Goal: Task Accomplishment & Management: Use online tool/utility

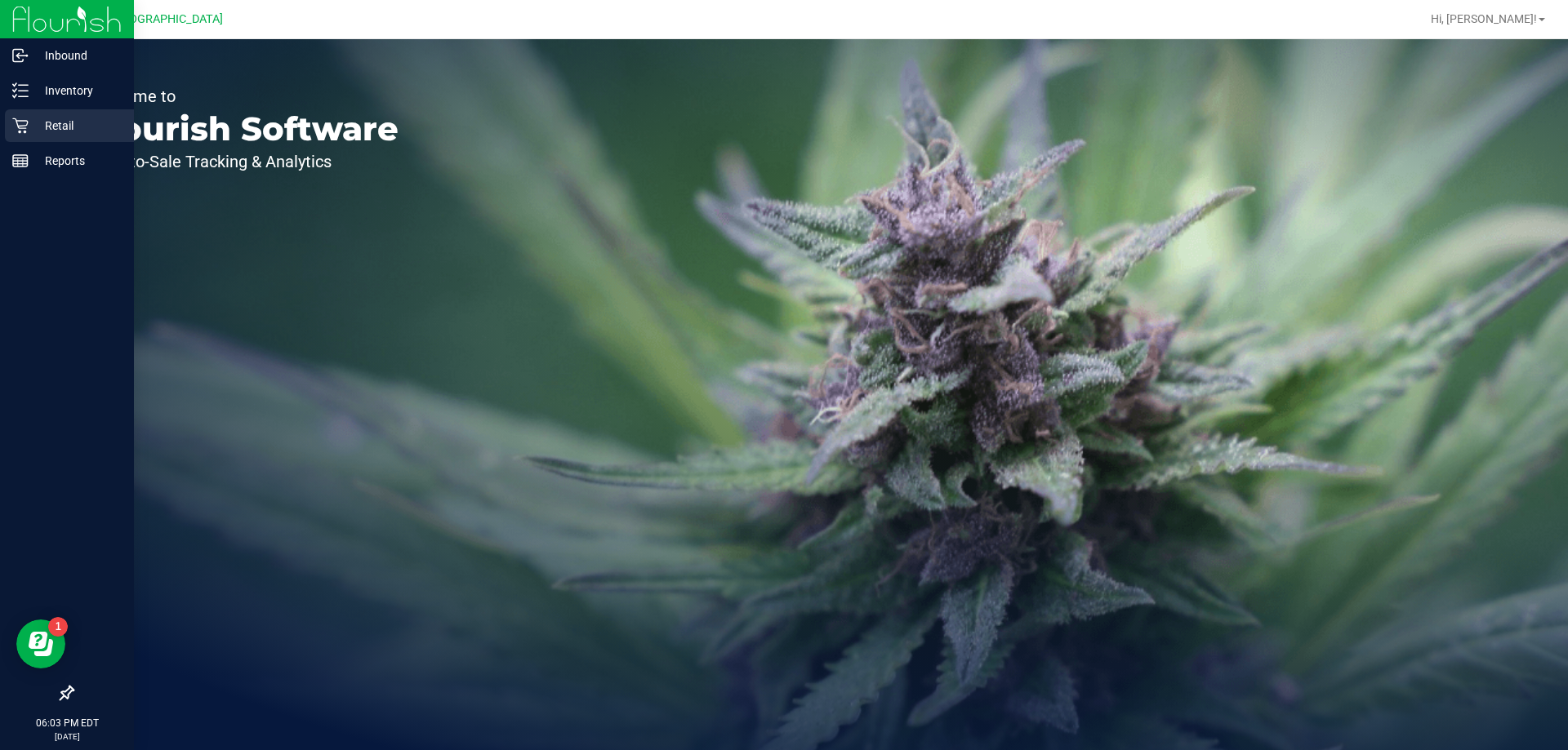
click at [45, 128] on p "Retail" at bounding box center [78, 126] width 98 height 20
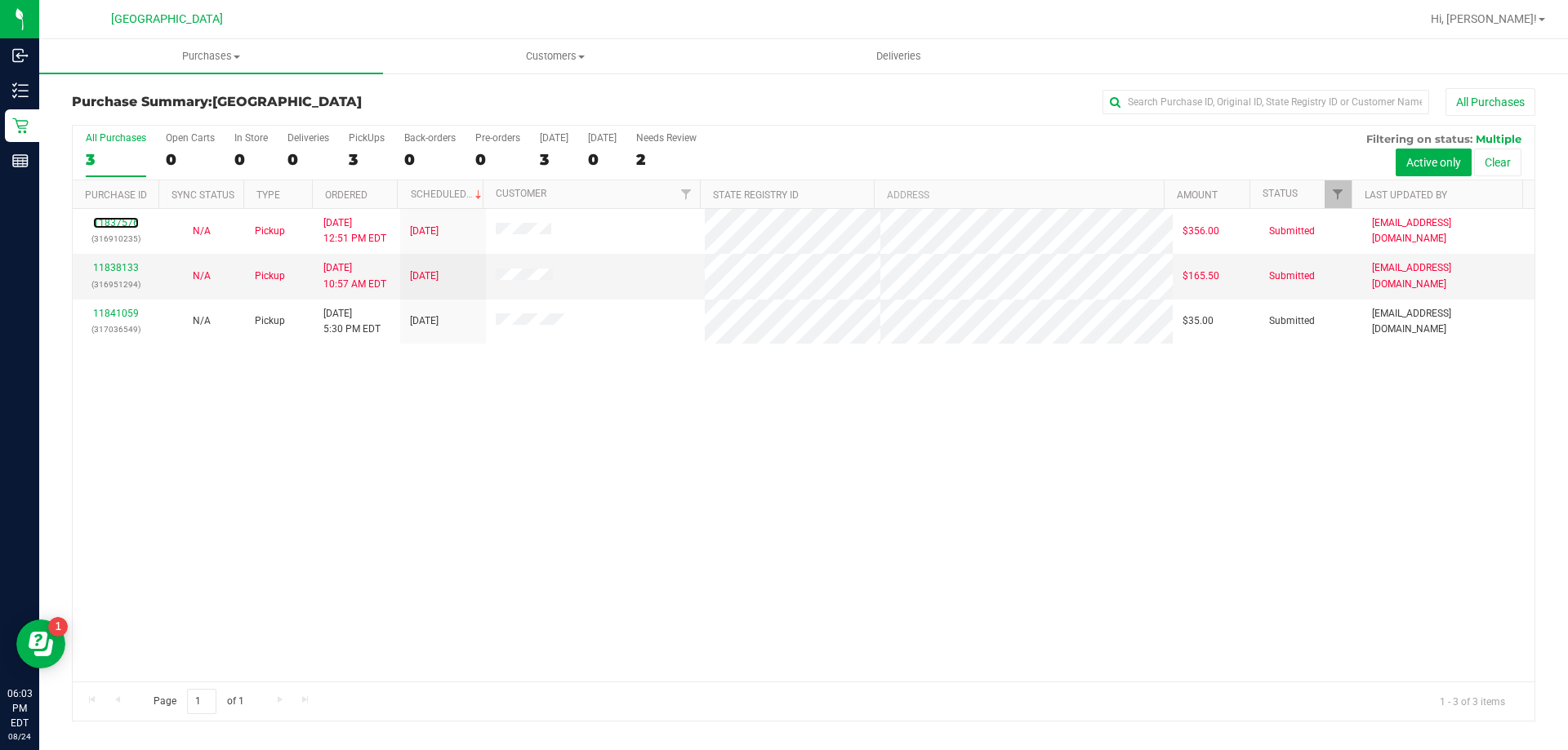
click at [129, 225] on link "11837576" at bounding box center [116, 222] width 45 height 12
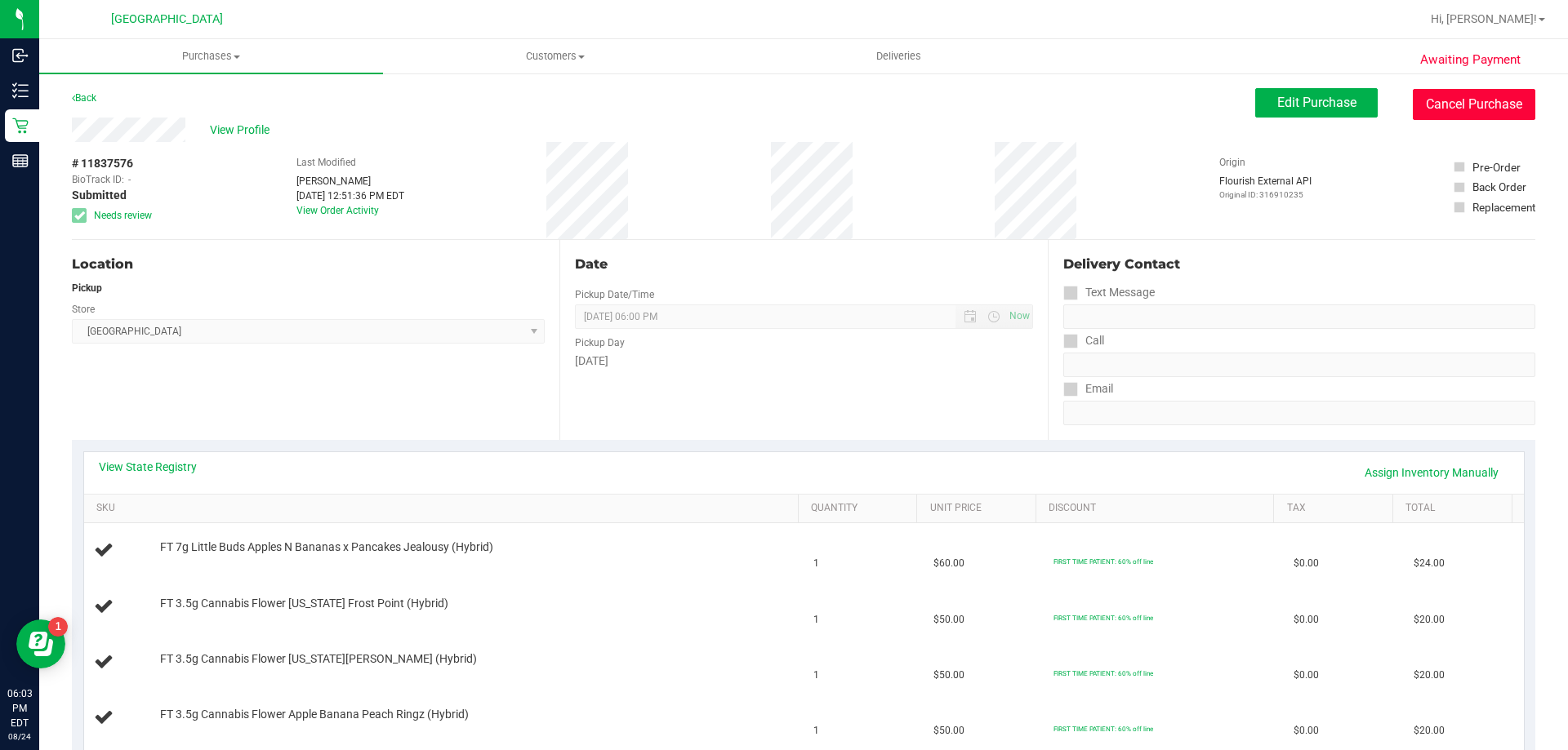
click at [1455, 107] on button "Cancel Purchase" at bounding box center [1474, 104] width 122 height 31
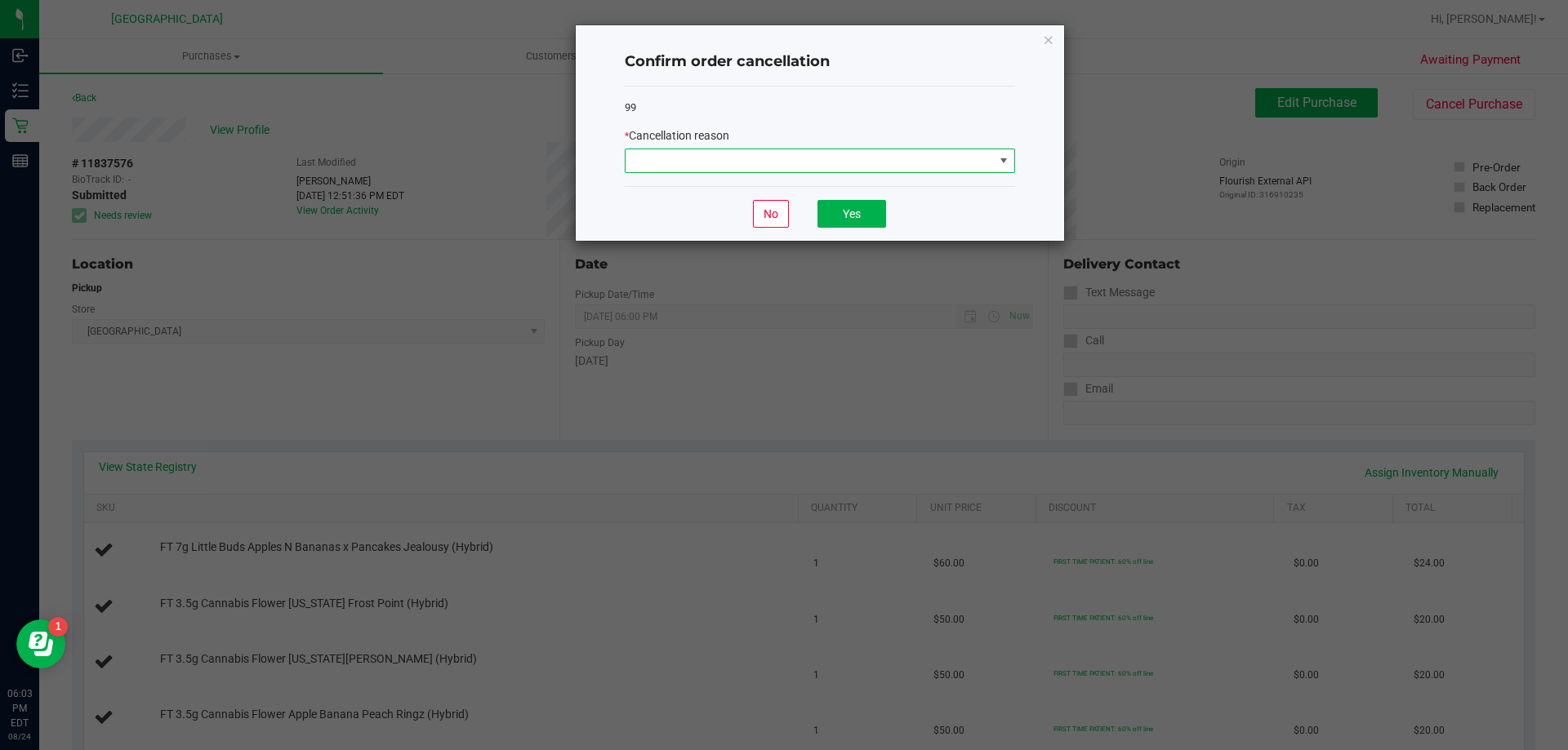
click at [946, 160] on span at bounding box center [810, 161] width 368 height 23
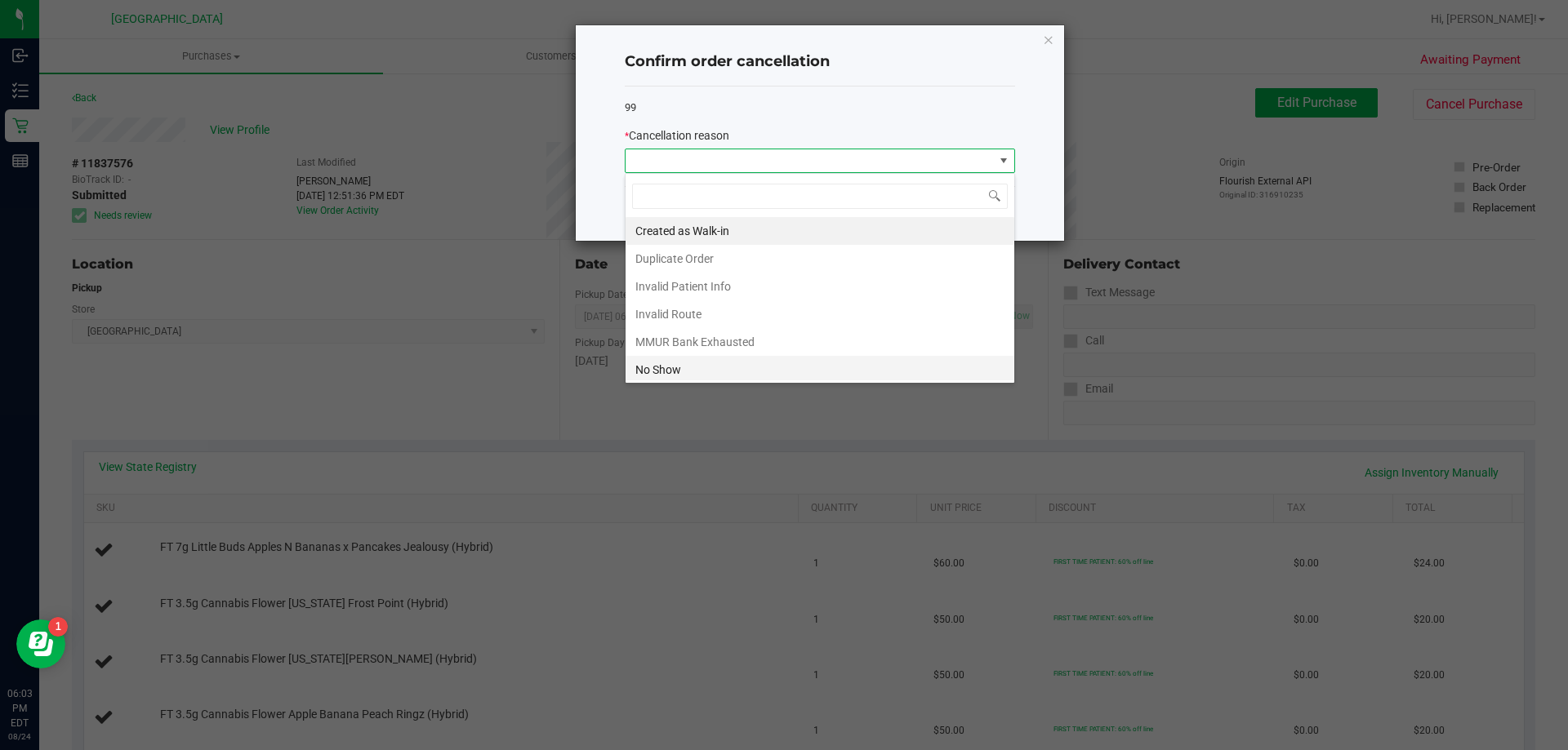
scroll to position [24, 390]
click at [802, 361] on li "No Show" at bounding box center [820, 370] width 389 height 28
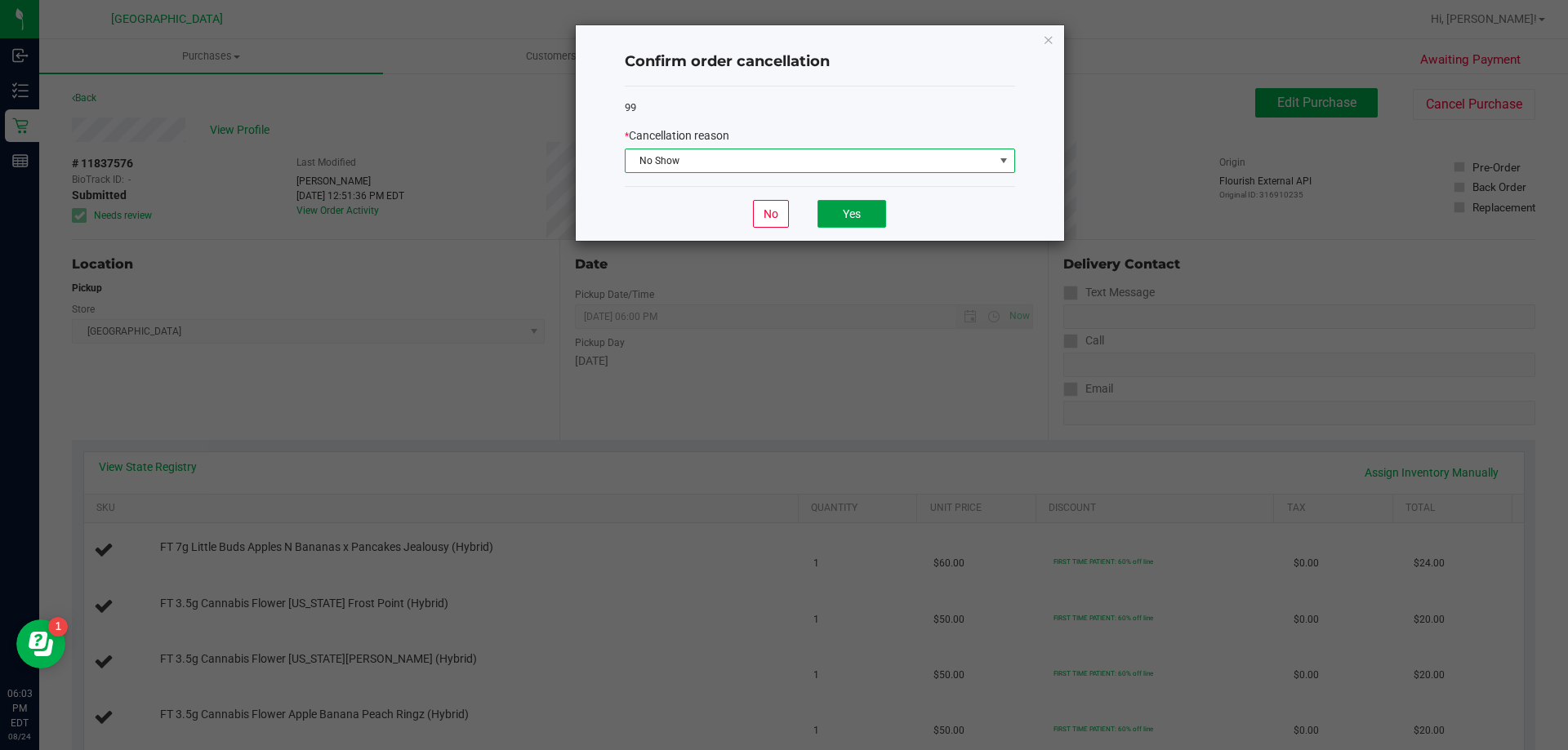
click at [856, 201] on button "Yes" at bounding box center [852, 214] width 69 height 28
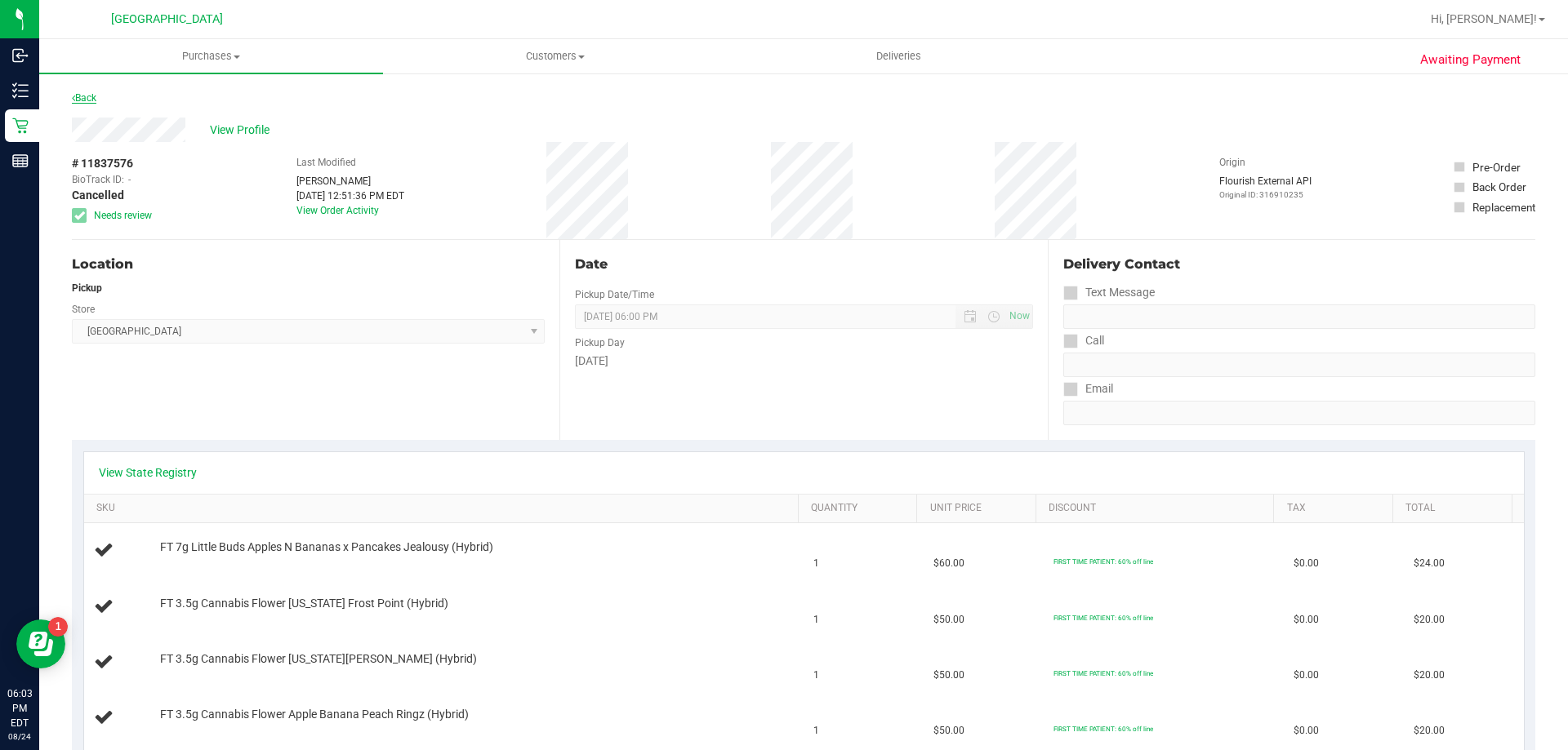
click at [76, 94] on link "Back" at bounding box center [83, 98] width 24 height 12
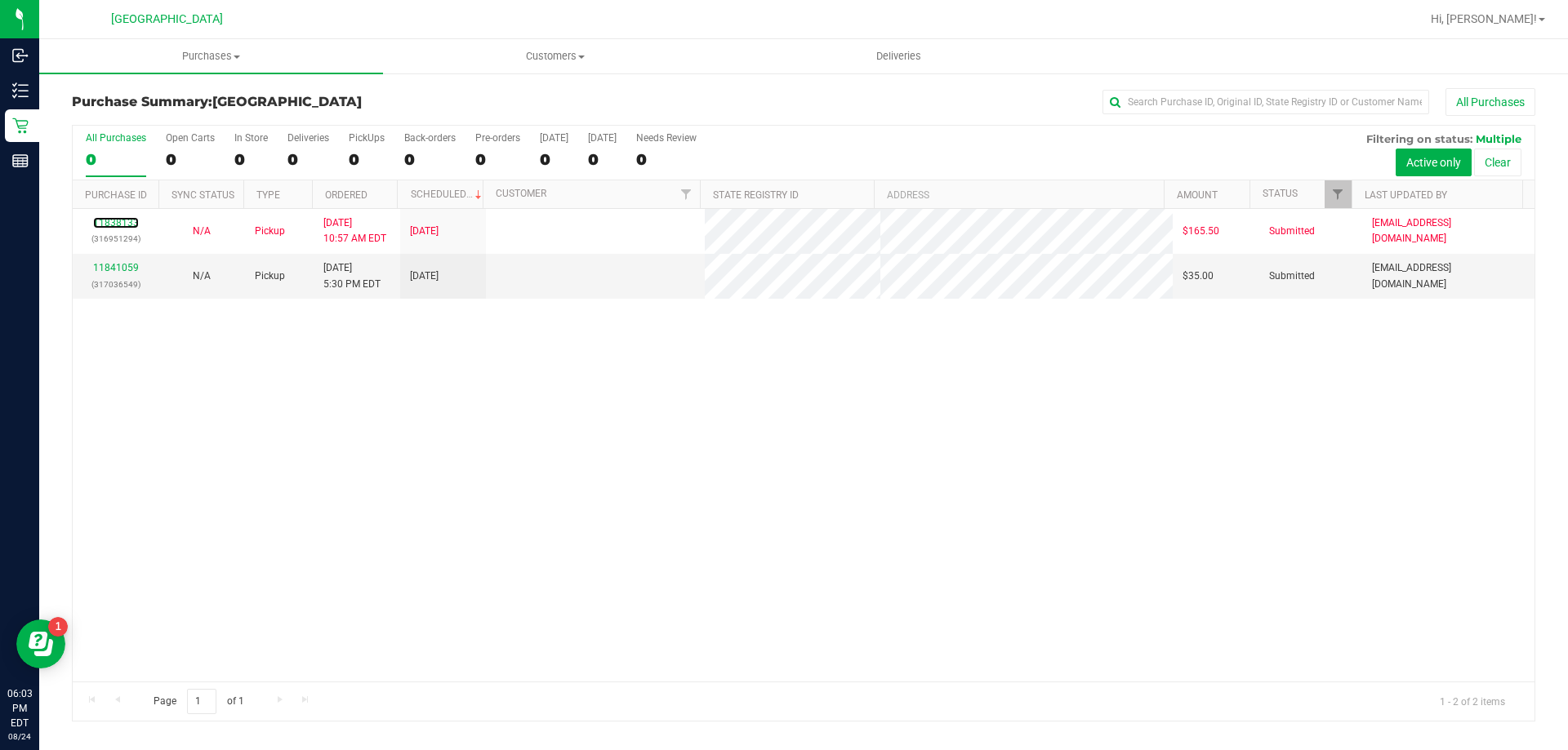
click at [119, 224] on link "11838133" at bounding box center [116, 222] width 45 height 12
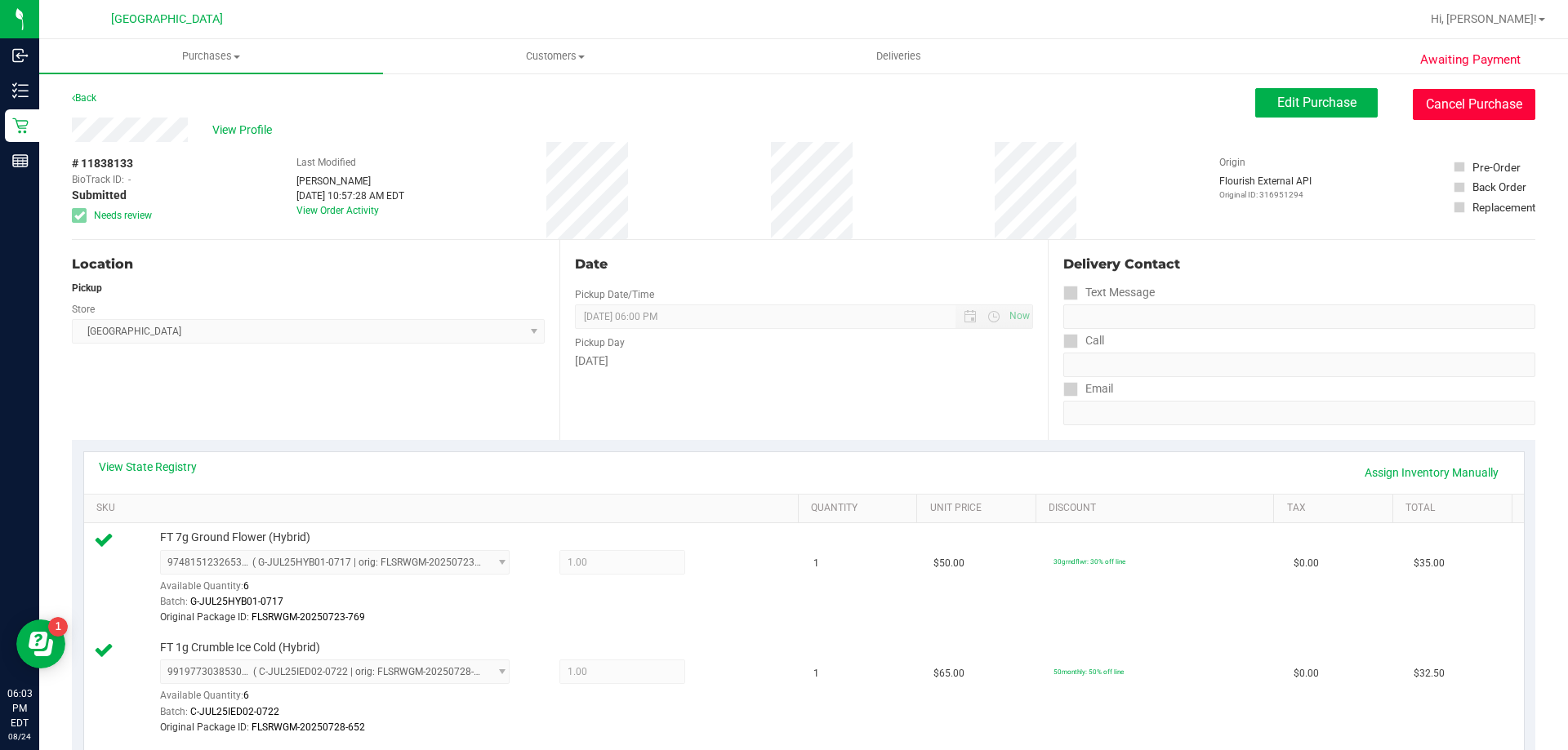
click at [1461, 118] on button "Cancel Purchase" at bounding box center [1474, 104] width 122 height 31
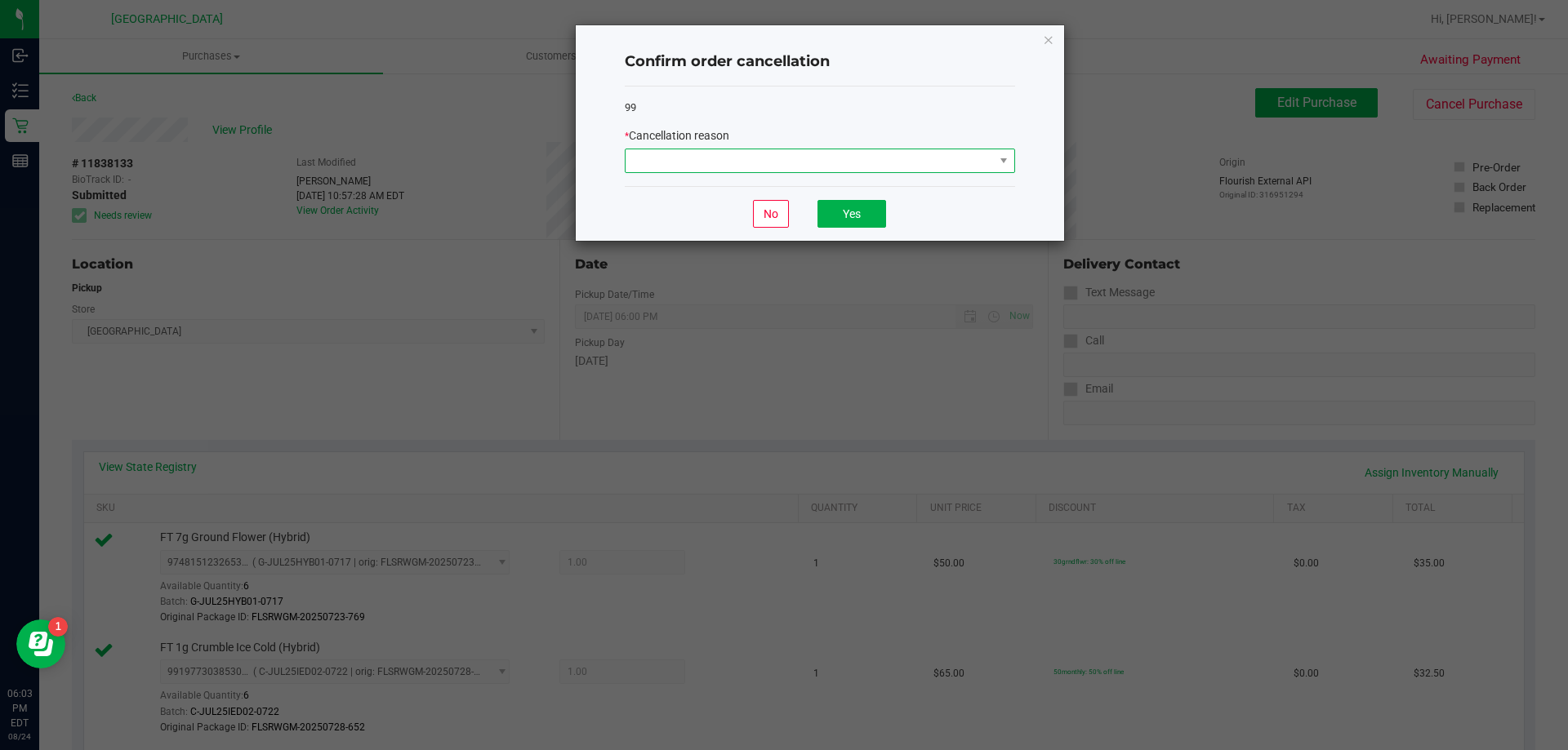
click at [945, 151] on span at bounding box center [810, 161] width 368 height 23
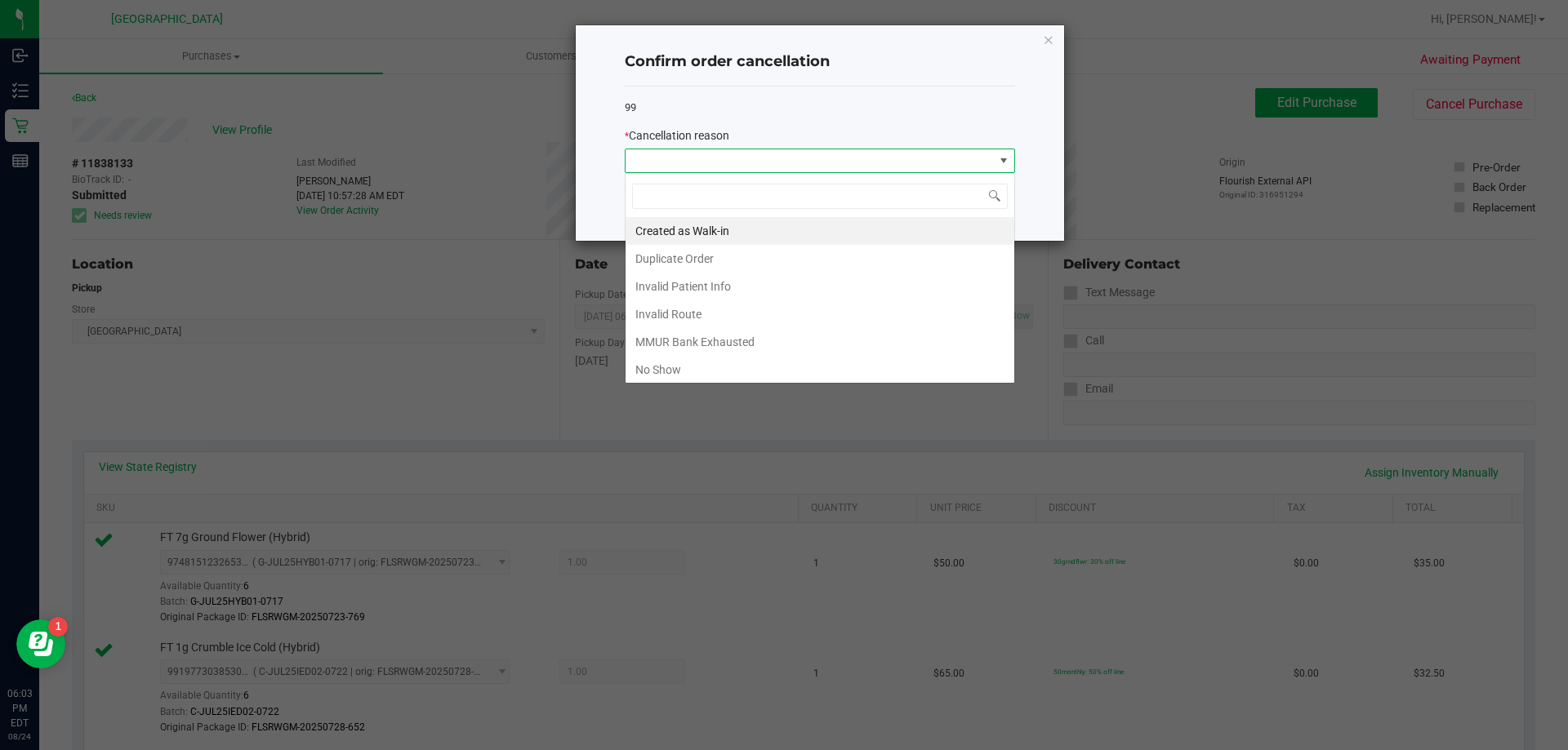
scroll to position [24, 390]
click at [875, 372] on li "No Show" at bounding box center [820, 370] width 389 height 28
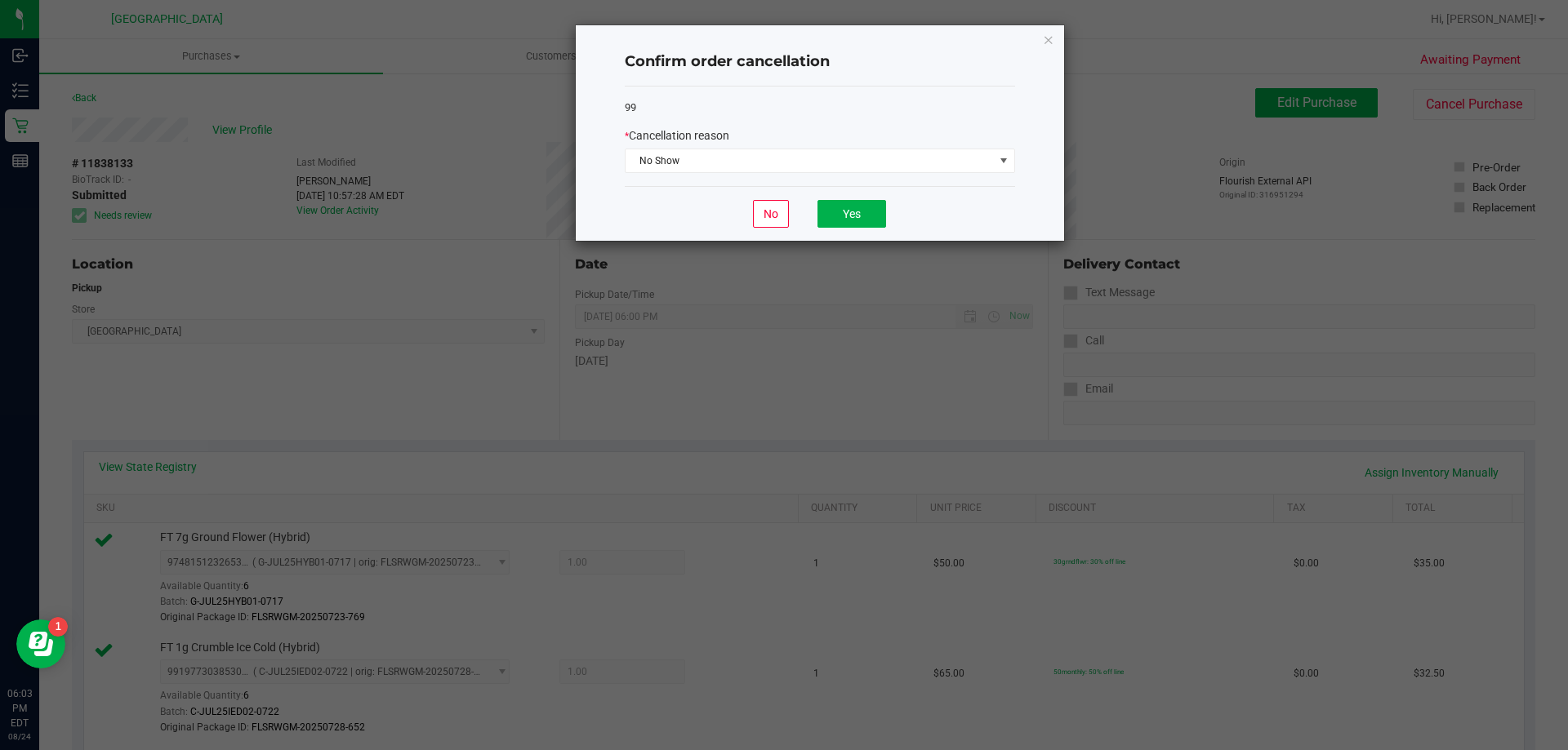
click at [888, 223] on div "No Yes" at bounding box center [820, 213] width 390 height 54
click at [870, 212] on button "Yes" at bounding box center [852, 214] width 69 height 28
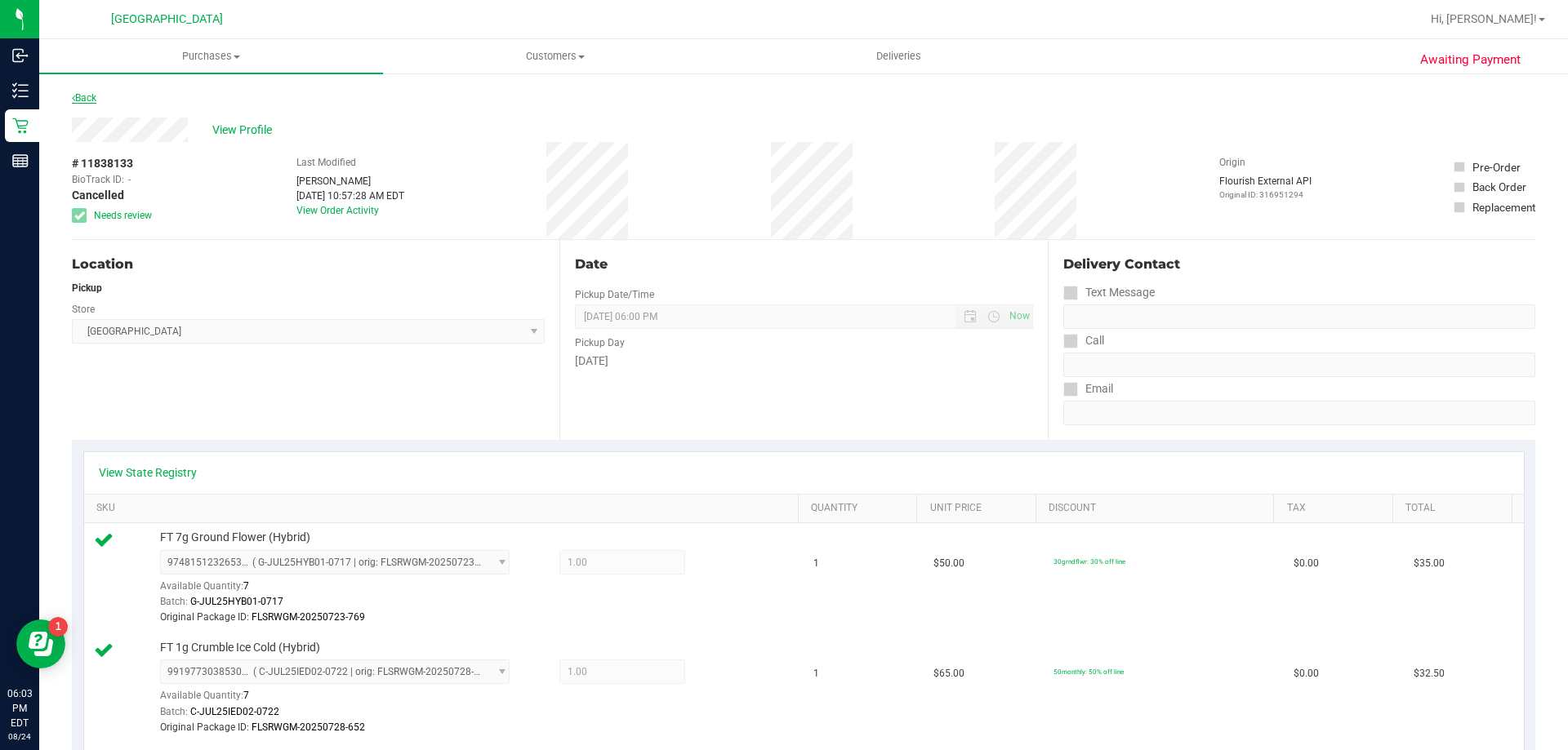
click at [74, 96] on icon at bounding box center [73, 98] width 4 height 10
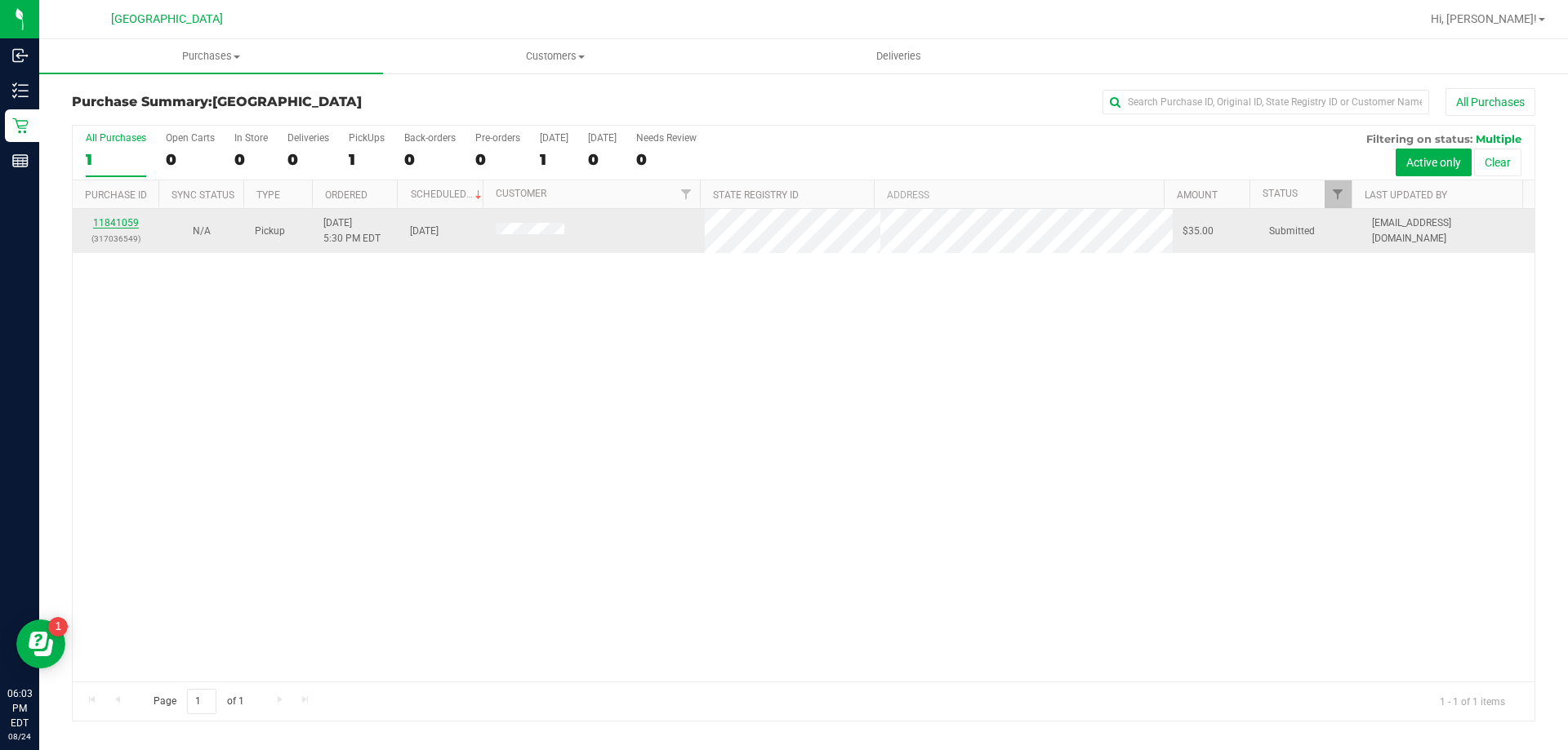
click at [135, 219] on link "11841059" at bounding box center [116, 222] width 45 height 12
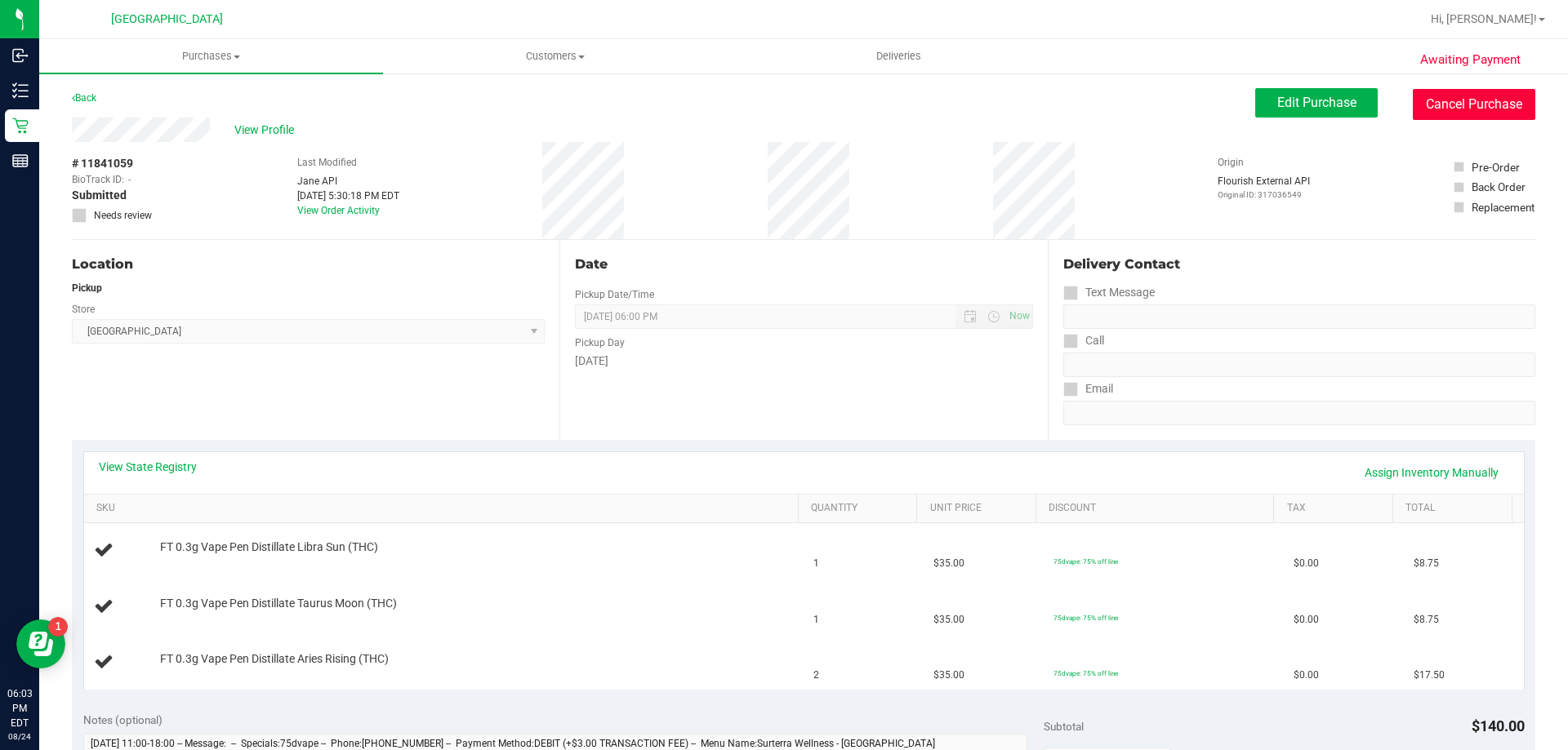
click at [1514, 114] on button "Cancel Purchase" at bounding box center [1474, 104] width 122 height 31
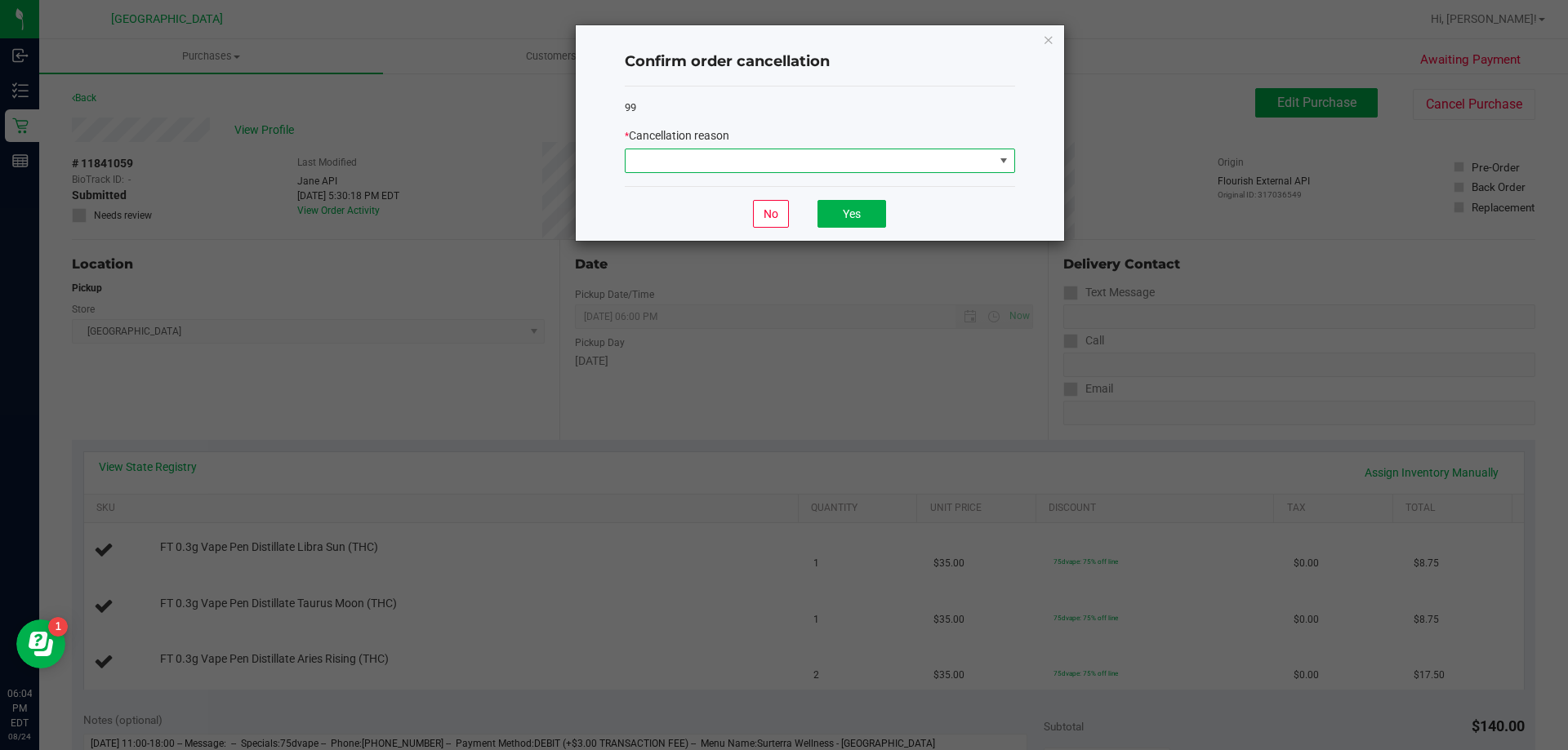
click at [887, 163] on span at bounding box center [810, 161] width 368 height 23
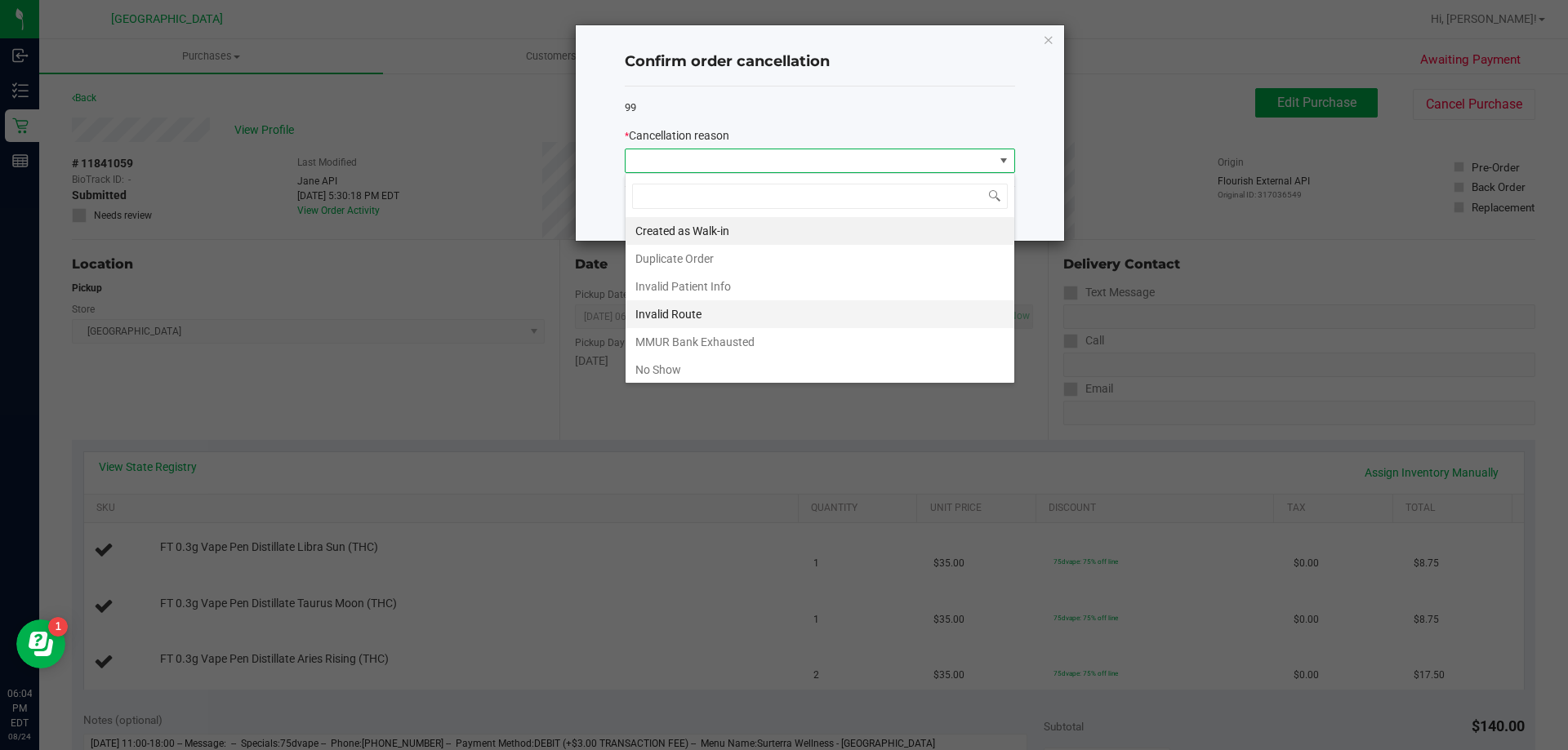
scroll to position [24, 390]
click at [756, 360] on li "No Show" at bounding box center [820, 370] width 389 height 28
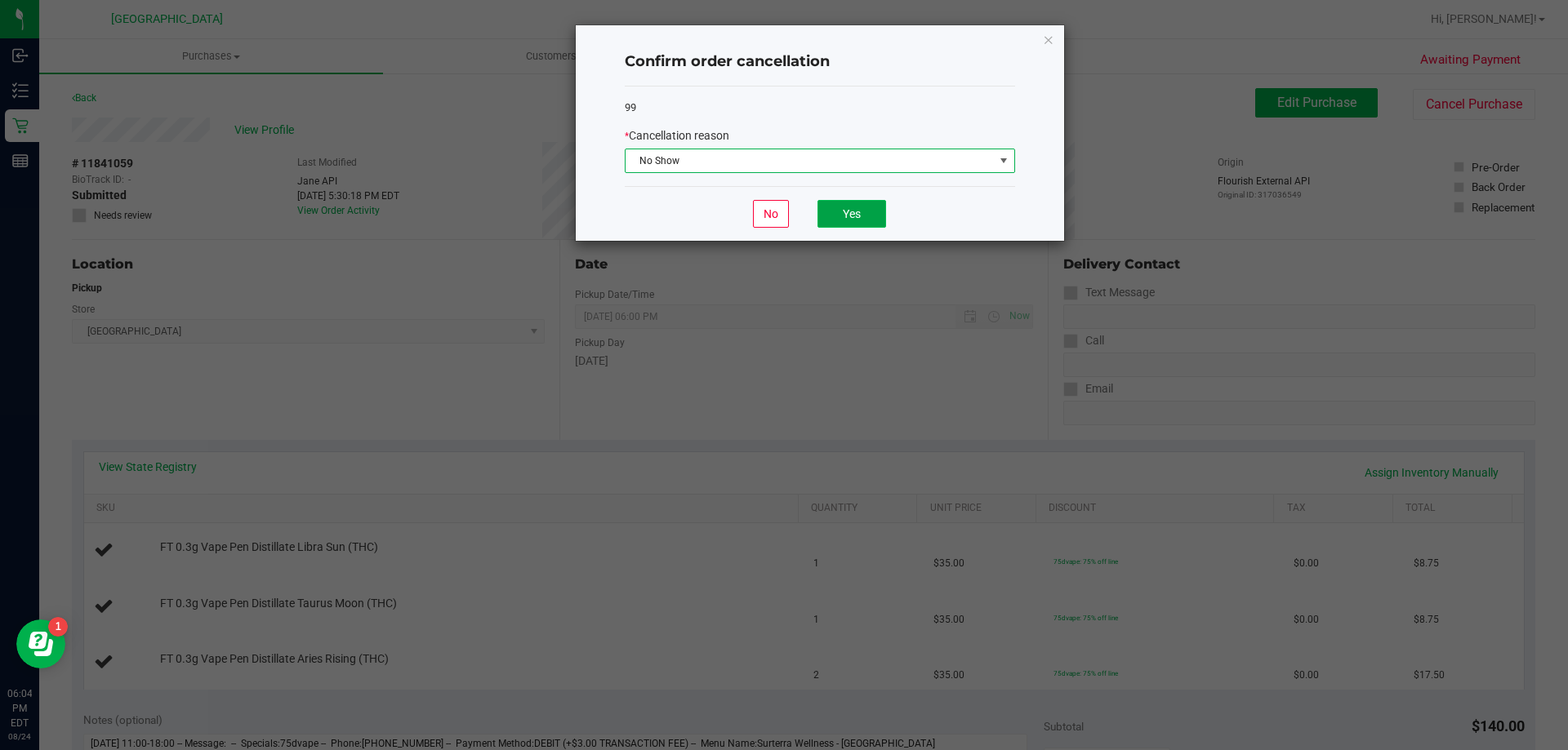
click at [858, 211] on button "Yes" at bounding box center [852, 214] width 69 height 28
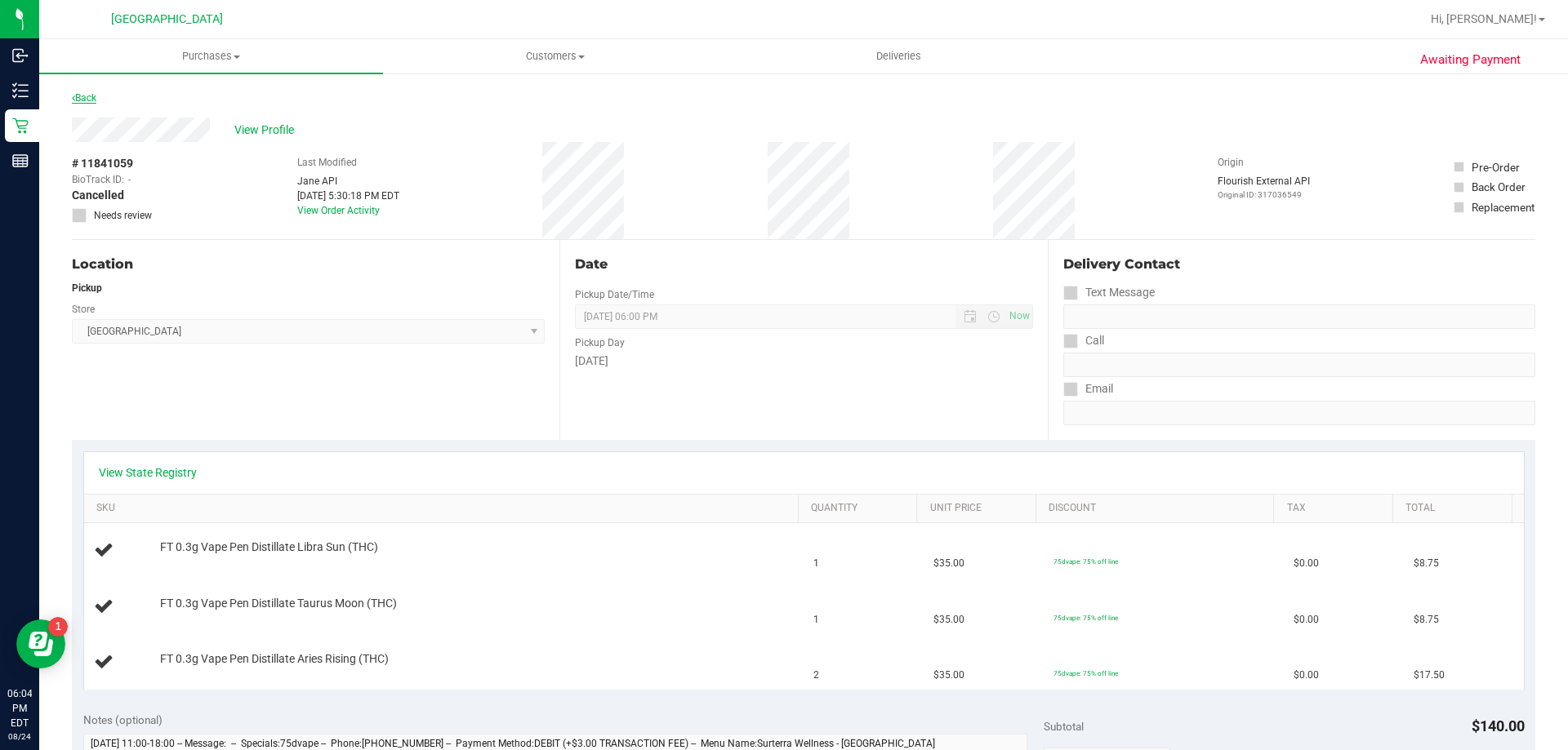
click at [81, 99] on link "Back" at bounding box center [83, 98] width 24 height 12
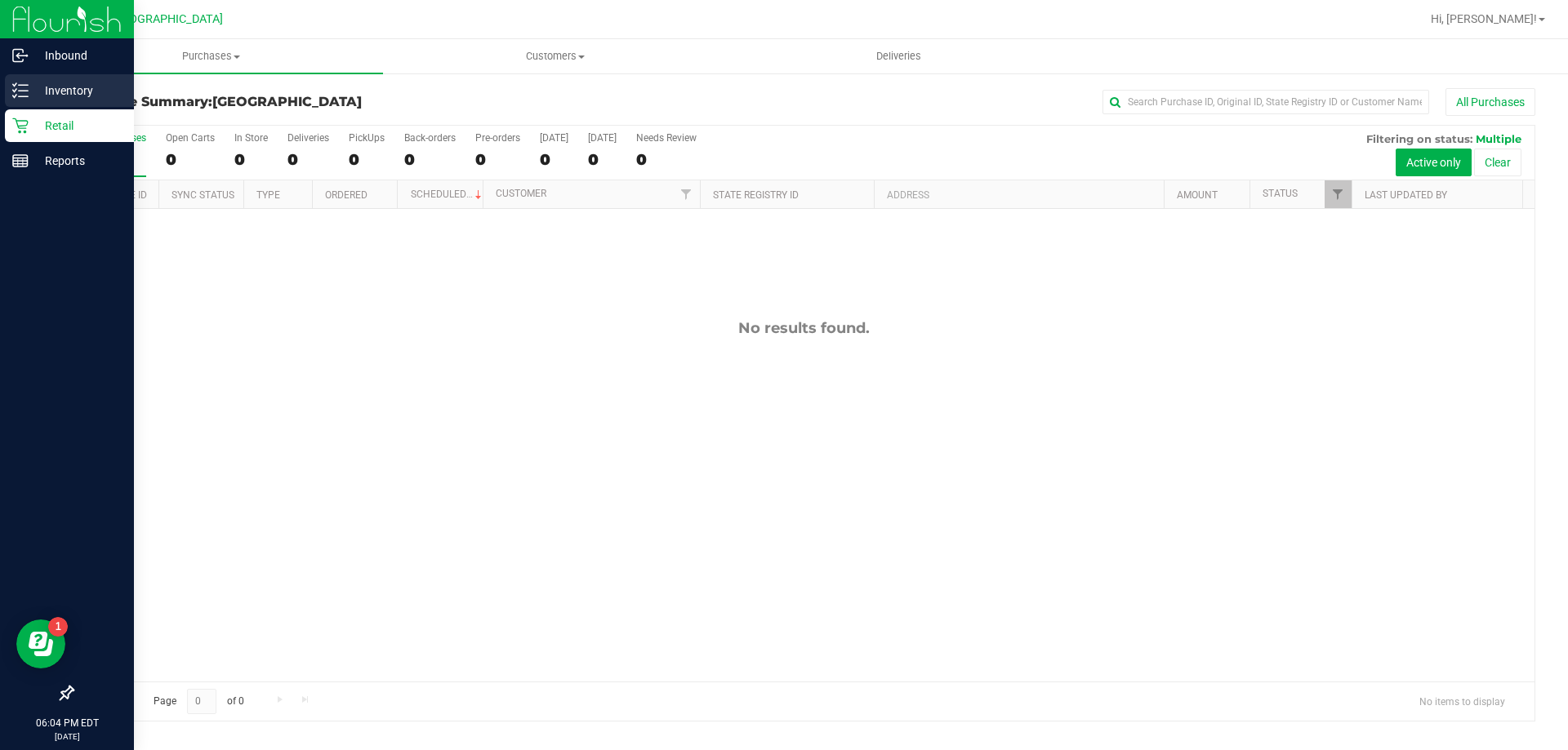
click at [43, 92] on p "Inventory" at bounding box center [78, 91] width 98 height 20
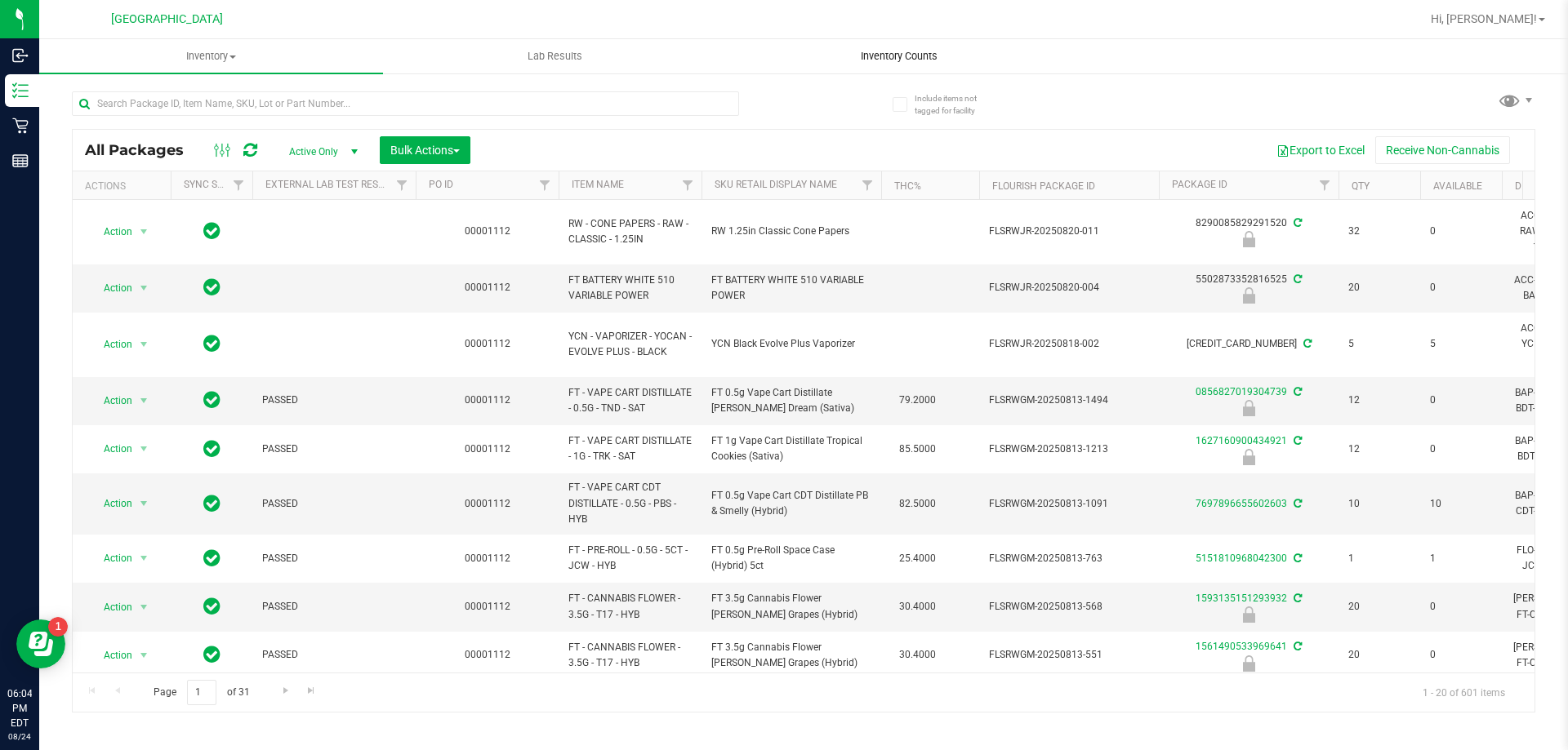
click at [929, 62] on span "Inventory Counts" at bounding box center [899, 56] width 121 height 15
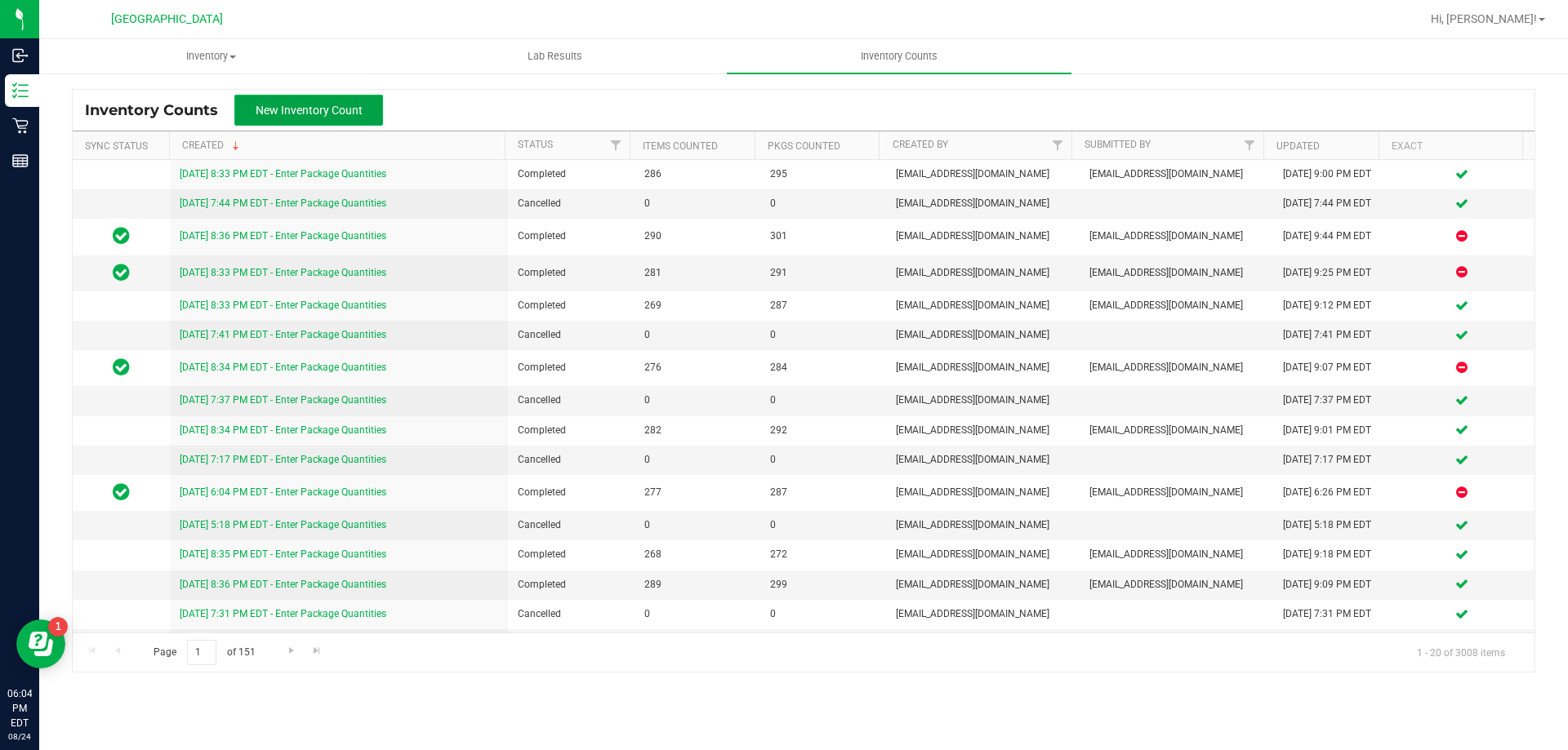
click at [259, 112] on span "New Inventory Count" at bounding box center [309, 110] width 107 height 13
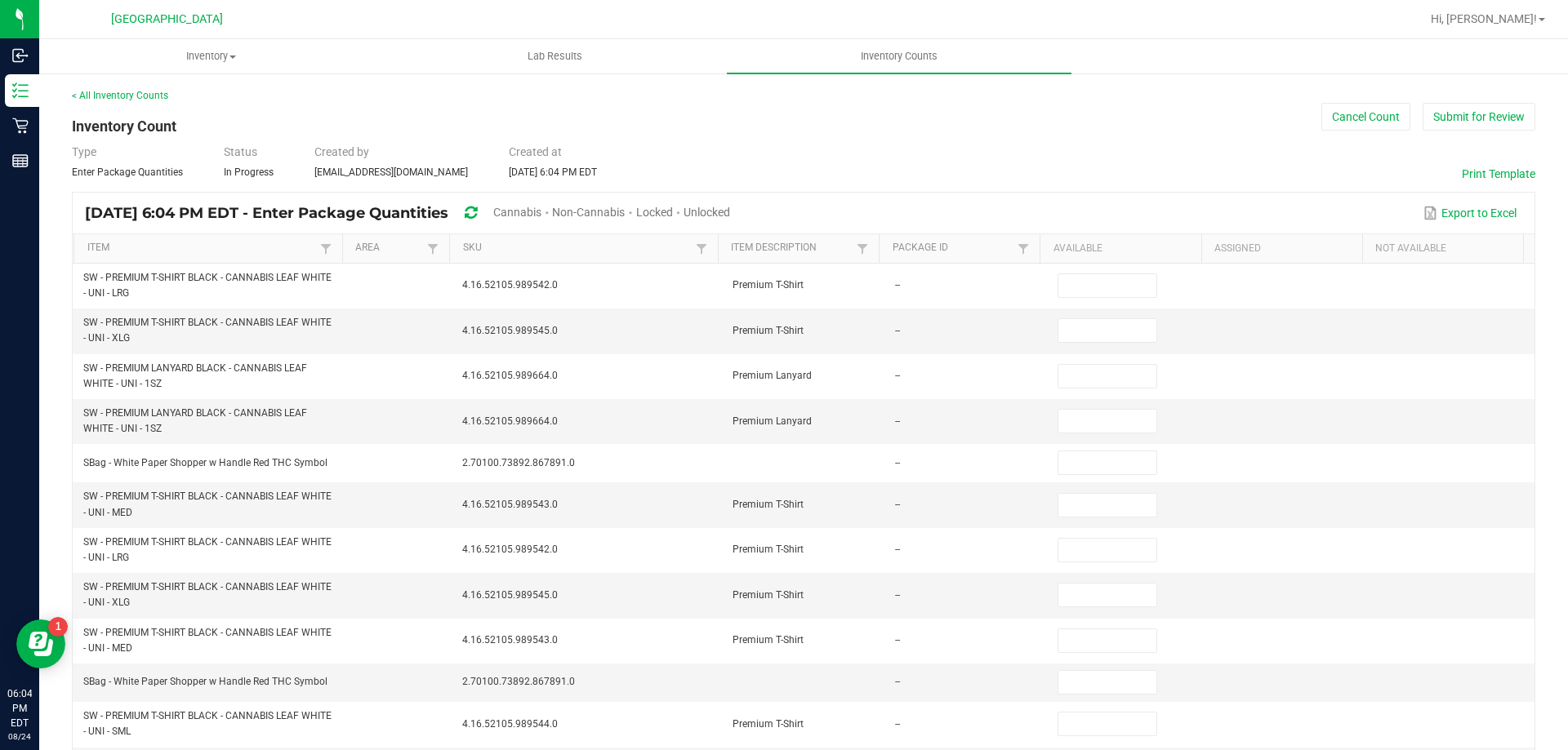
click at [730, 210] on span "Unlocked" at bounding box center [706, 212] width 46 height 13
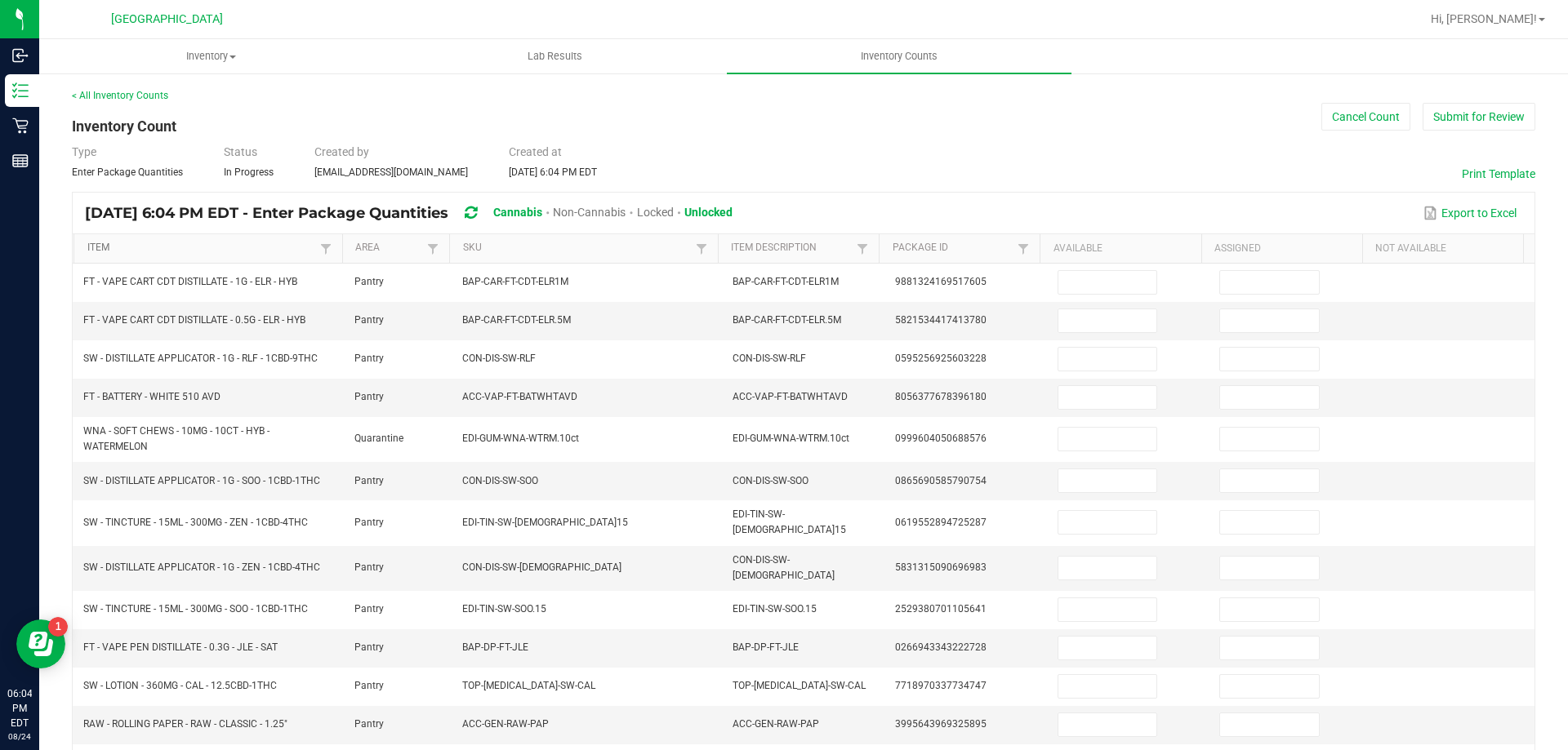
click at [209, 252] on link "Item" at bounding box center [201, 248] width 229 height 13
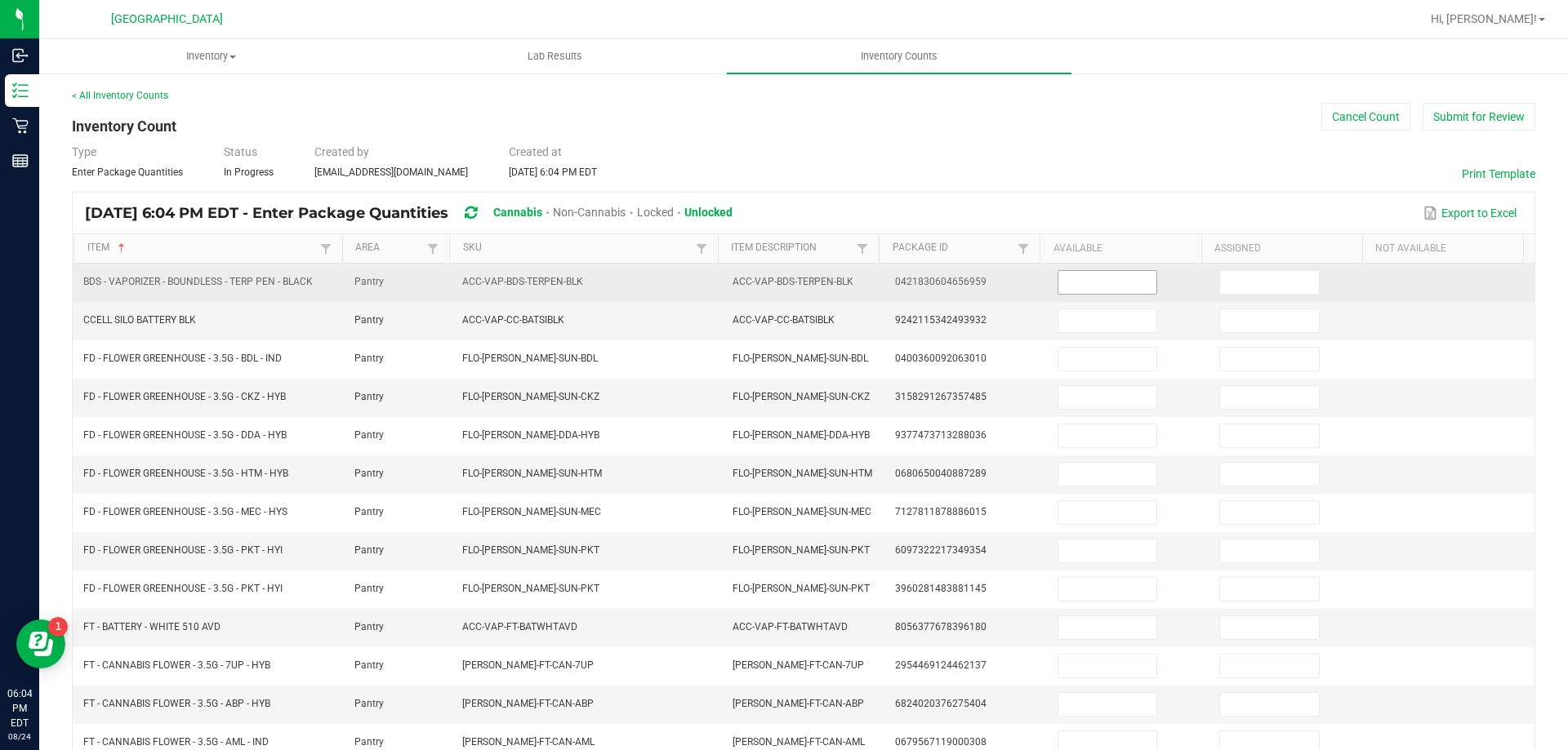
click at [1097, 287] on input at bounding box center [1107, 282] width 98 height 23
type input "3"
type input "0"
type input "5"
type input "0"
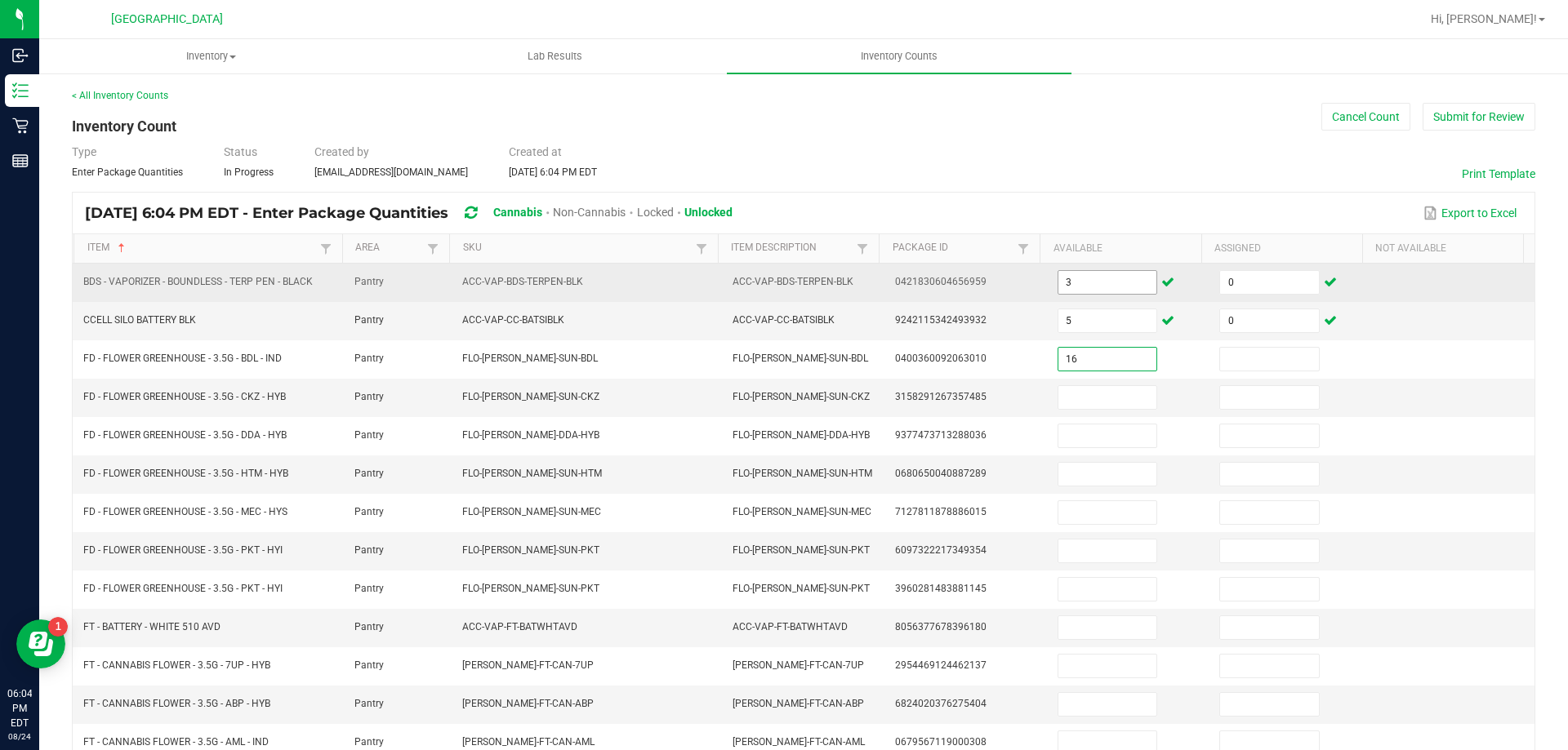
type input "16"
type input "0"
type input "8"
type input "0"
type input "5"
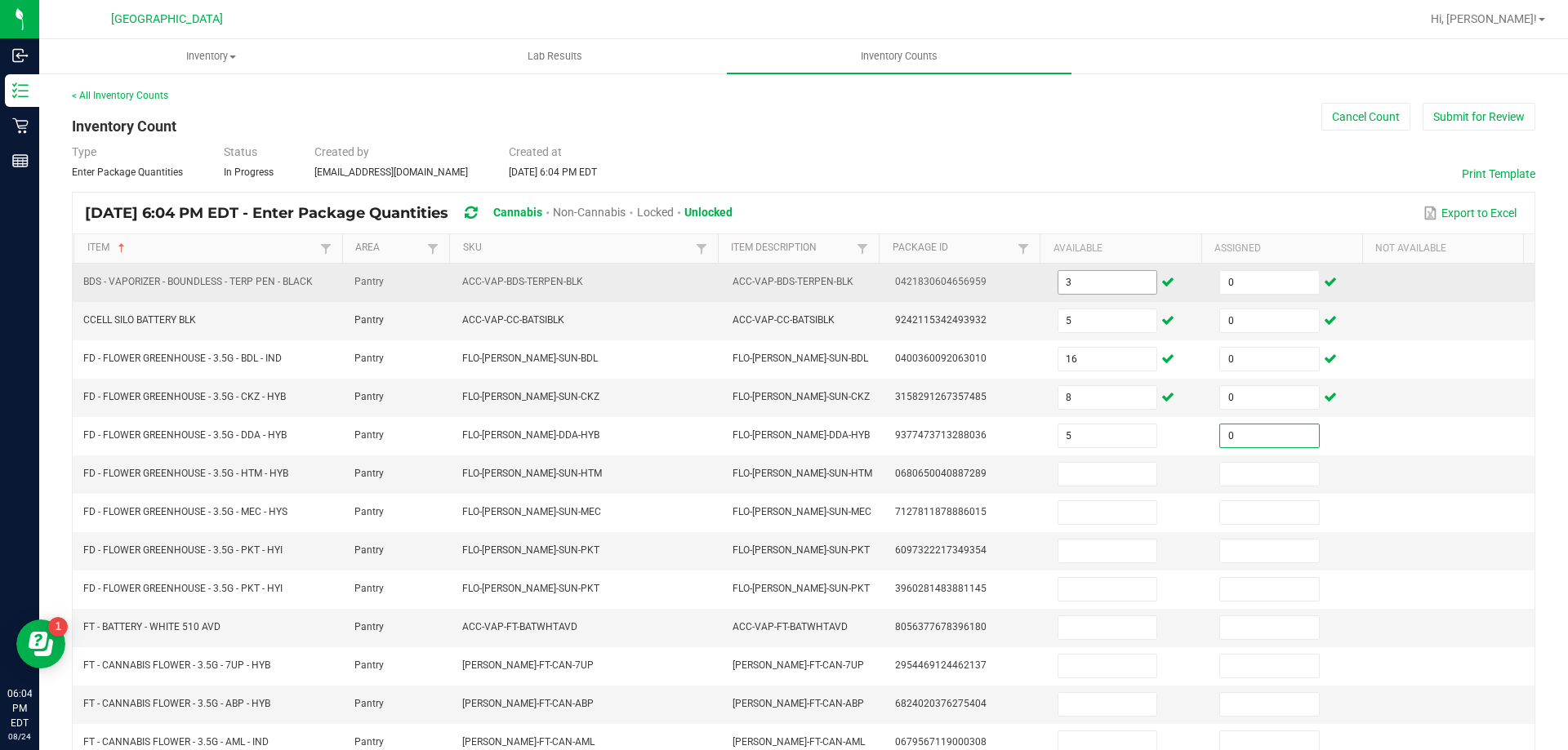
type input "0"
type input "2"
type input "0"
type input "15"
type input "0"
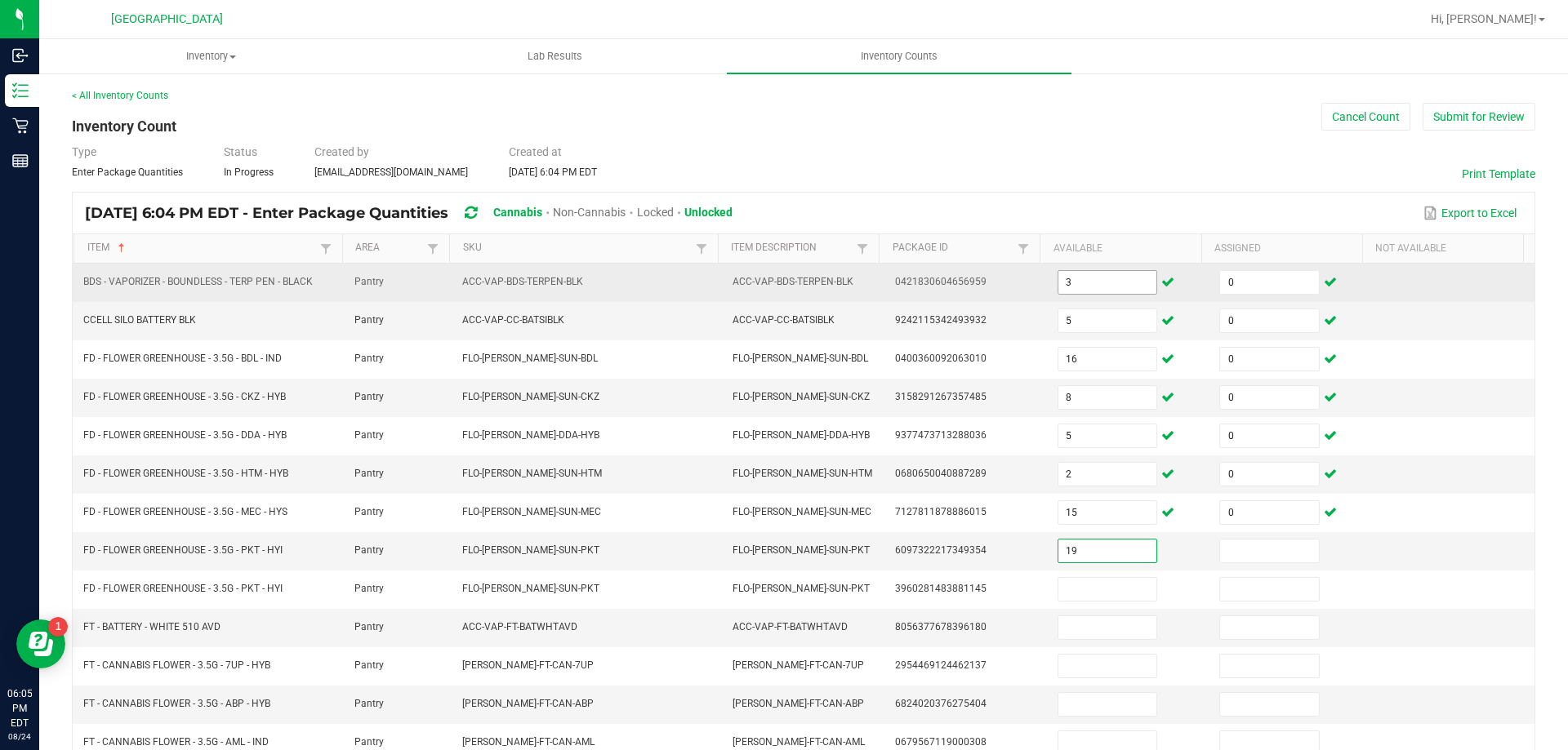
type input "19"
type input "0"
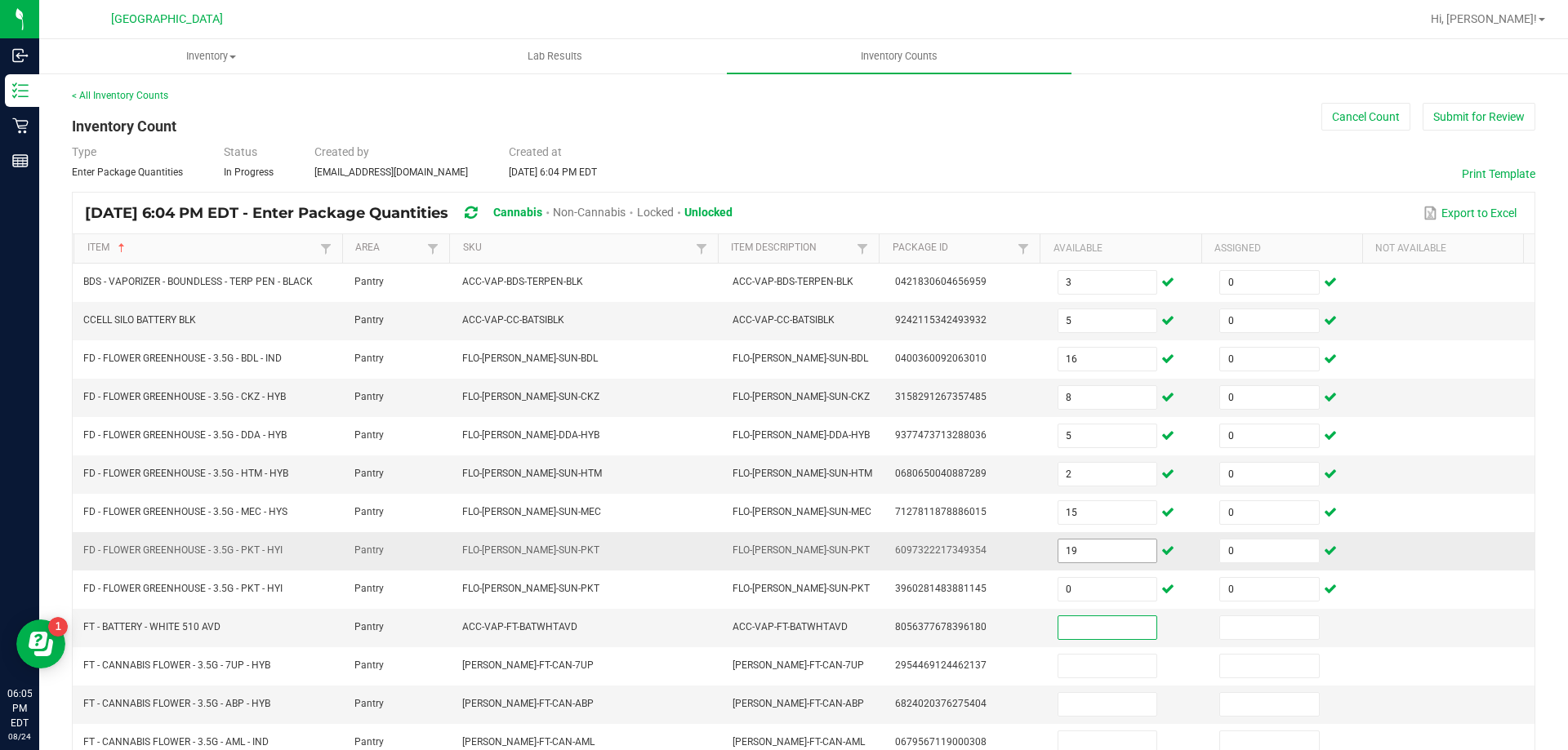
click at [1096, 550] on input "19" at bounding box center [1107, 550] width 98 height 23
type input "24"
type input "4"
type input "10"
type input "0"
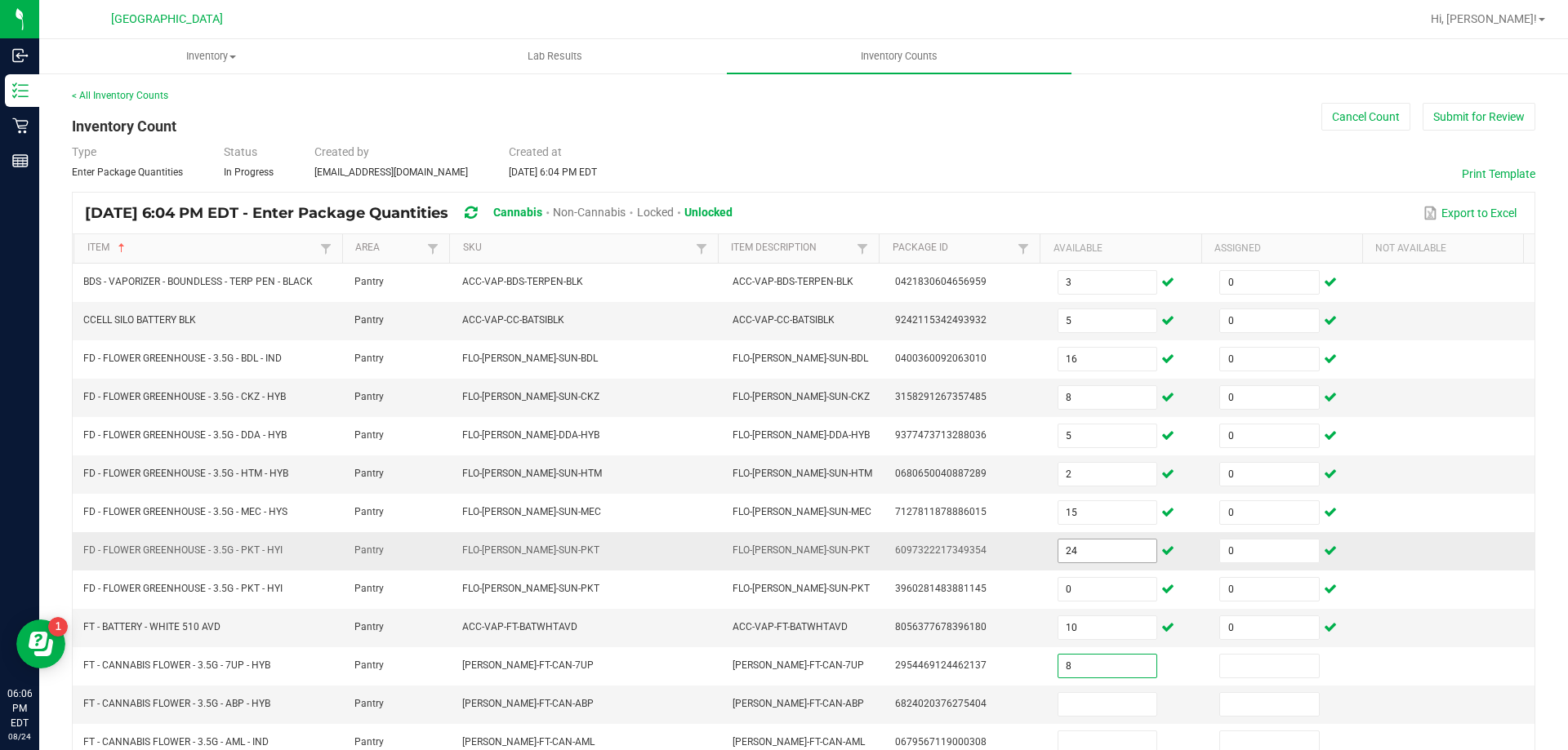
type input "8"
type input "0"
type input "4"
type input "0"
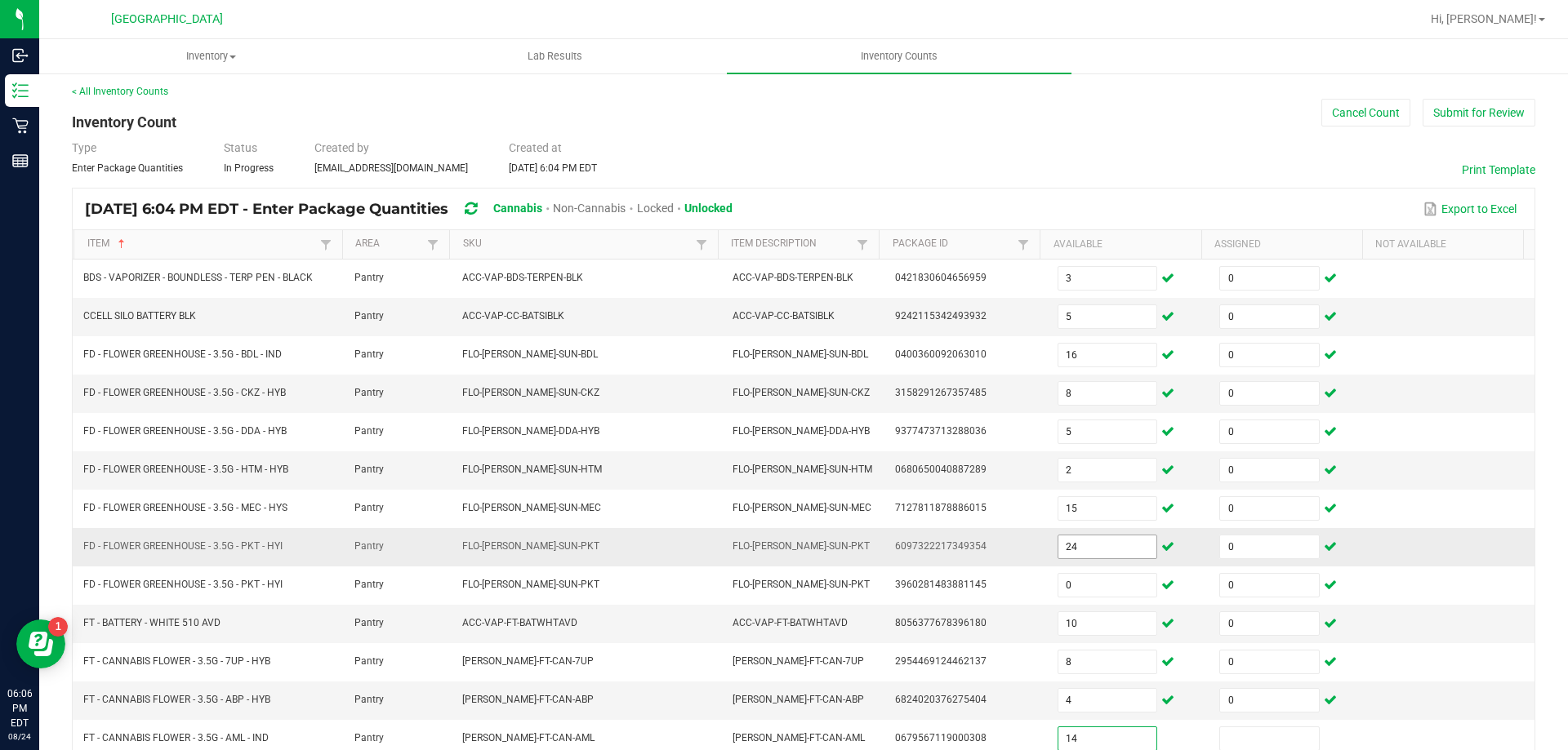
type input "14"
type input "0"
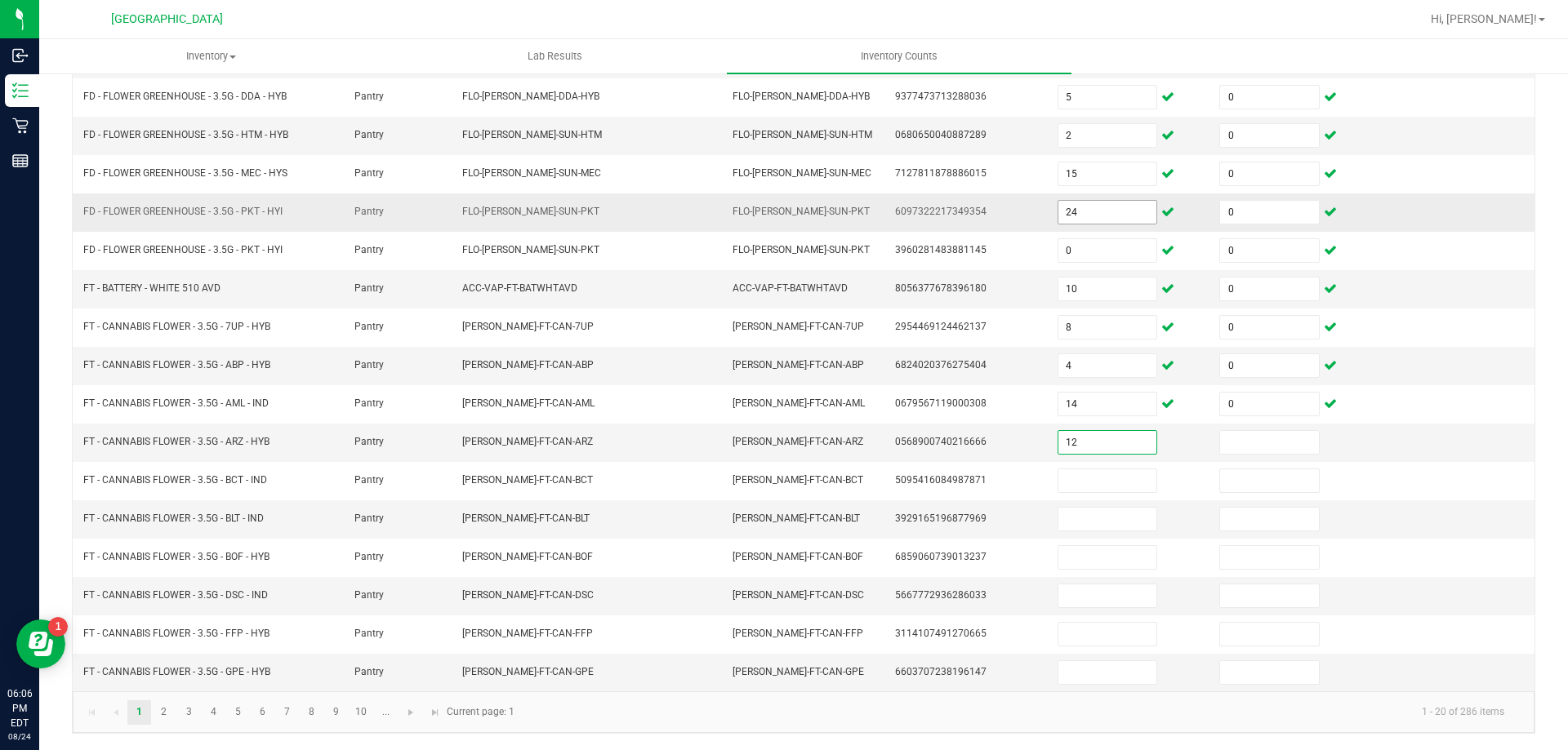
type input "12"
type input "0"
type input "14"
type input "0"
type input "6"
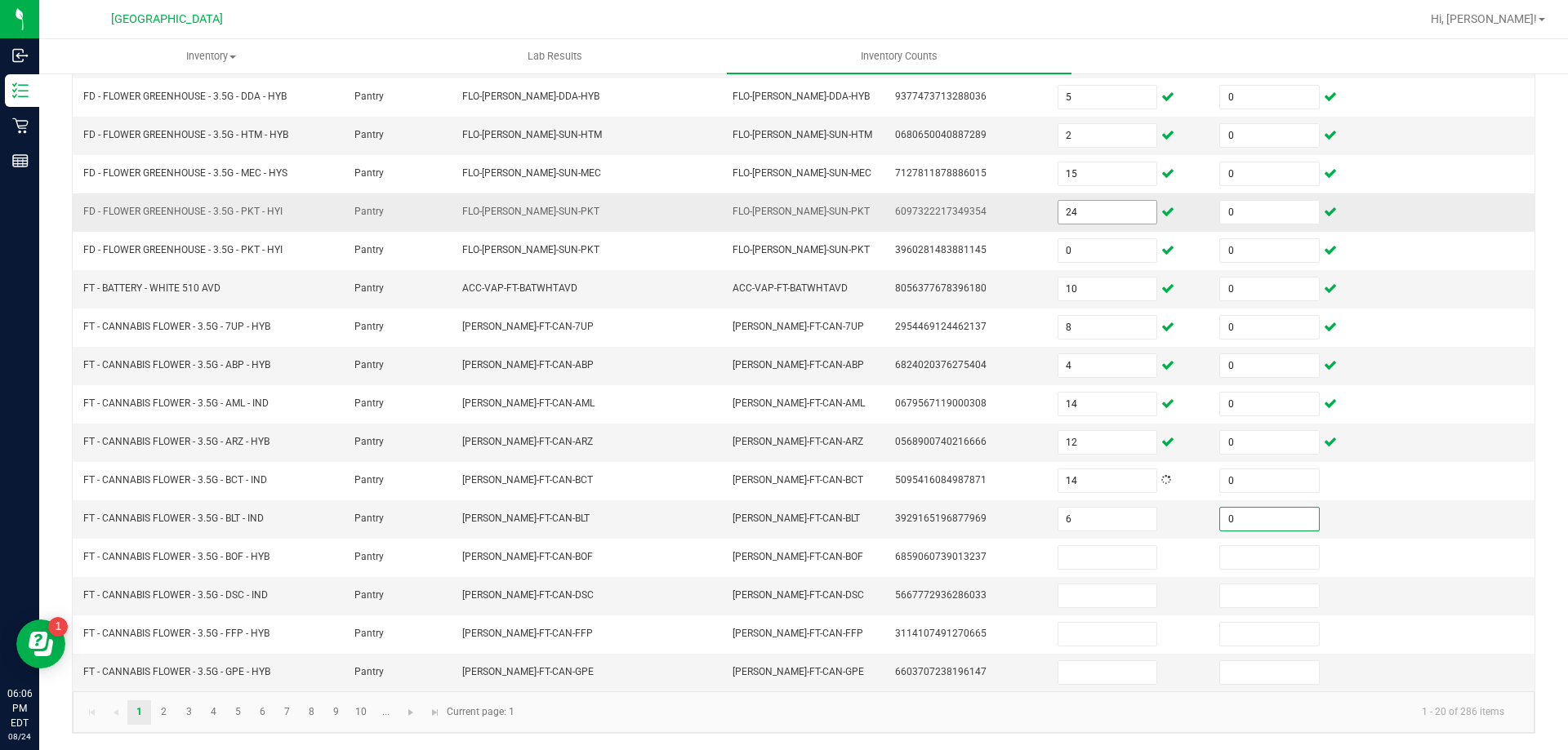
type input "0"
type input "9"
type input "0"
type input "10"
type input "0"
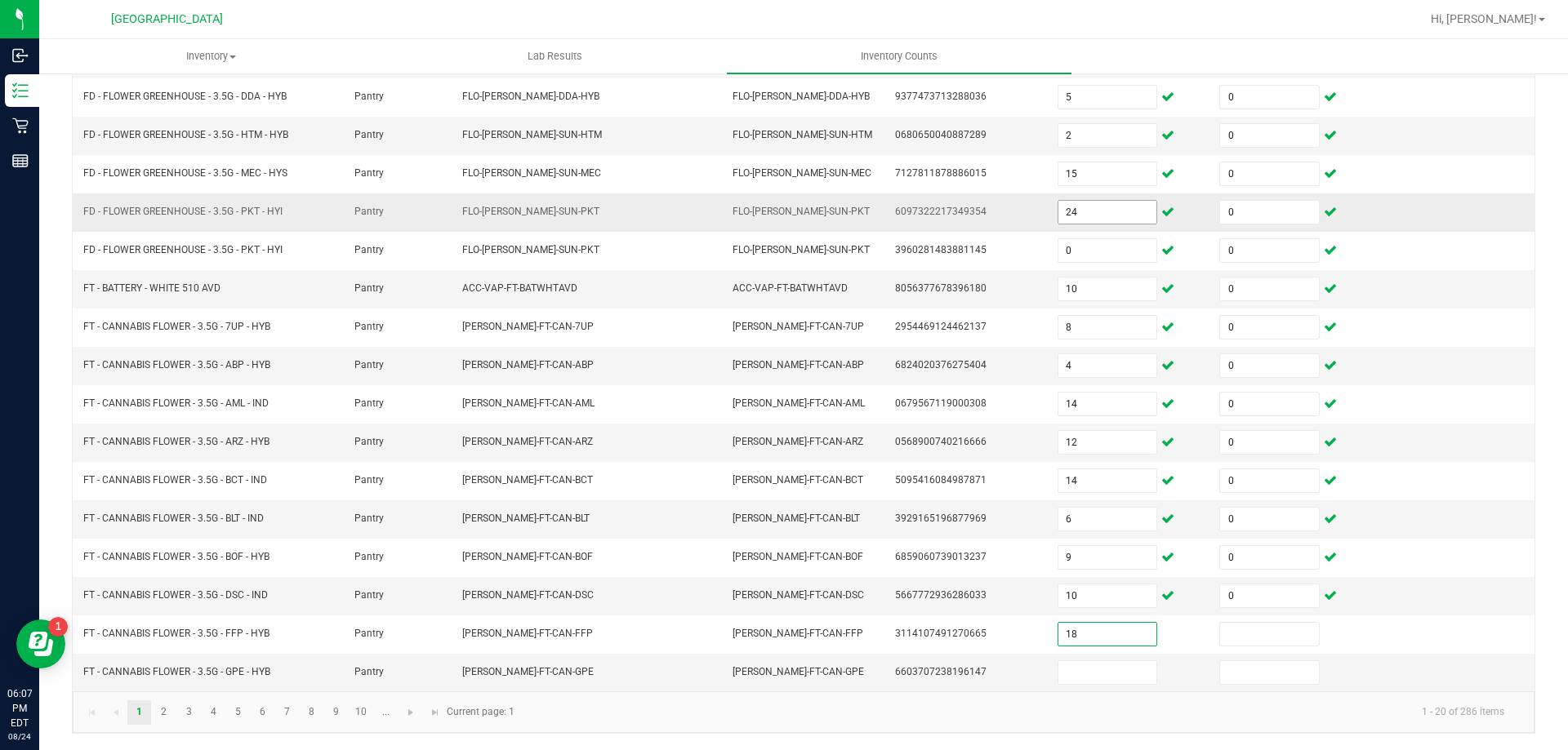
type input "18"
type input "0"
type input "17"
type input "0"
click at [163, 716] on link "2" at bounding box center [163, 713] width 24 height 24
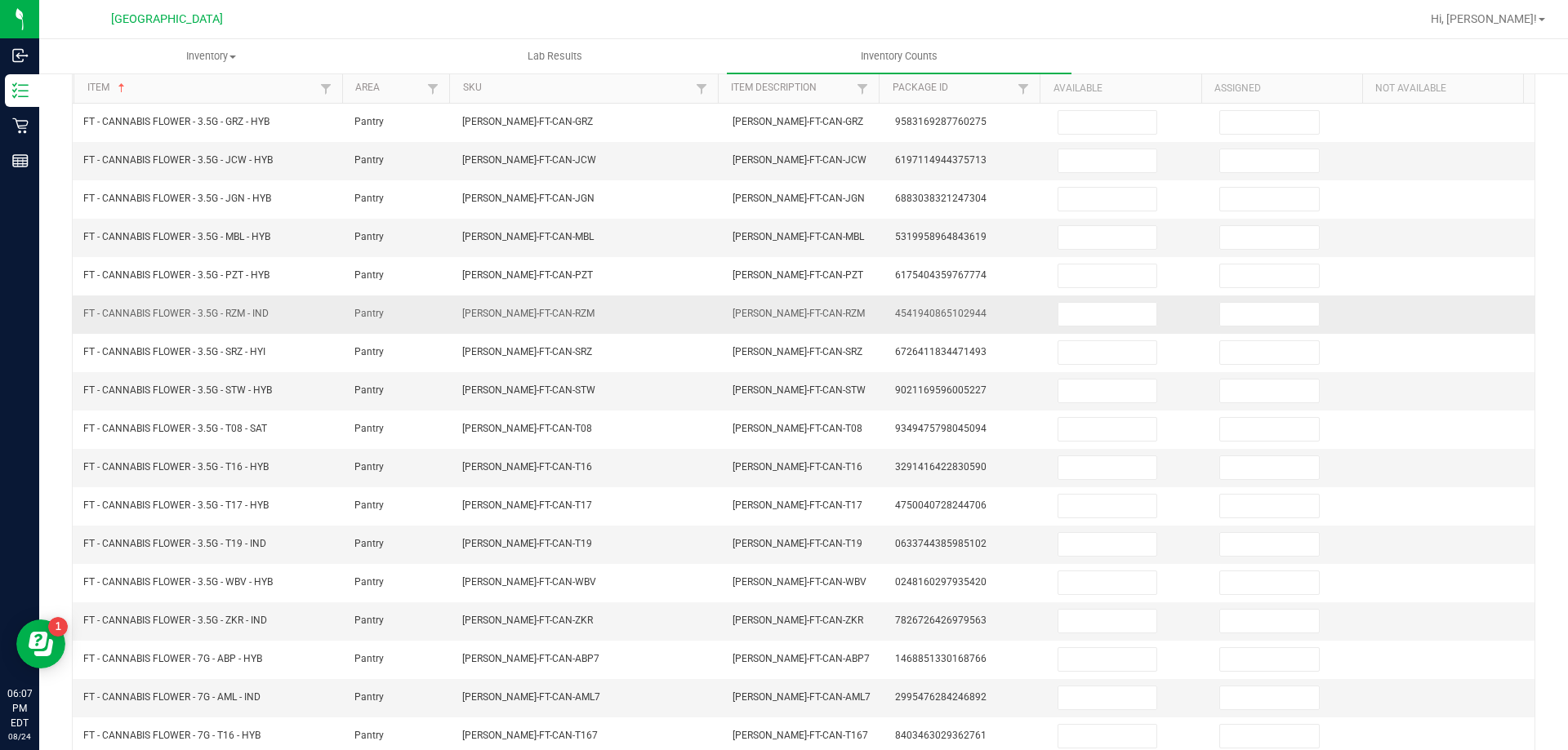
scroll to position [0, 0]
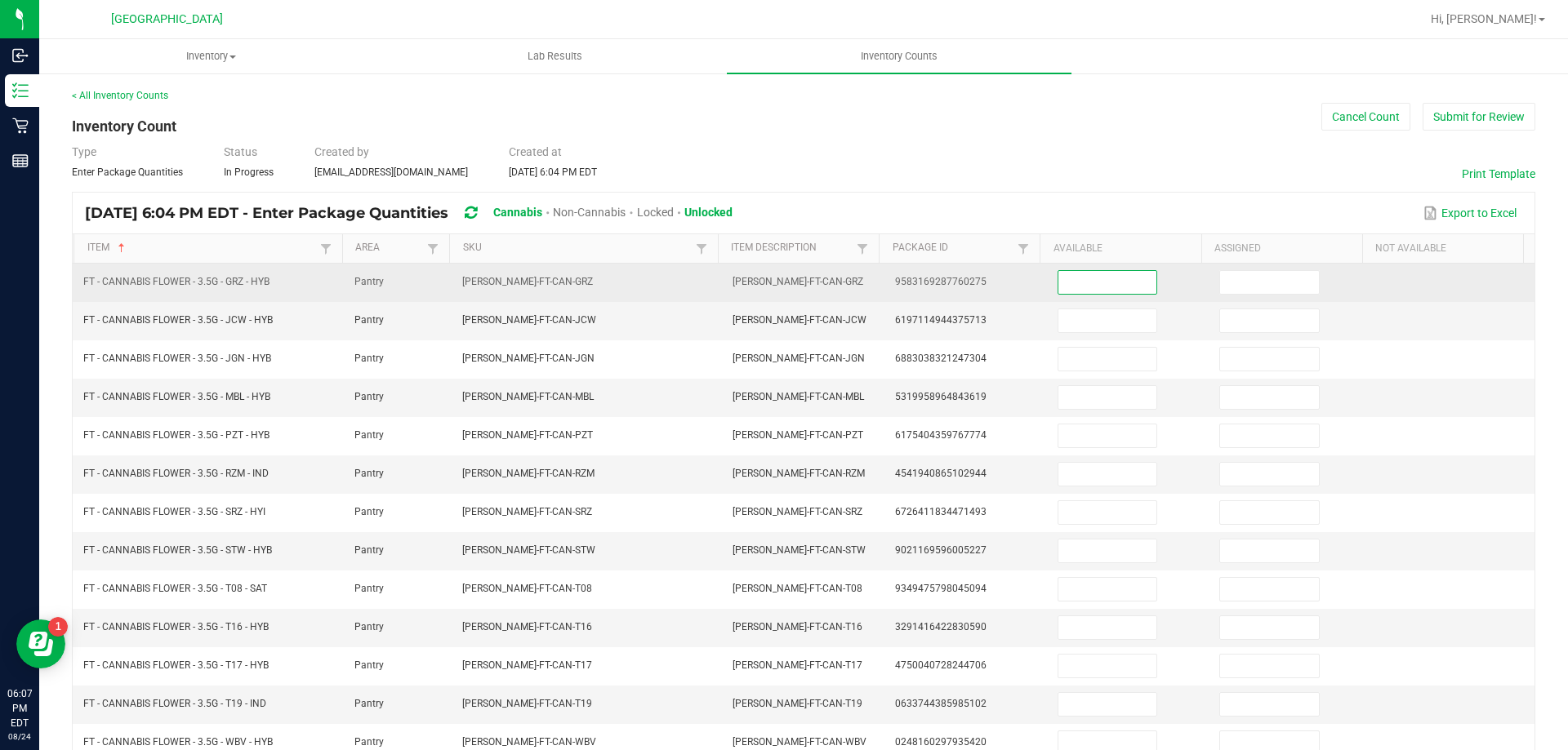
click at [1081, 279] on input at bounding box center [1107, 282] width 98 height 23
type input "16"
type input "0"
type input "2"
type input "0"
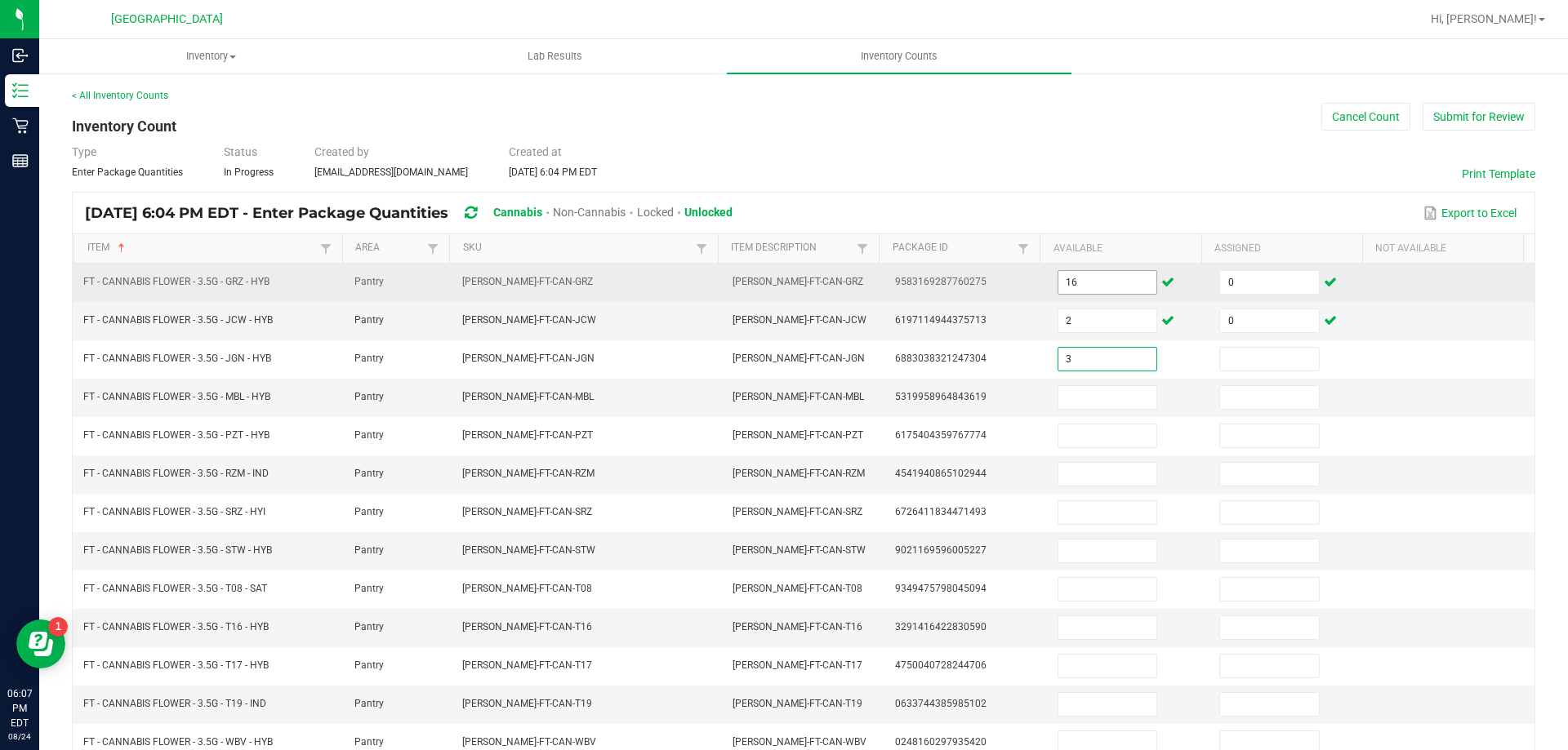
type input "3"
type input "0"
type input "19"
type input "0"
type input "11"
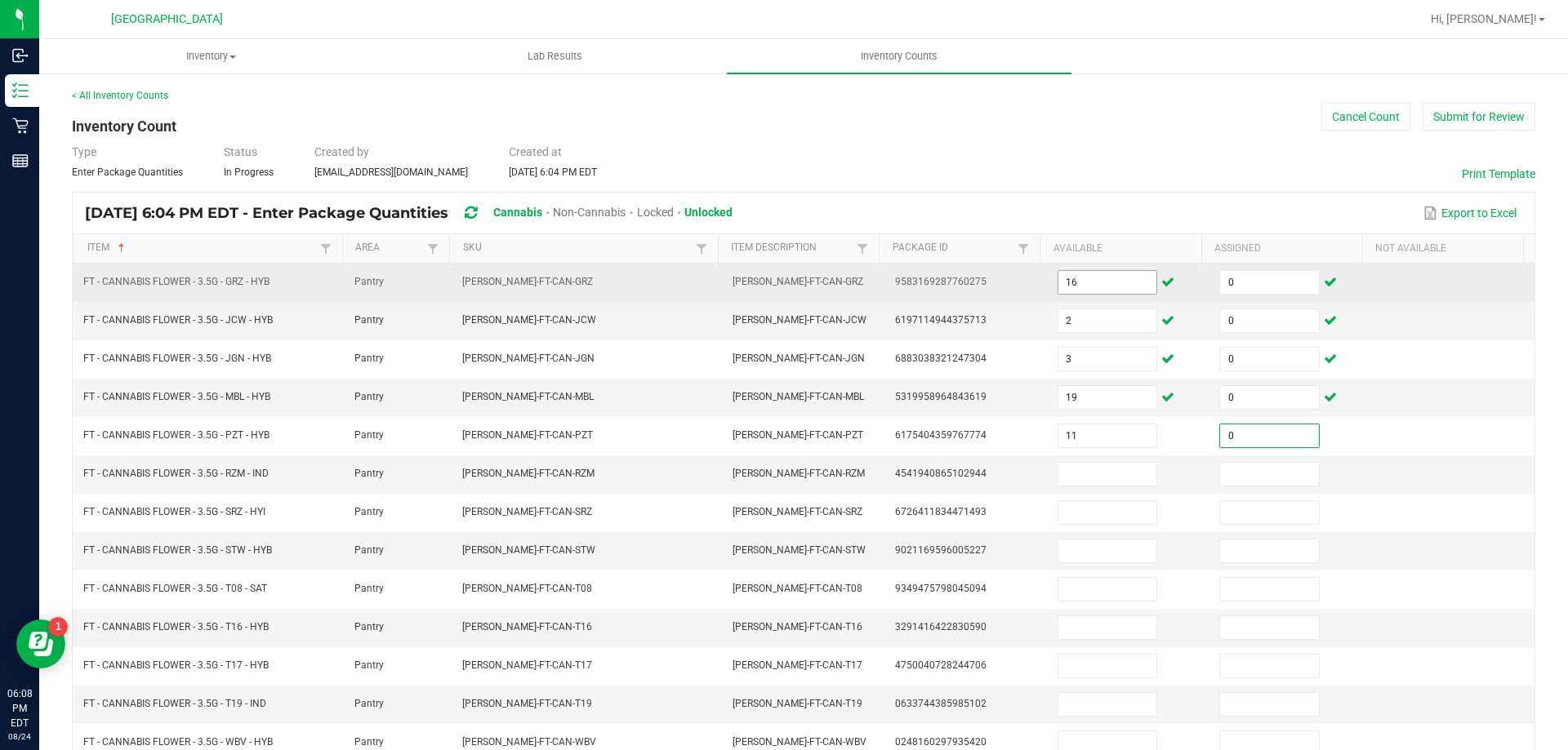
type input "0"
type input "7"
type input "0"
type input "5"
type input "0"
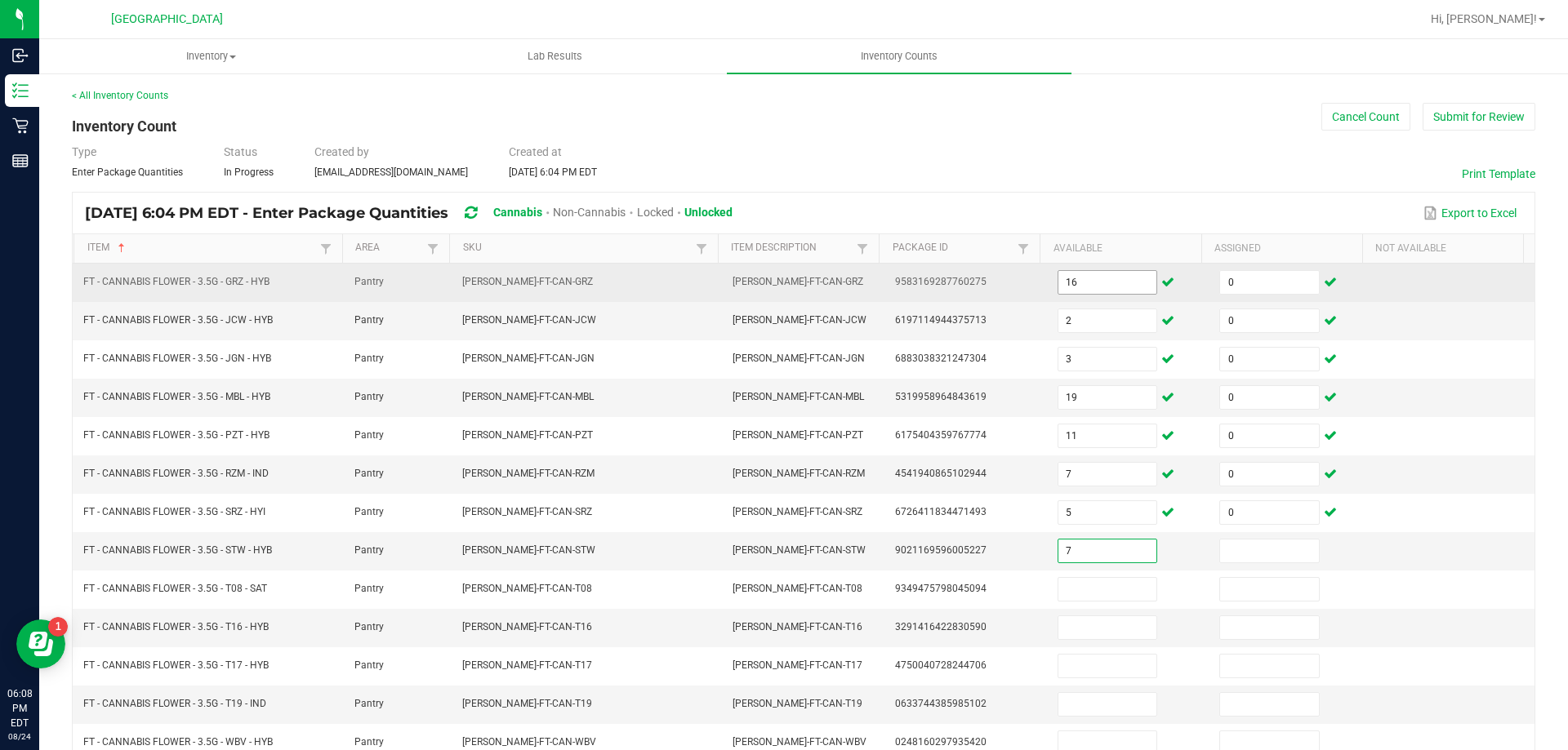
type input "7"
type input "0"
type input "16"
type input "0"
type input "20"
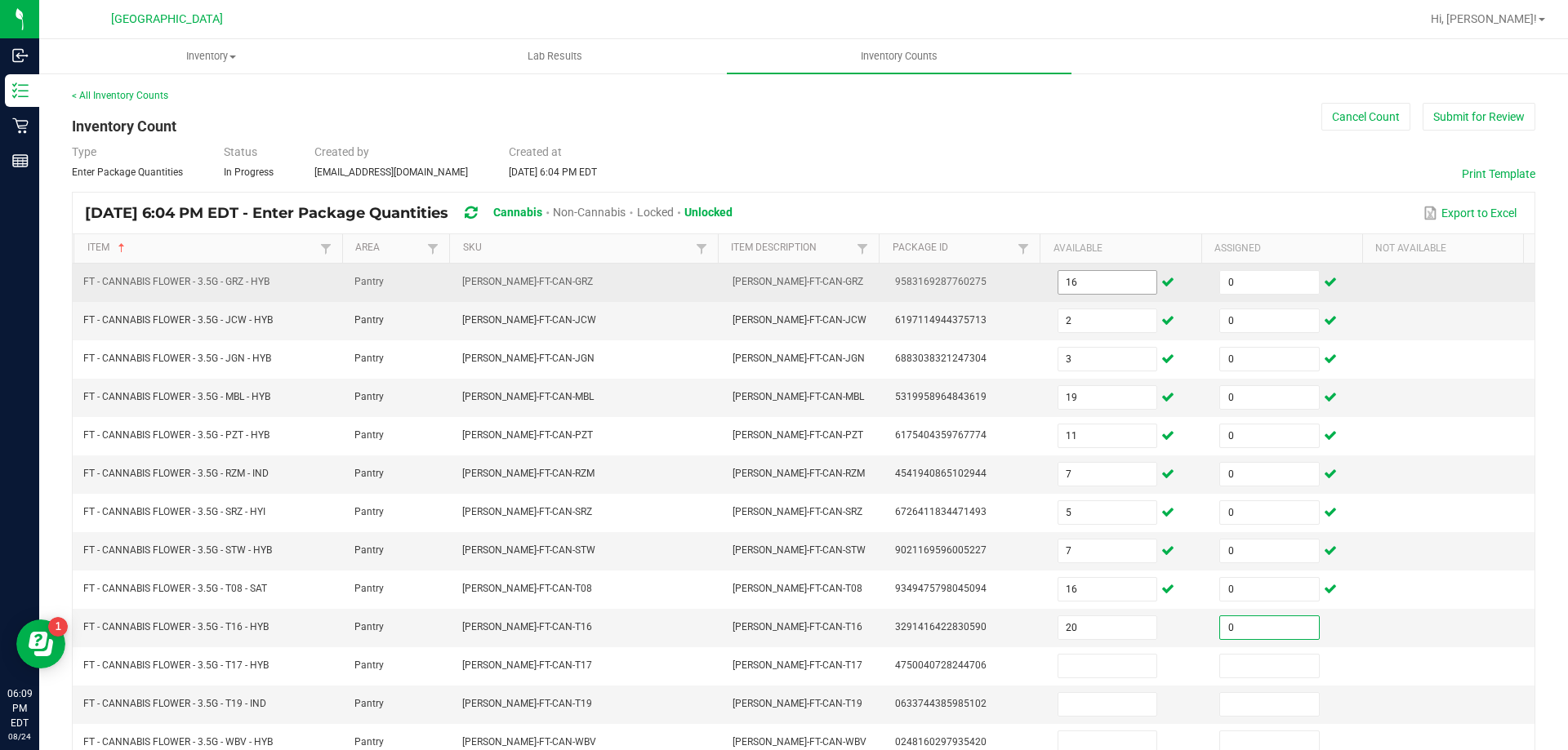
type input "0"
type input "6"
type input "0"
type input "9"
type input "0"
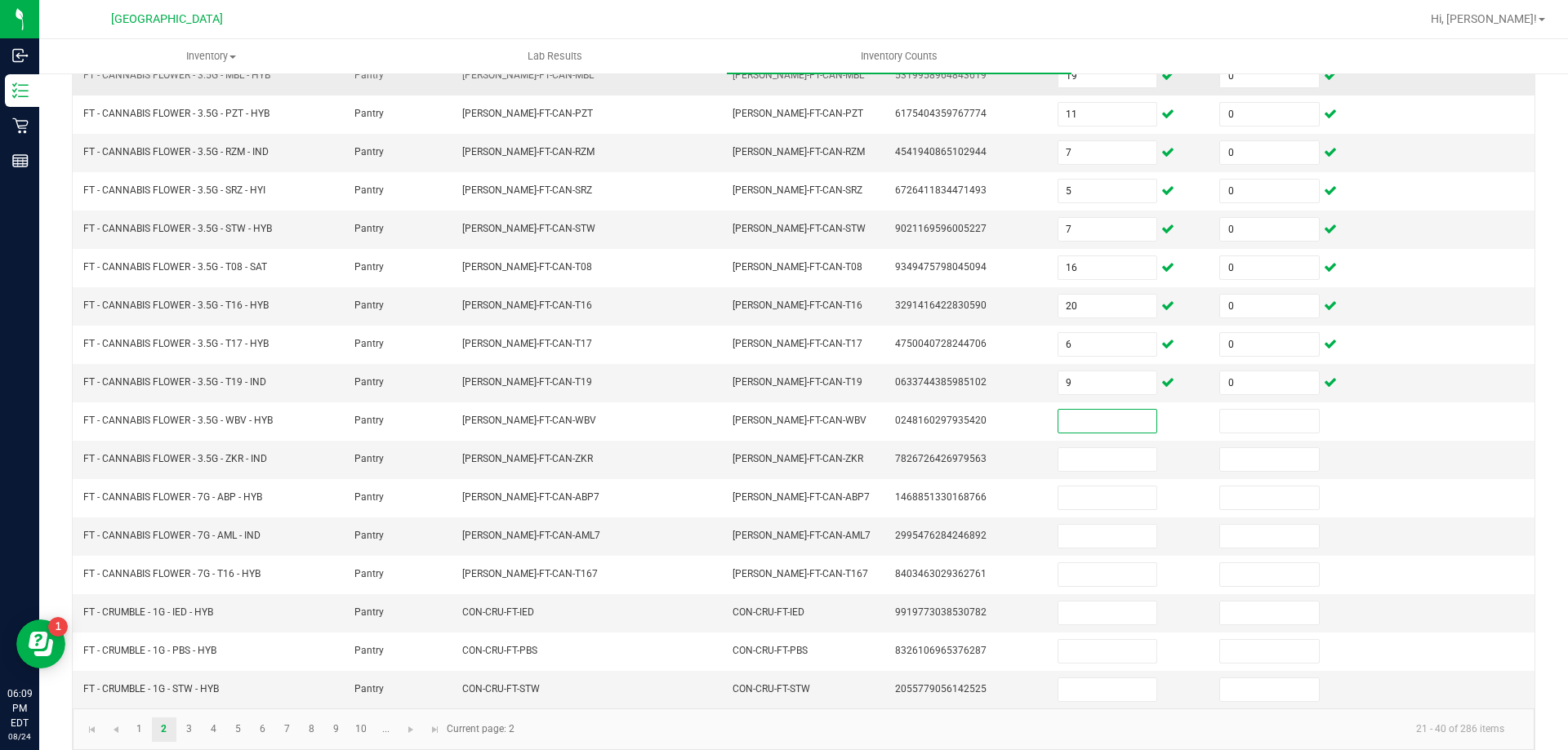
scroll to position [331, 0]
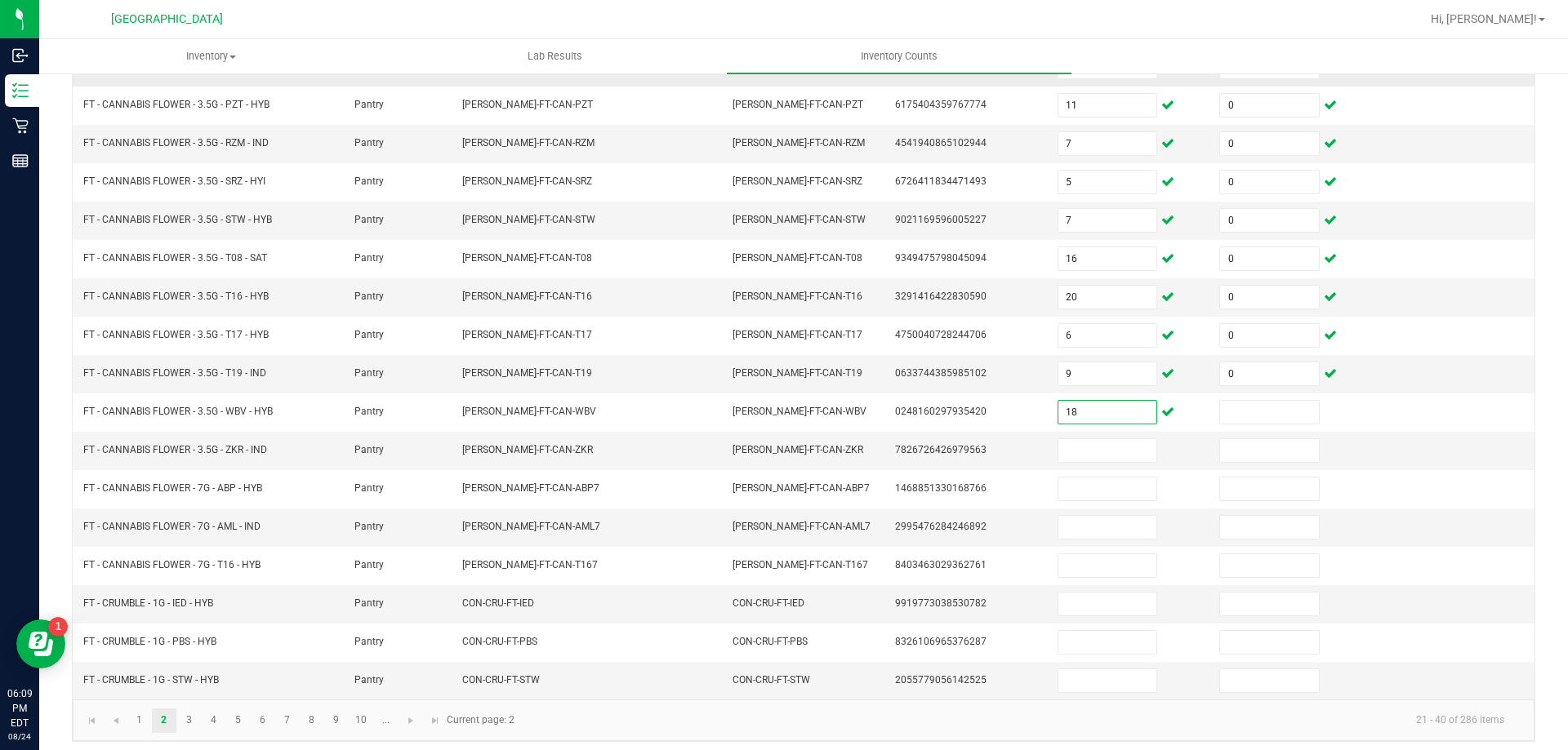
type input "18"
type input "0"
type input "17"
type input "0"
type input "18"
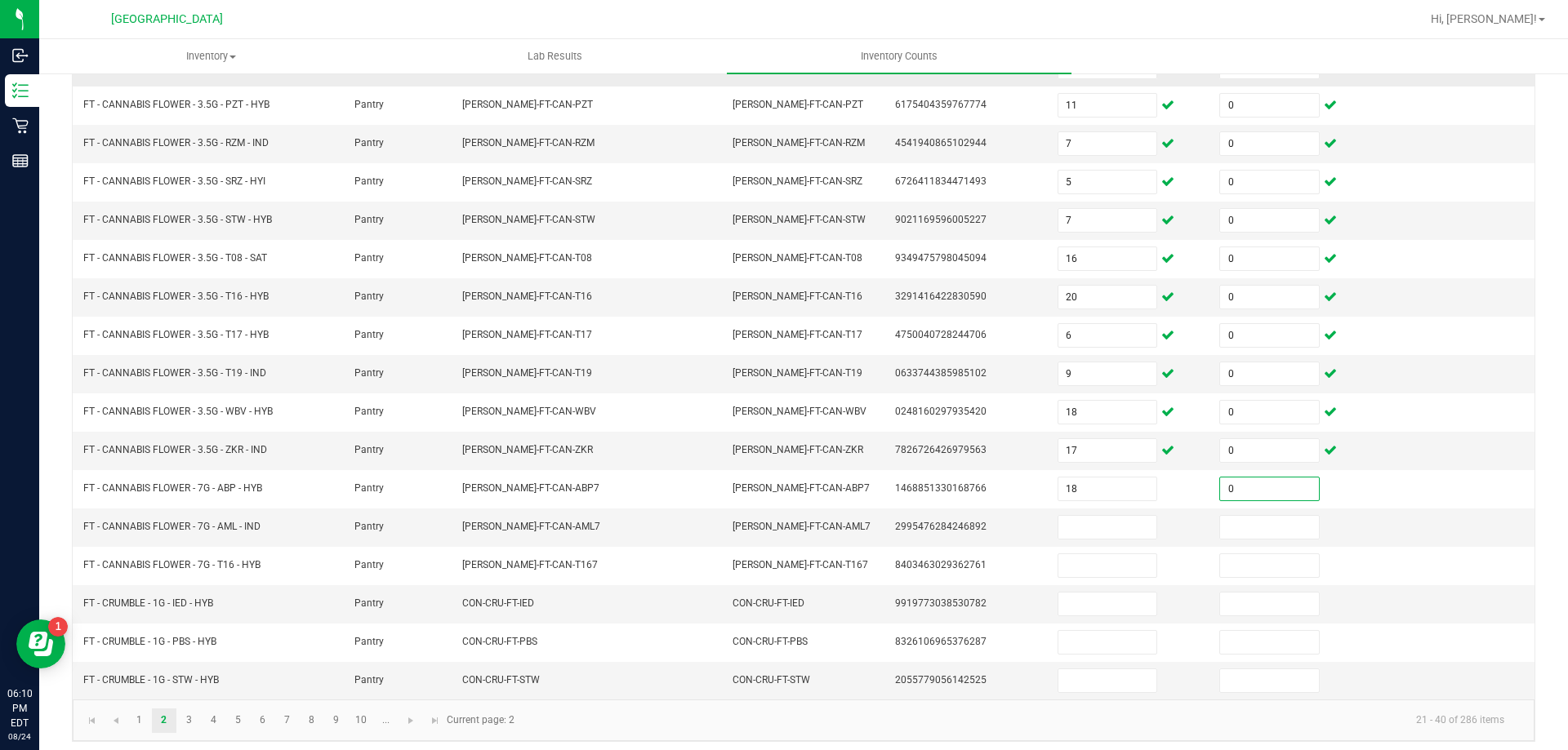
type input "0"
type input "17"
type input "0"
type input "17"
type input "0"
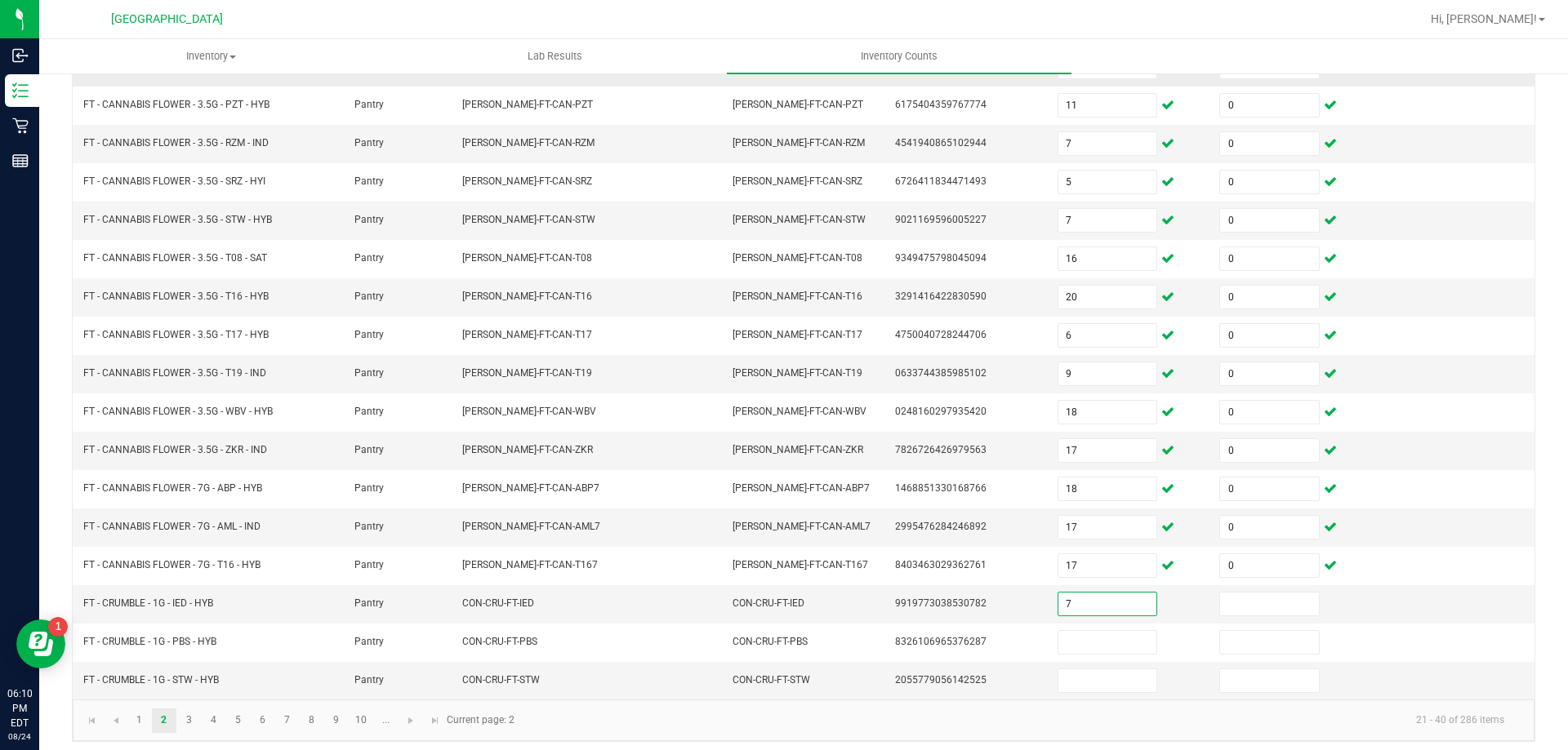
type input "7"
type input "0"
type input "2"
type input "0"
type input "3"
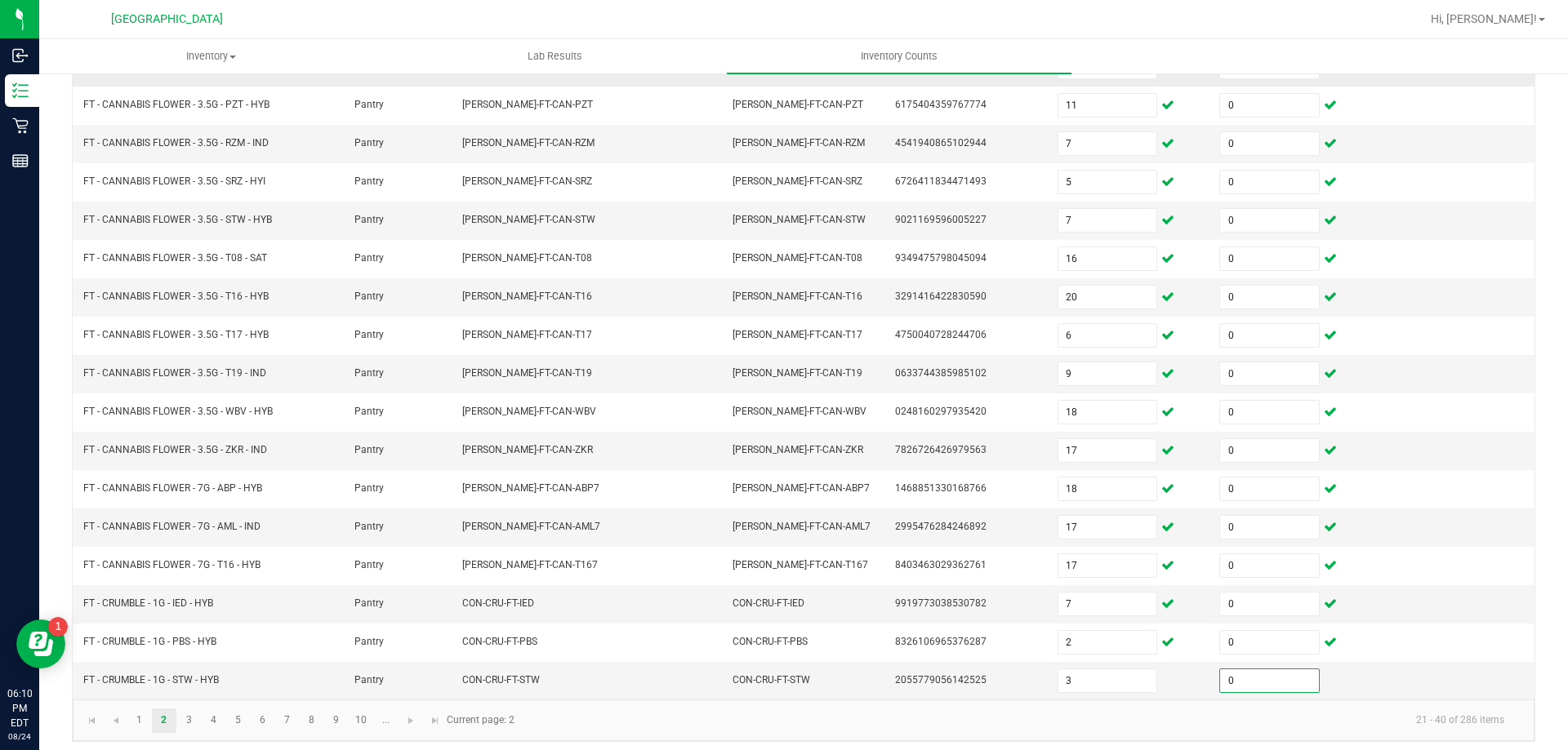
type input "0"
click at [184, 724] on link "3" at bounding box center [189, 721] width 24 height 24
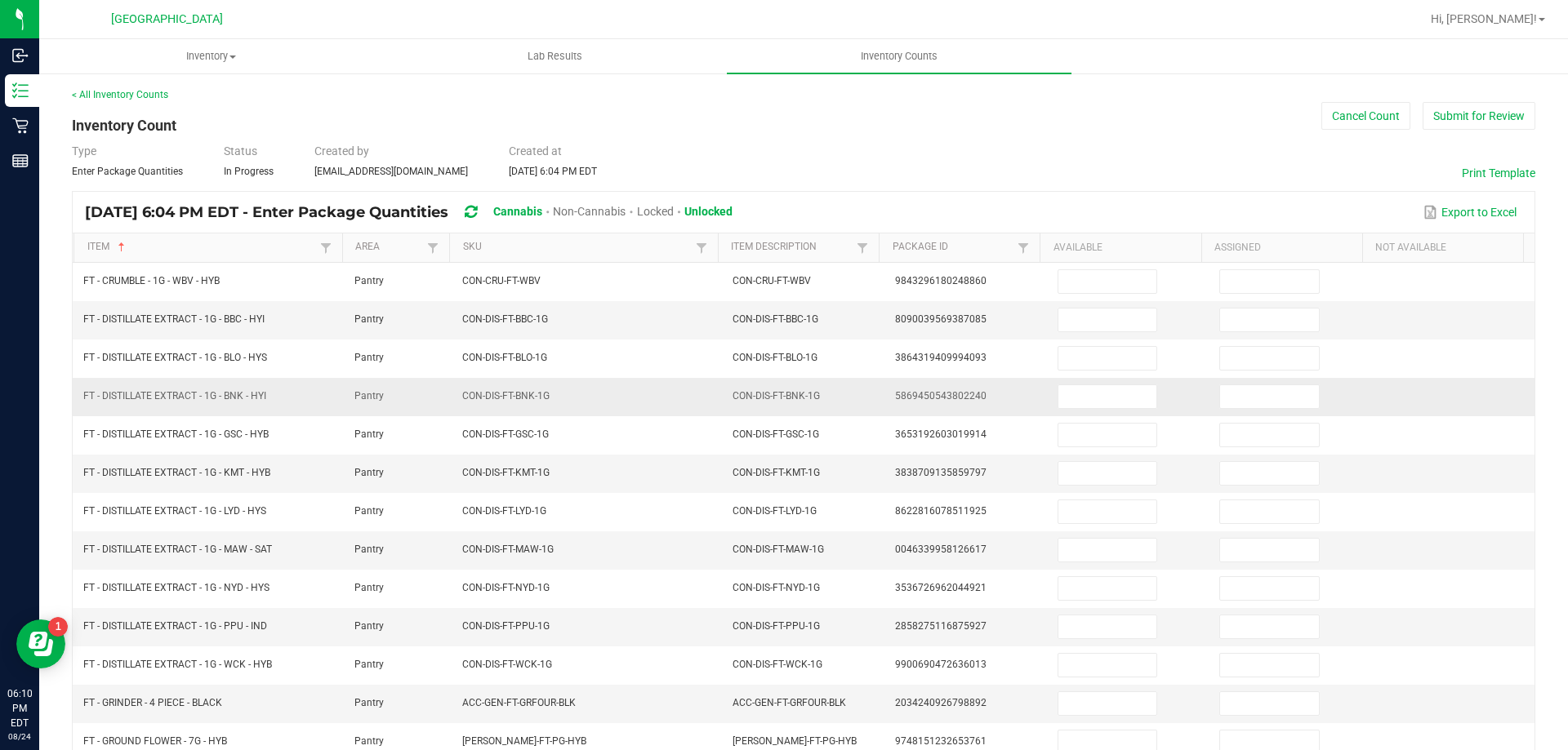
scroll to position [0, 0]
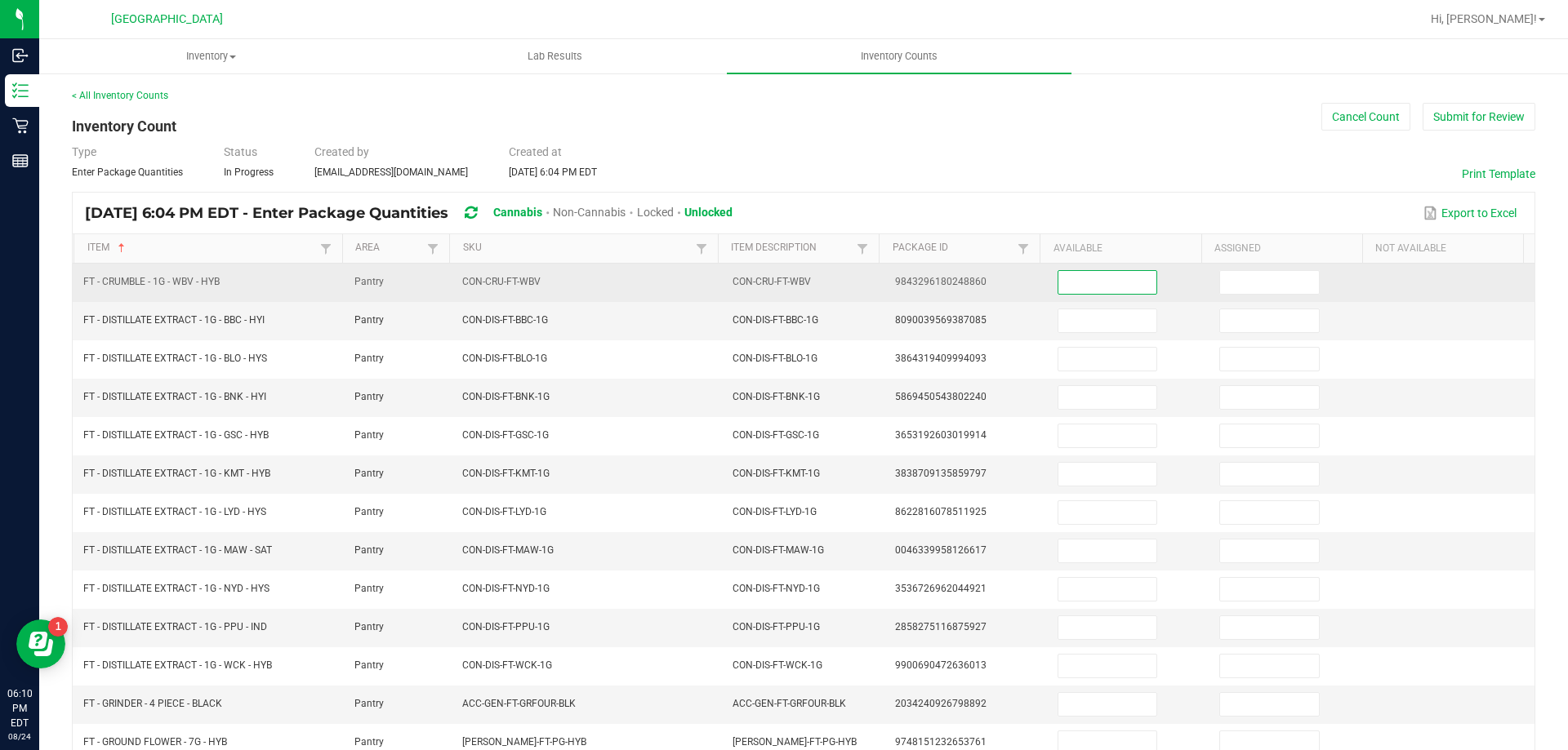
click at [1107, 287] on input at bounding box center [1107, 282] width 98 height 23
type input "3"
type input "0"
type input "9"
type input "0"
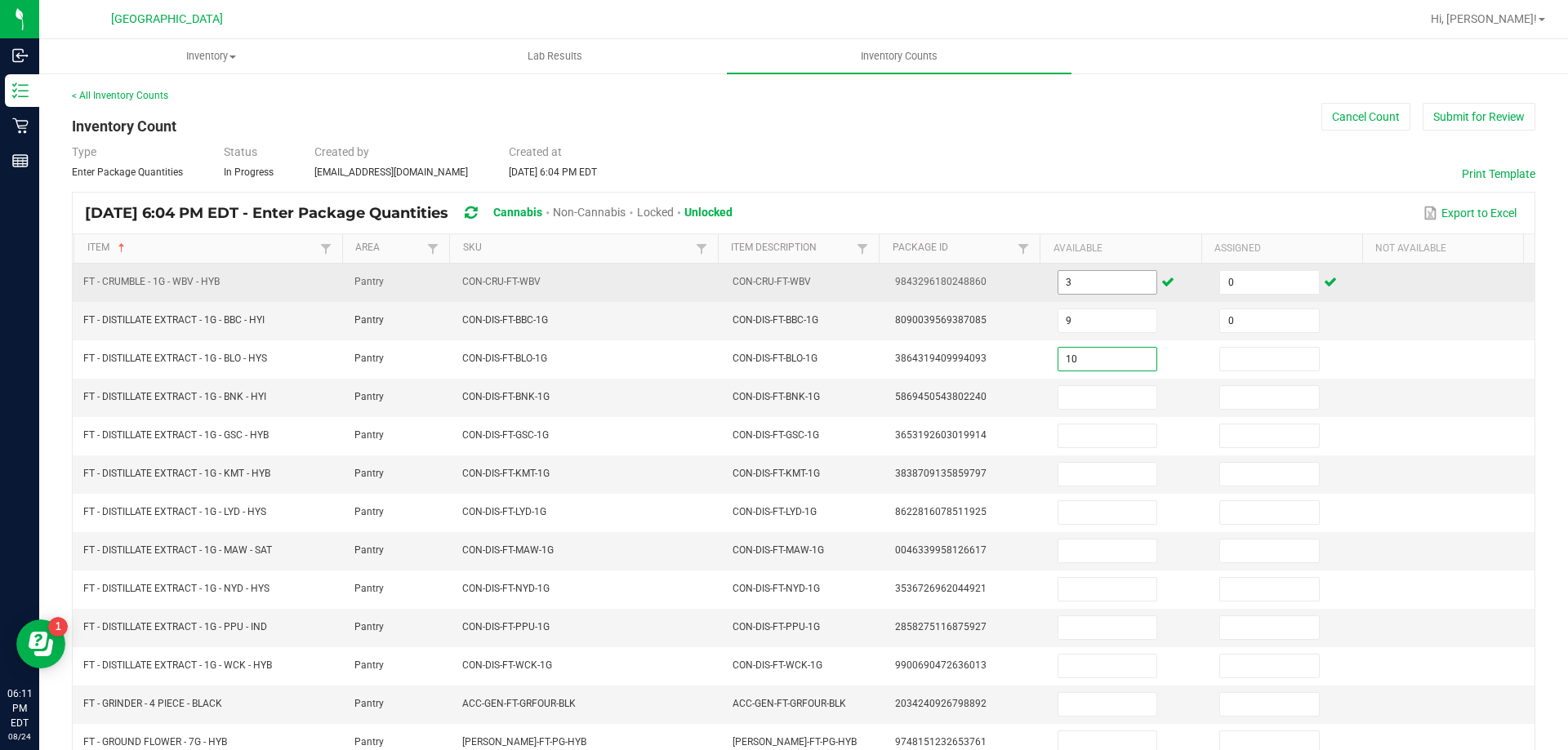
type input "10"
type input "0"
type input "9"
type input "10"
type input "0"
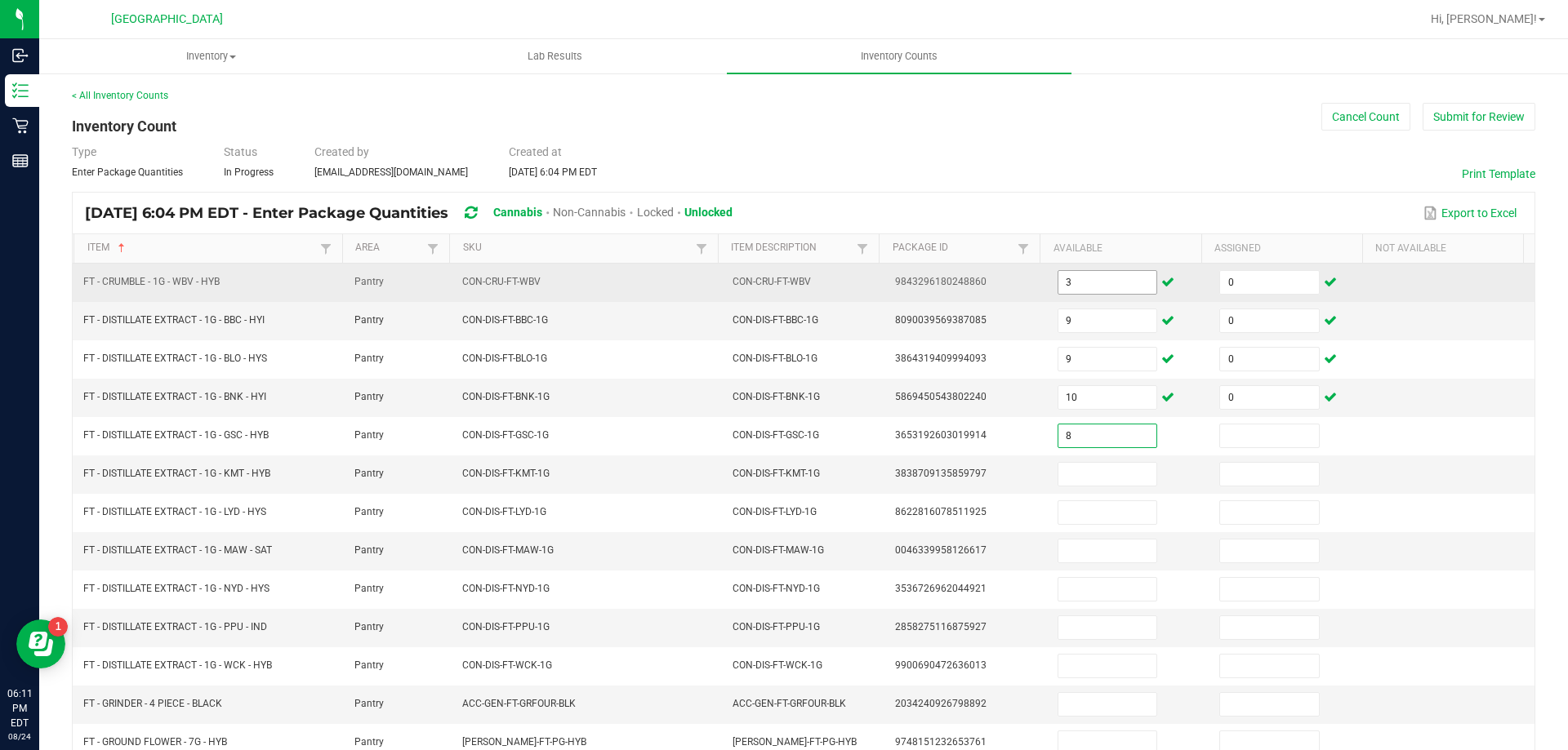
type input "8"
type input "0"
type input "5"
type input "0"
type input "3"
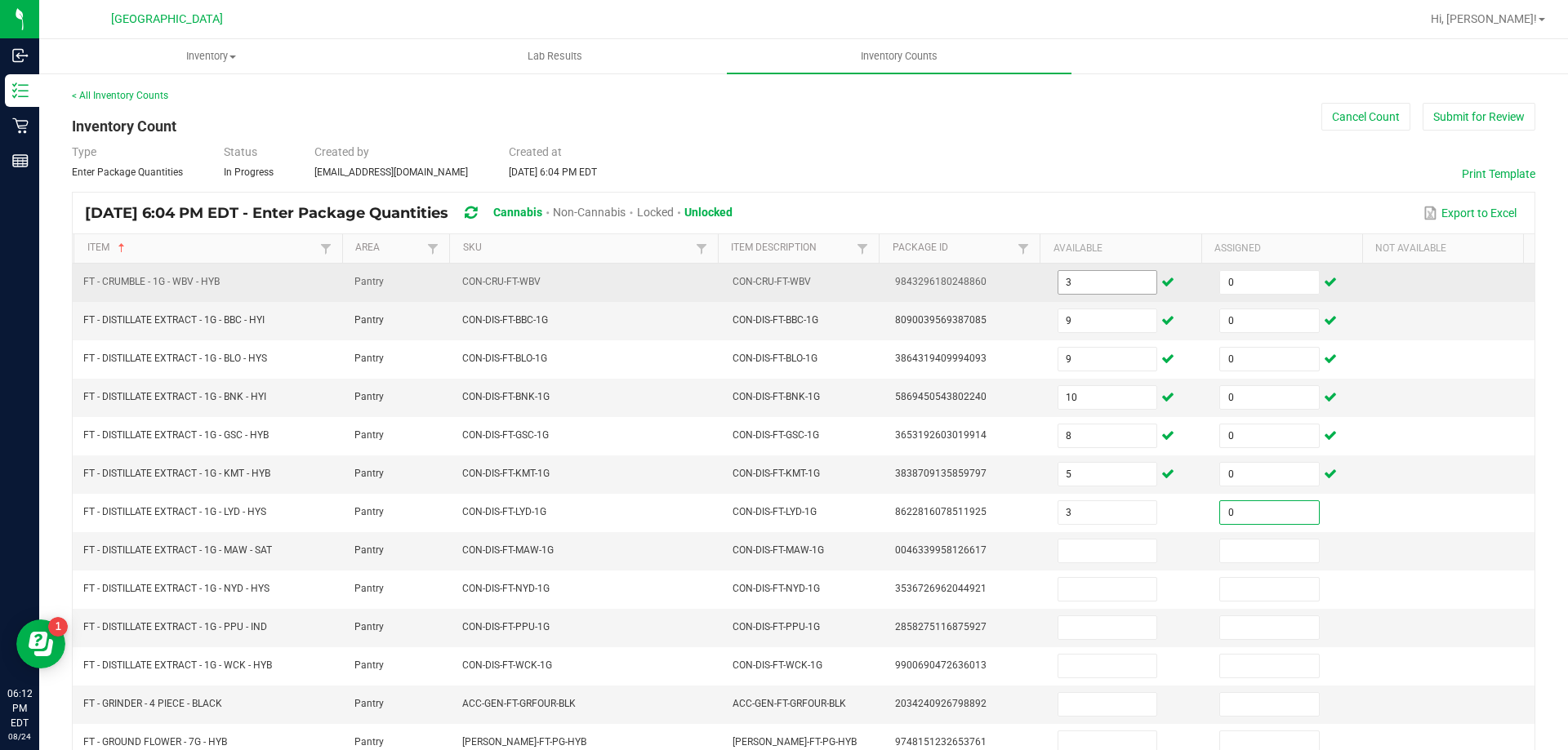
type input "0"
type input "10"
type input "0"
type input "1"
type input "0"
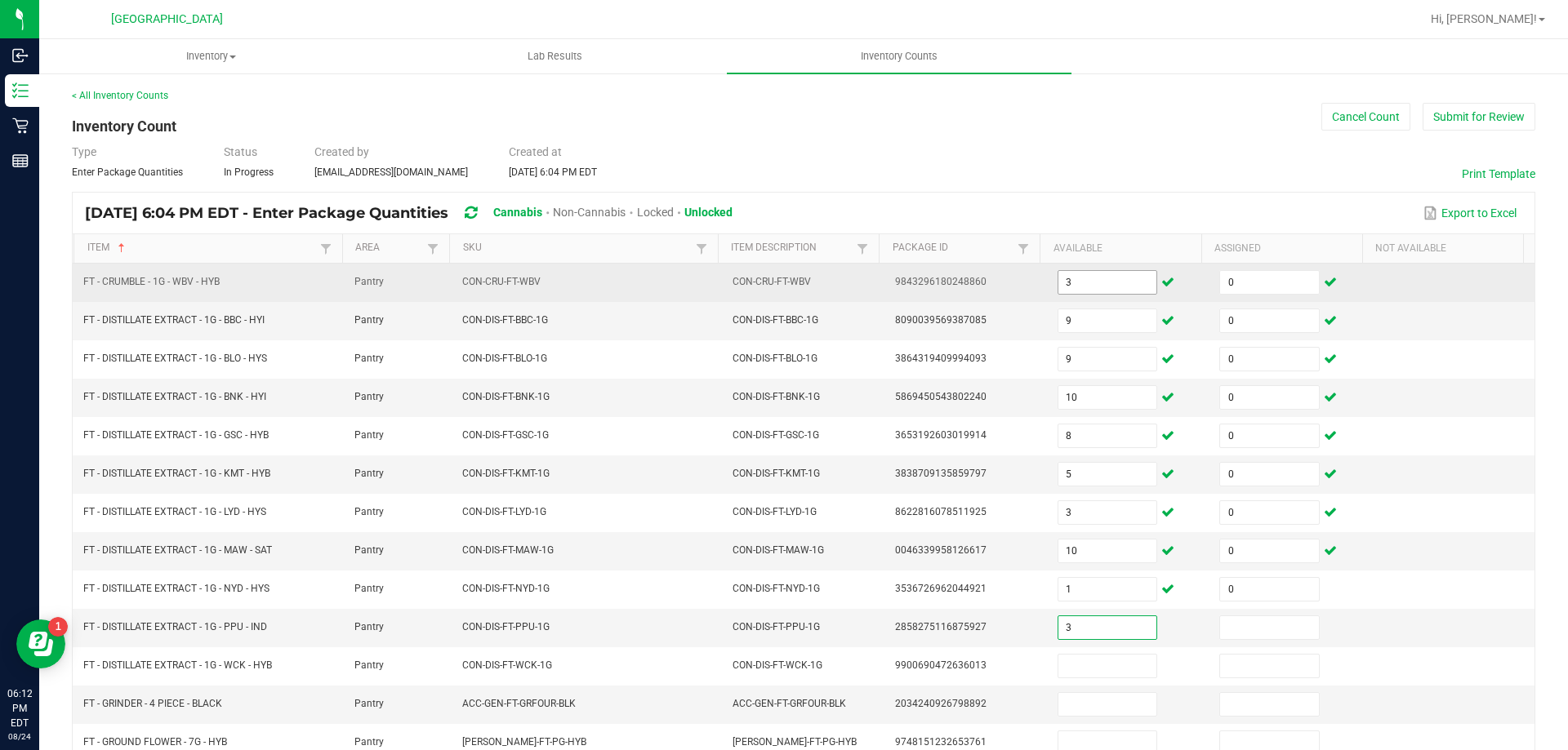
type input "3"
type input "0"
type input "4"
type input "0"
type input "2"
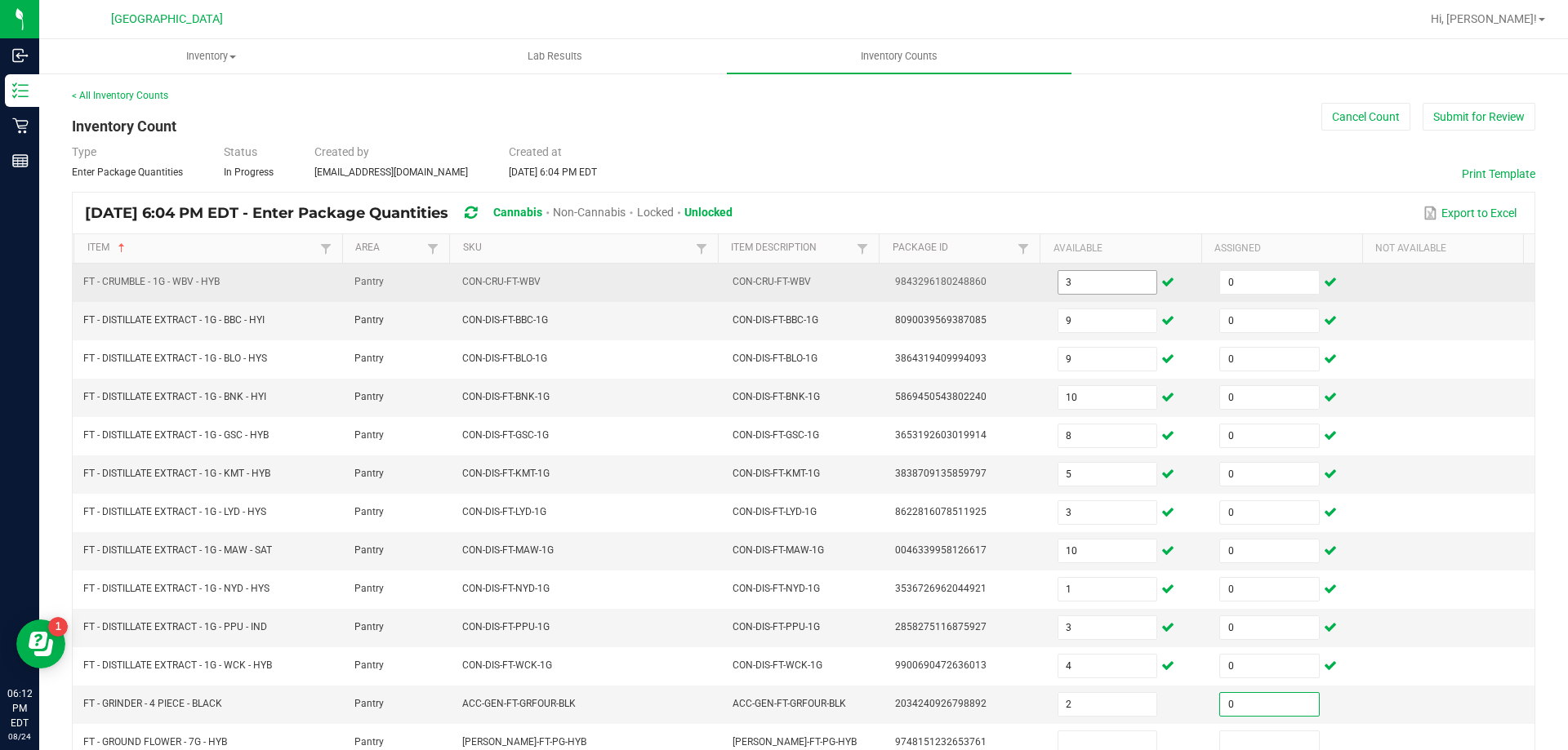
type input "0"
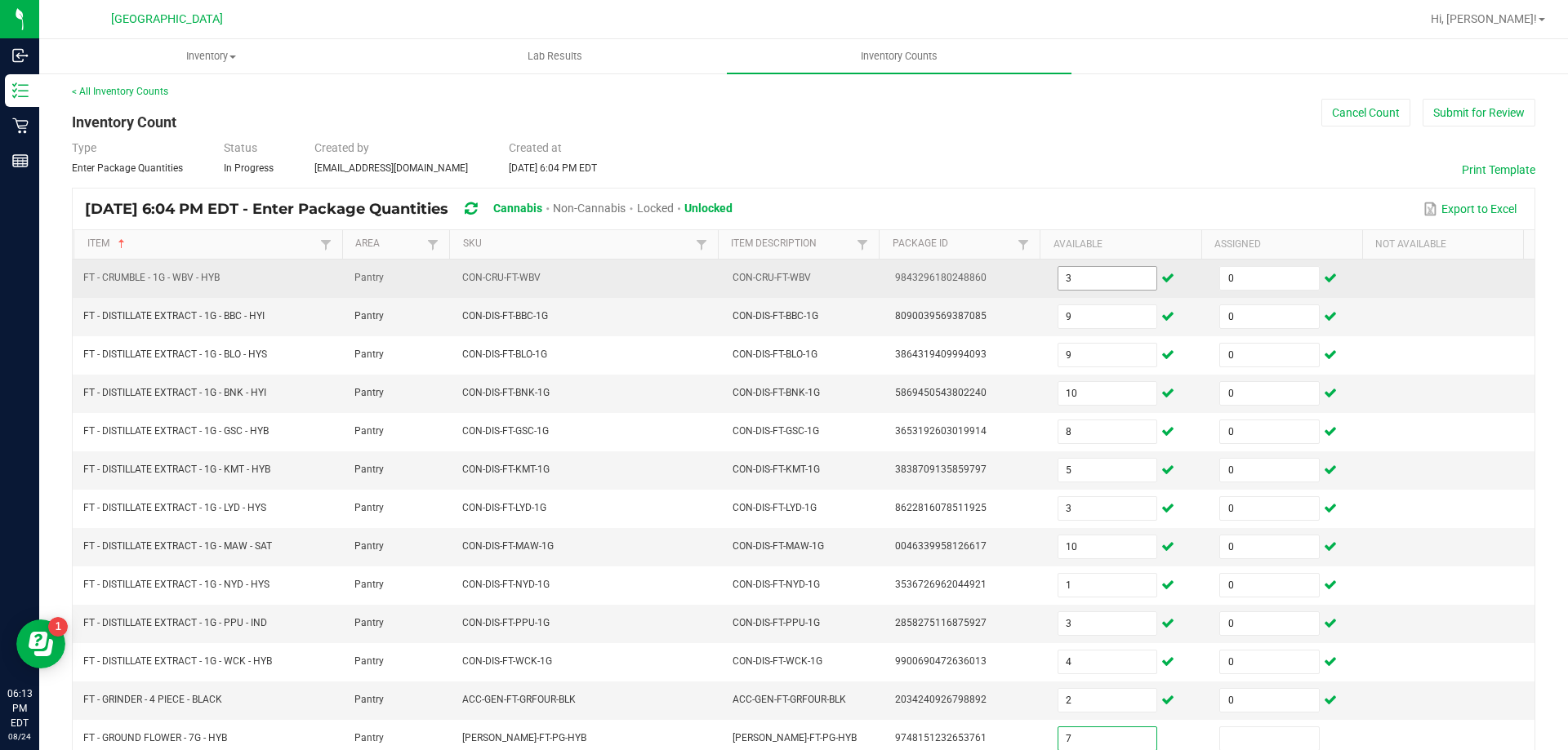
type input "7"
type input "0"
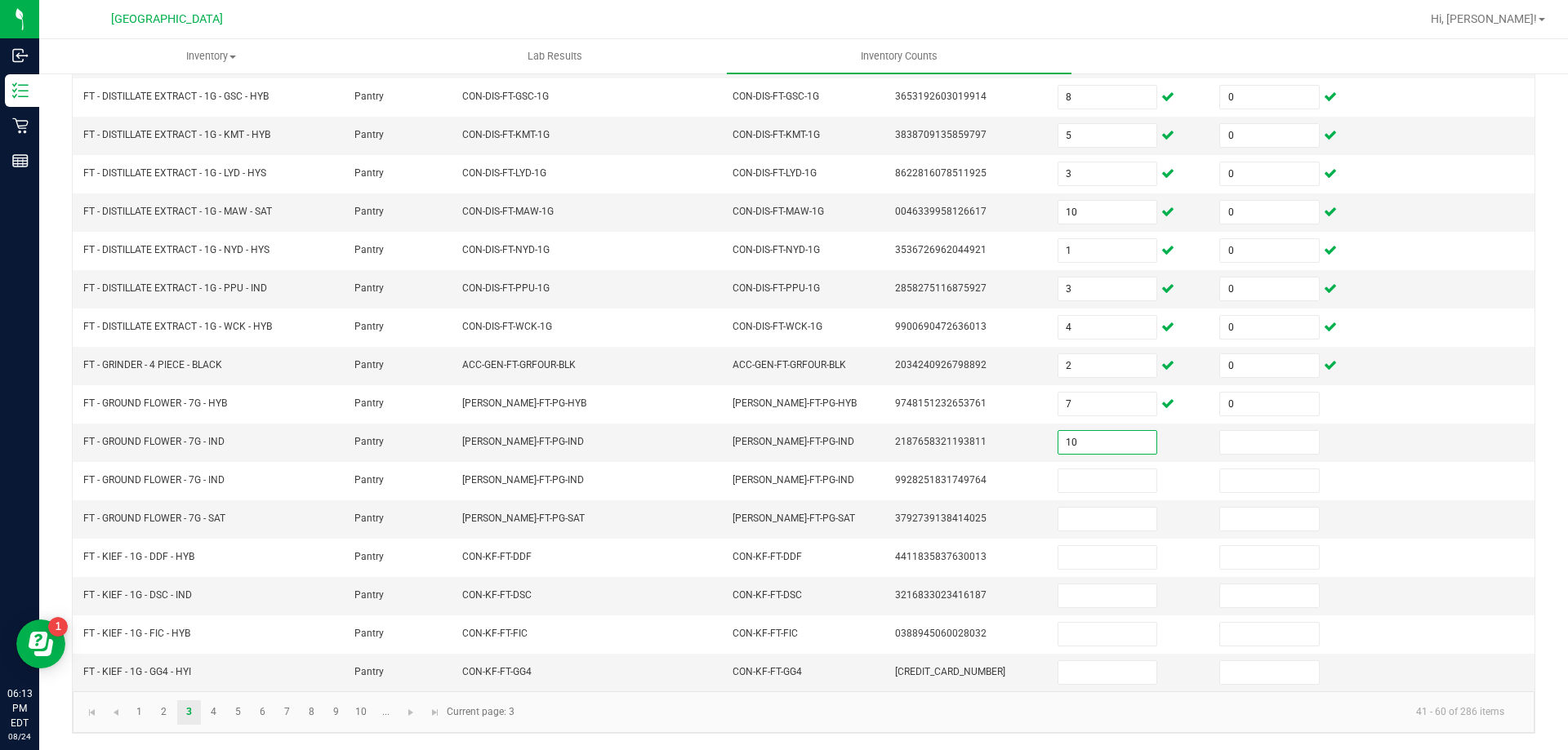
type input "10"
type input "0"
type input "2"
type input "0"
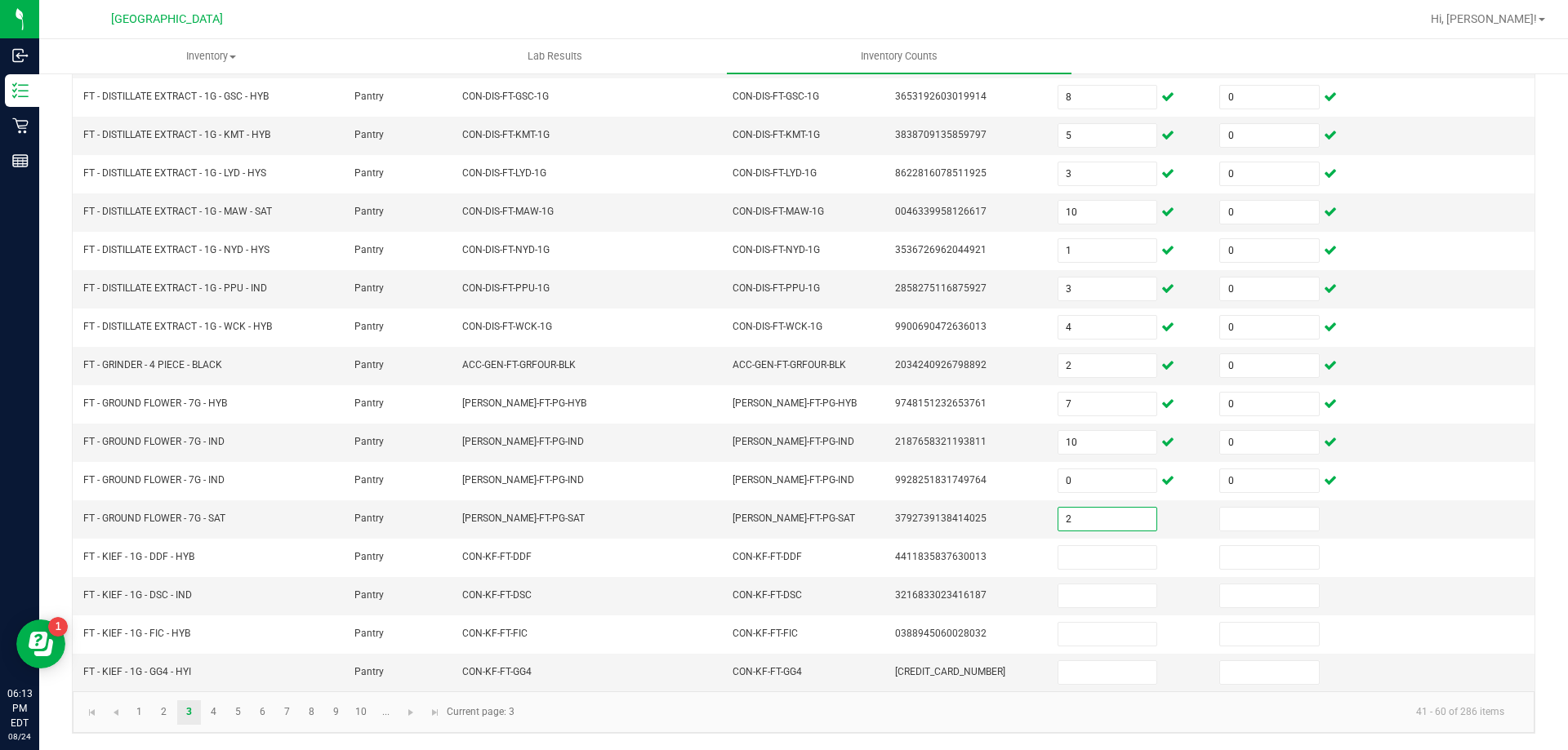
type input "2"
type input "0"
type input "3"
type input "0"
type input "5"
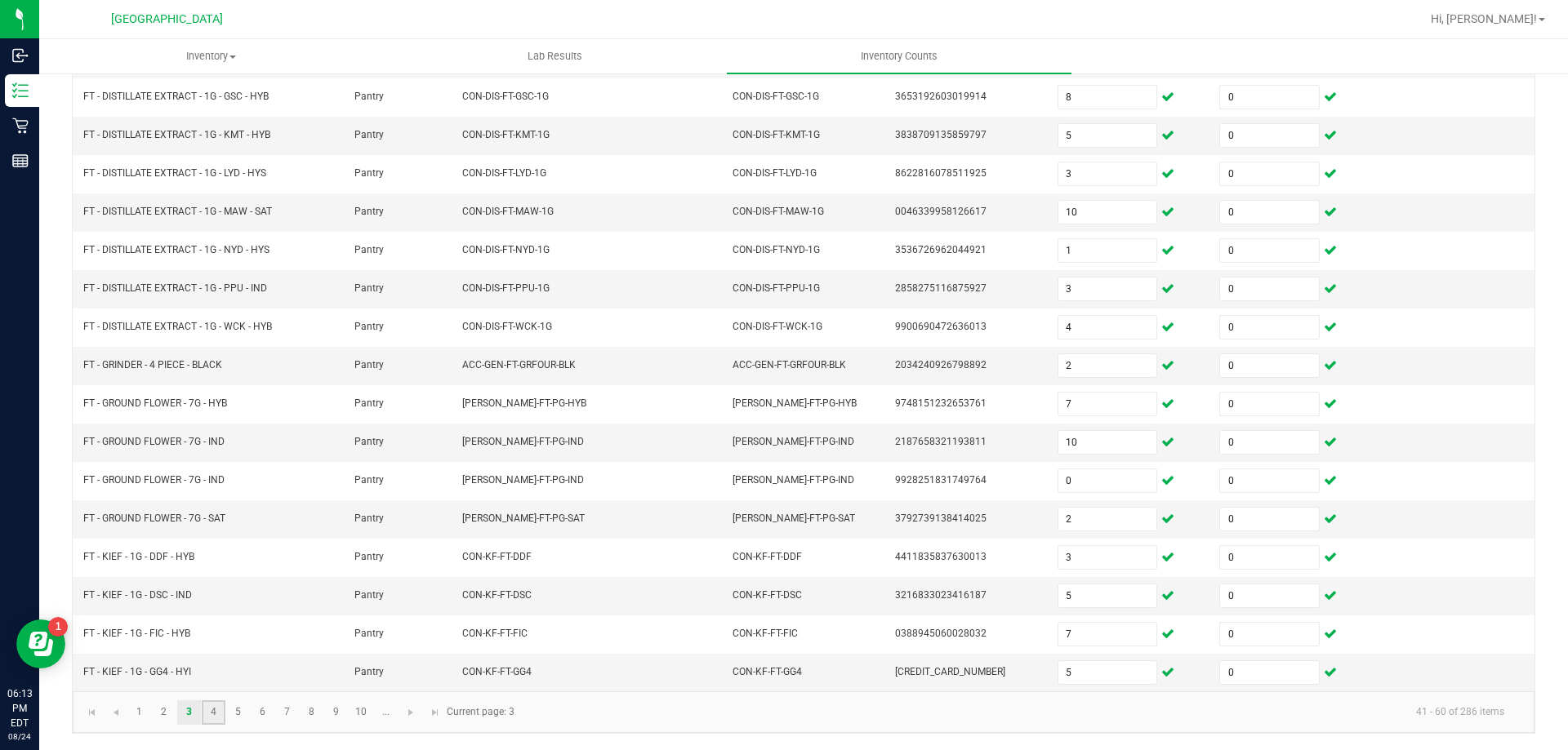
click at [216, 717] on link "4" at bounding box center [213, 713] width 24 height 24
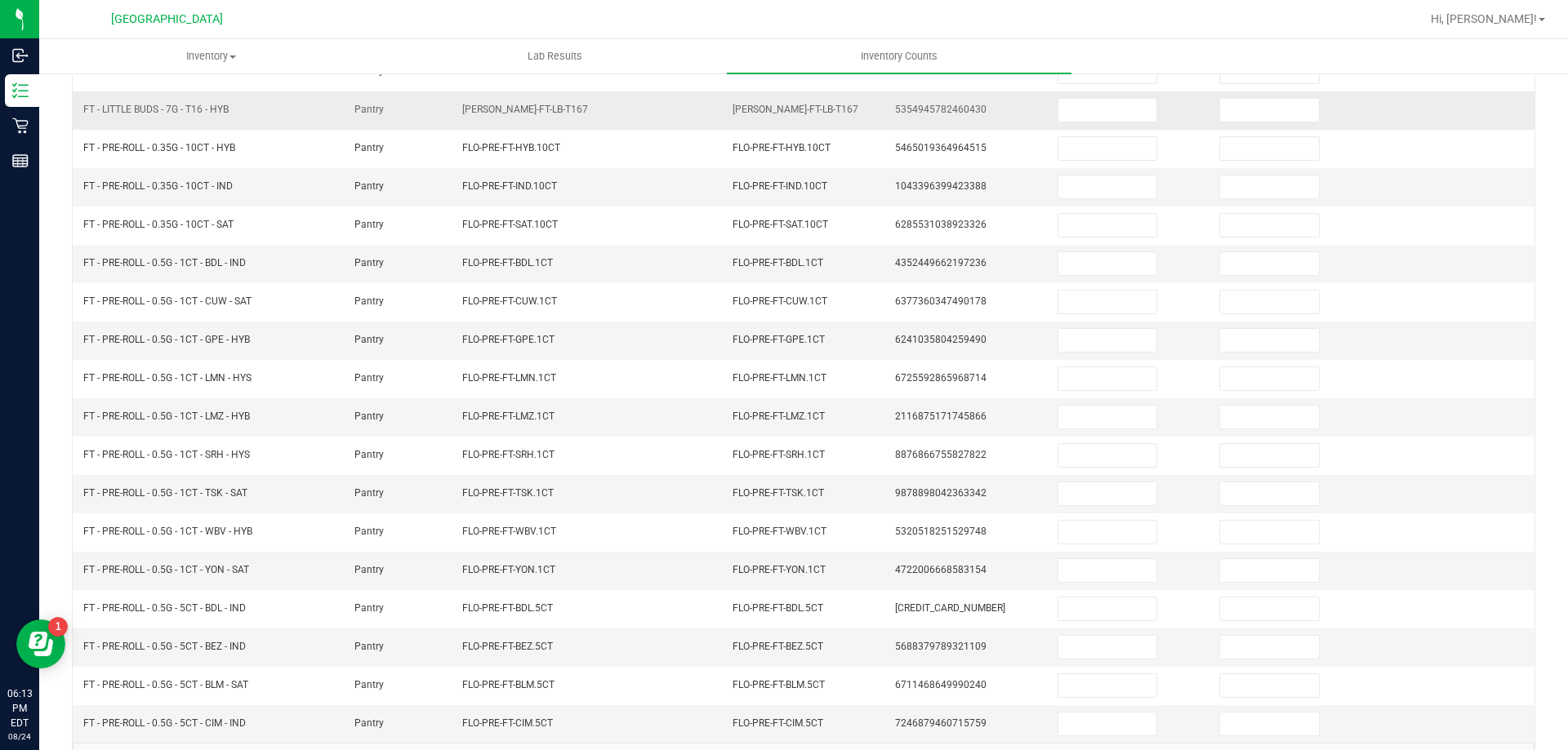
scroll to position [13, 0]
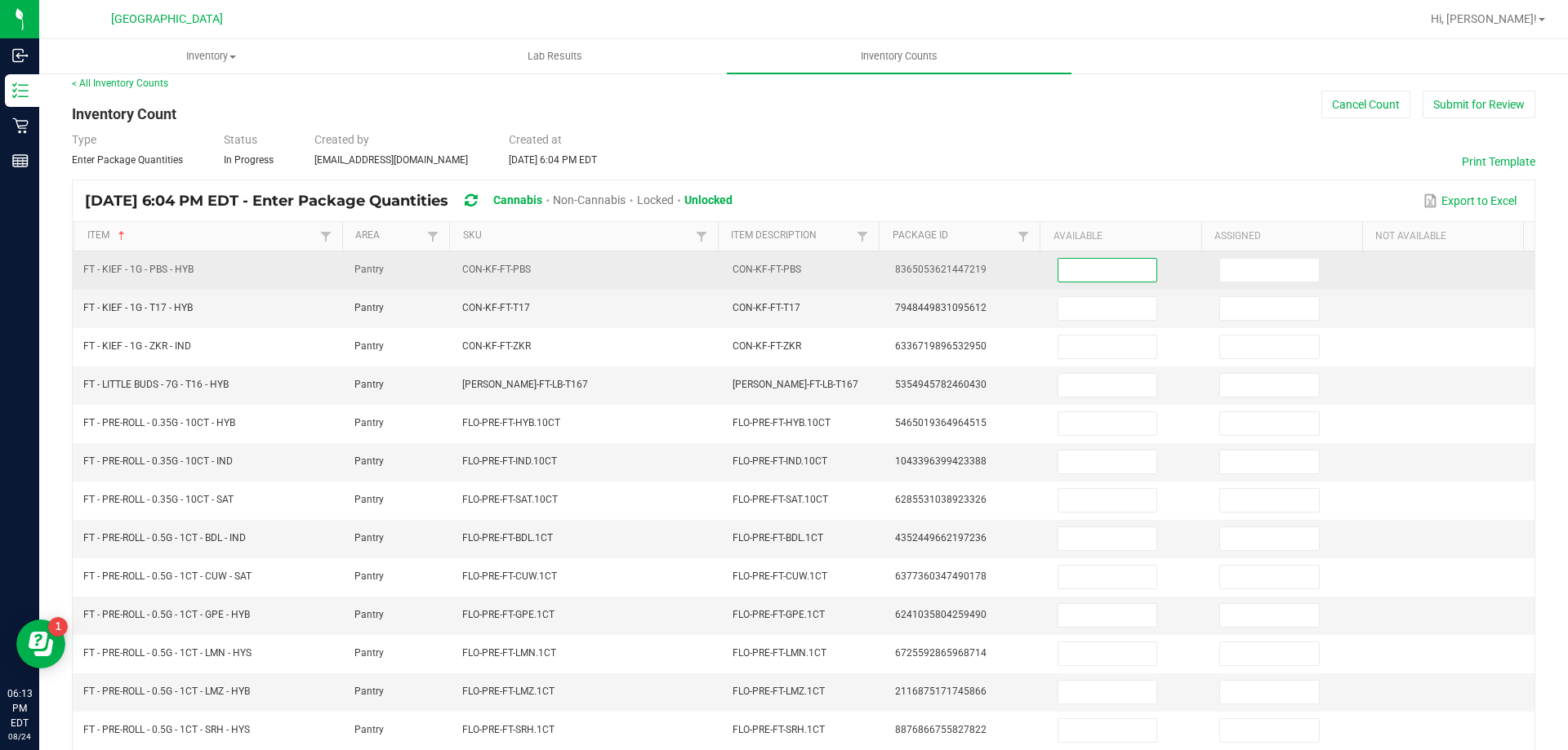
click at [1104, 273] on input at bounding box center [1107, 269] width 98 height 23
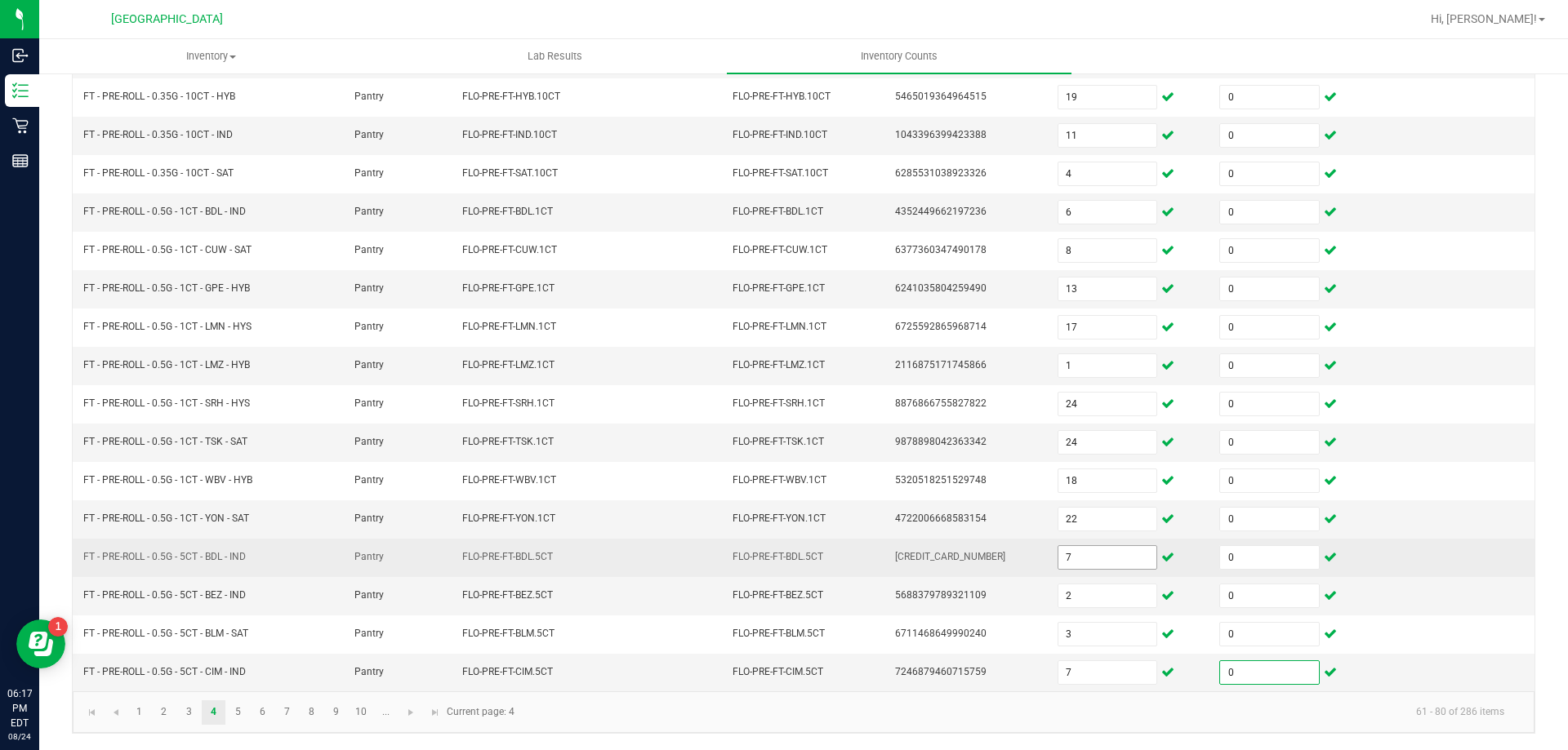
click at [1064, 558] on input "7" at bounding box center [1107, 557] width 98 height 23
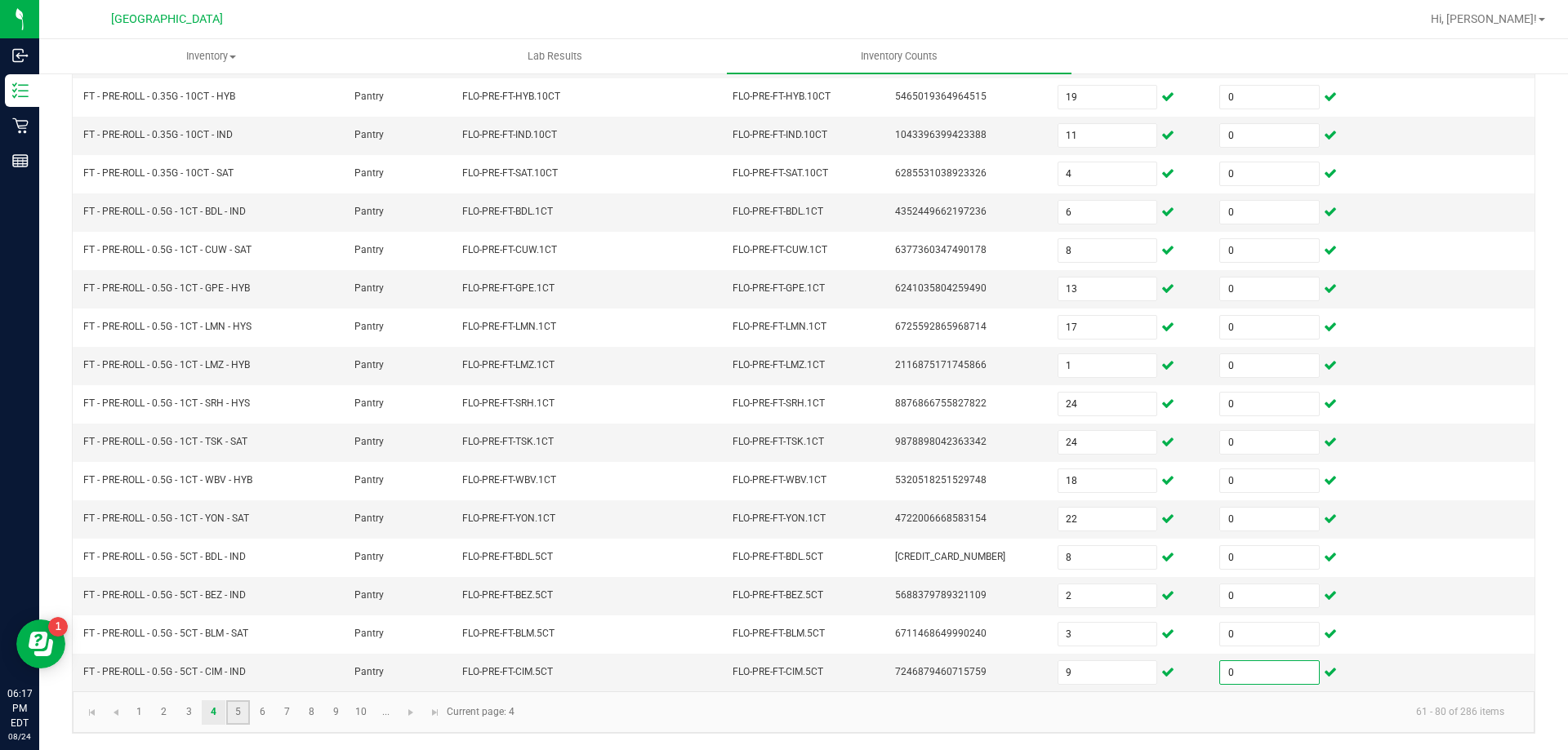
click at [239, 717] on link "5" at bounding box center [238, 713] width 24 height 24
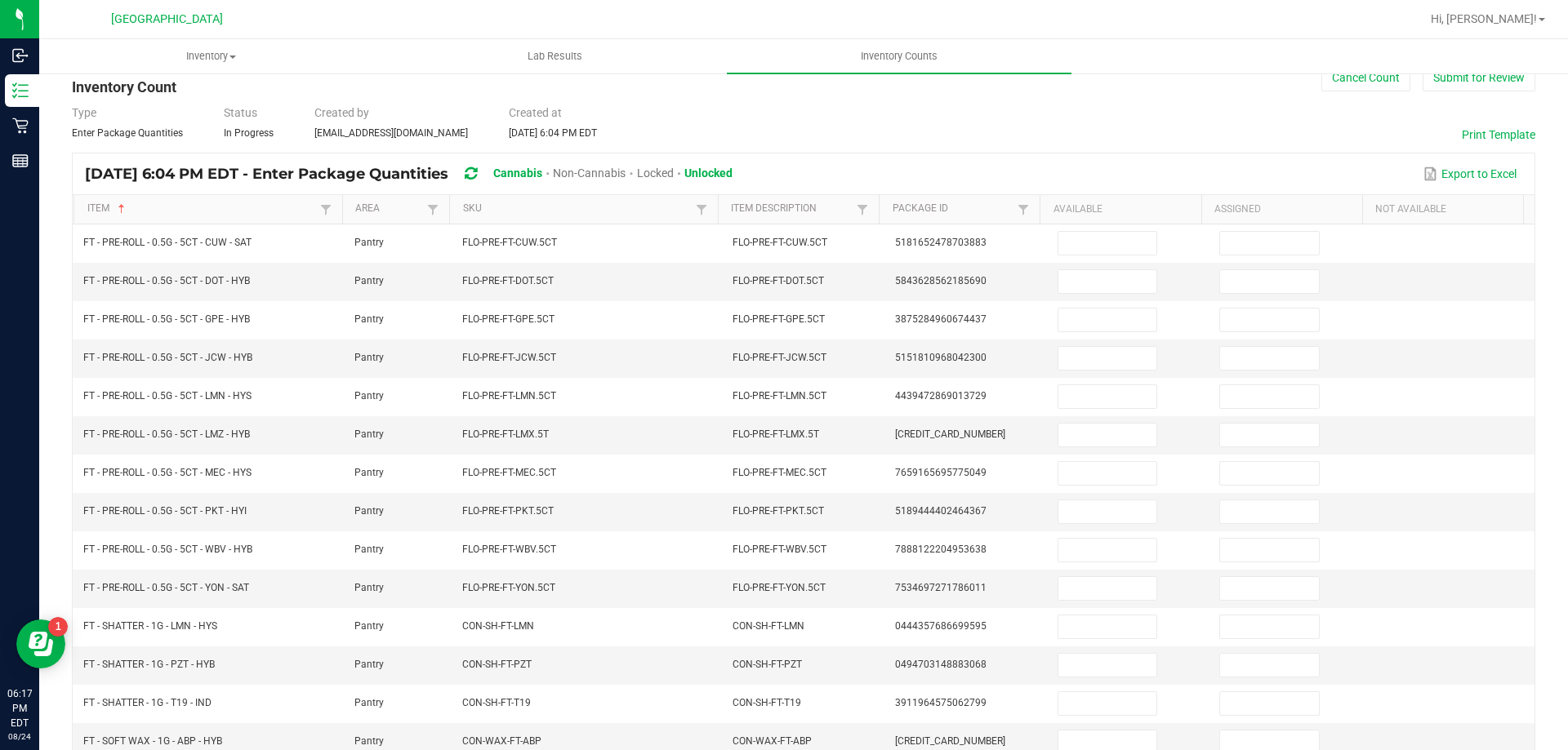
scroll to position [0, 0]
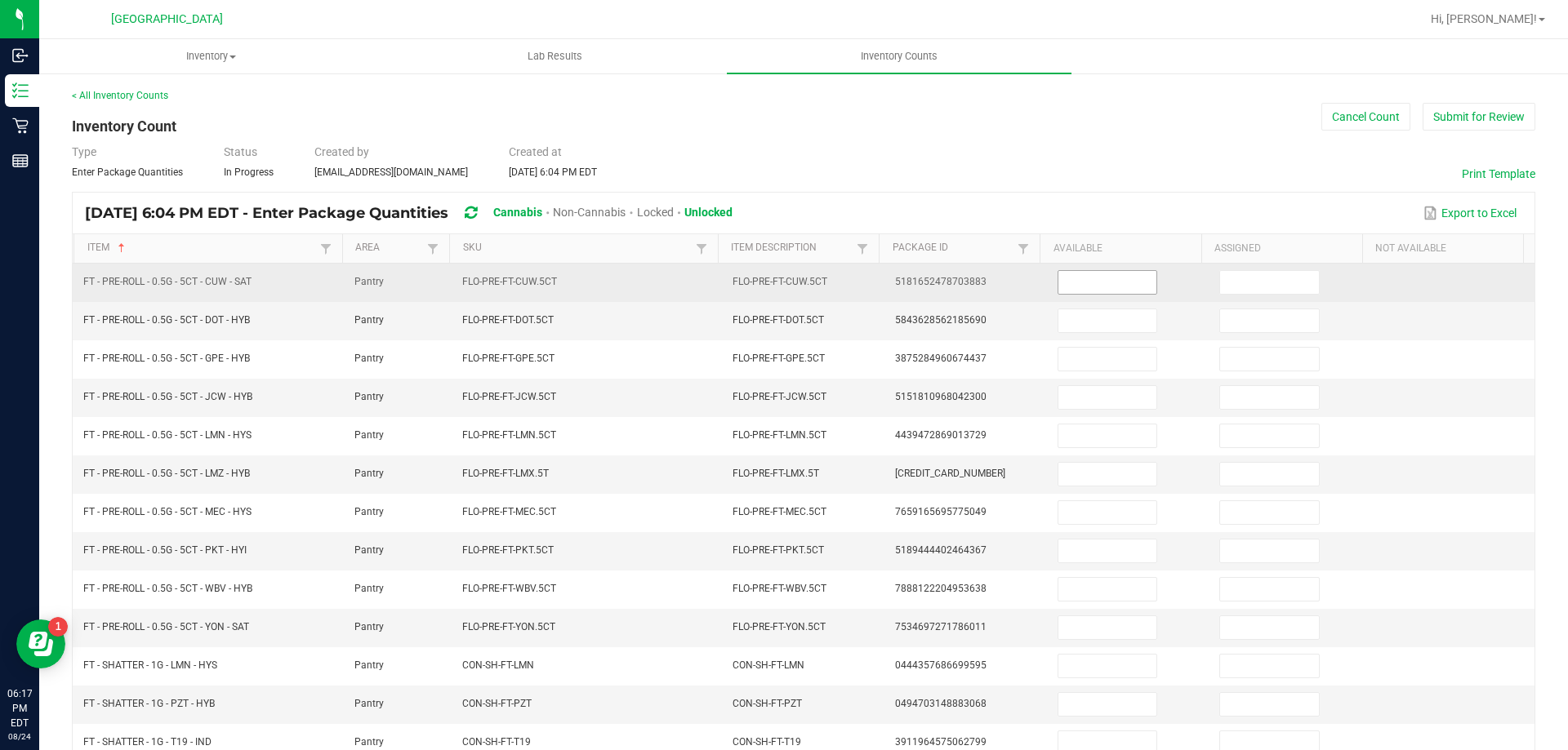
click at [1058, 279] on input at bounding box center [1107, 282] width 98 height 23
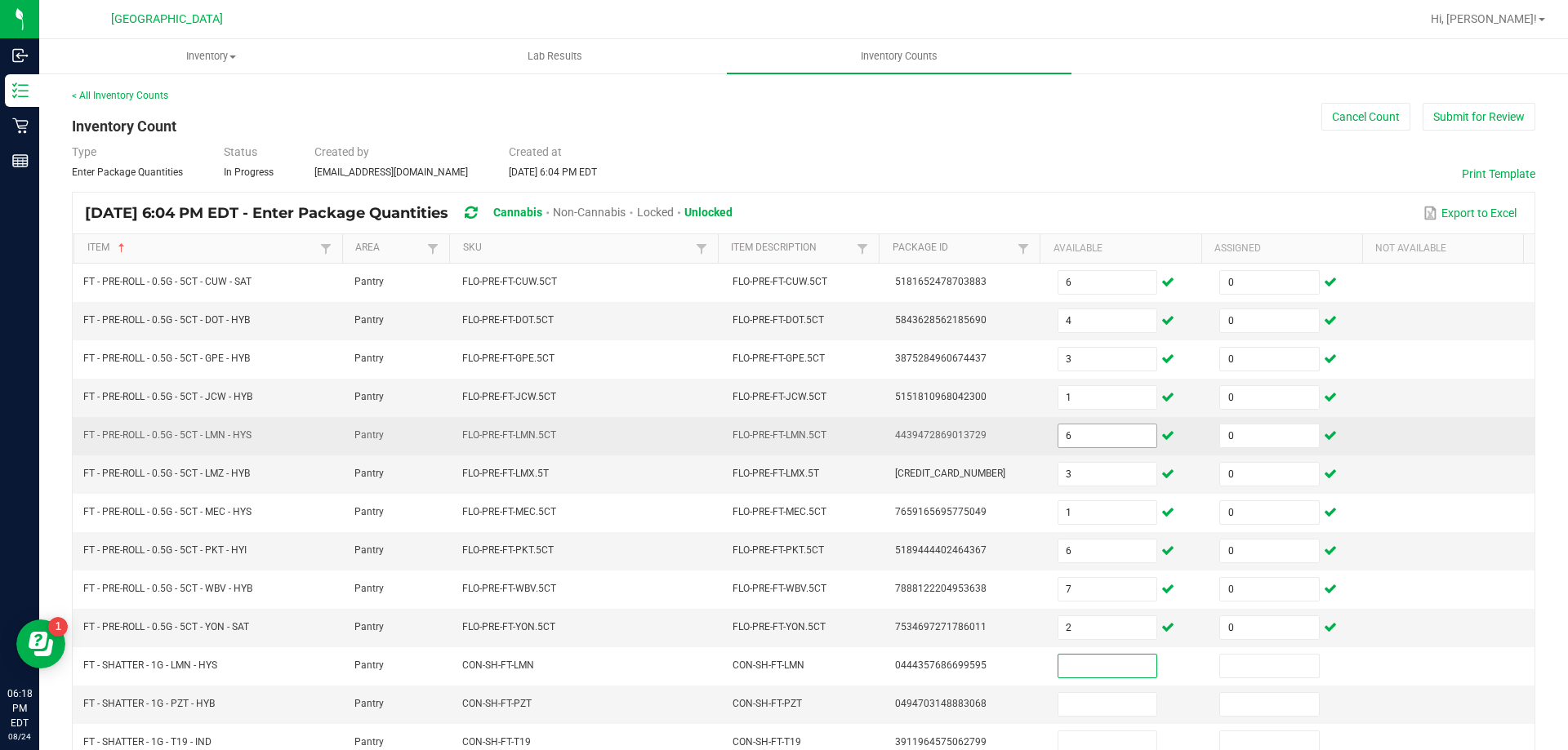
click at [1078, 439] on input "6" at bounding box center [1107, 435] width 98 height 23
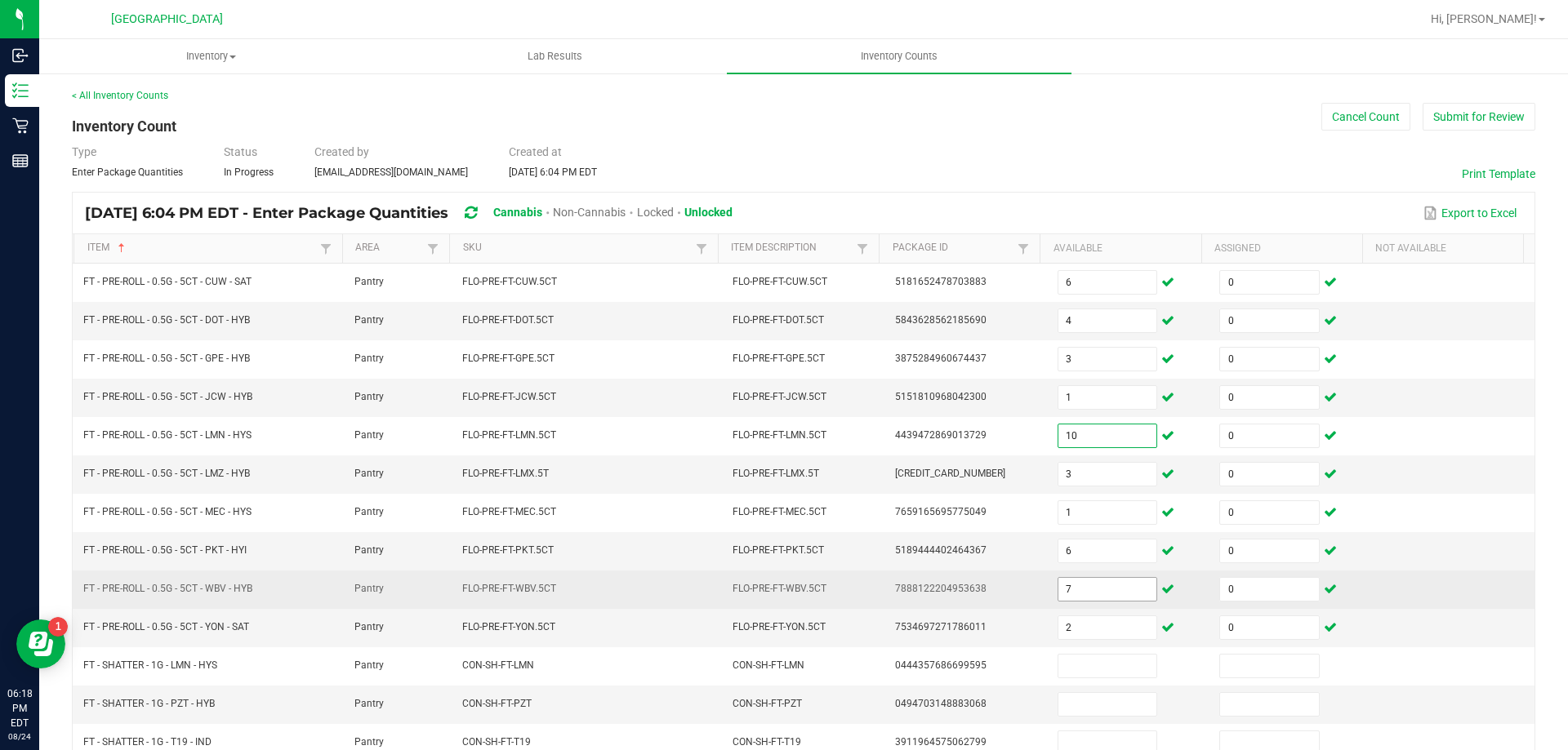
click at [1081, 589] on input "7" at bounding box center [1107, 589] width 98 height 23
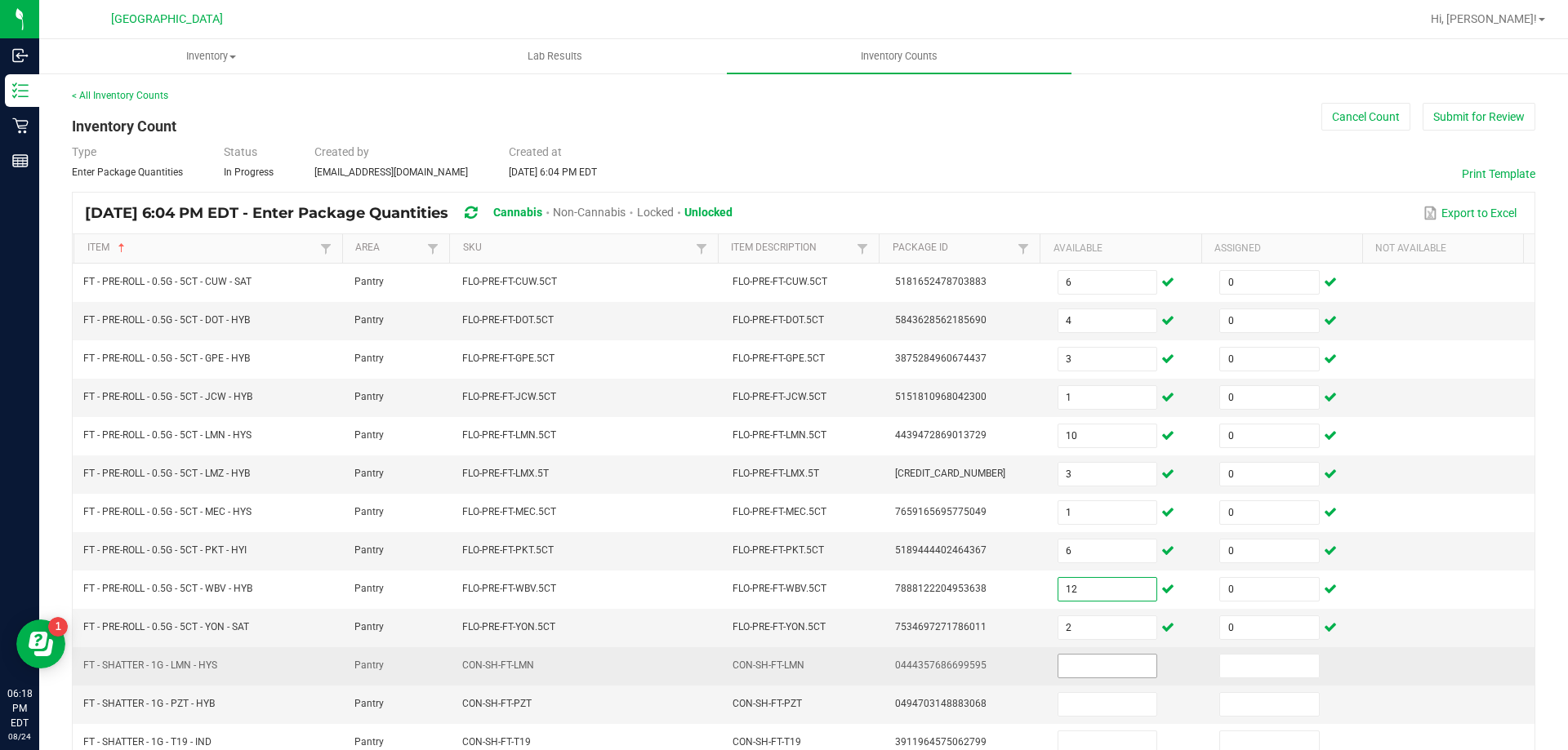
click at [1118, 673] on input at bounding box center [1107, 666] width 98 height 23
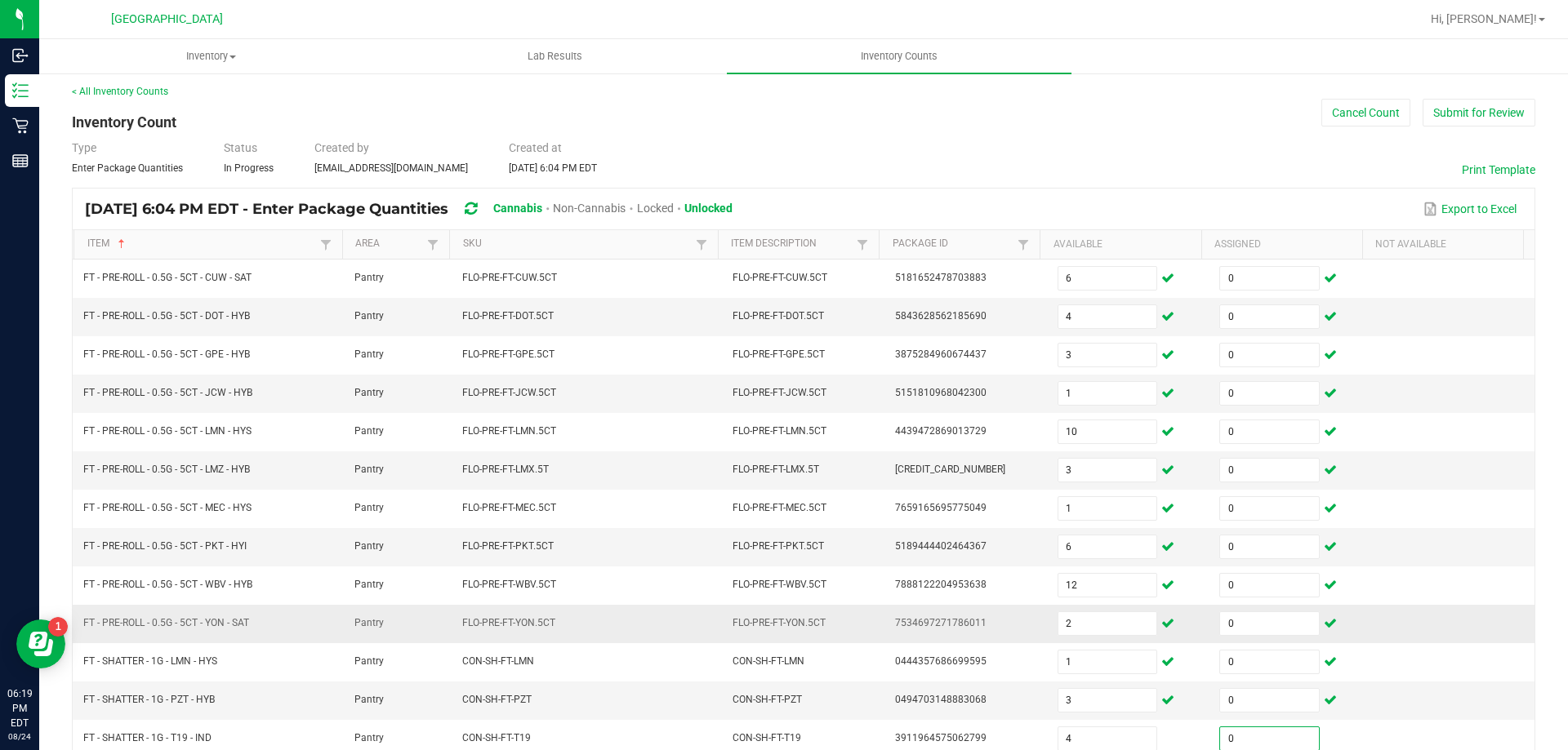
scroll to position [339, 0]
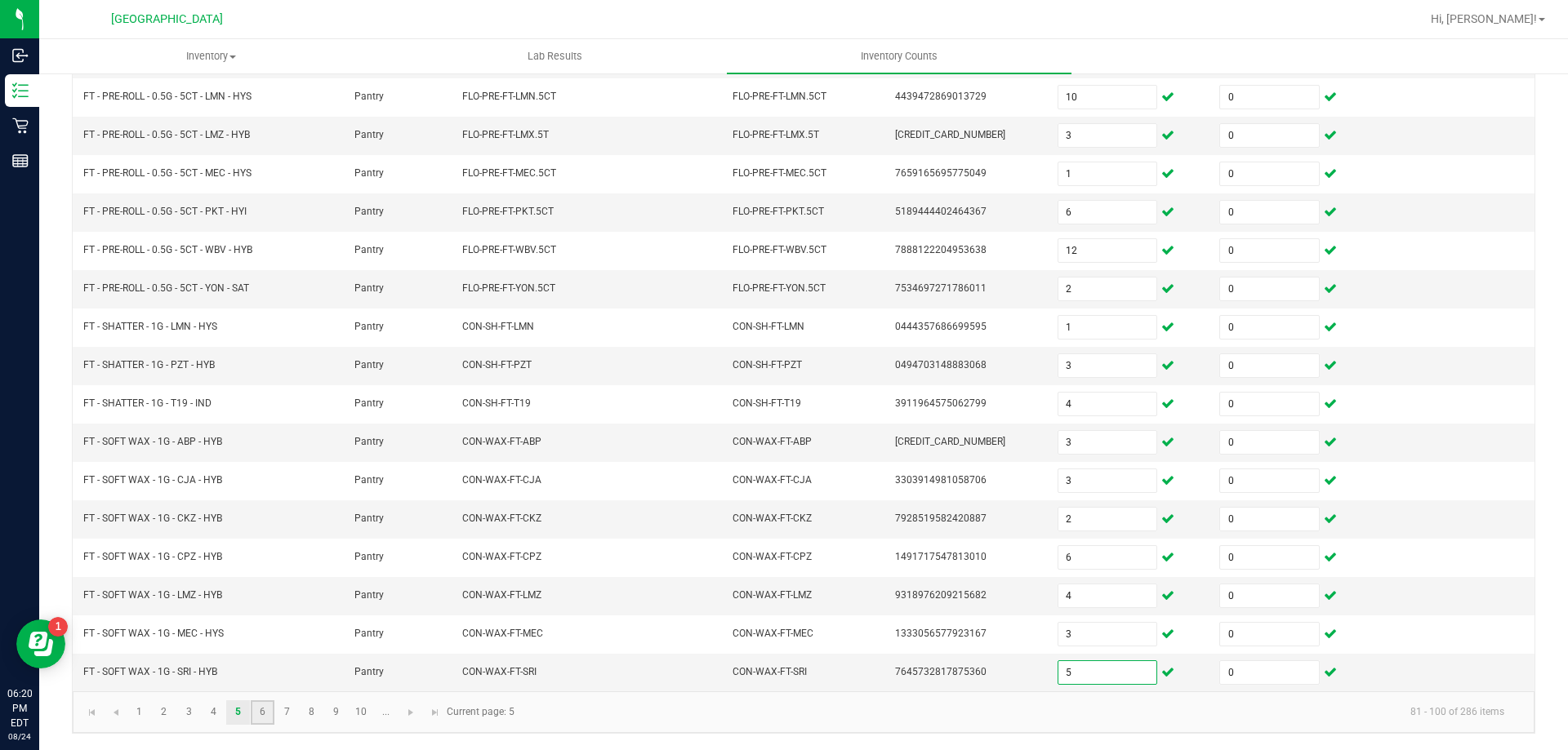
click at [265, 716] on link "6" at bounding box center [262, 713] width 24 height 24
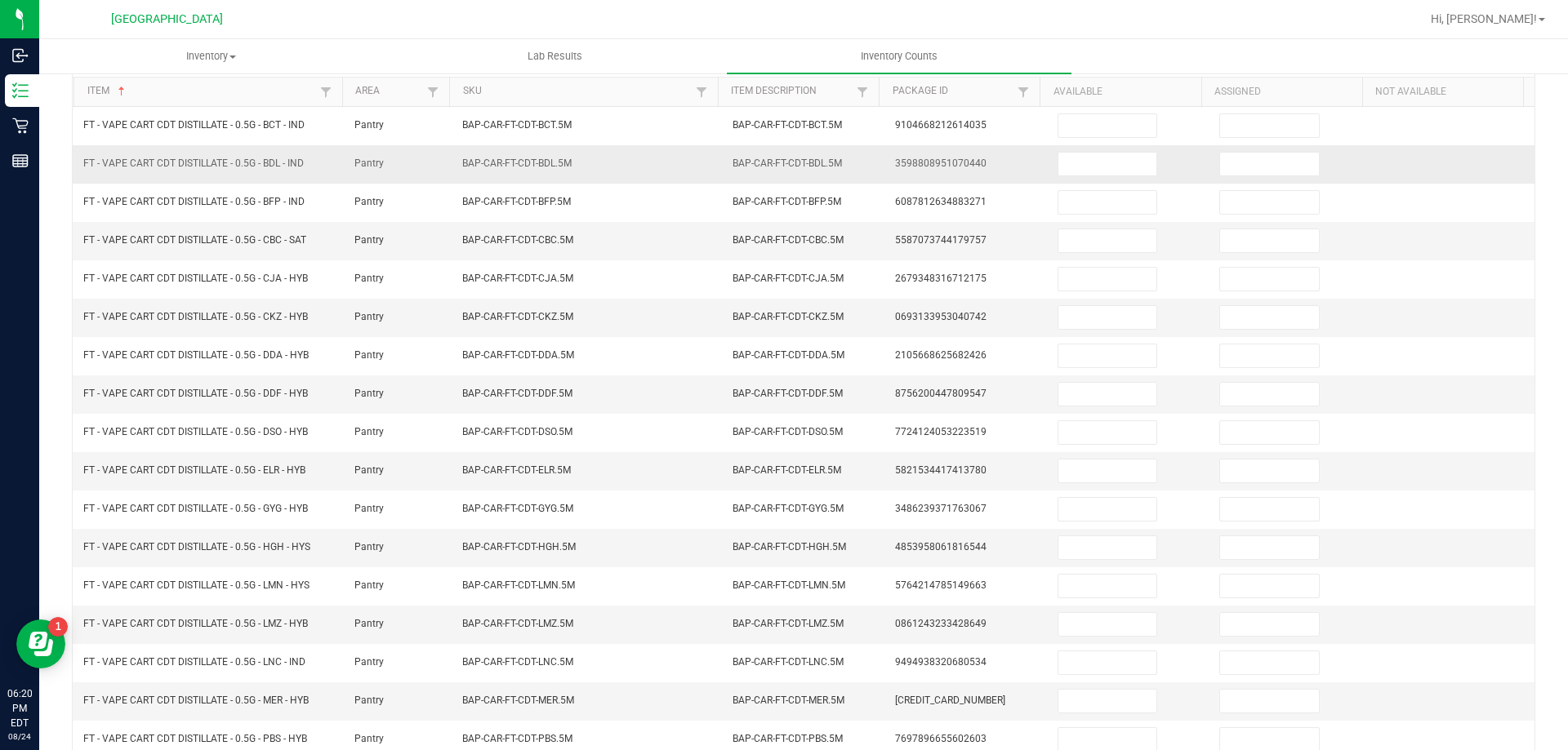
scroll to position [0, 0]
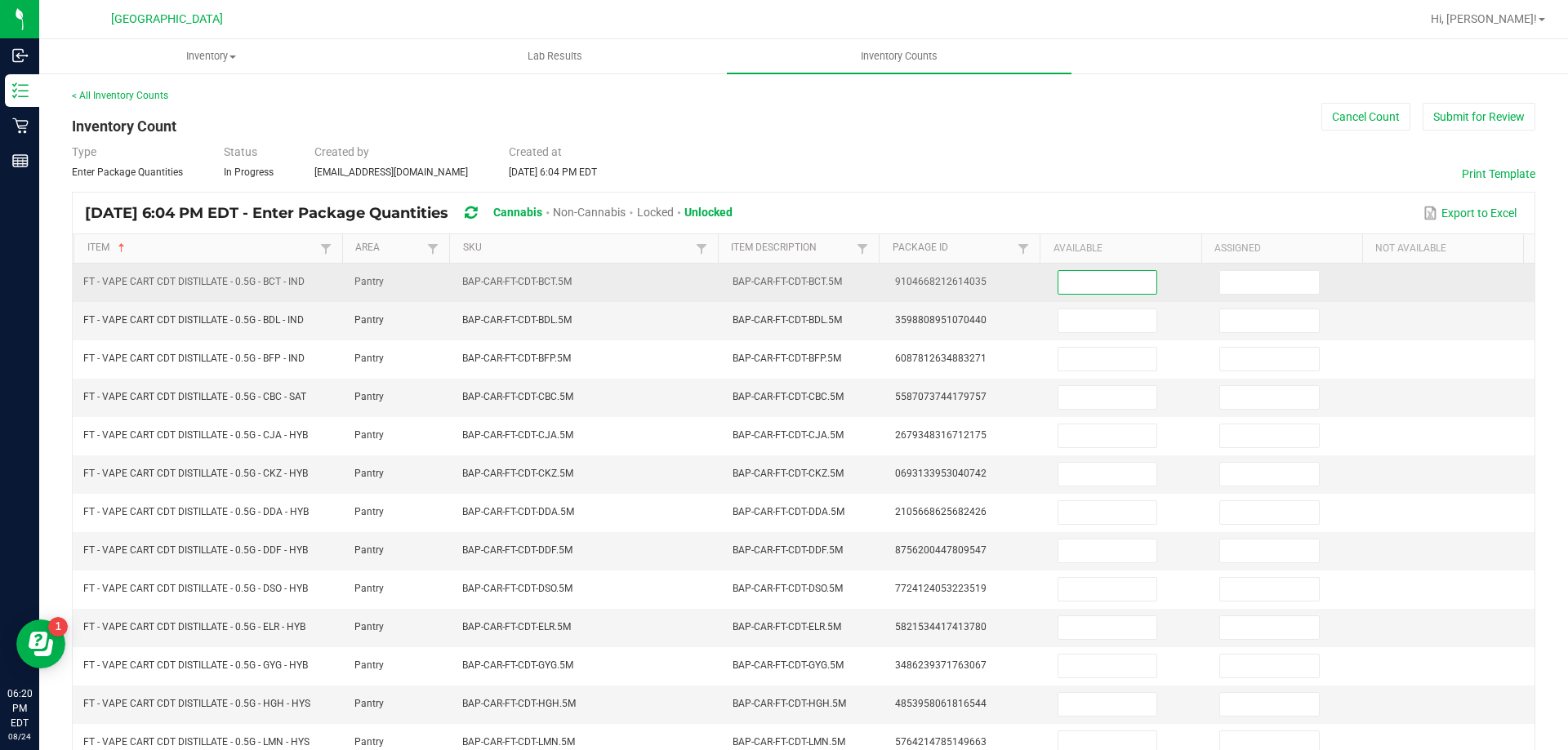
click at [1067, 284] on input at bounding box center [1107, 282] width 98 height 23
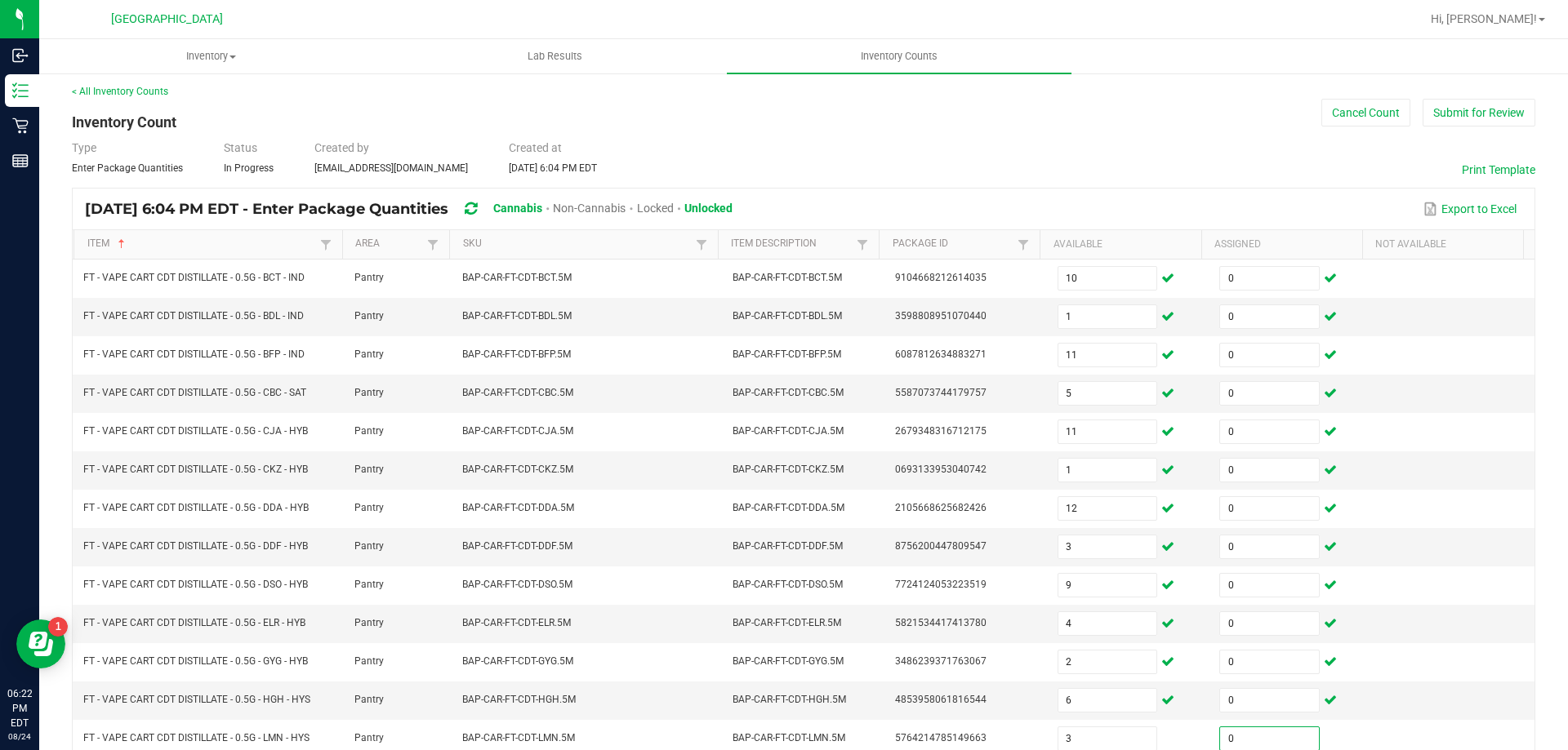
scroll to position [339, 0]
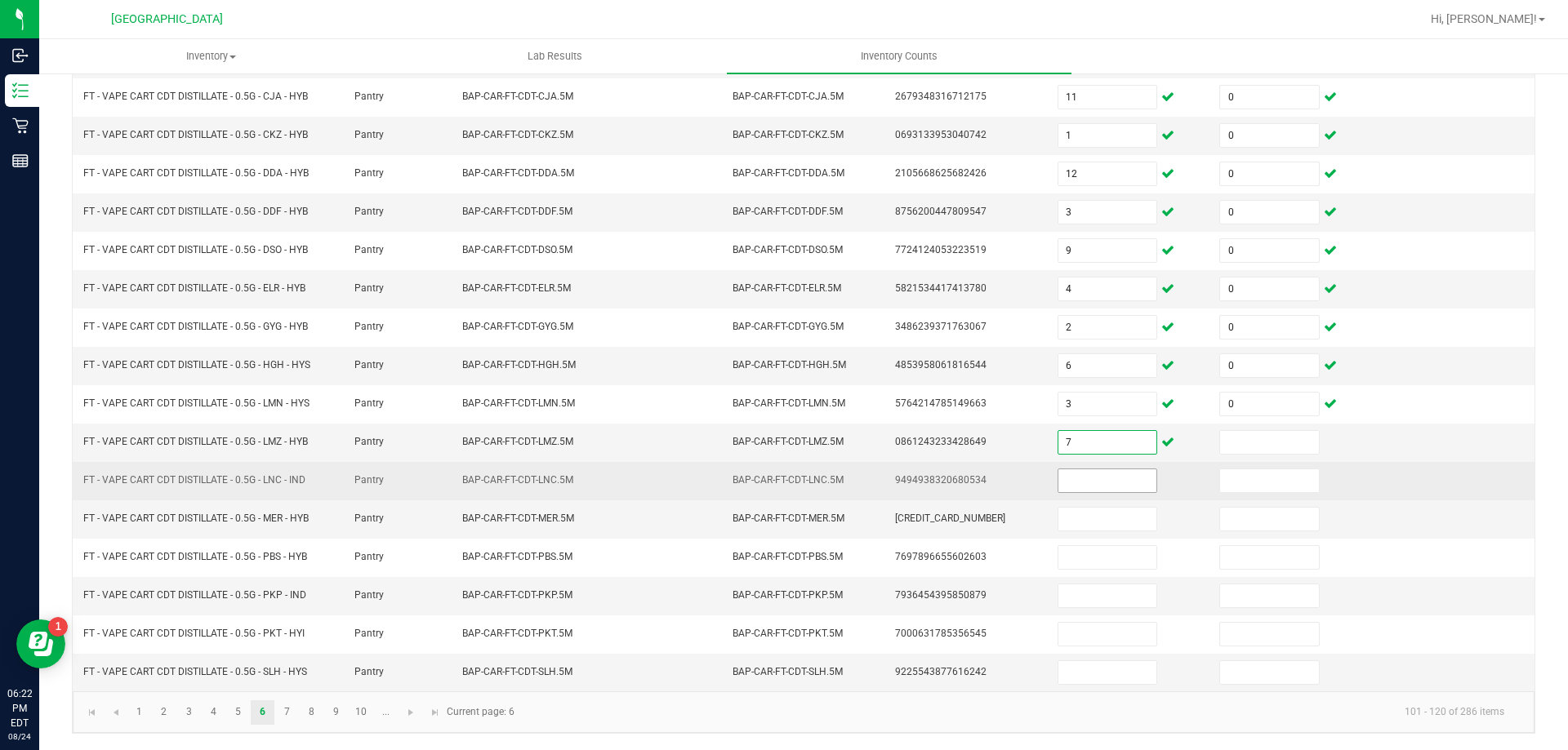
click at [1058, 482] on input at bounding box center [1107, 481] width 98 height 23
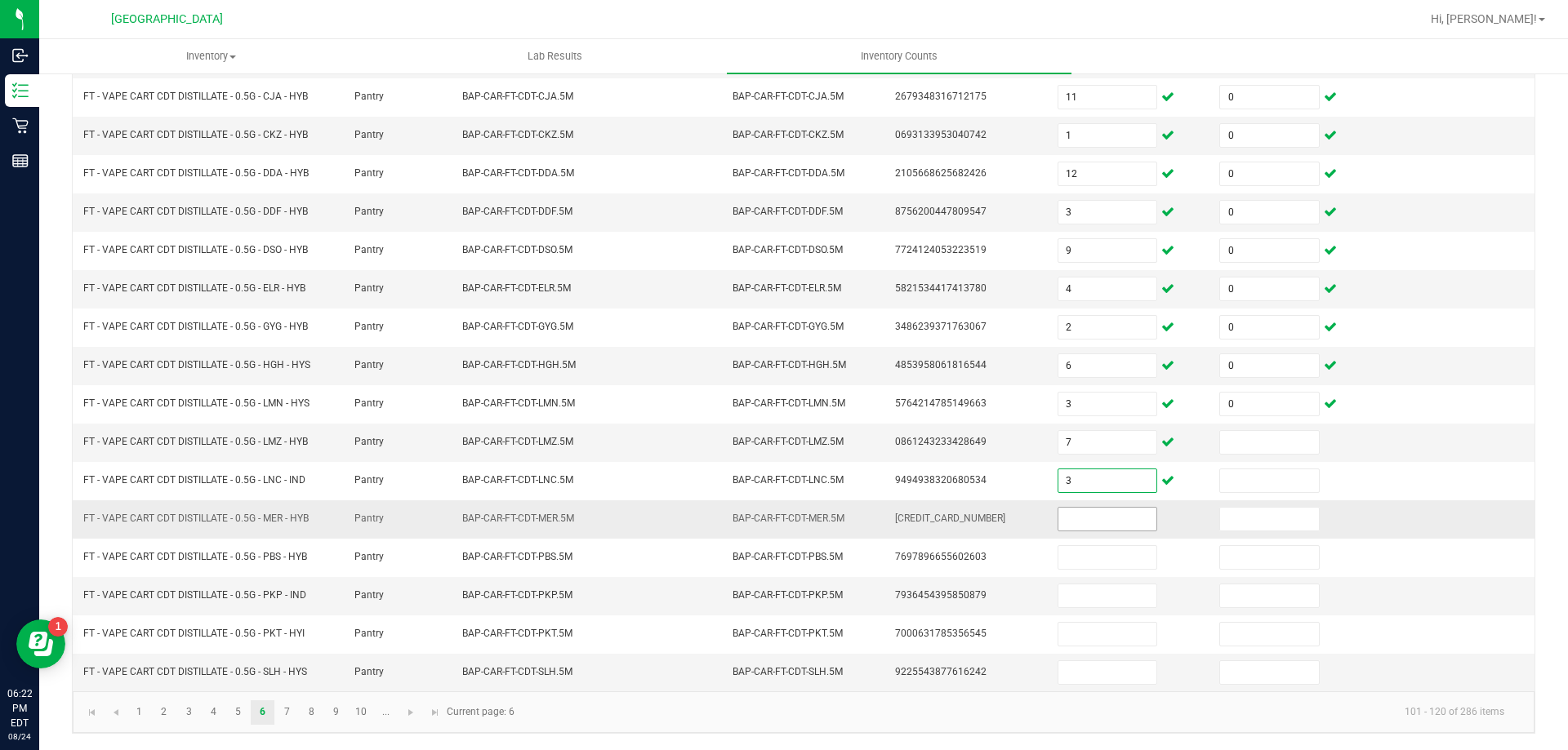
click at [1077, 519] on input at bounding box center [1107, 519] width 98 height 23
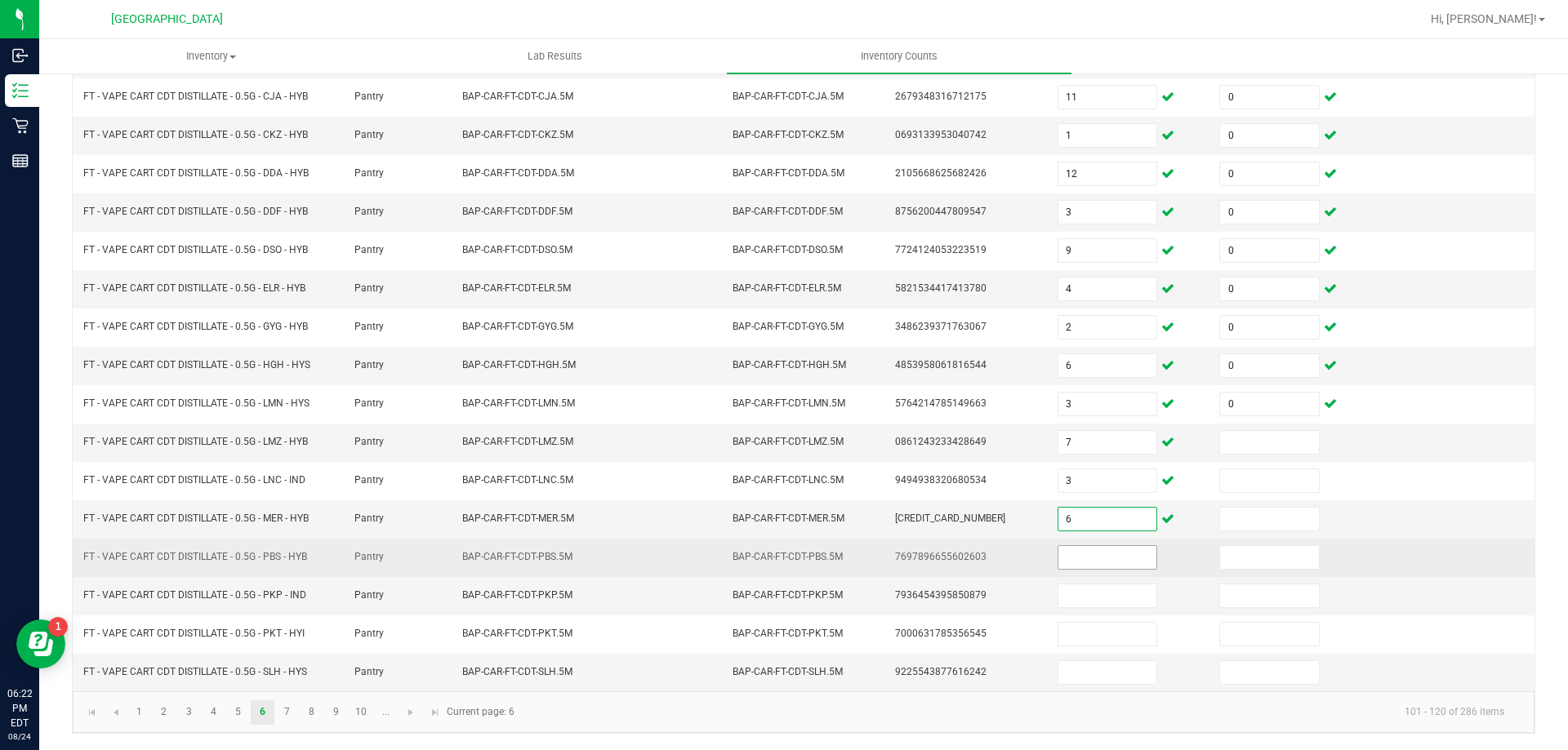
click at [1058, 558] on input at bounding box center [1107, 557] width 98 height 23
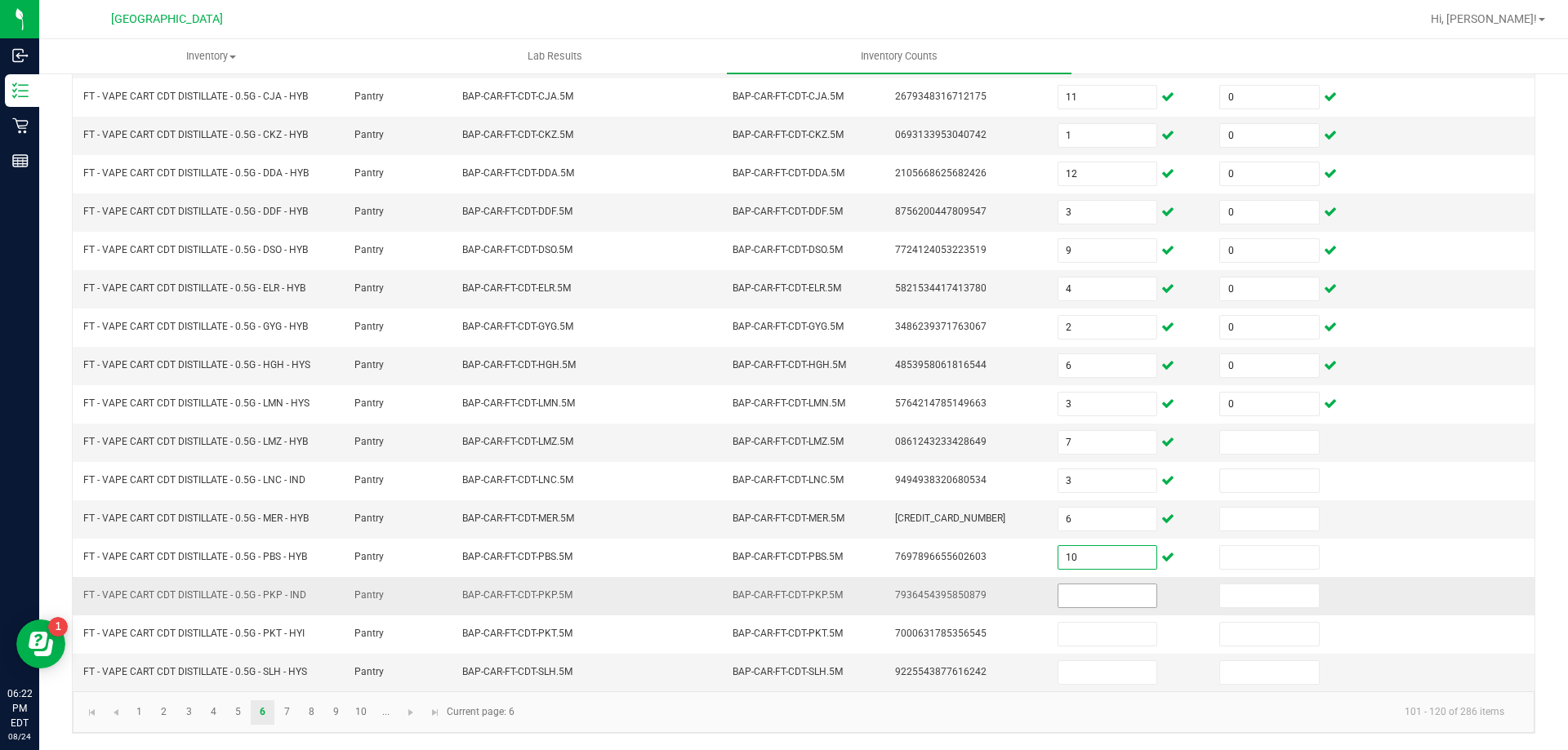
click at [1058, 595] on input at bounding box center [1107, 596] width 98 height 23
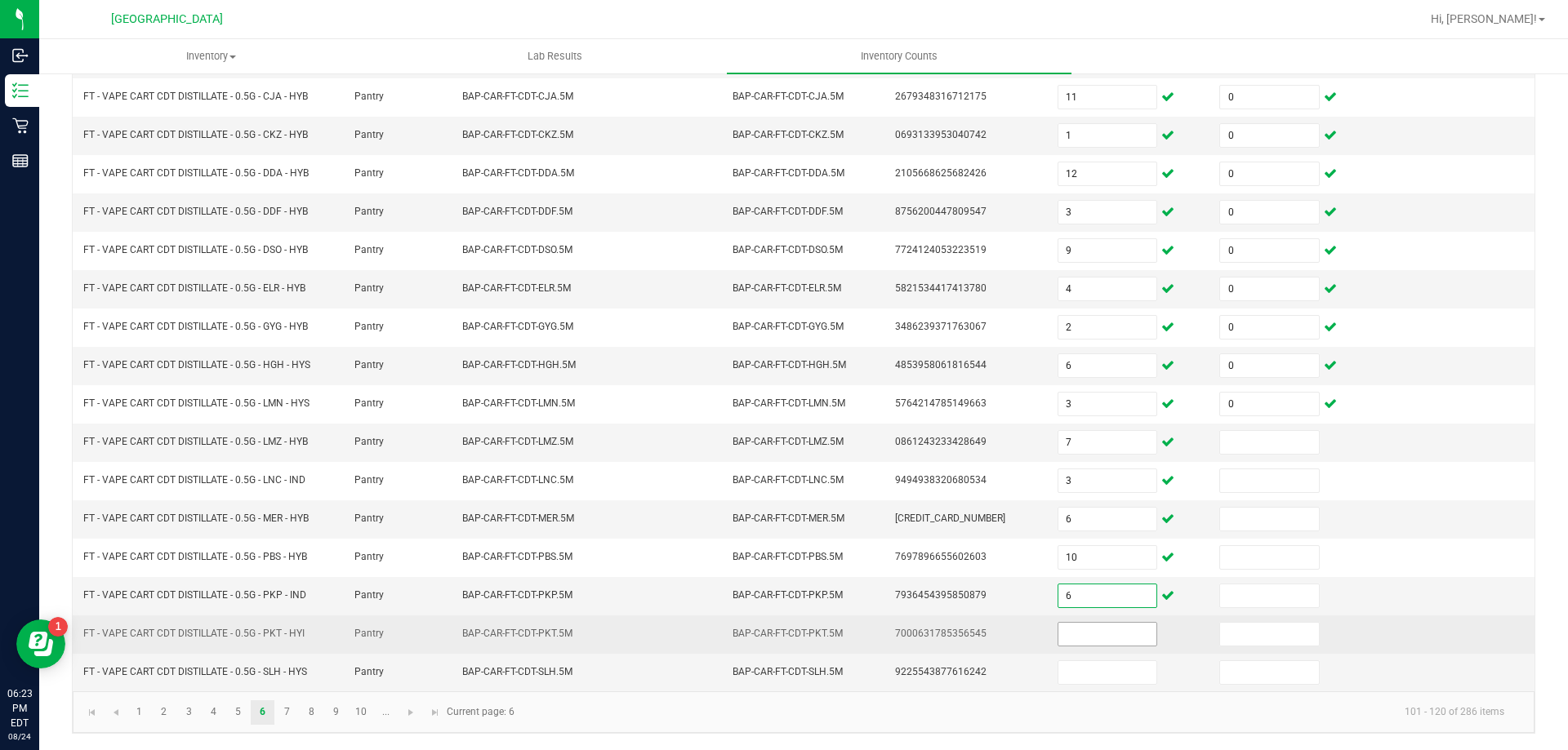
click at [1058, 637] on input at bounding box center [1107, 634] width 98 height 23
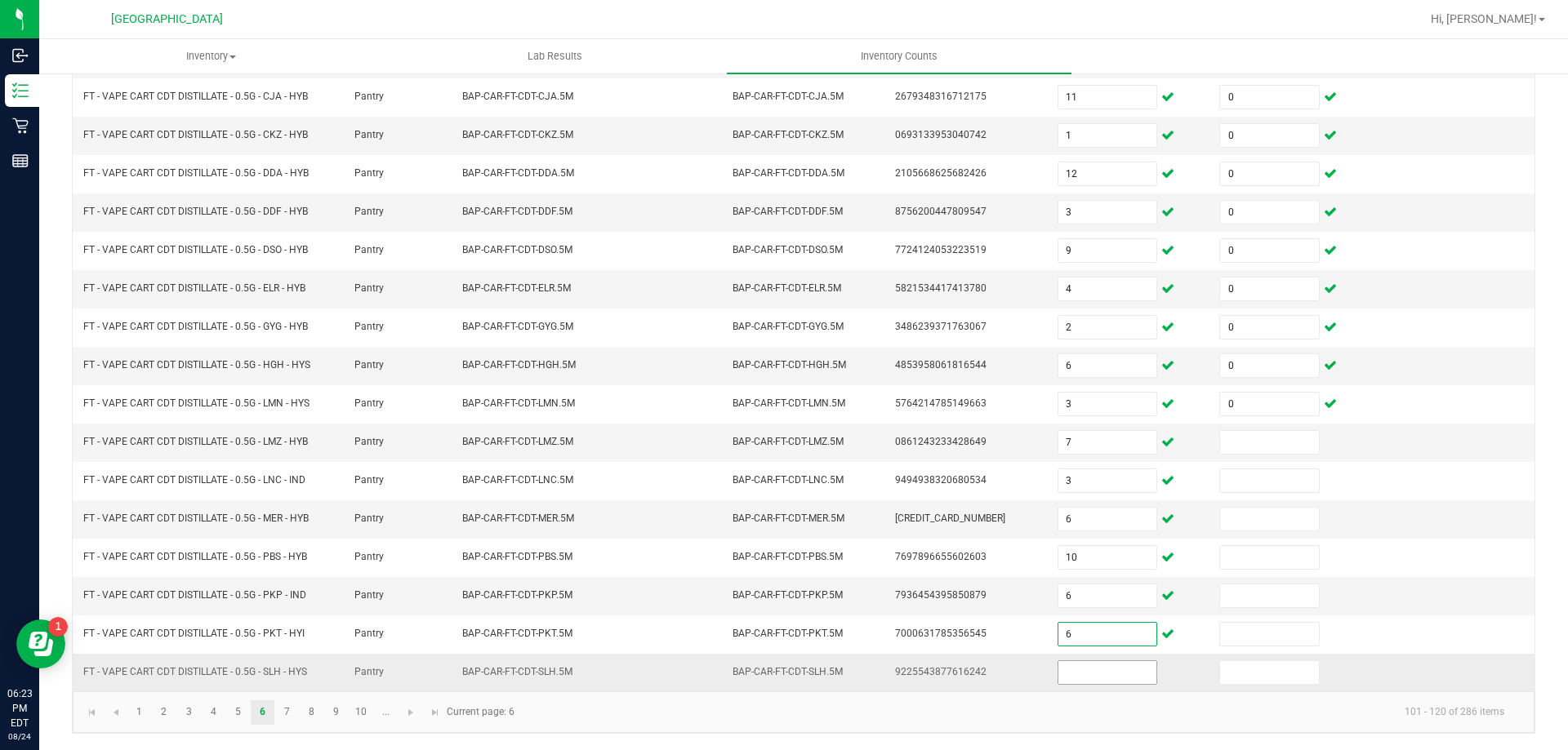
click at [1080, 675] on input at bounding box center [1107, 672] width 98 height 23
click at [1226, 443] on input at bounding box center [1269, 442] width 98 height 23
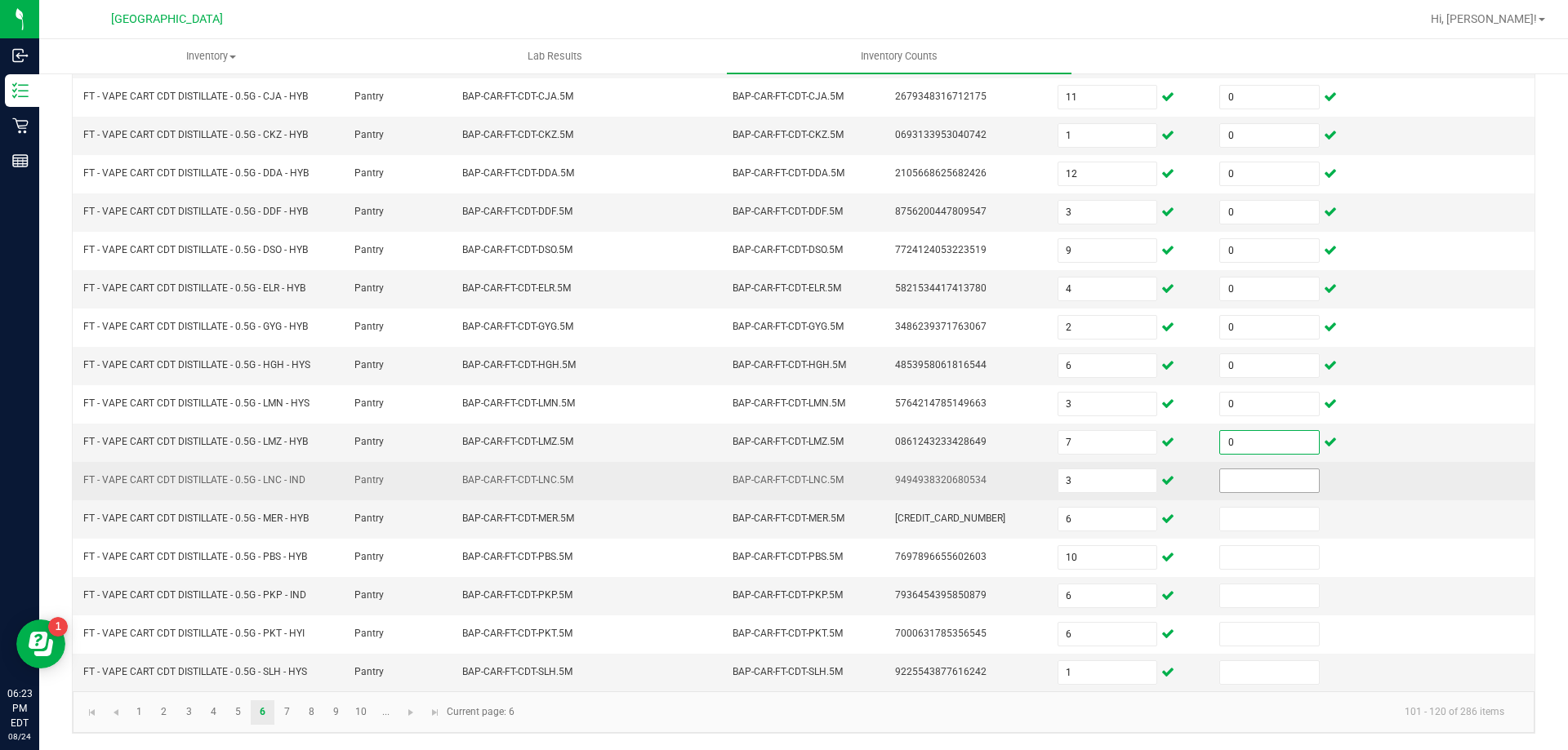
click at [1251, 485] on input at bounding box center [1269, 481] width 98 height 23
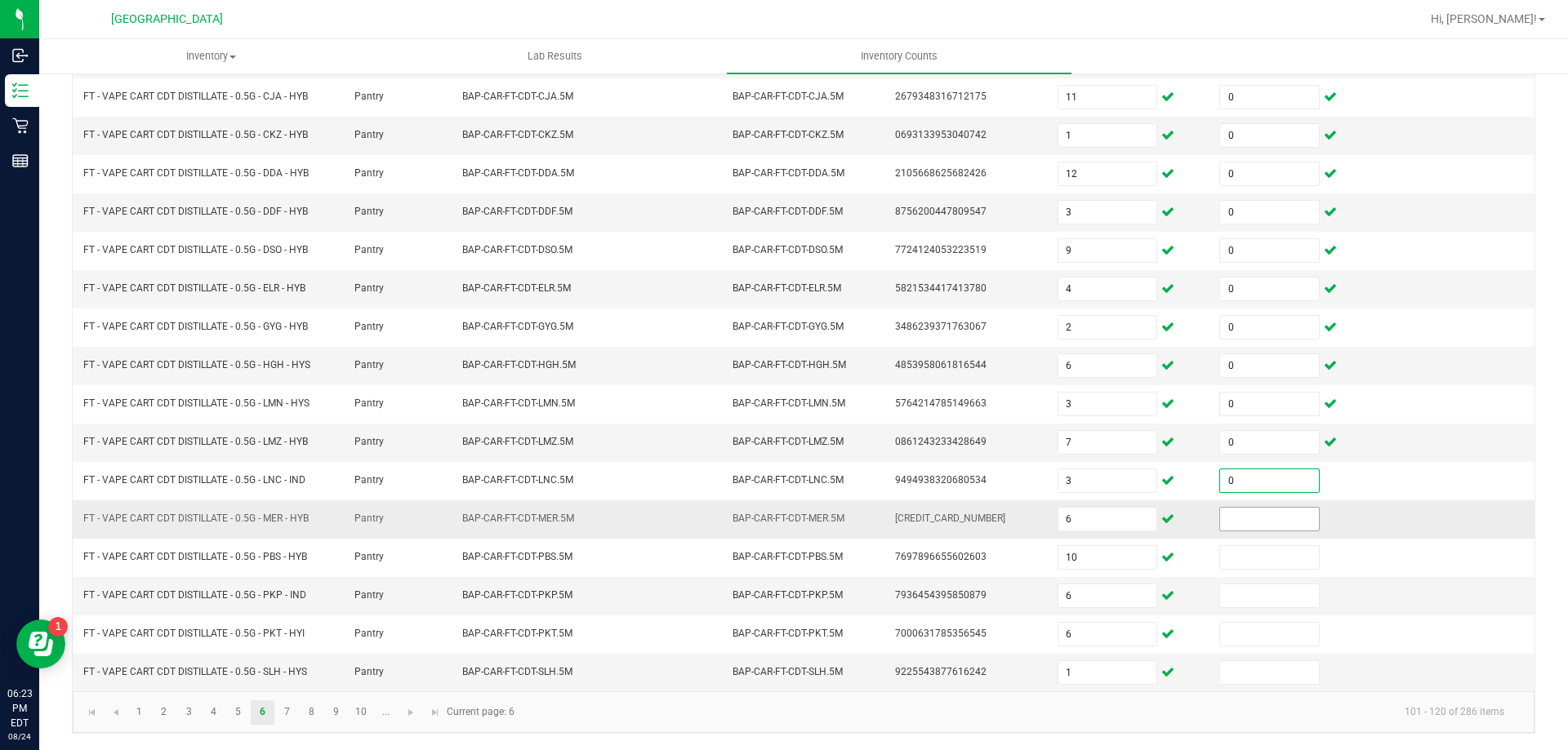
click at [1242, 520] on input at bounding box center [1269, 519] width 98 height 23
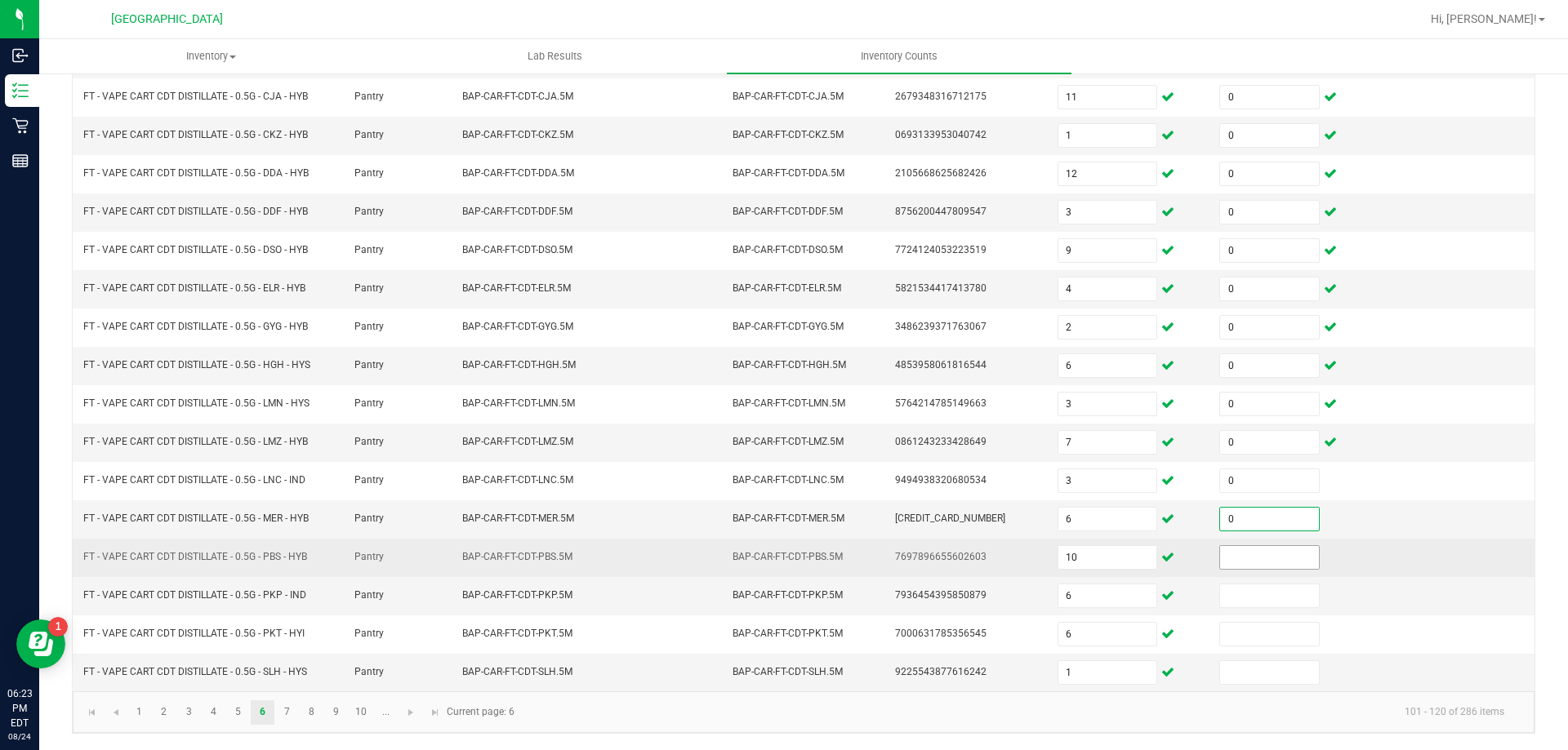
click at [1240, 561] on input at bounding box center [1269, 557] width 98 height 23
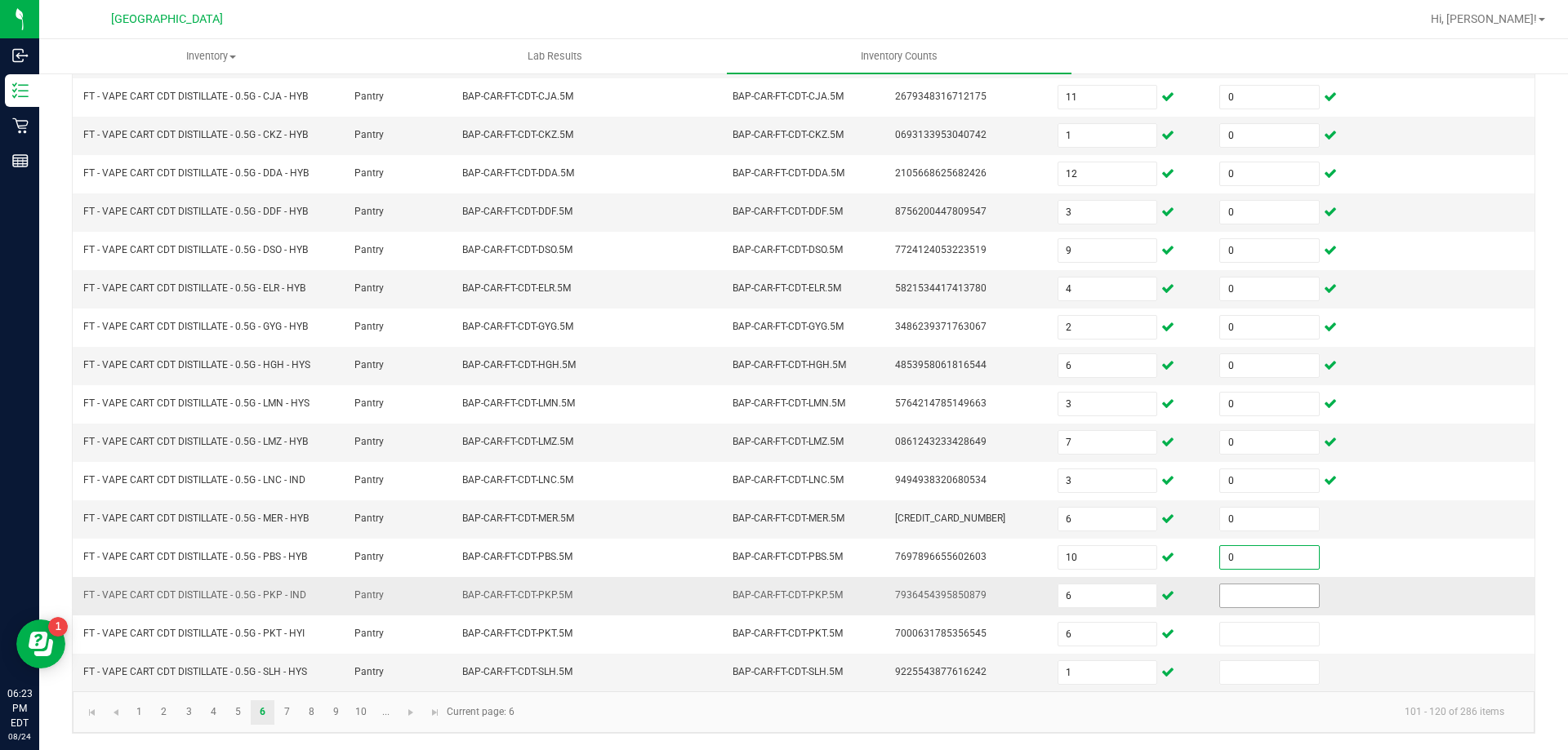
click at [1242, 594] on input at bounding box center [1269, 596] width 98 height 23
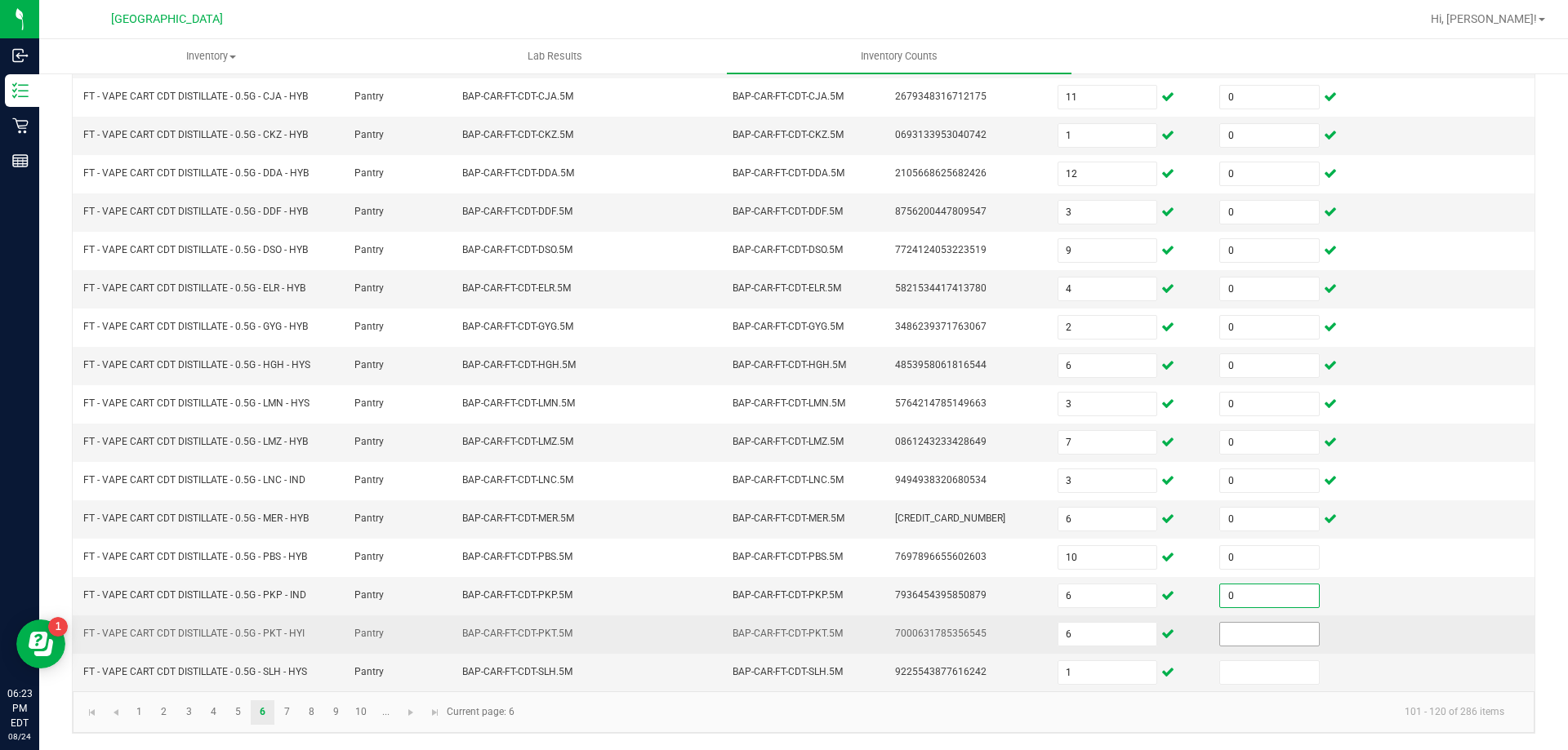
click at [1242, 633] on input at bounding box center [1269, 634] width 98 height 23
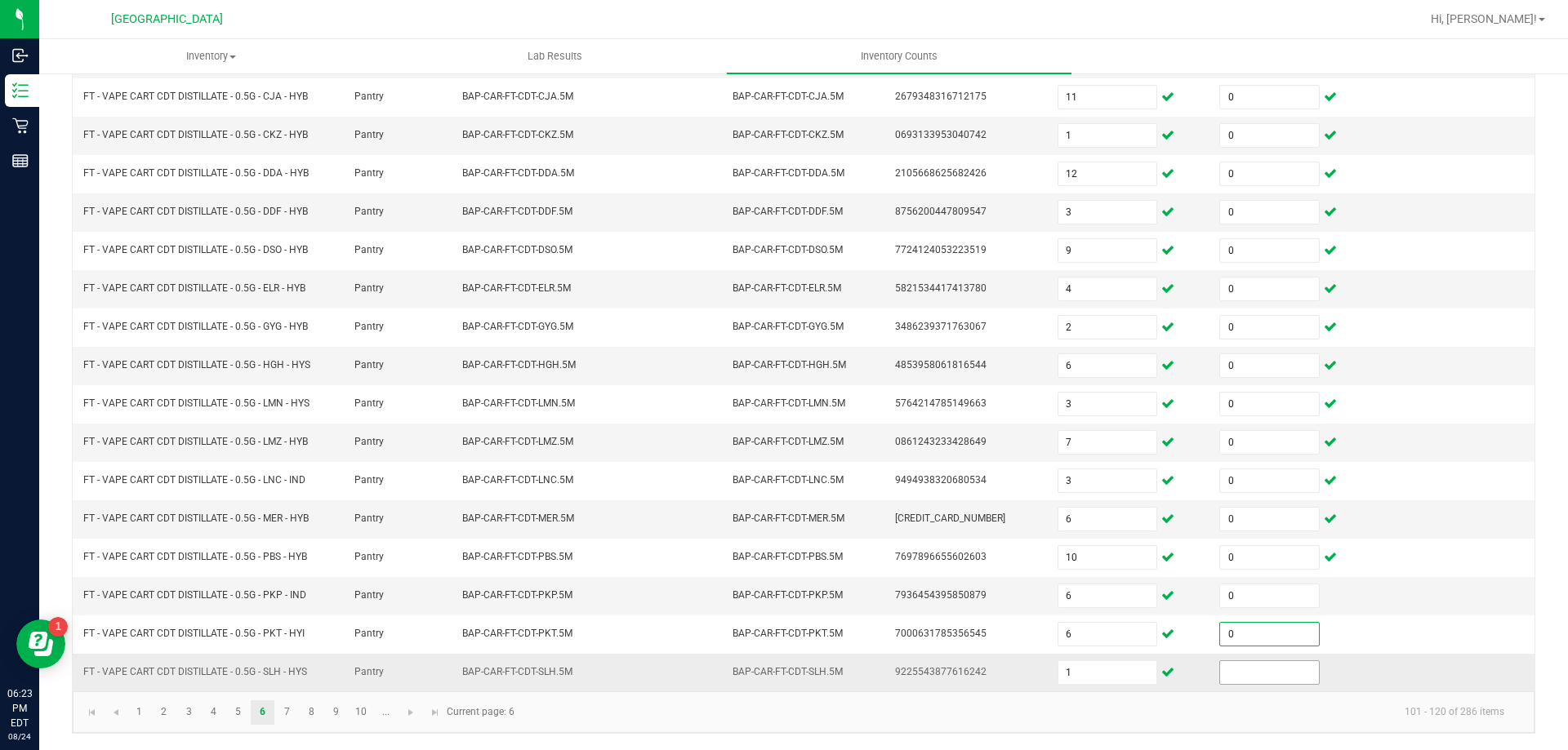
click at [1239, 676] on input at bounding box center [1269, 672] width 98 height 23
click at [291, 710] on link "7" at bounding box center [287, 713] width 24 height 24
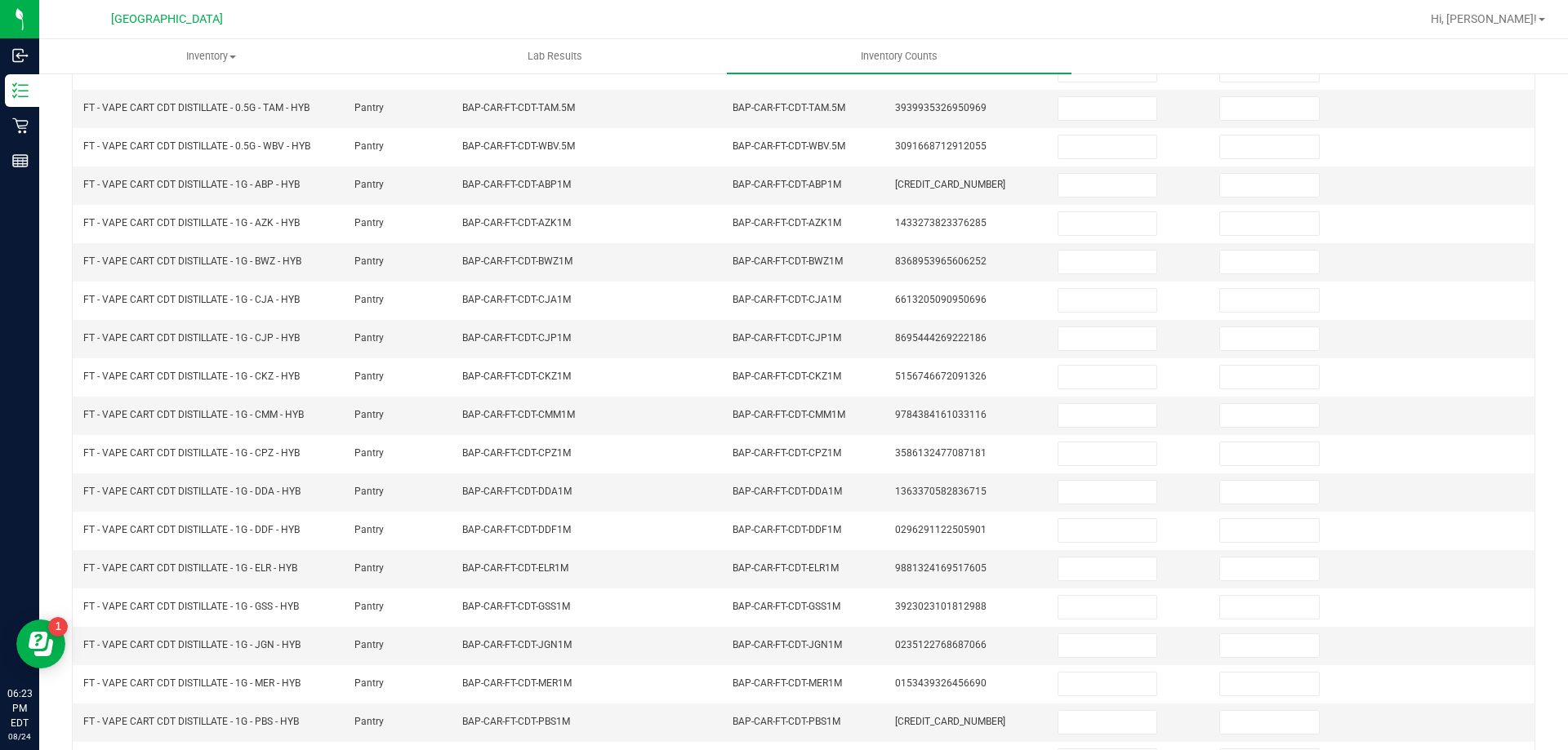
scroll to position [94, 0]
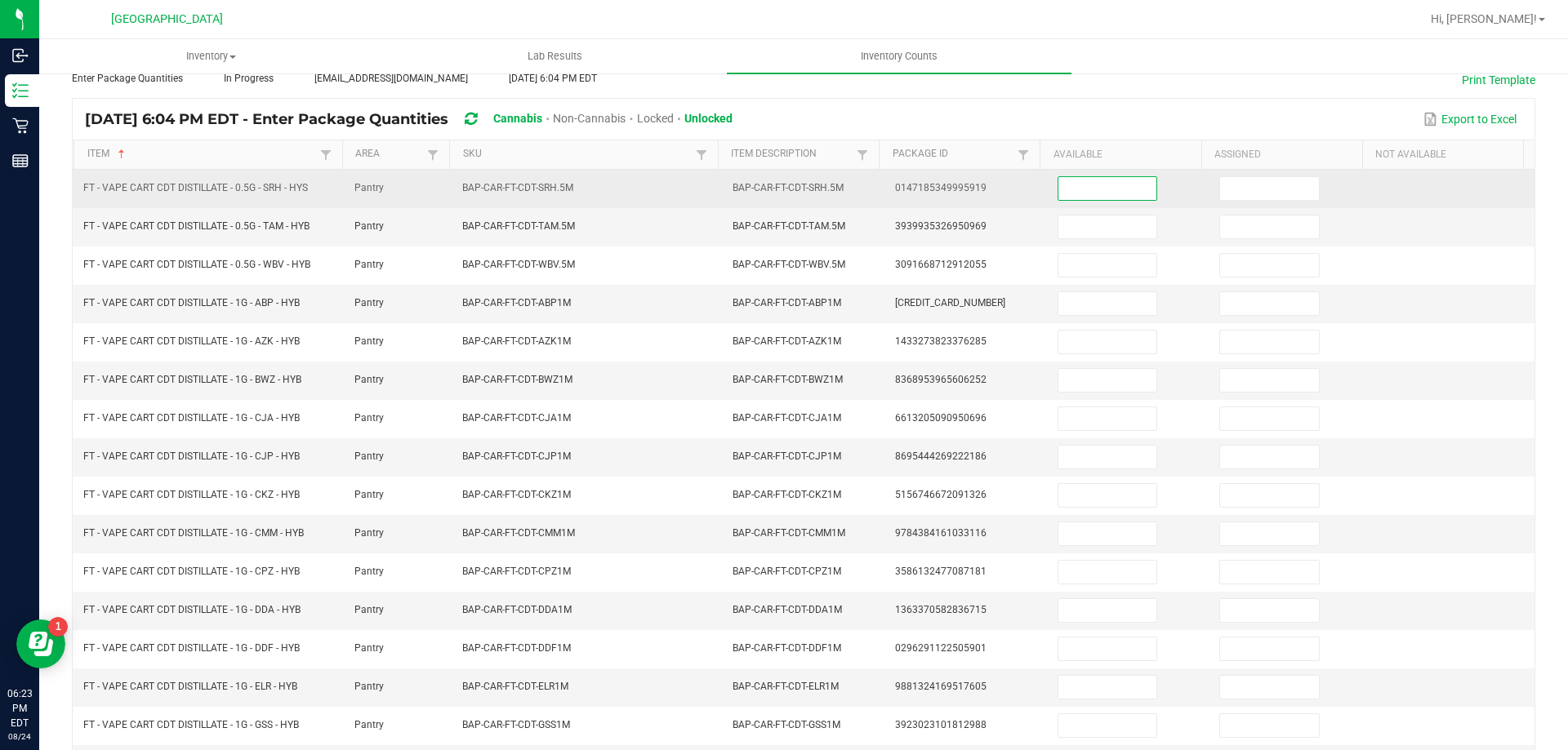
click at [1094, 185] on input at bounding box center [1107, 188] width 98 height 23
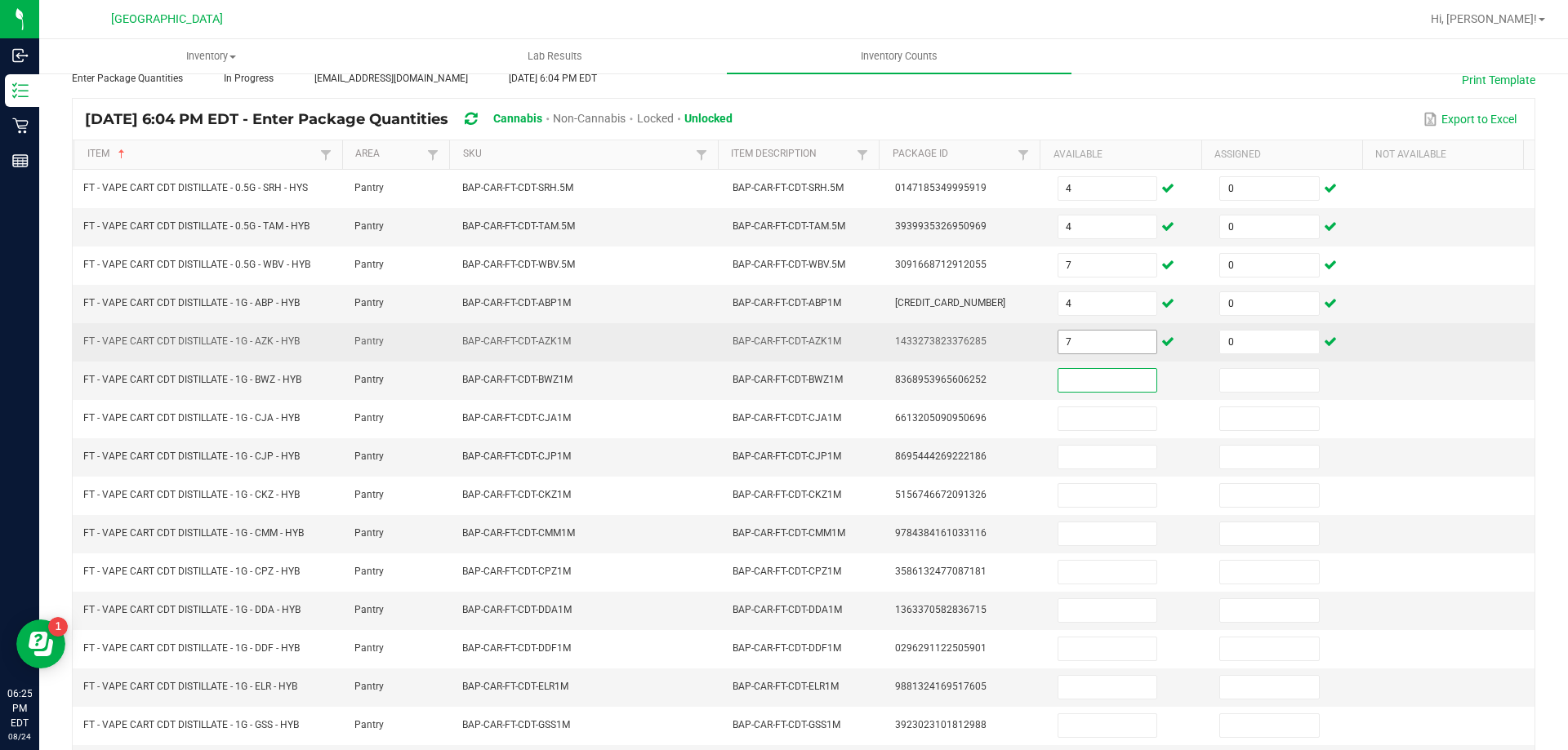
click at [1102, 346] on input "7" at bounding box center [1107, 342] width 98 height 23
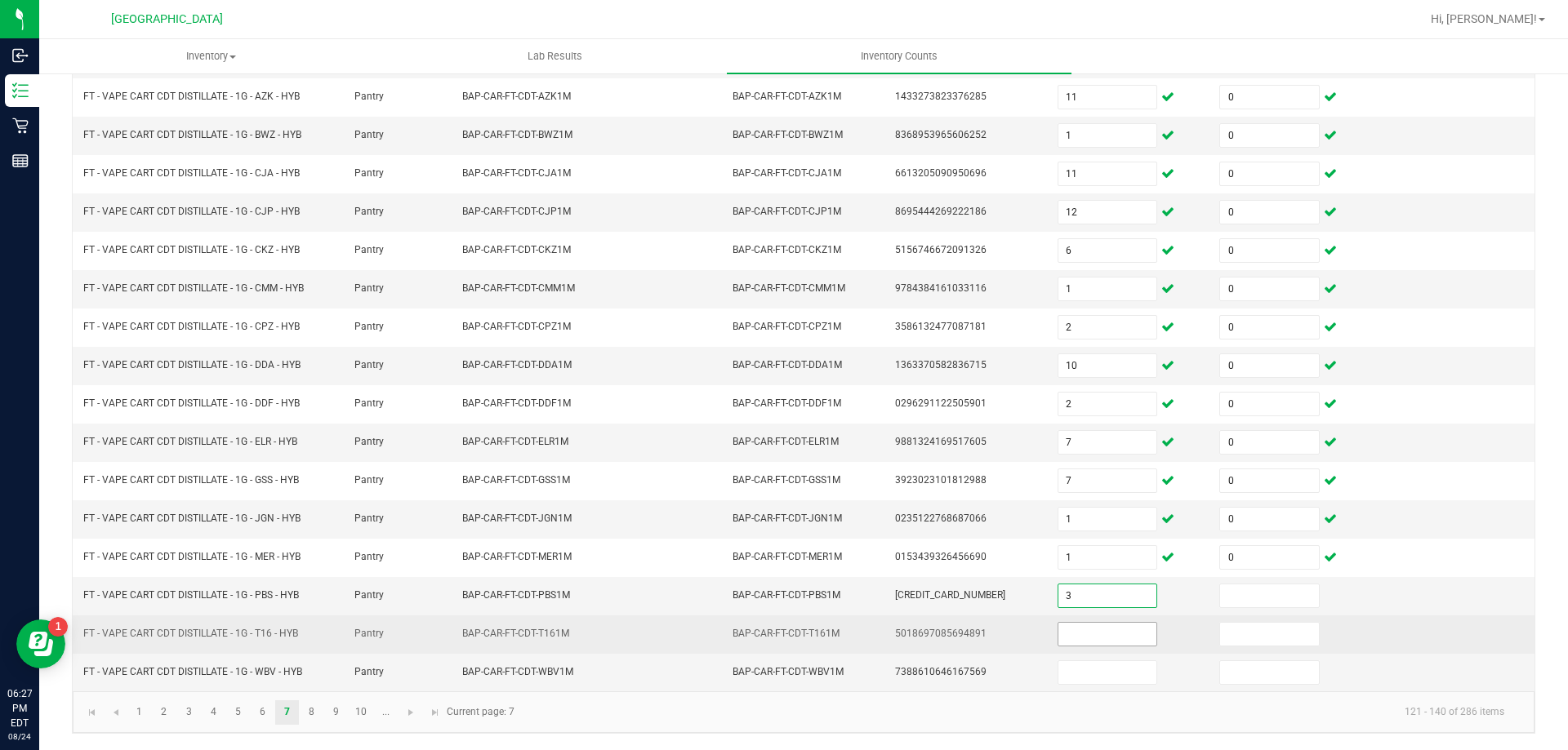
click at [1083, 636] on input at bounding box center [1107, 634] width 98 height 23
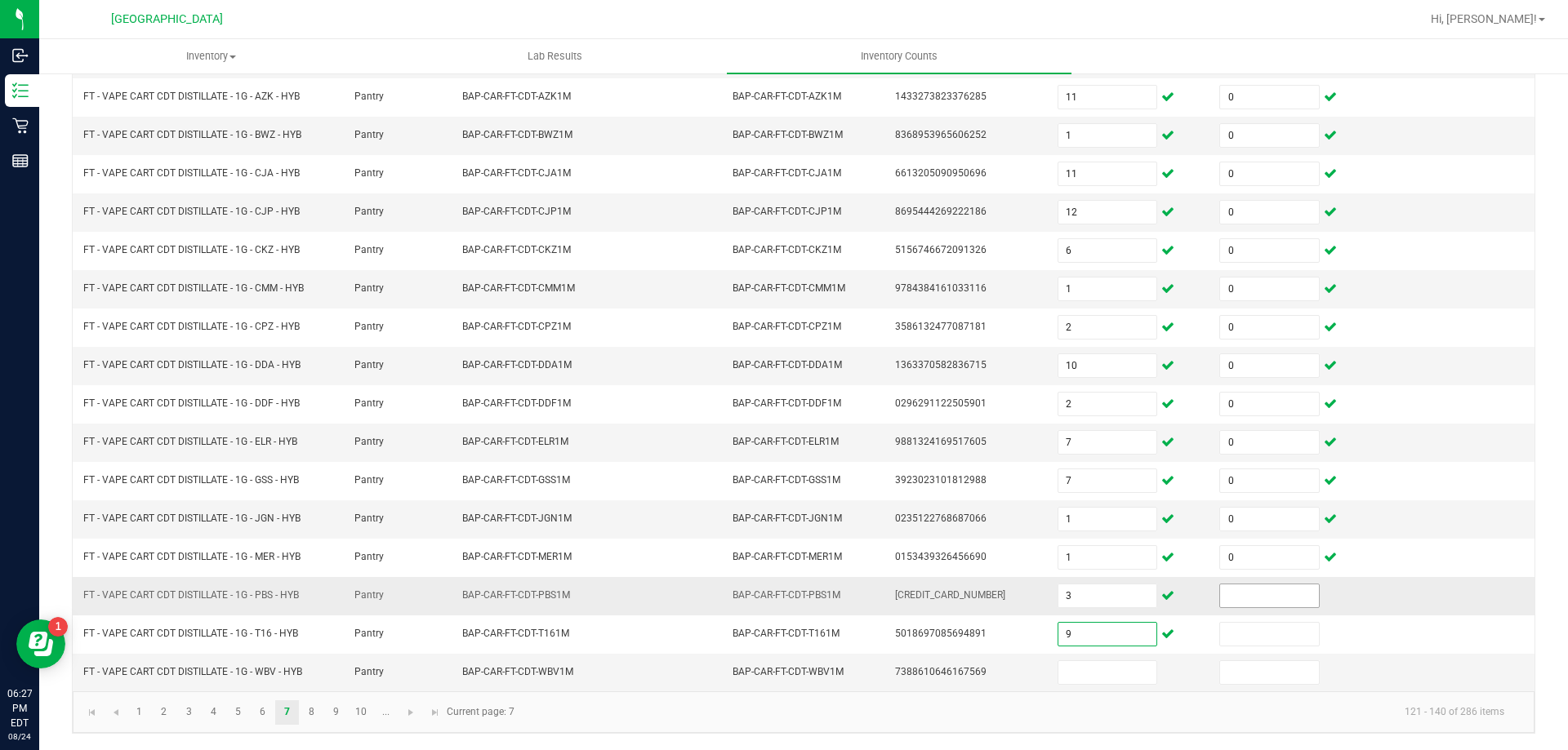
click at [1240, 594] on input at bounding box center [1269, 596] width 98 height 23
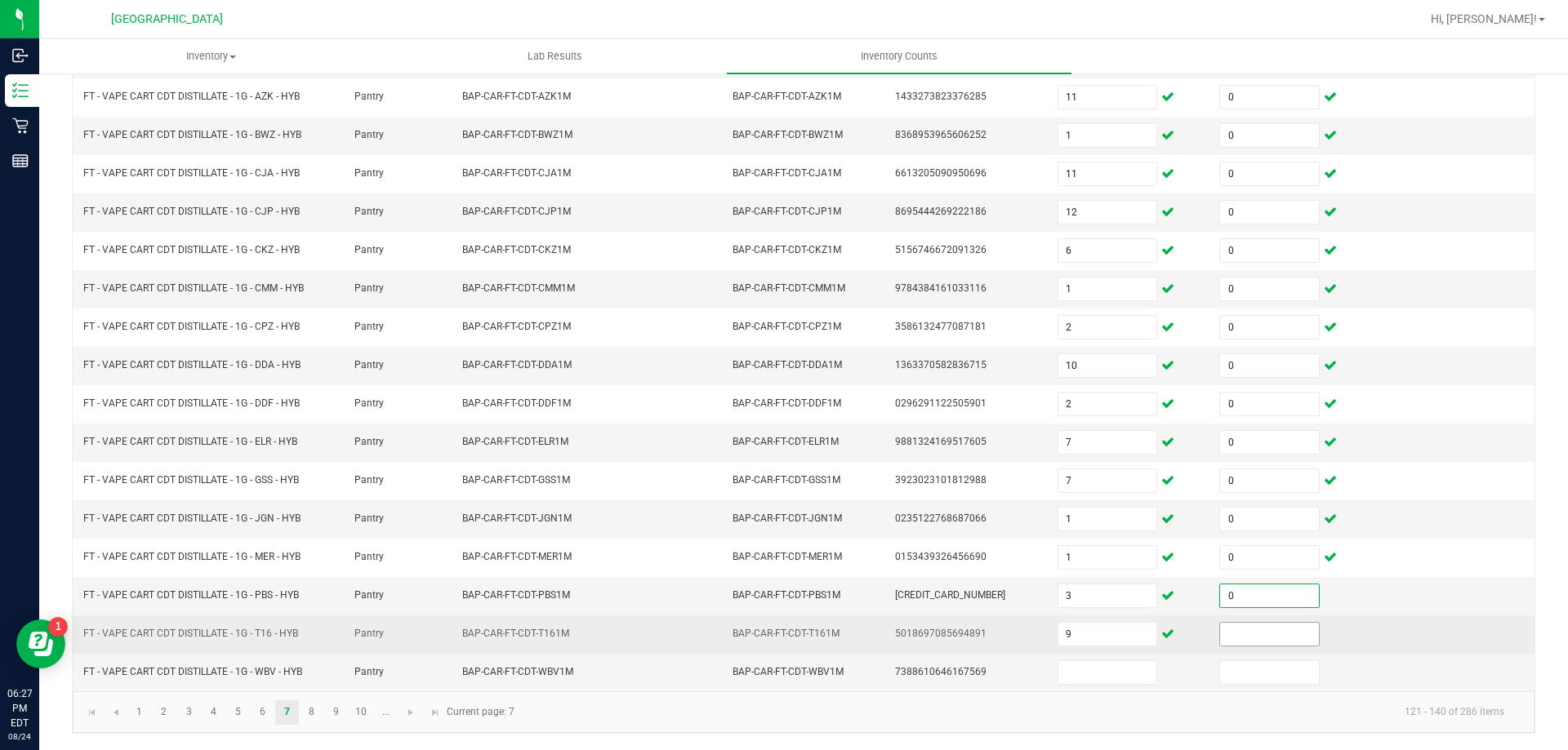
click at [1237, 628] on input at bounding box center [1269, 634] width 98 height 23
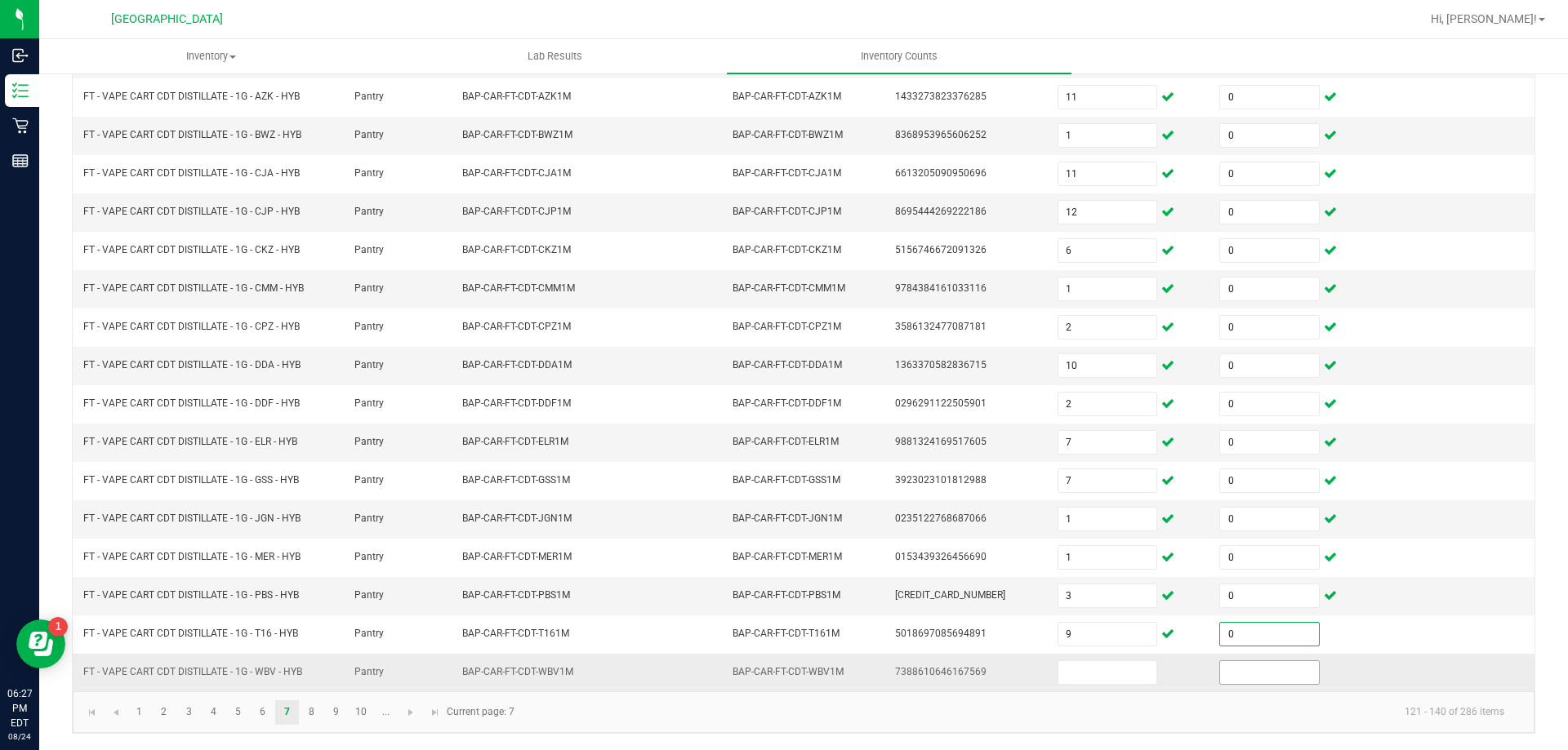
click at [1237, 676] on input at bounding box center [1269, 672] width 98 height 23
click at [1064, 676] on input at bounding box center [1107, 672] width 98 height 23
click at [312, 717] on link "8" at bounding box center [311, 713] width 24 height 24
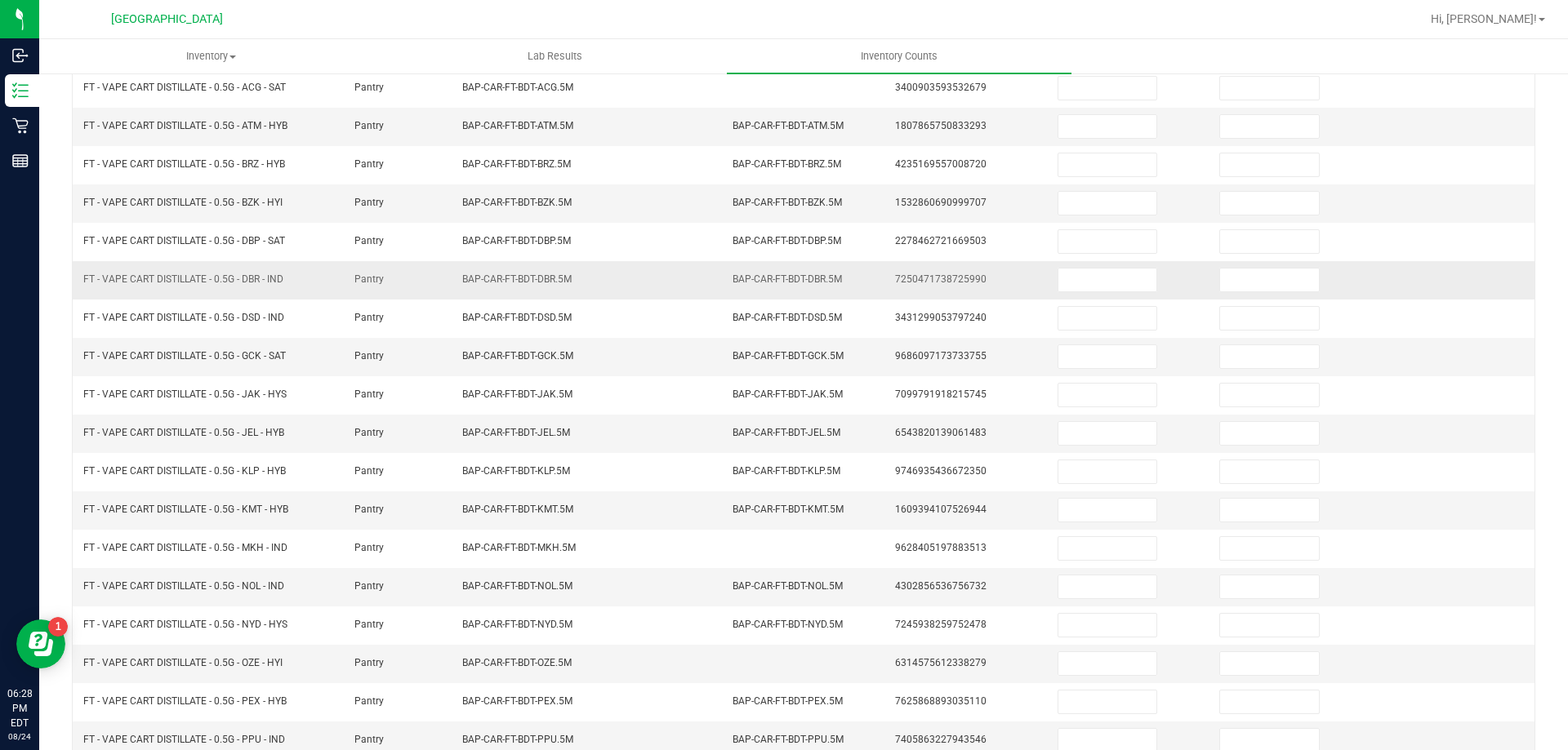
scroll to position [0, 0]
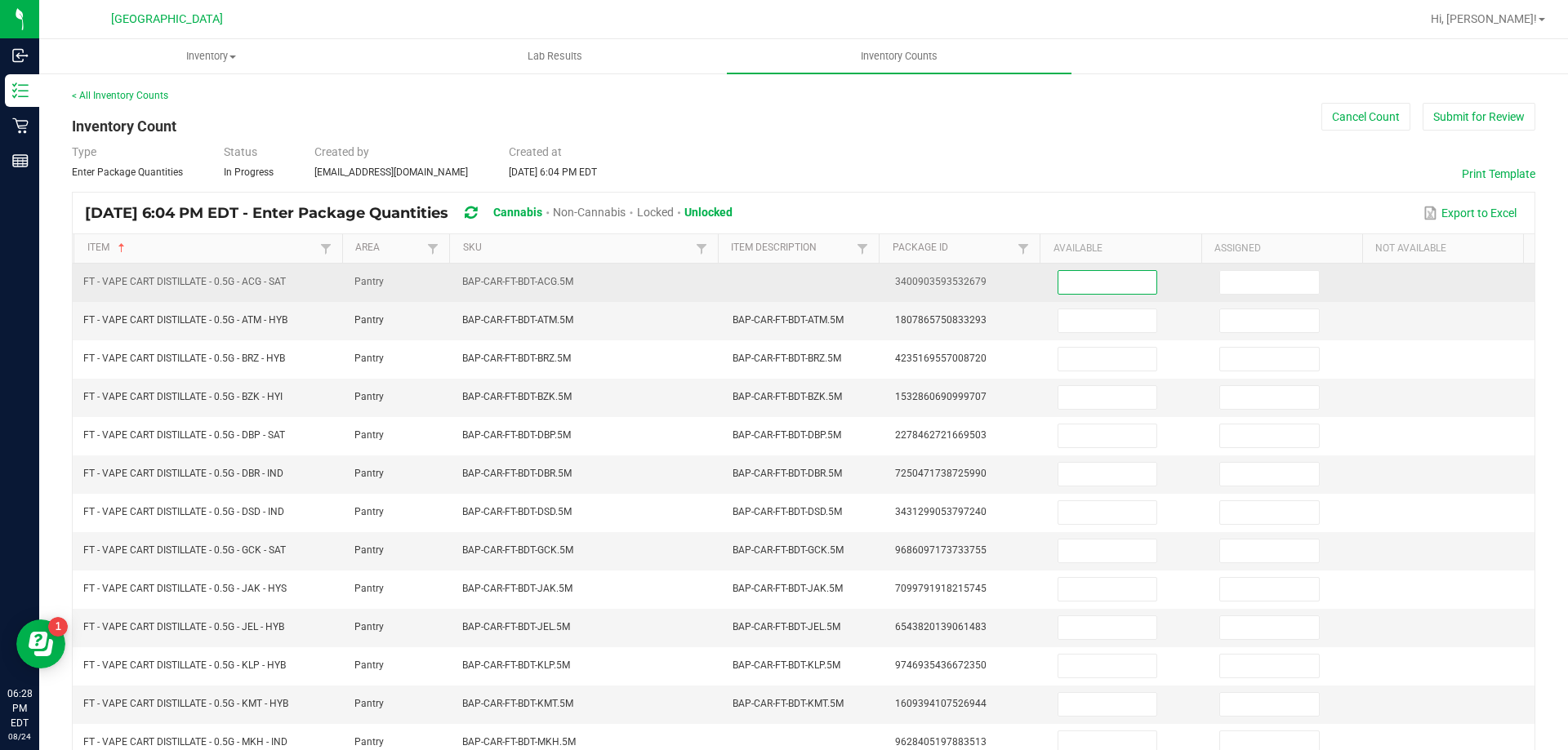
click at [1073, 287] on input at bounding box center [1107, 282] width 98 height 23
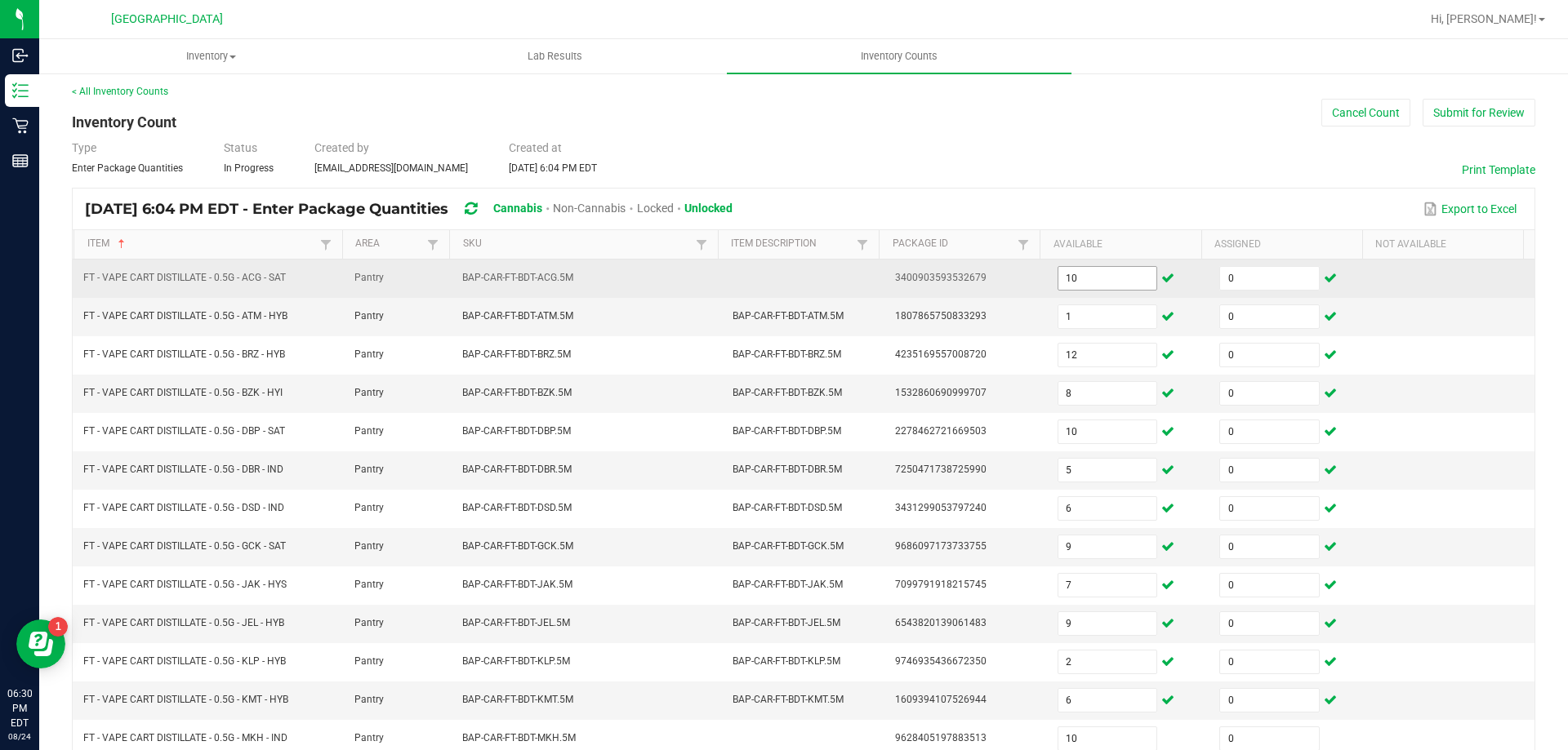
scroll to position [339, 0]
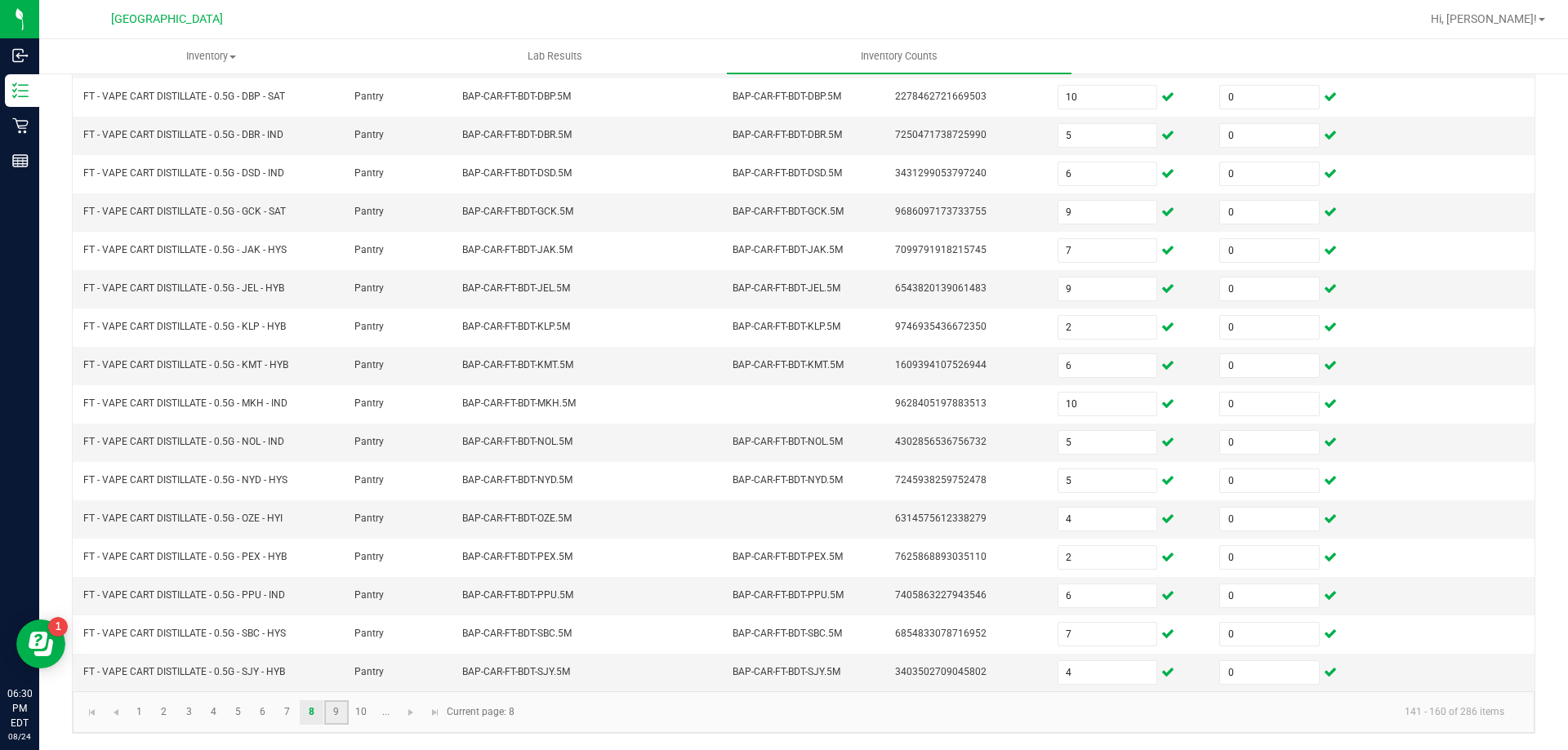
click at [340, 711] on link "9" at bounding box center [336, 713] width 24 height 24
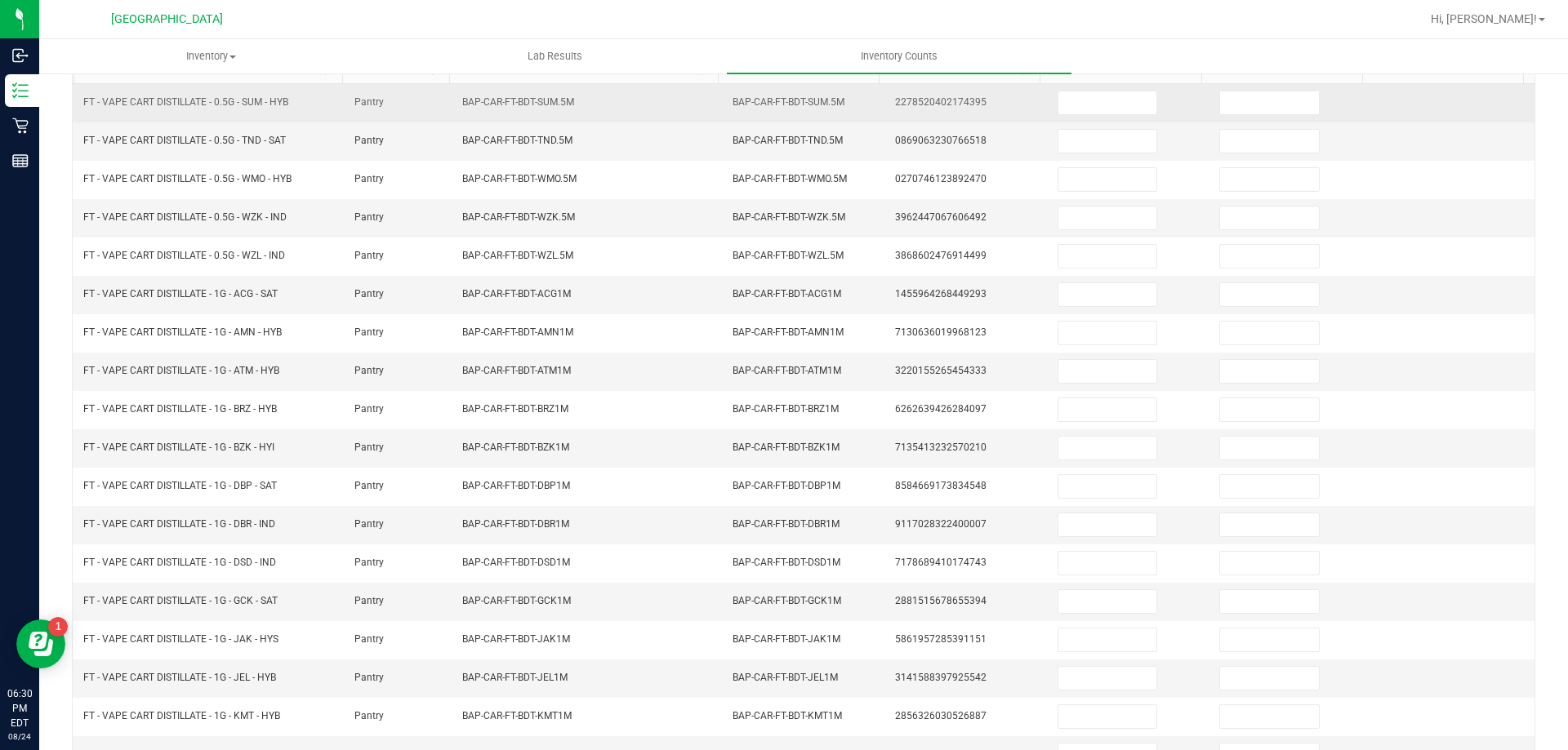
scroll to position [13, 0]
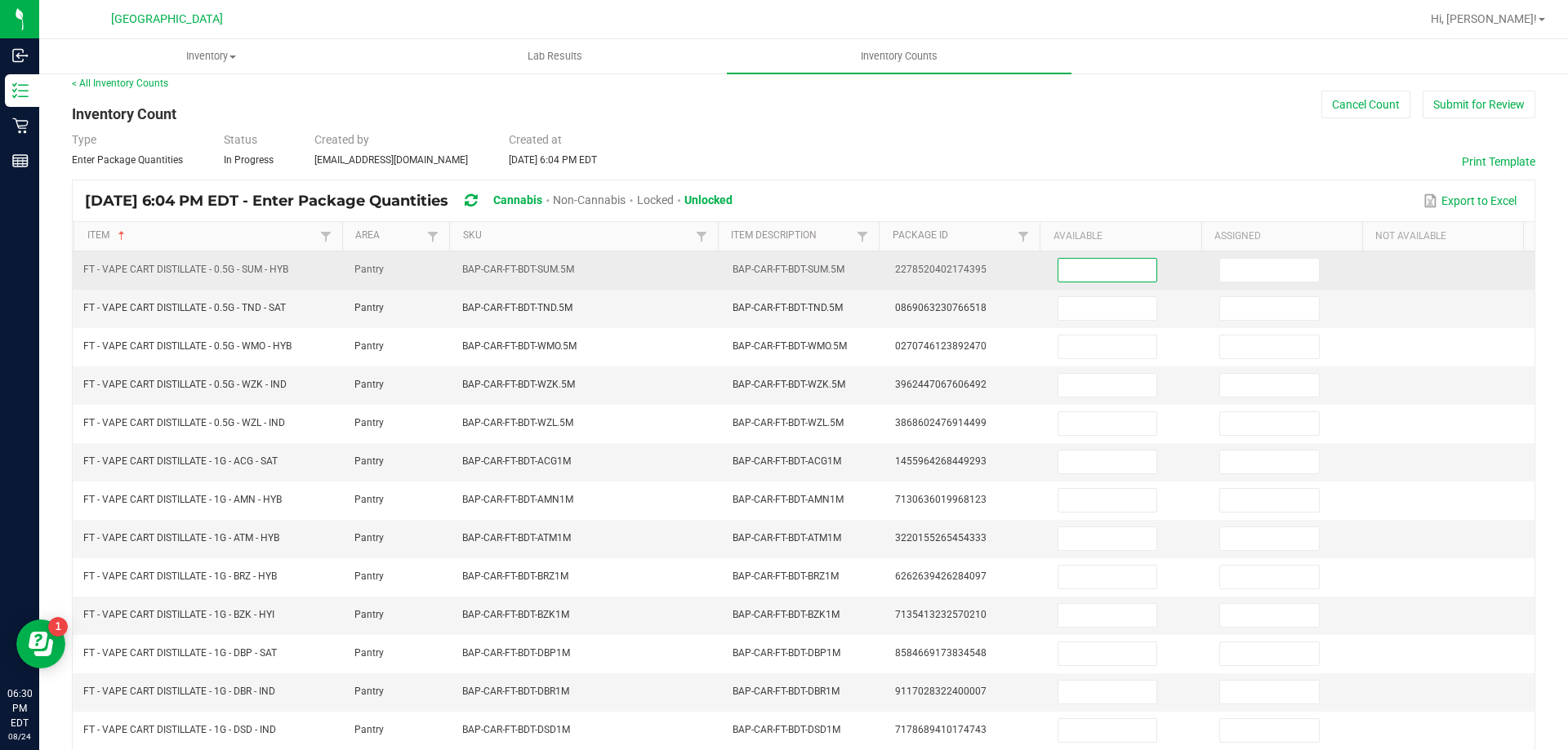
click at [1077, 268] on input at bounding box center [1107, 269] width 98 height 23
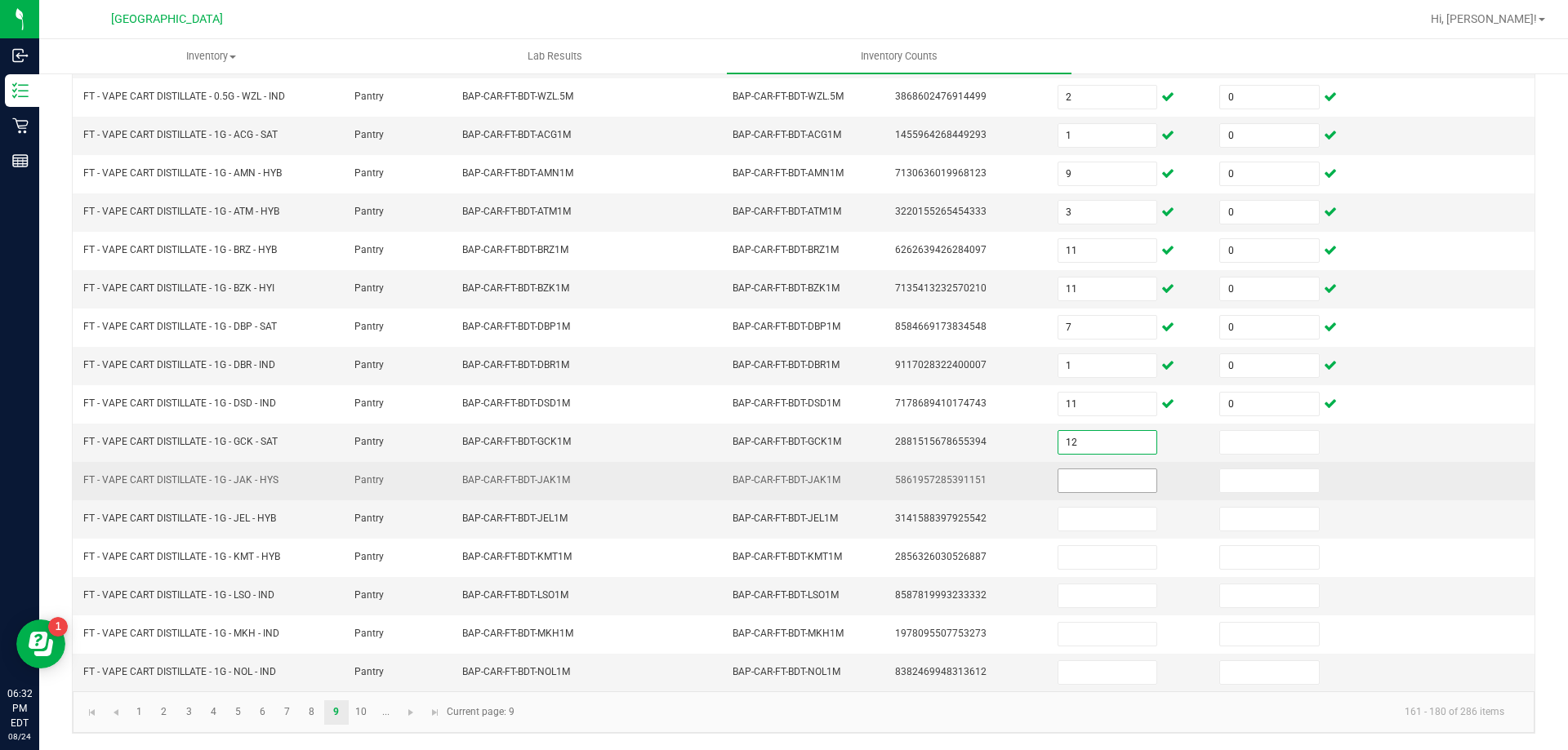
click at [1069, 483] on input at bounding box center [1107, 481] width 98 height 23
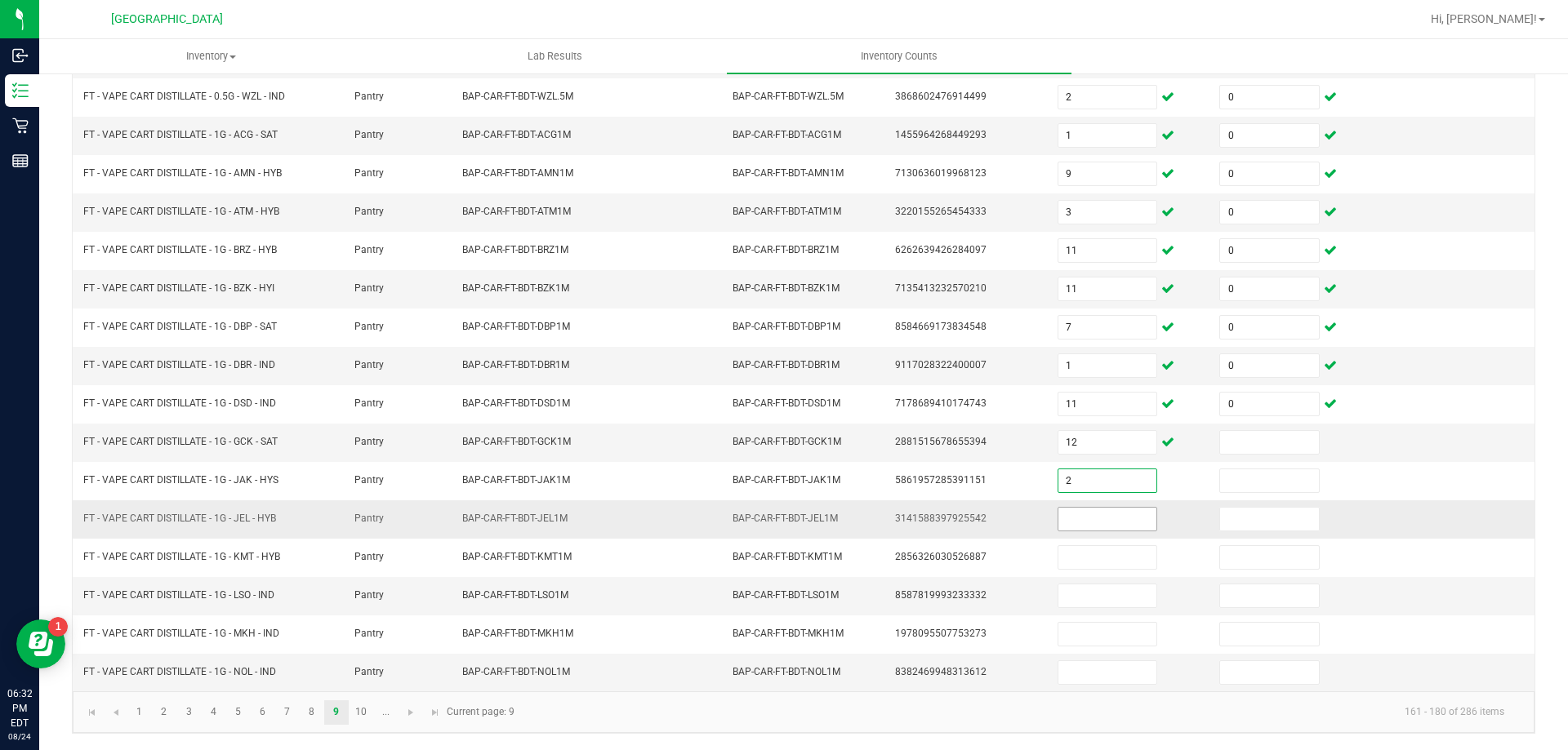
click at [1074, 520] on input at bounding box center [1107, 519] width 98 height 23
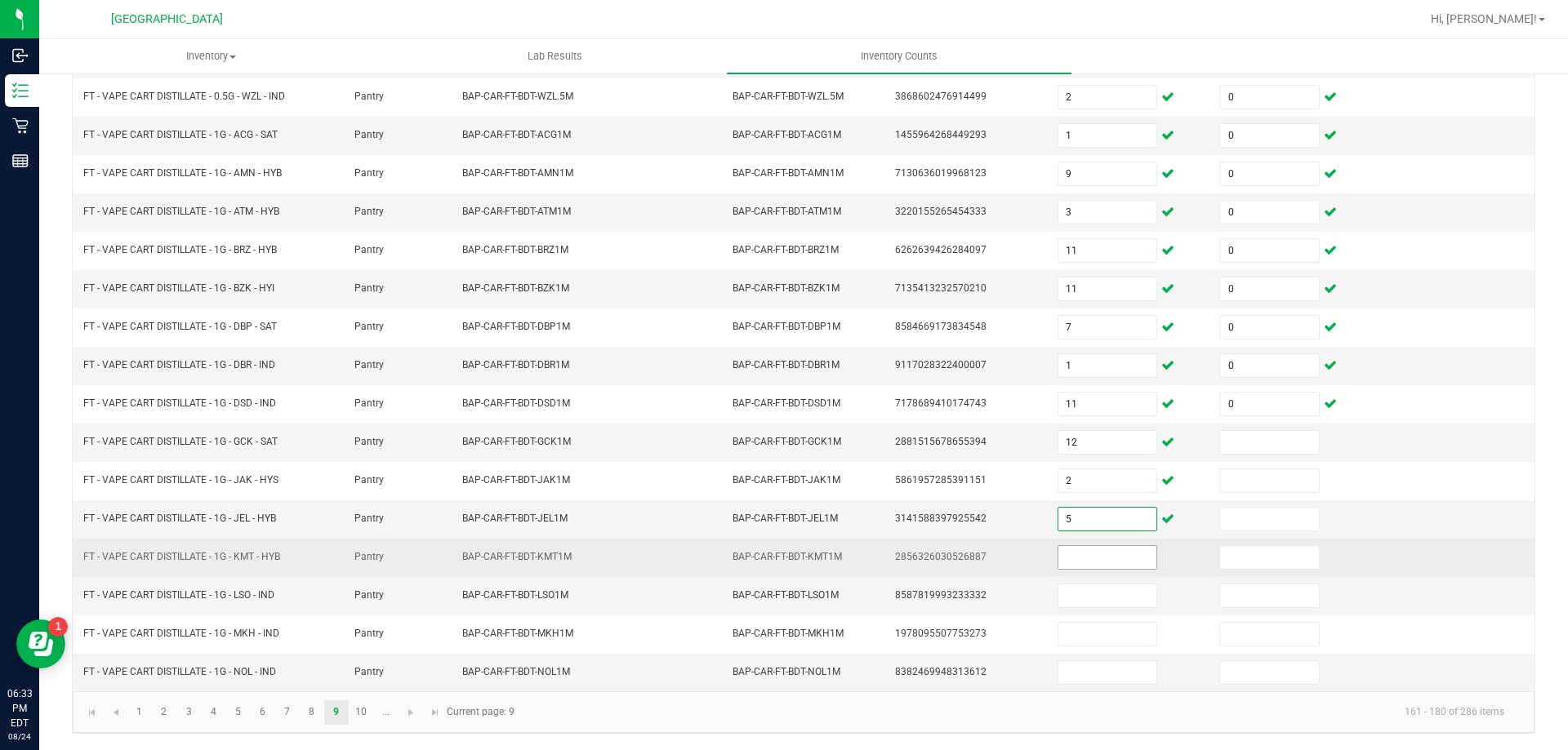
click at [1060, 558] on input at bounding box center [1107, 557] width 98 height 23
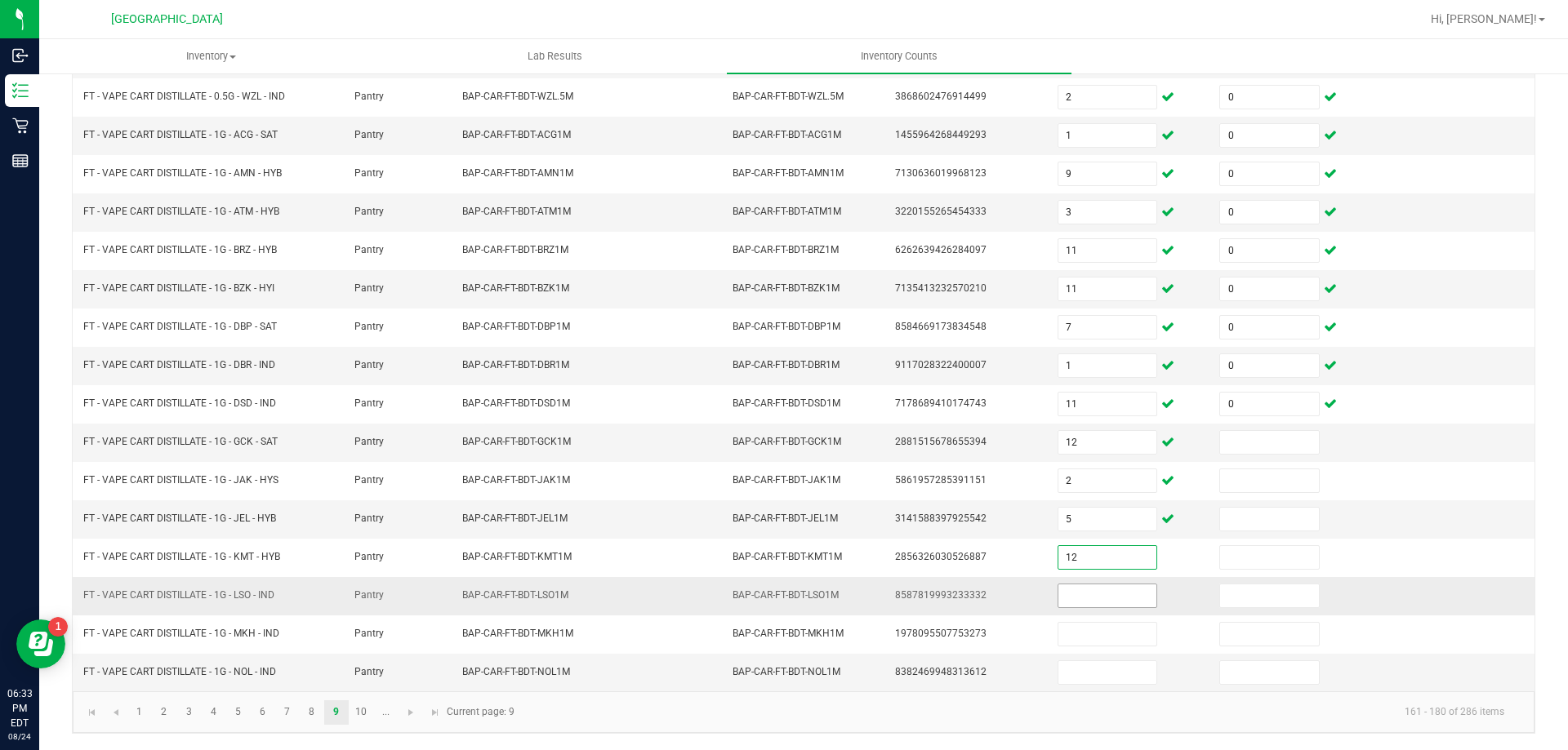
click at [1066, 601] on input at bounding box center [1107, 596] width 98 height 23
click at [1248, 438] on input at bounding box center [1269, 442] width 98 height 23
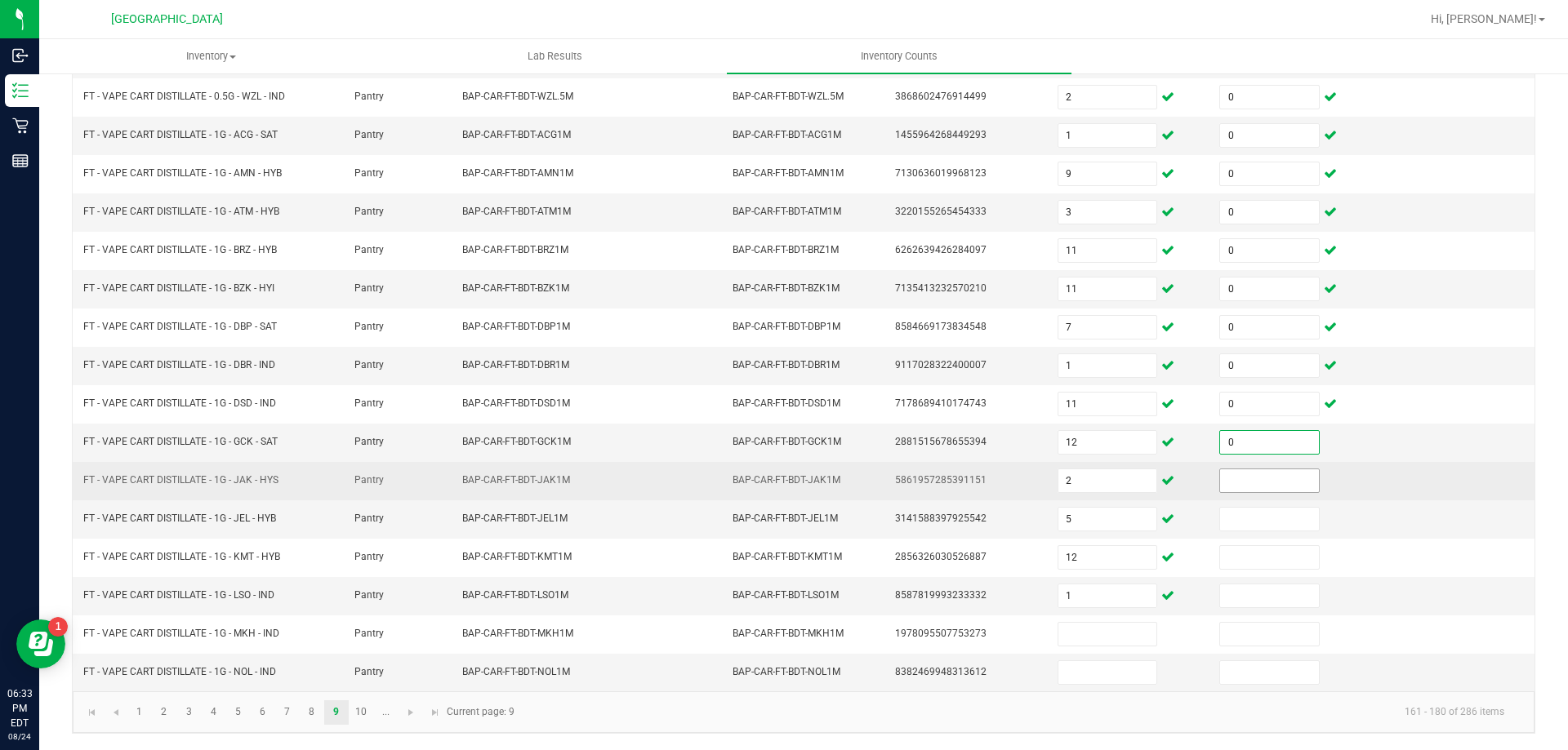
click at [1239, 483] on input at bounding box center [1269, 481] width 98 height 23
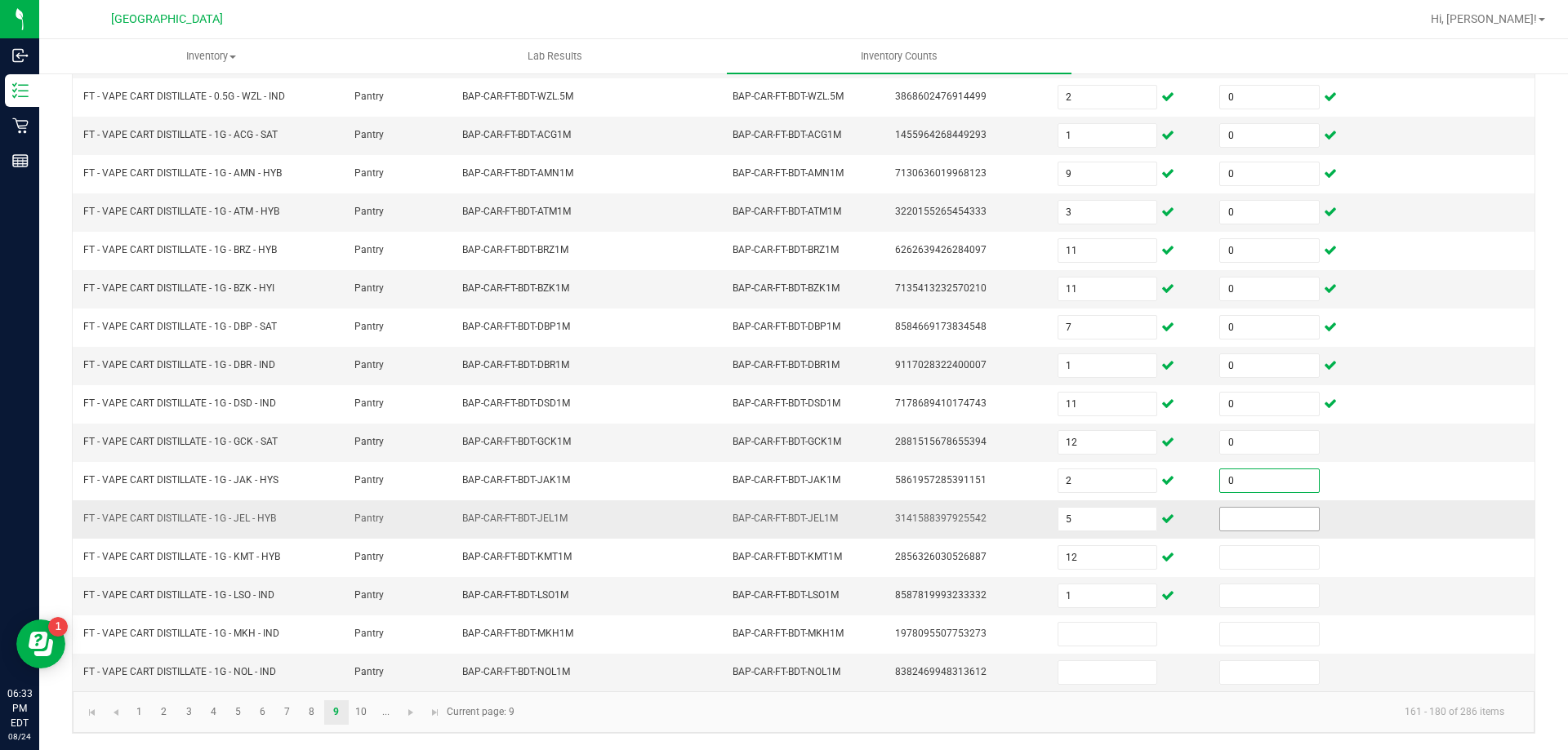
click at [1231, 519] on input at bounding box center [1269, 519] width 98 height 23
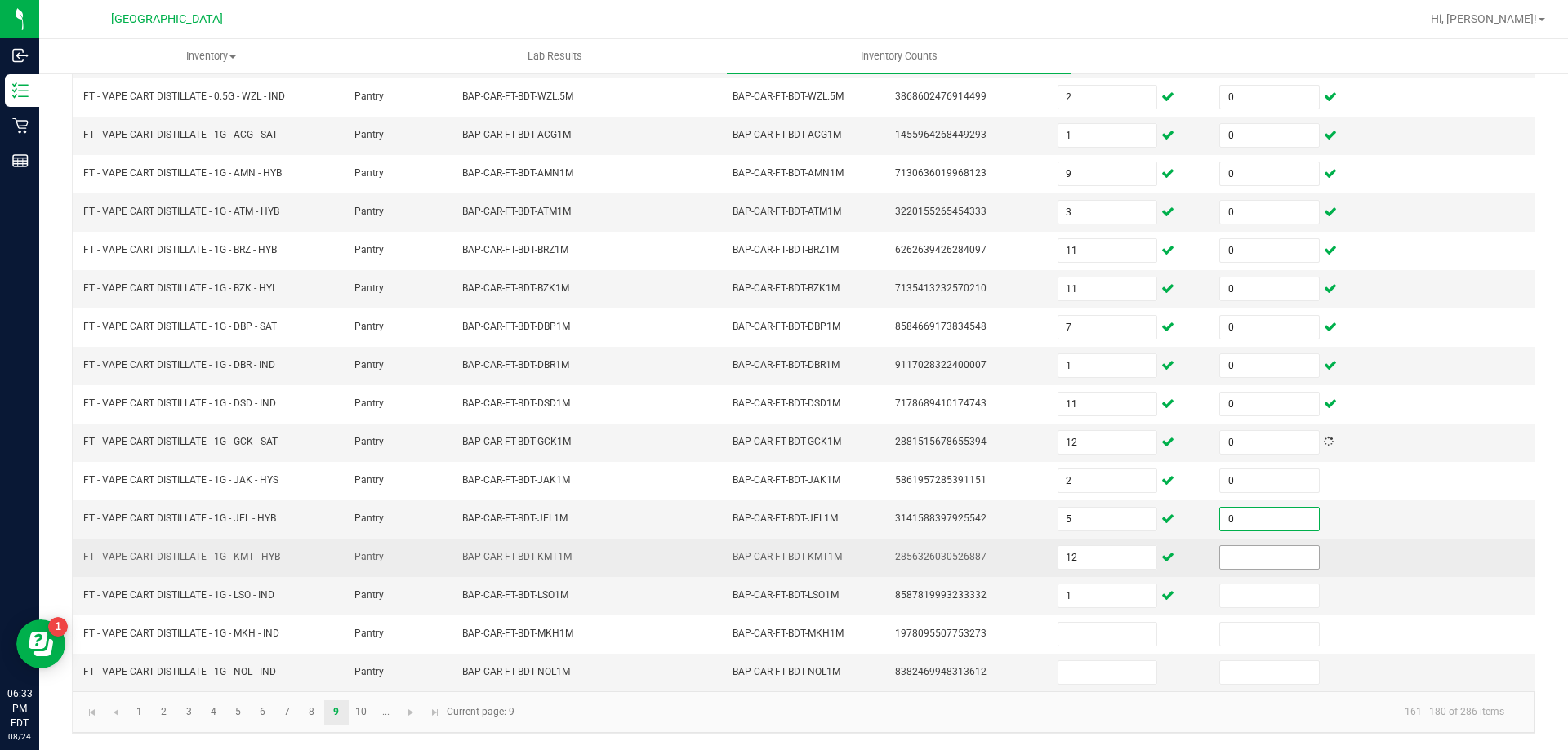
click at [1230, 560] on input at bounding box center [1269, 557] width 98 height 23
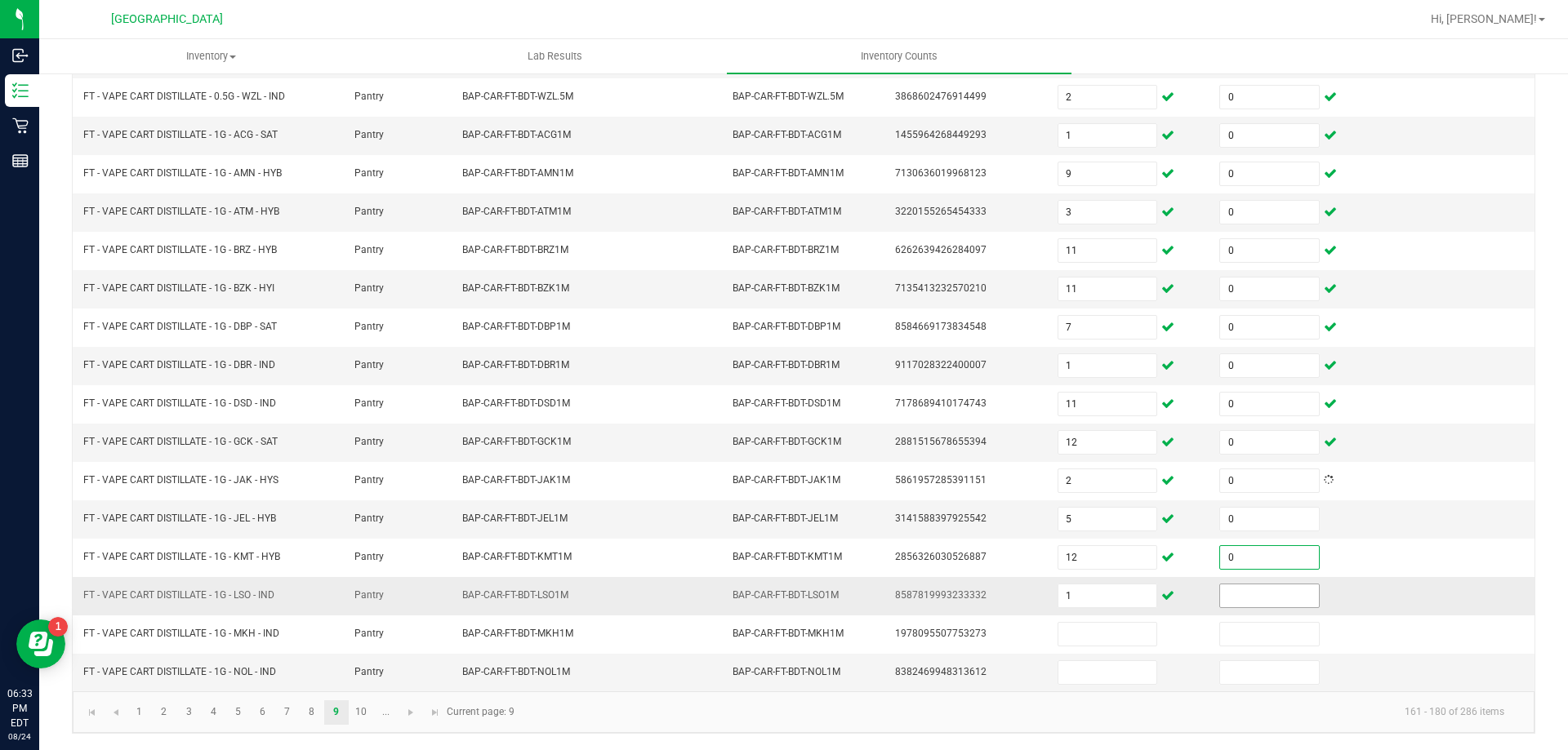
click at [1236, 599] on input at bounding box center [1269, 596] width 98 height 23
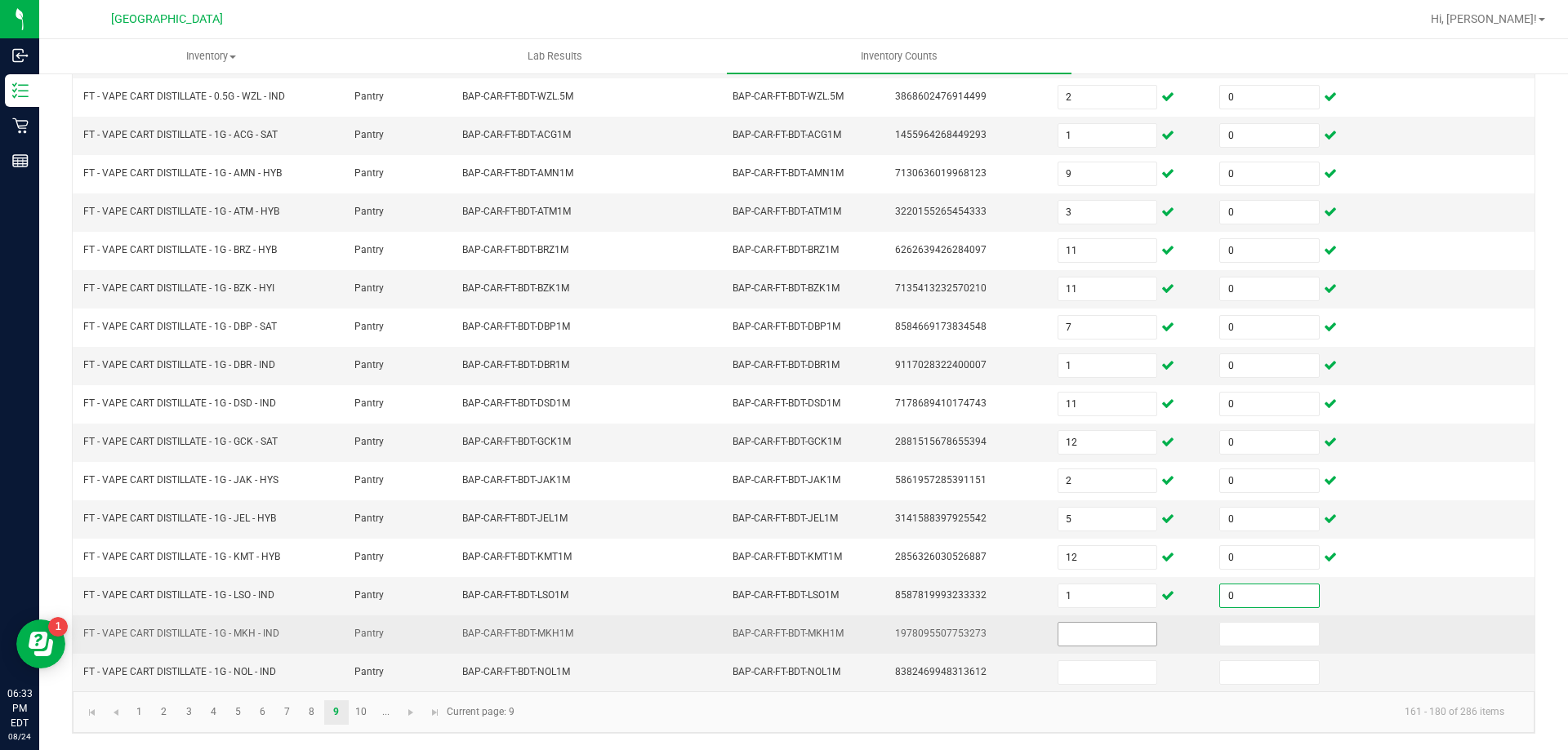
click at [1094, 630] on input at bounding box center [1107, 634] width 98 height 23
click at [1233, 637] on input at bounding box center [1269, 634] width 98 height 23
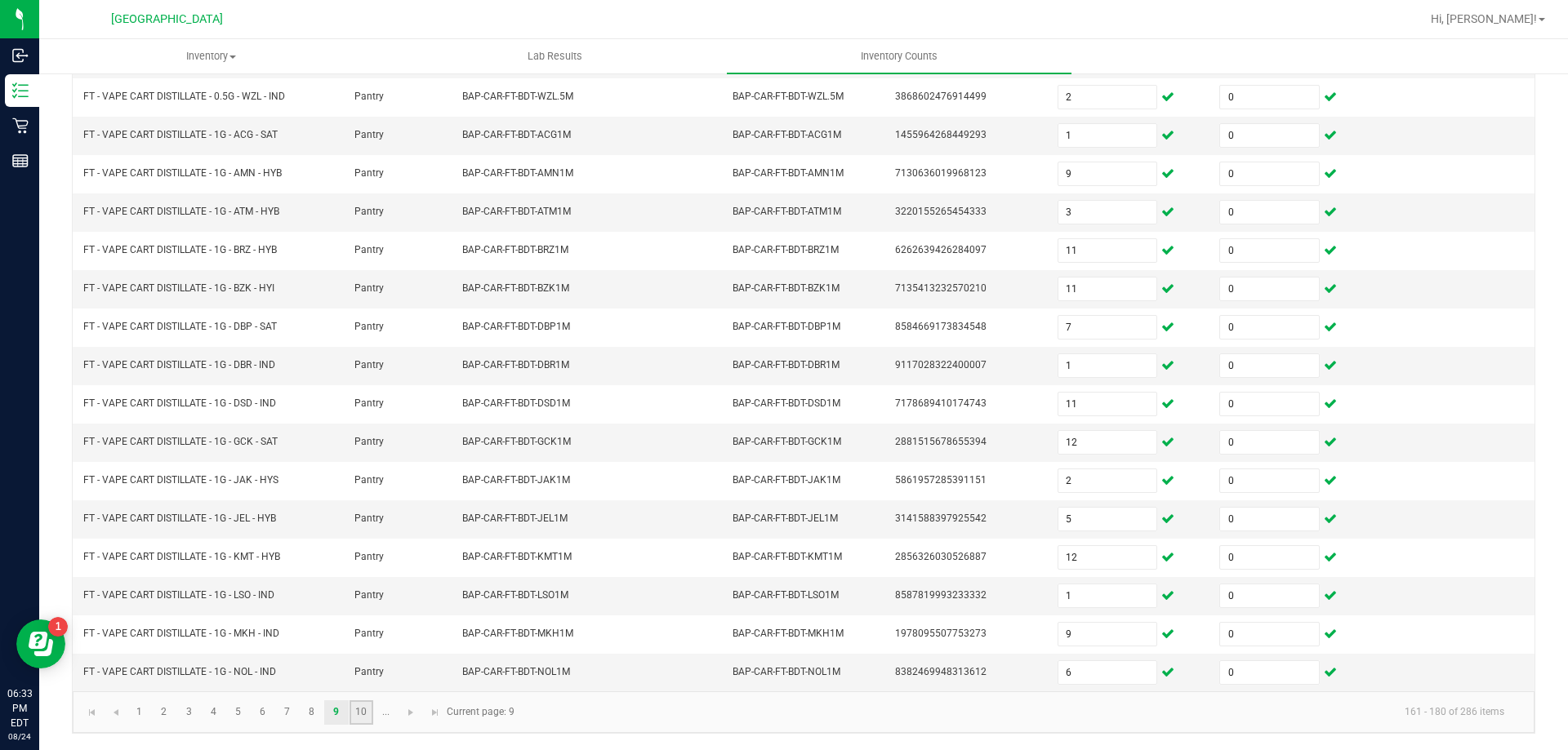
click at [367, 719] on link "10" at bounding box center [361, 713] width 24 height 24
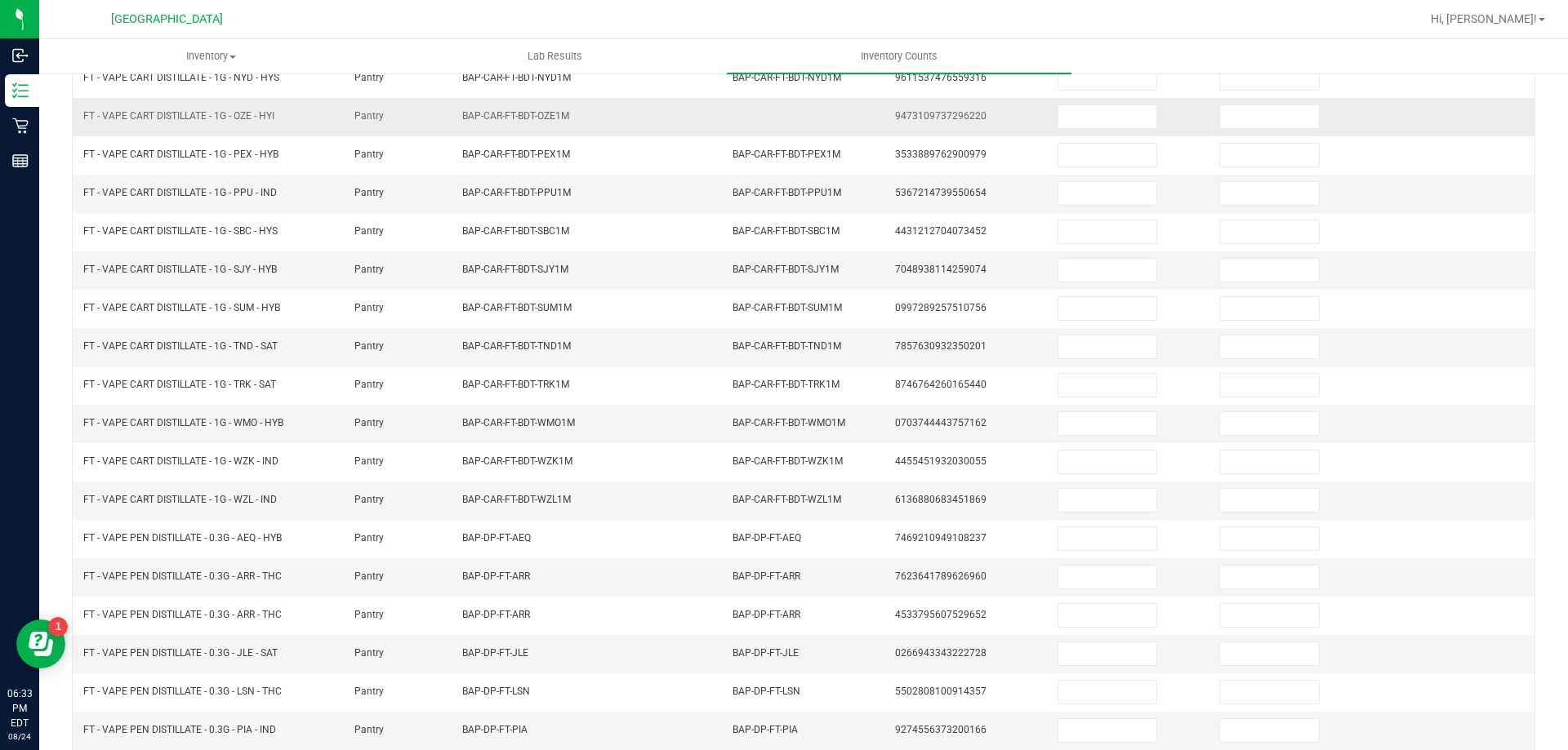
scroll to position [0, 0]
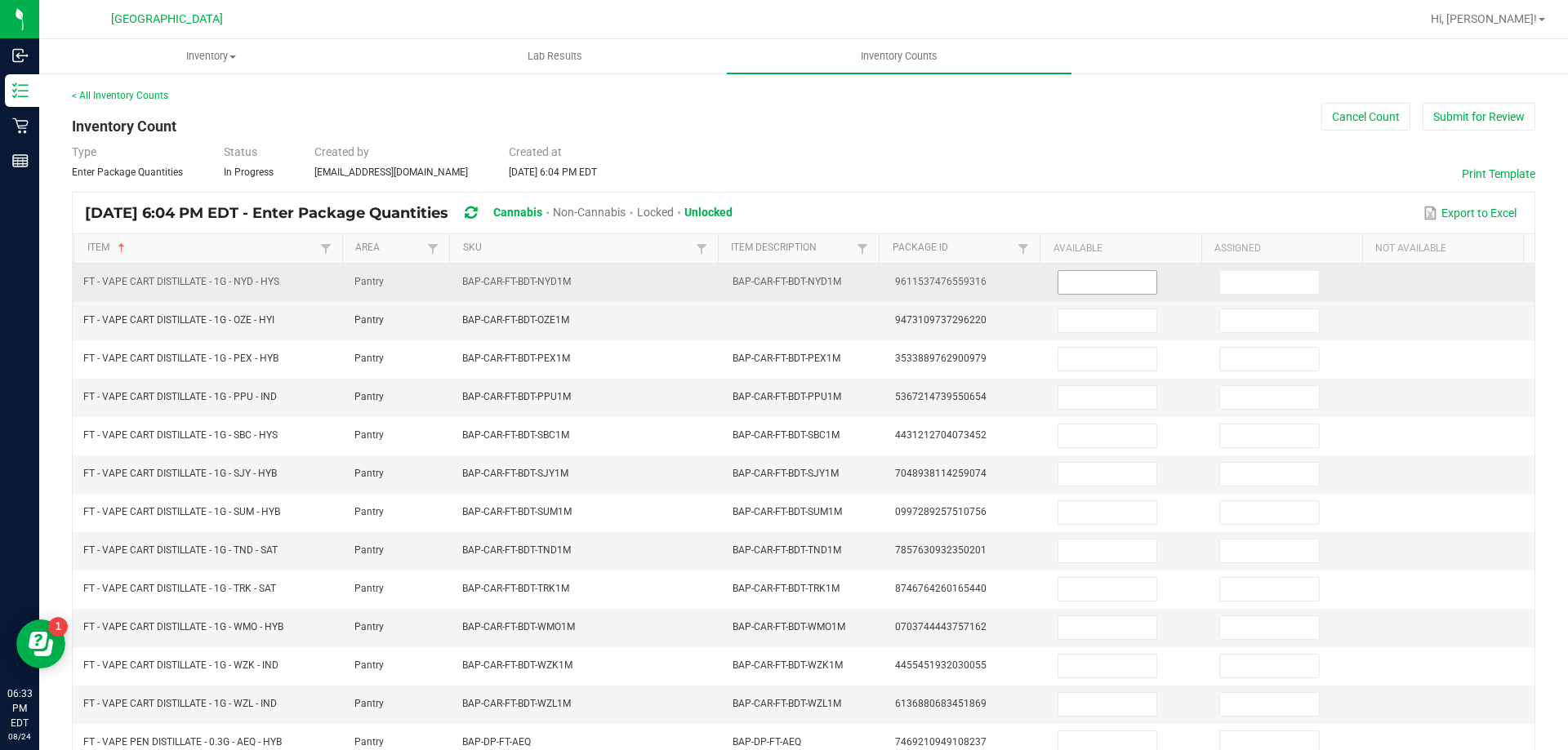
click at [1076, 289] on input at bounding box center [1107, 282] width 98 height 23
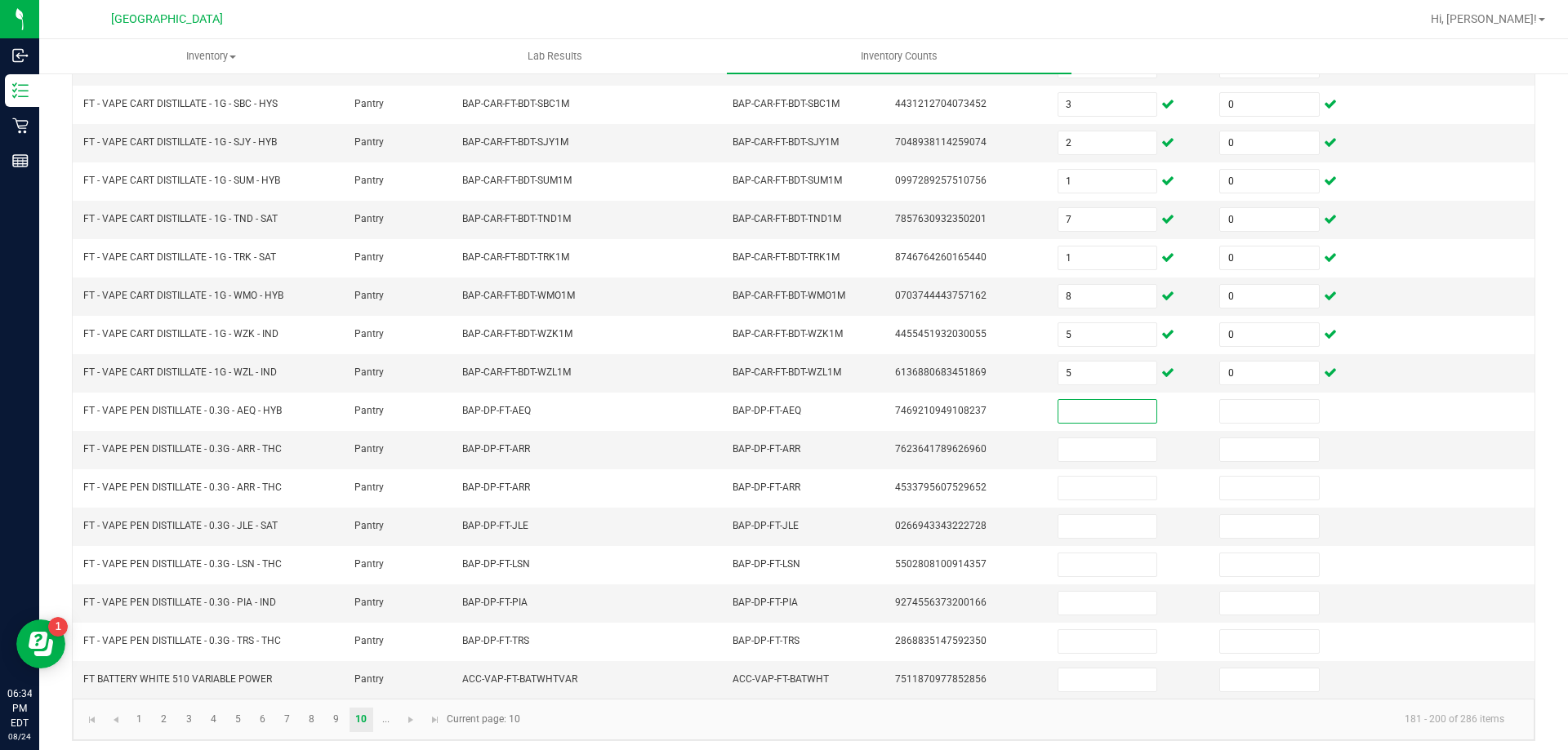
scroll to position [339, 0]
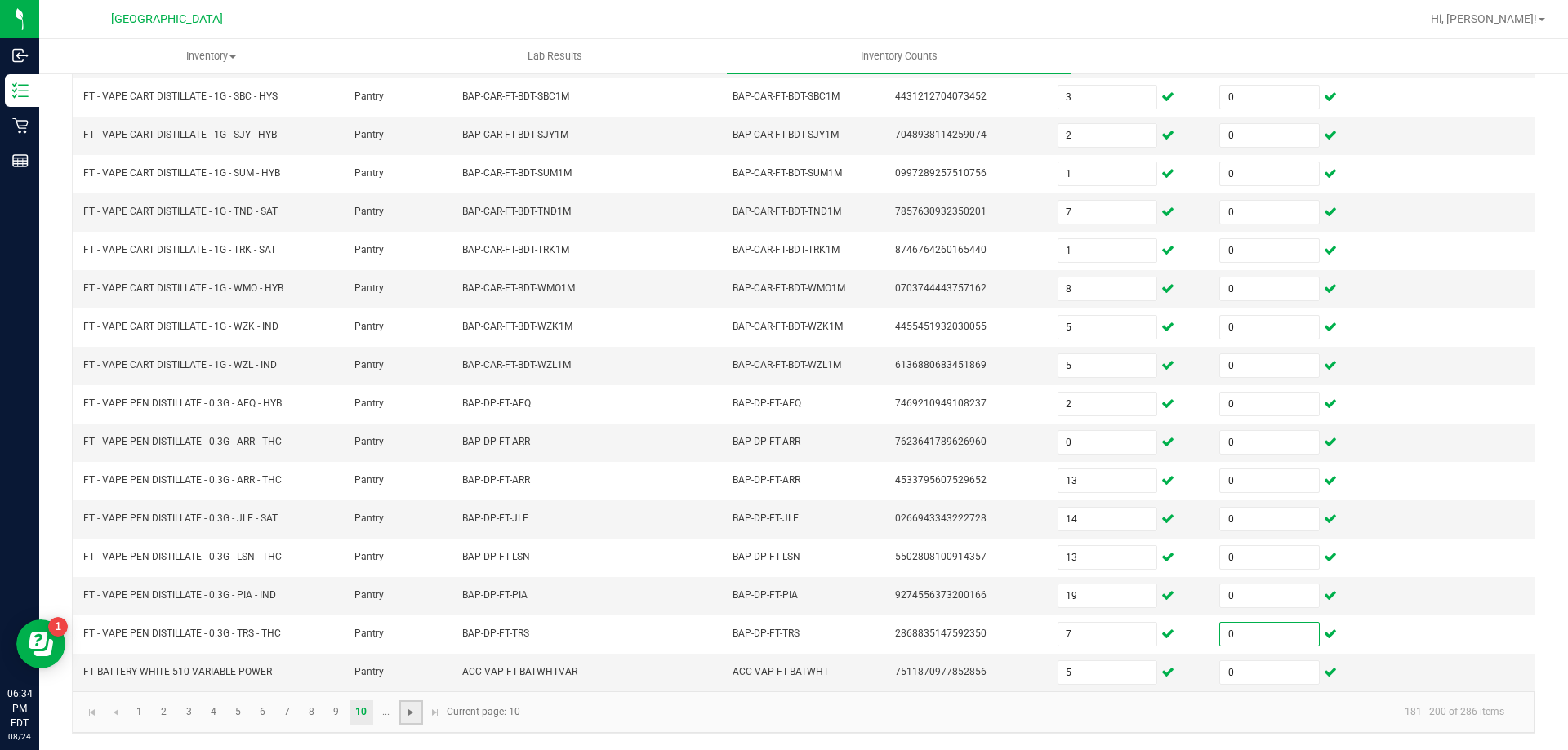
click at [413, 711] on span "Go to the next page" at bounding box center [411, 713] width 13 height 13
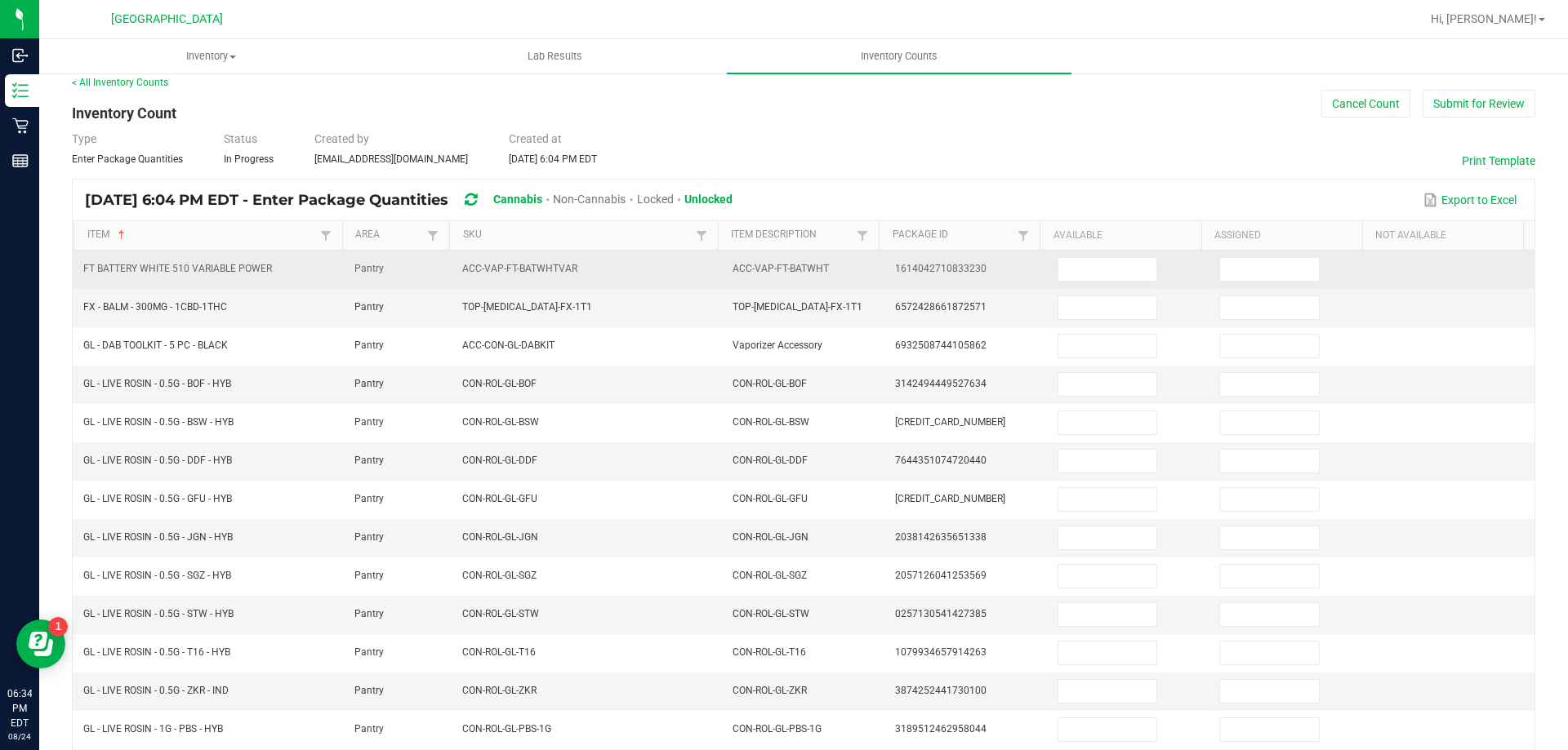
scroll to position [13, 0]
click at [1086, 252] on td at bounding box center [1128, 270] width 162 height 38
click at [1078, 279] on input at bounding box center [1107, 269] width 98 height 23
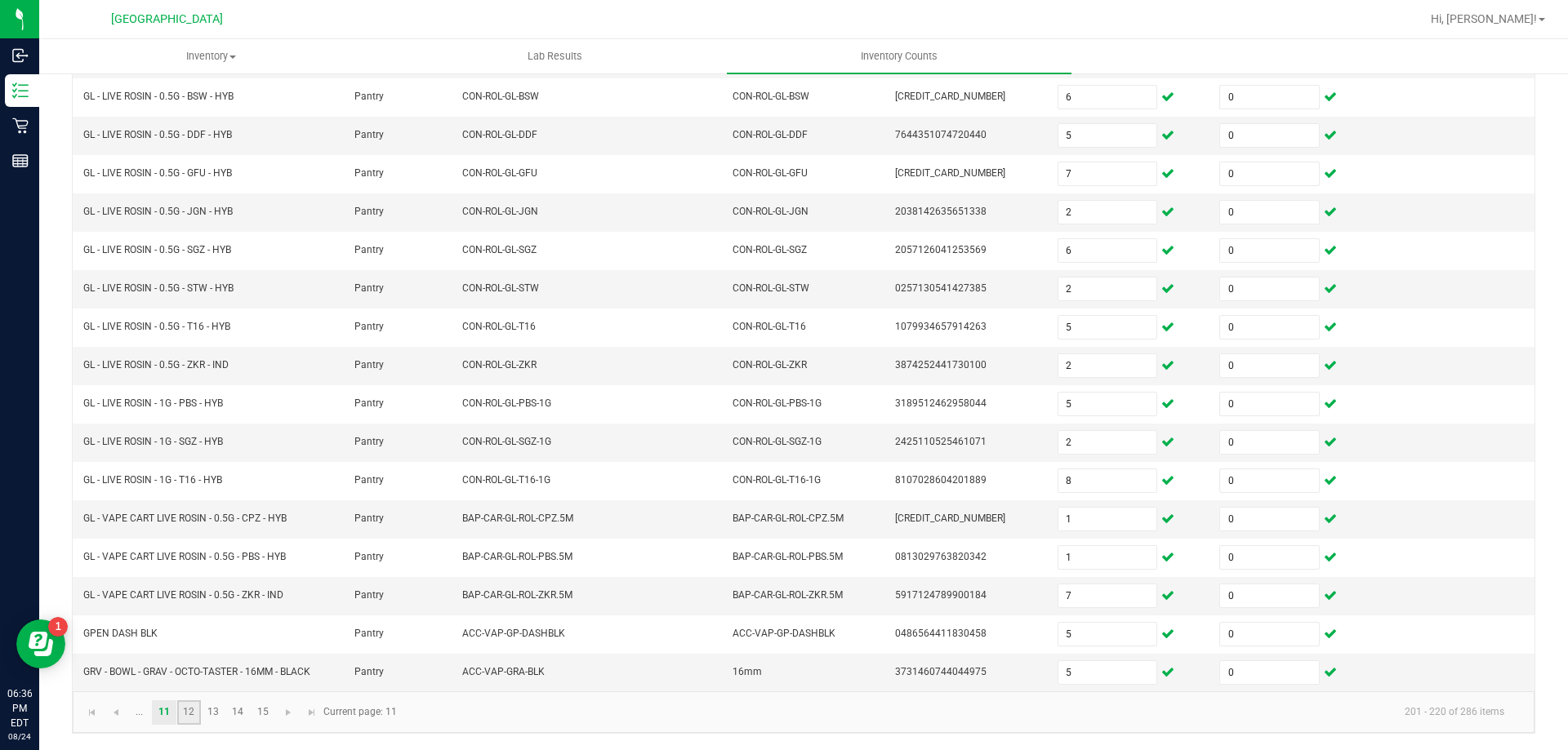
click at [184, 709] on link "12" at bounding box center [189, 713] width 24 height 24
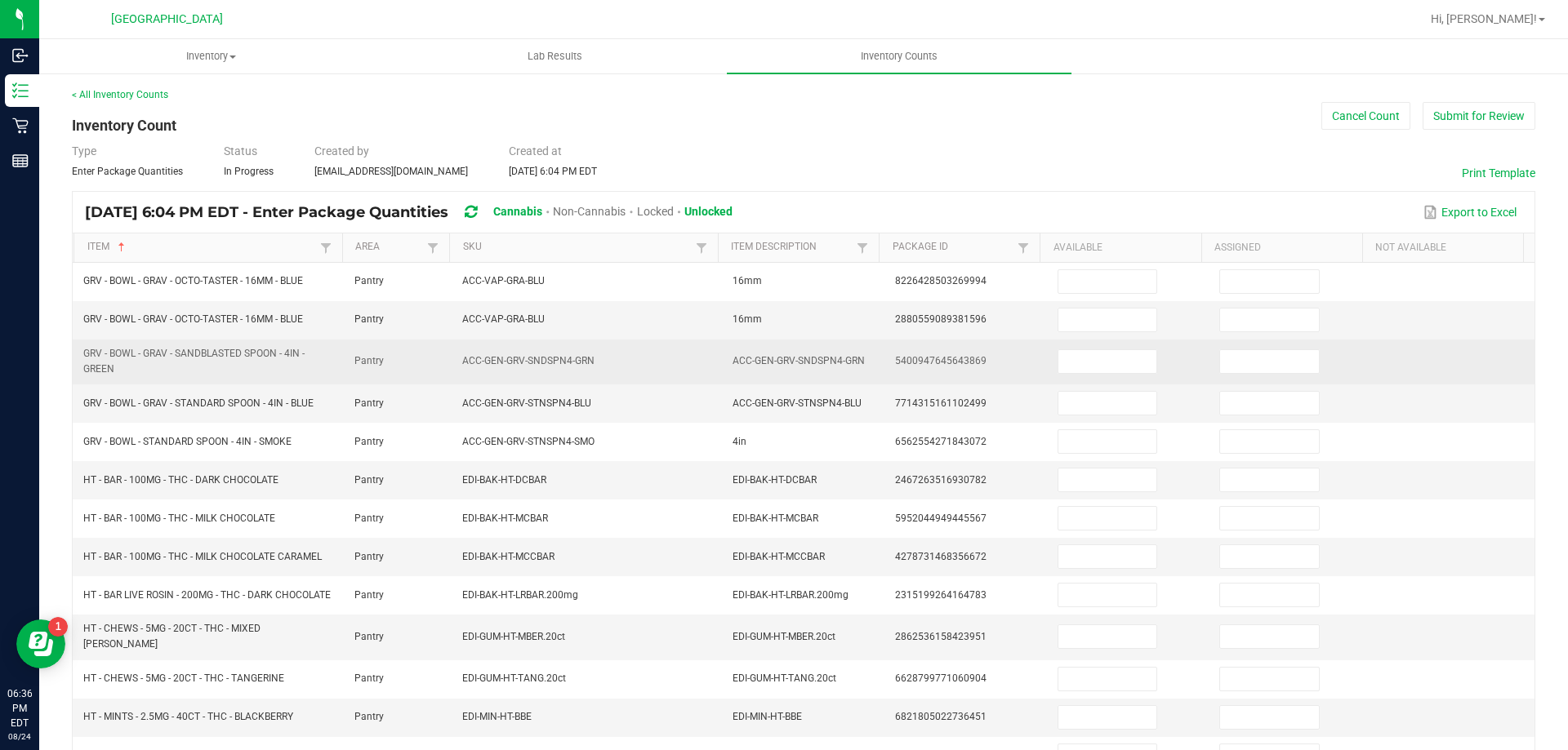
scroll to position [0, 0]
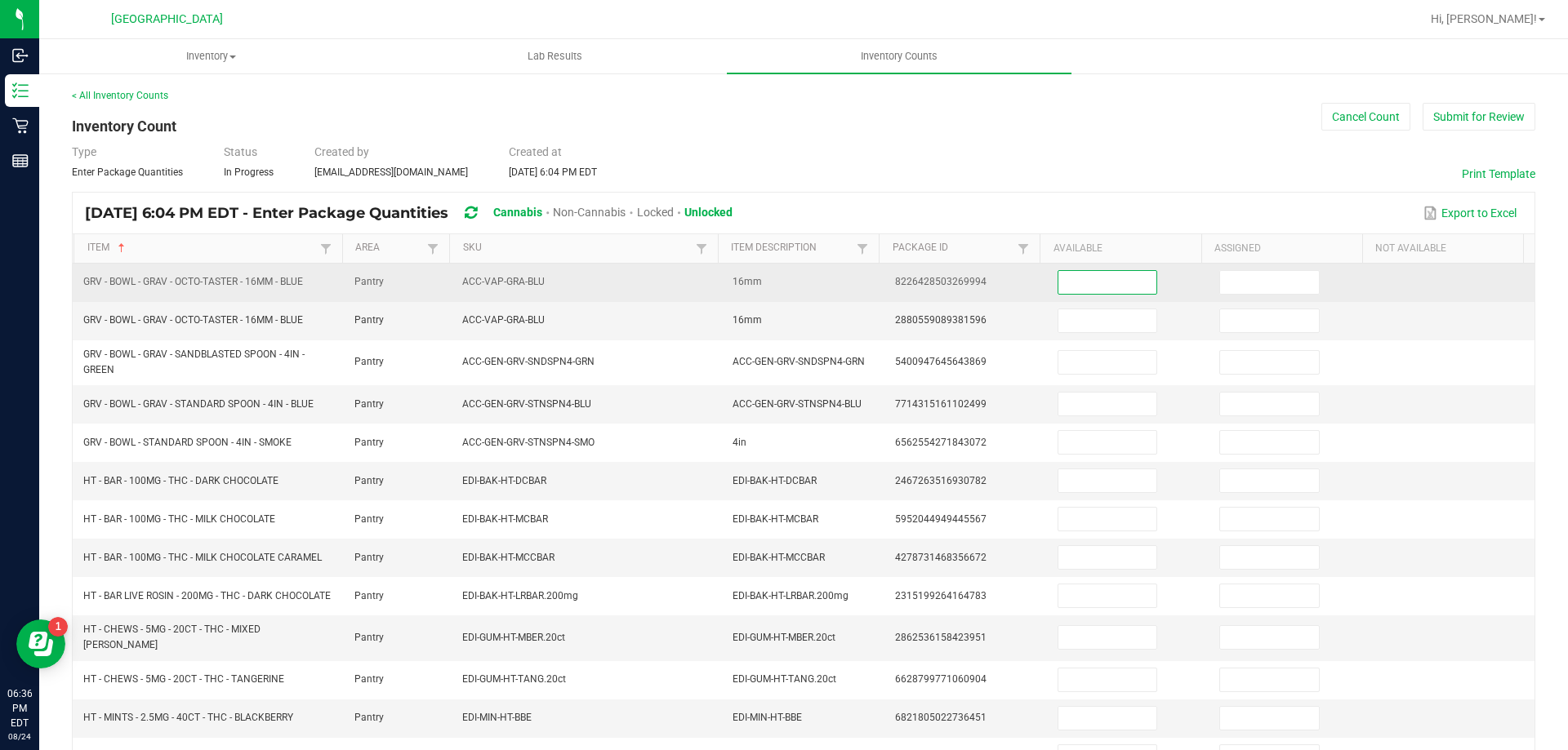
click at [1058, 278] on input at bounding box center [1107, 282] width 98 height 23
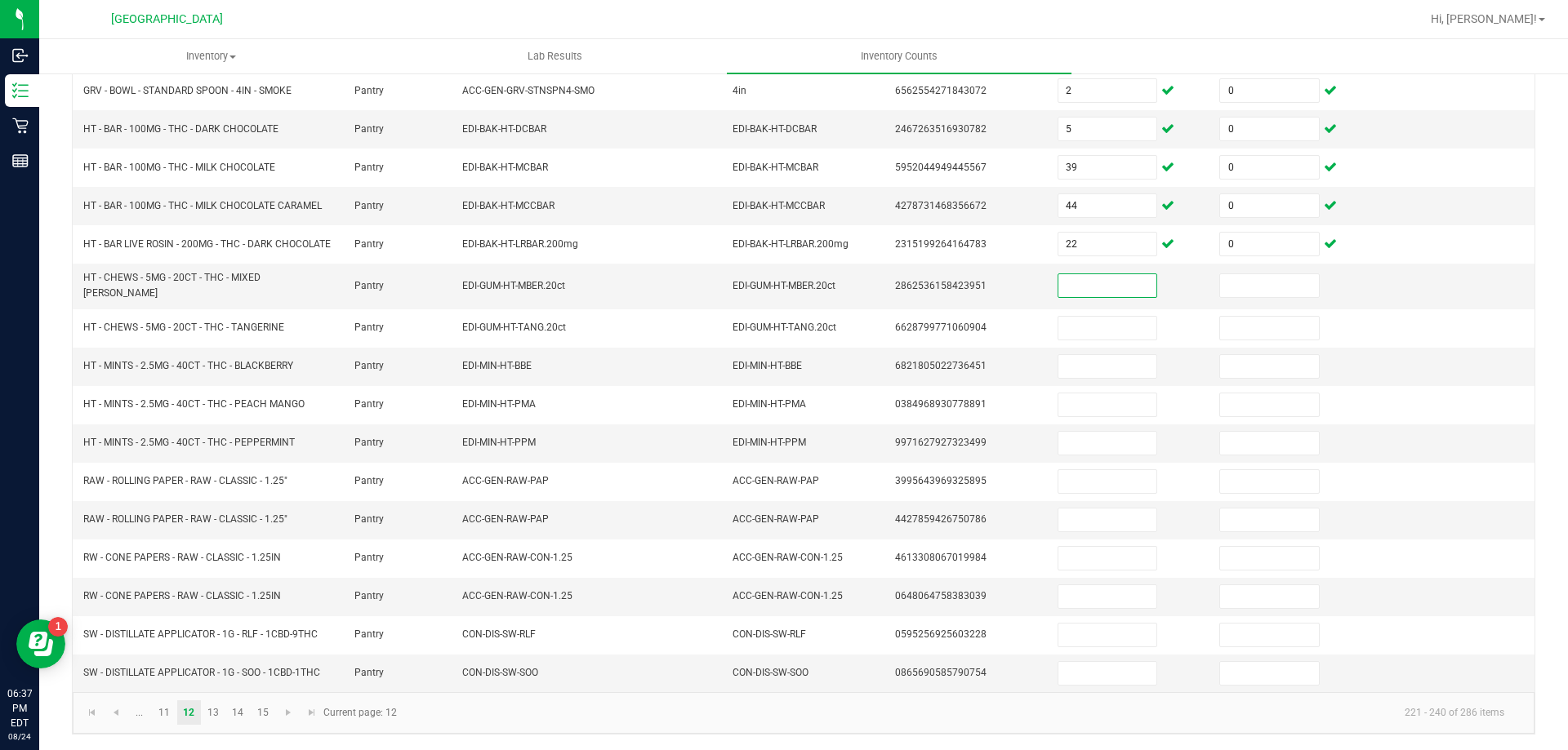
scroll to position [353, 0]
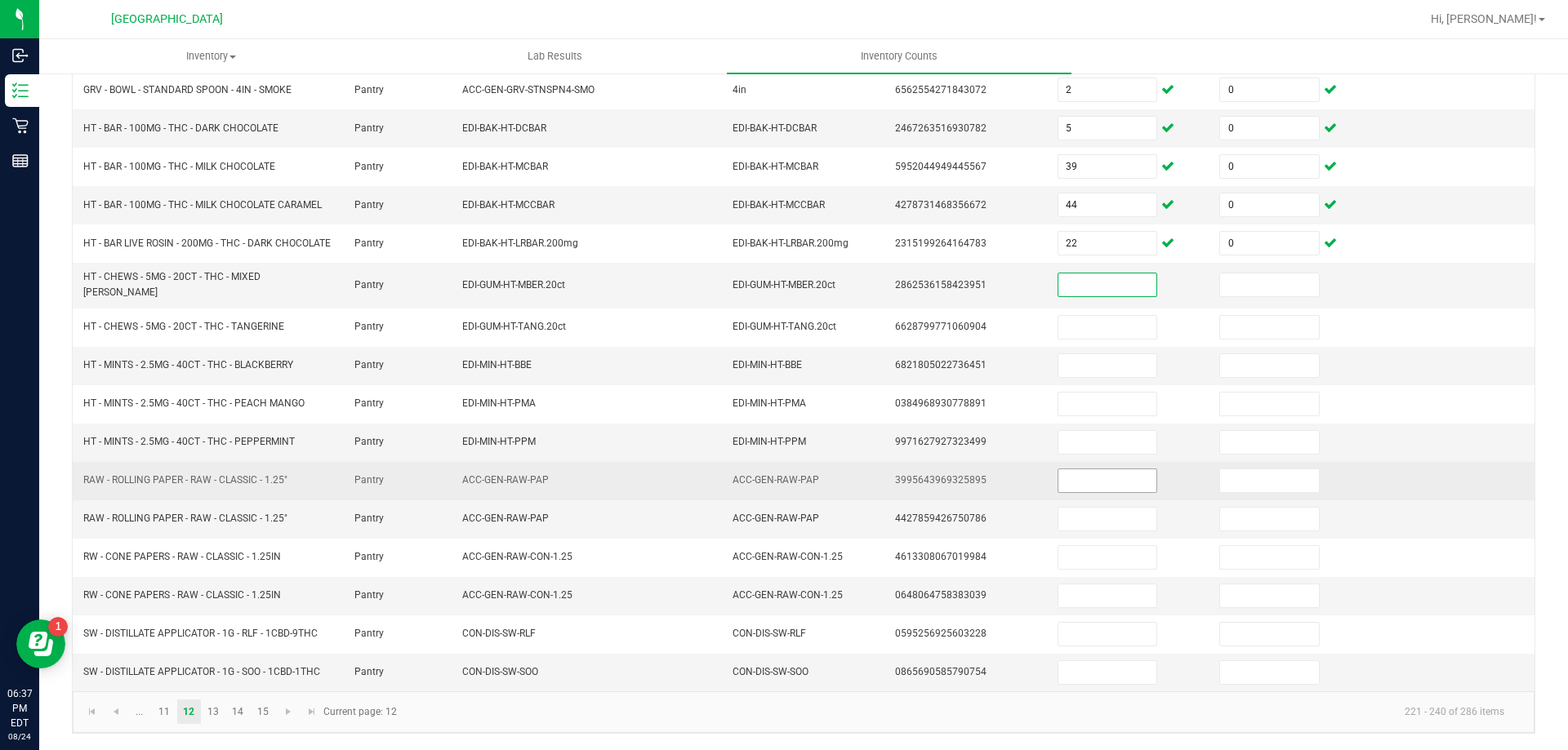
click at [1077, 478] on input at bounding box center [1107, 481] width 98 height 23
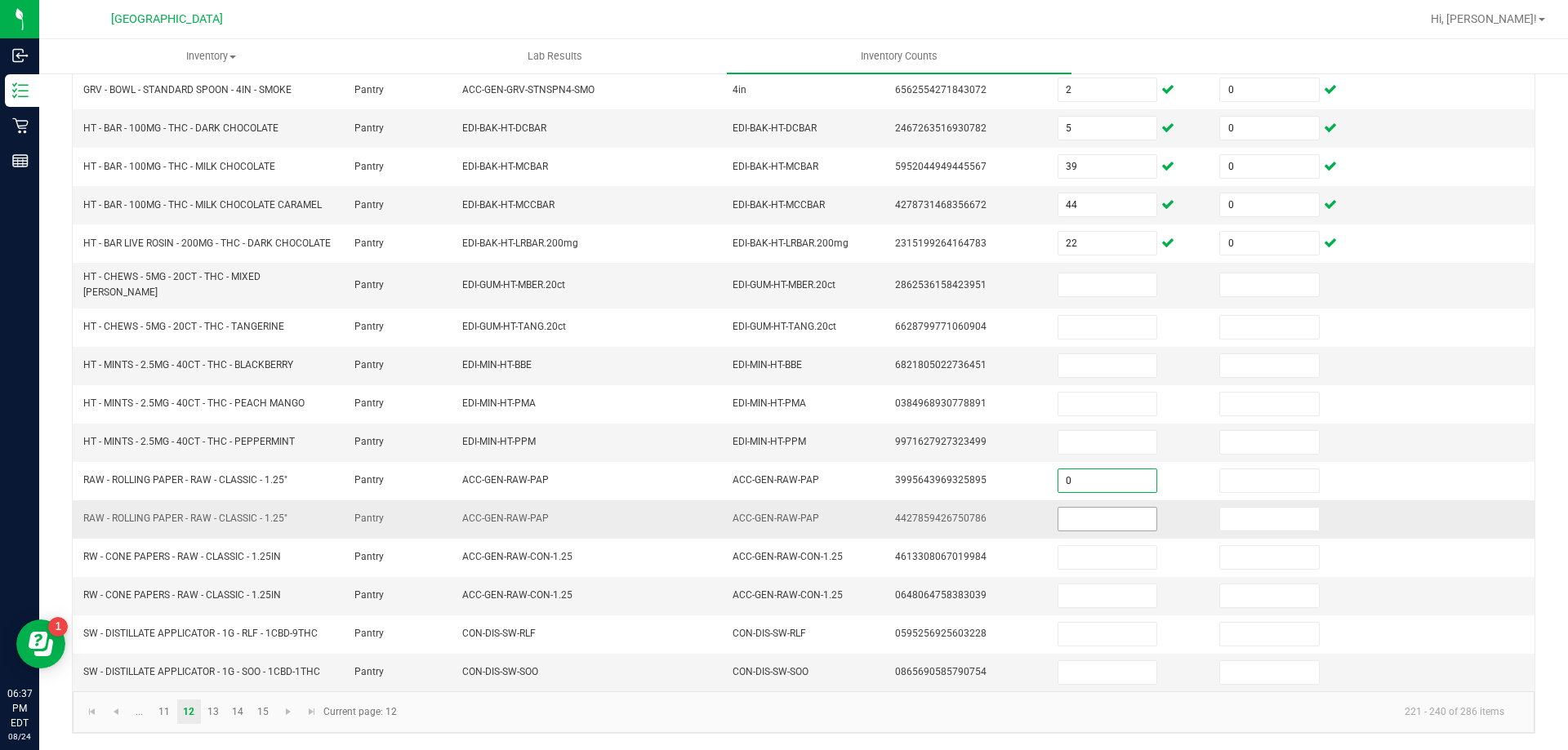
click at [1058, 521] on input at bounding box center [1107, 519] width 98 height 23
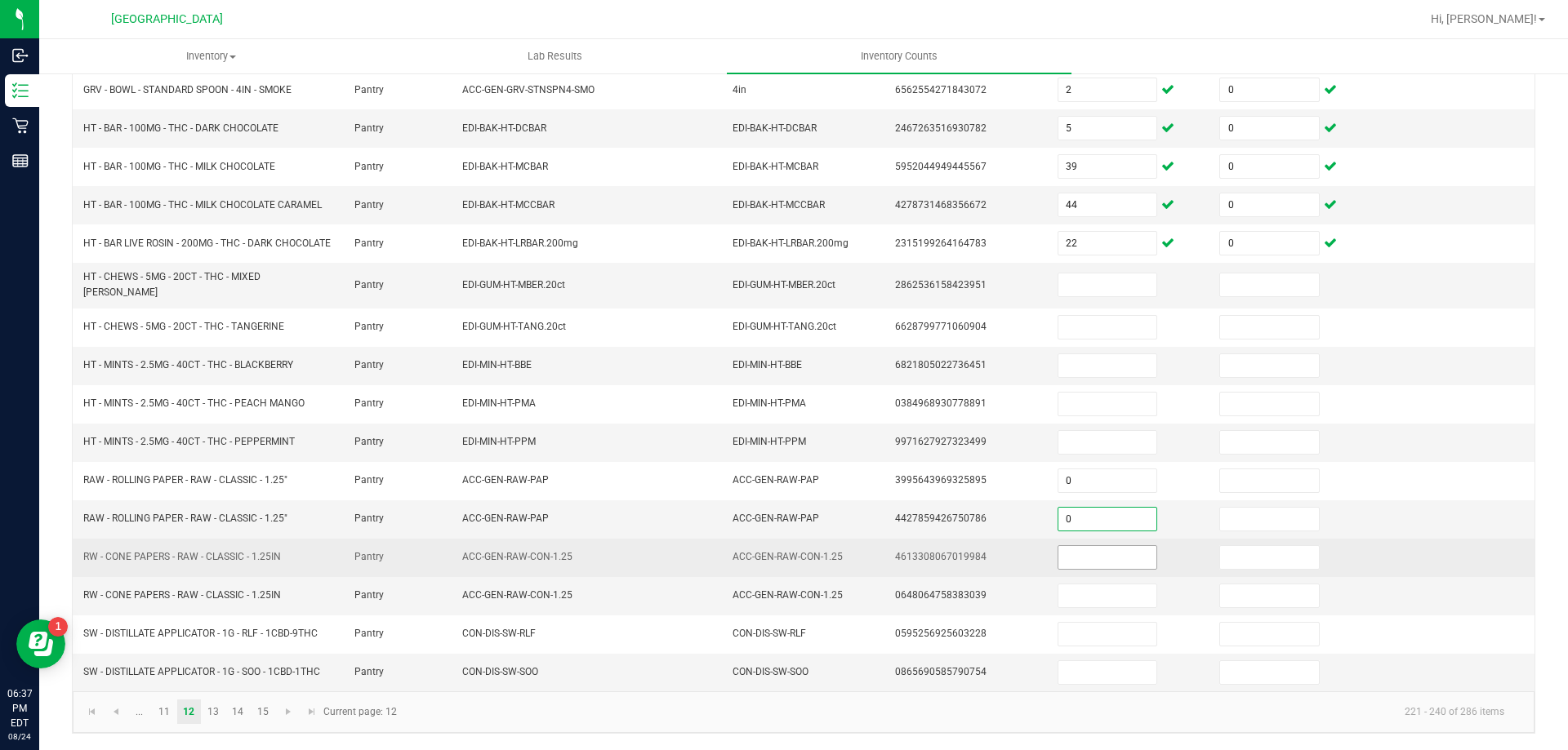
click at [1058, 558] on input at bounding box center [1107, 557] width 98 height 23
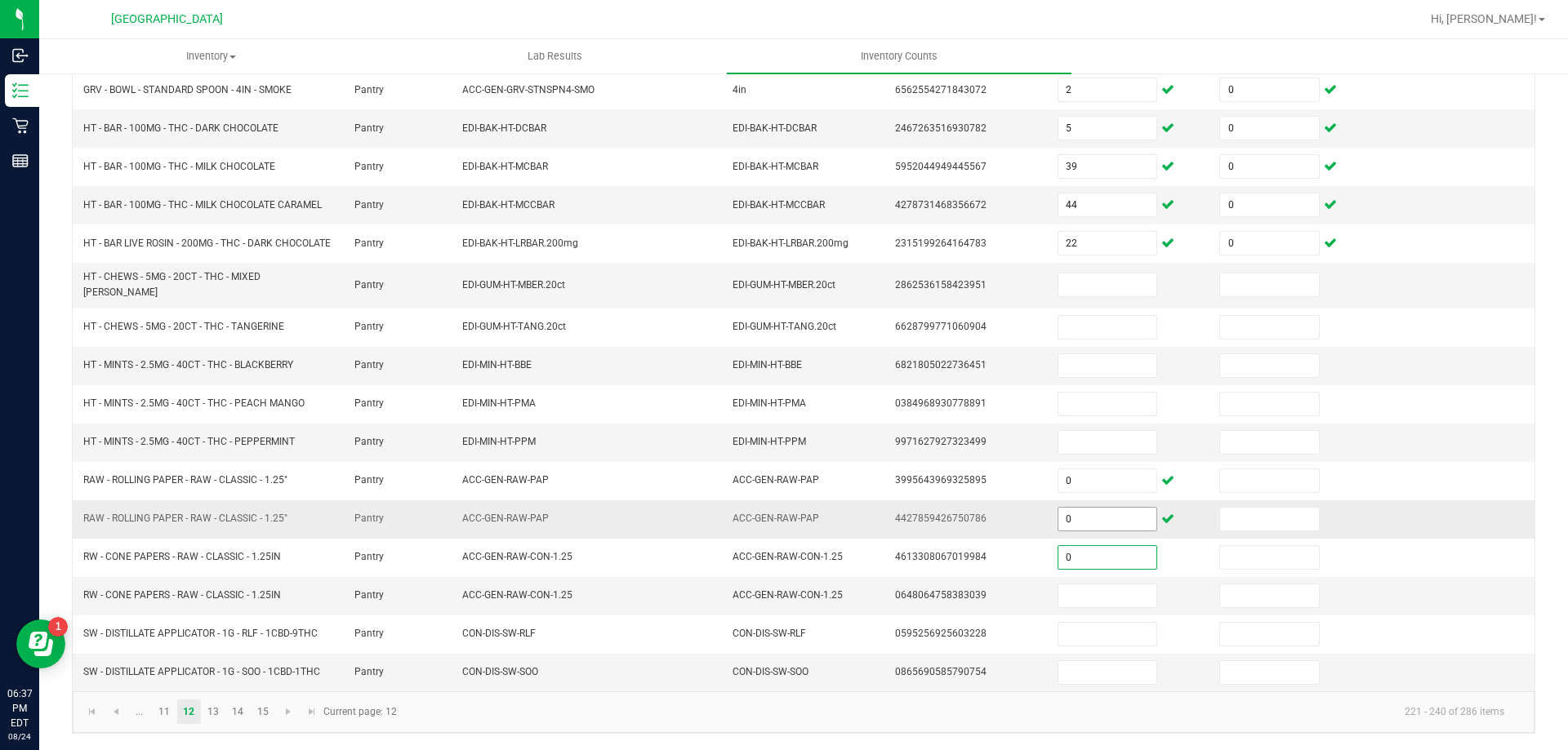
click at [1086, 509] on input "0" at bounding box center [1107, 519] width 98 height 23
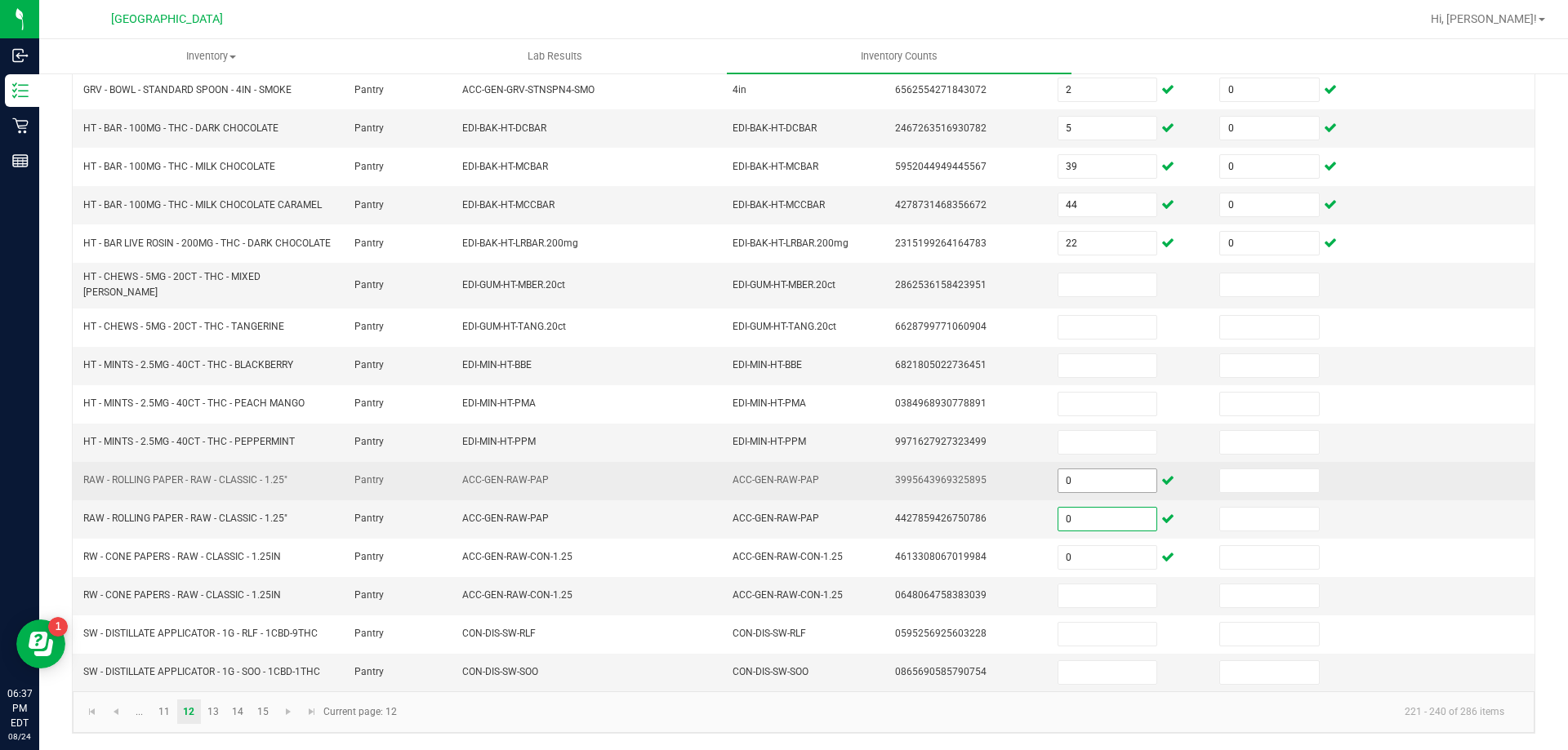
click at [1066, 476] on input "0" at bounding box center [1107, 481] width 98 height 23
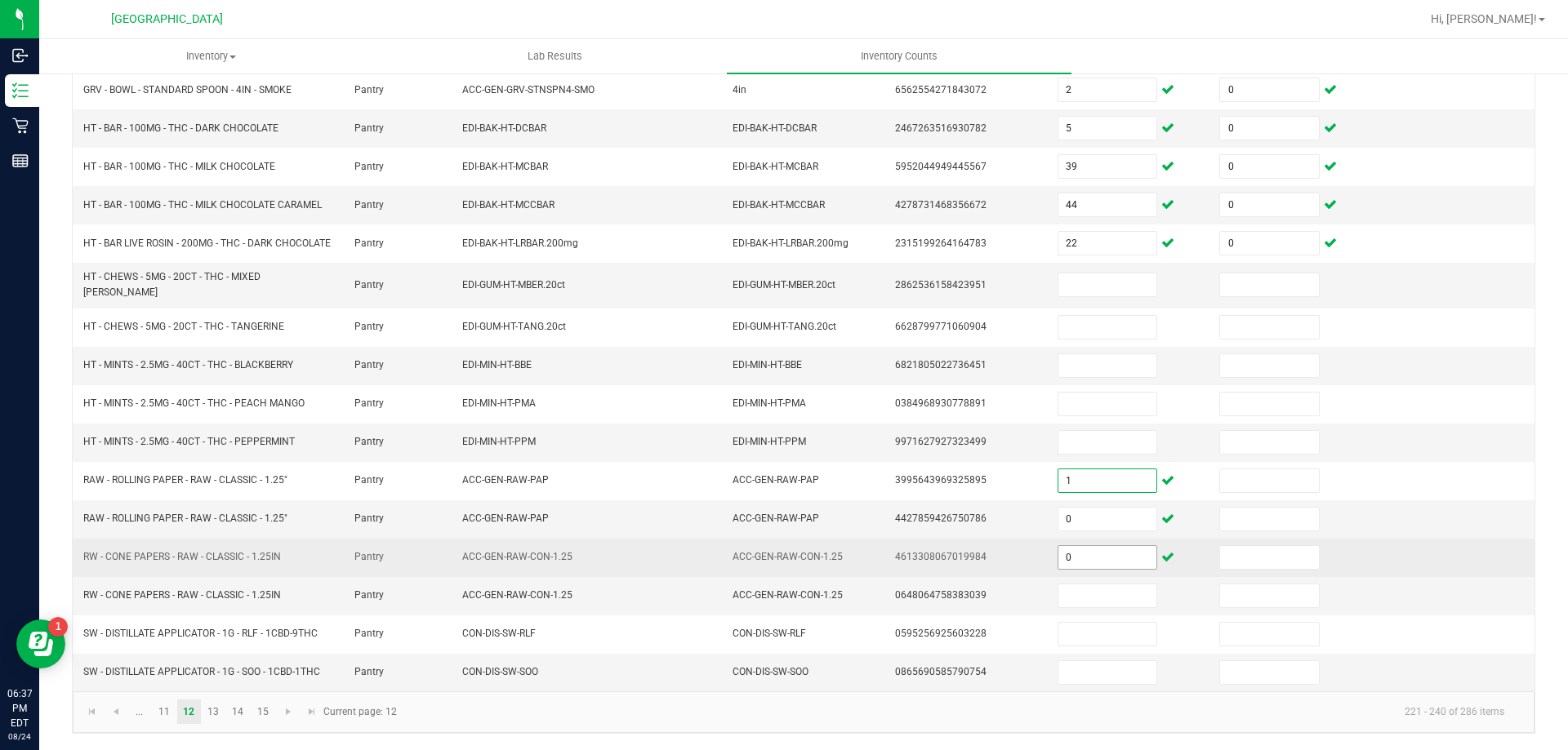
click at [1073, 560] on input "0" at bounding box center [1107, 557] width 98 height 23
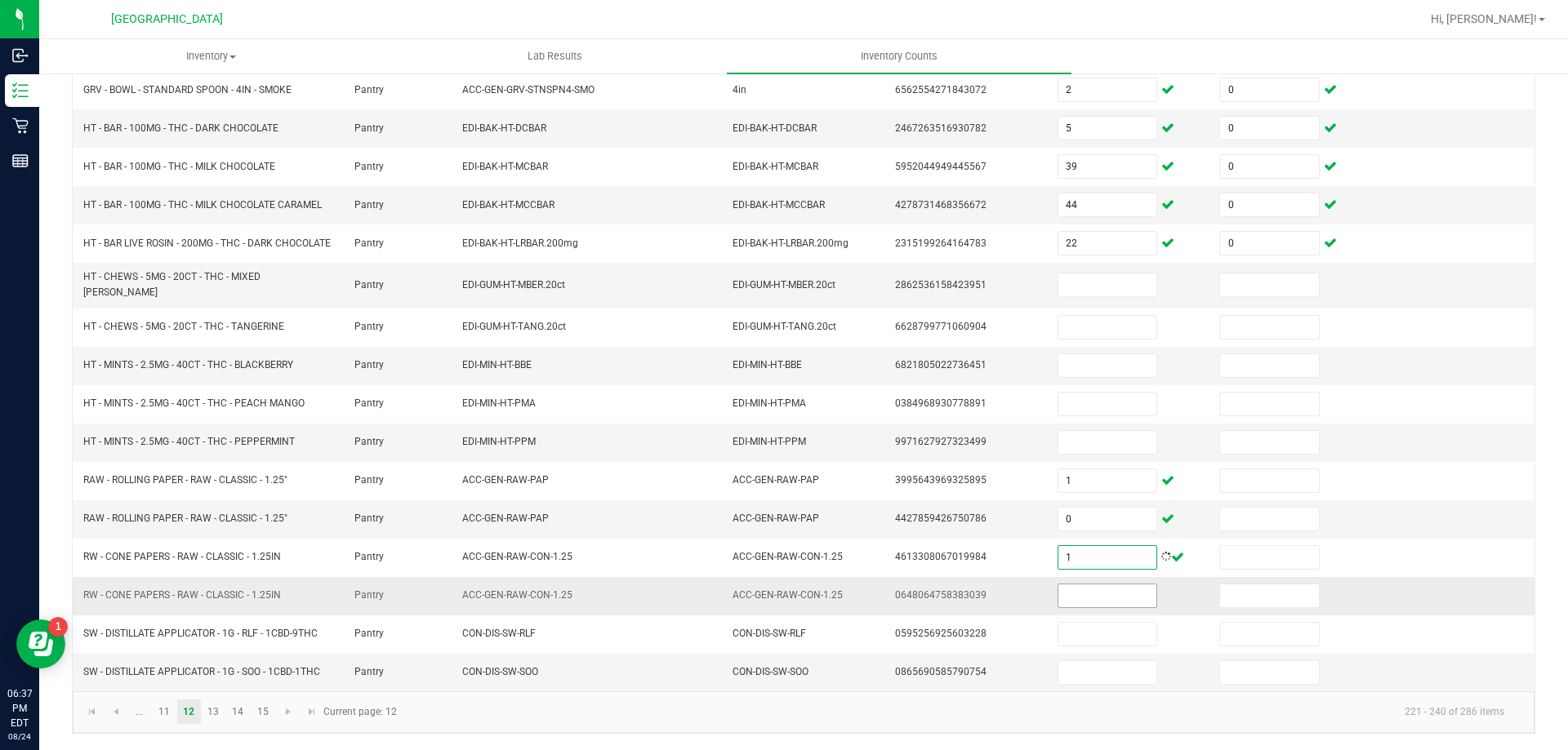
click at [1069, 593] on input at bounding box center [1107, 596] width 98 height 23
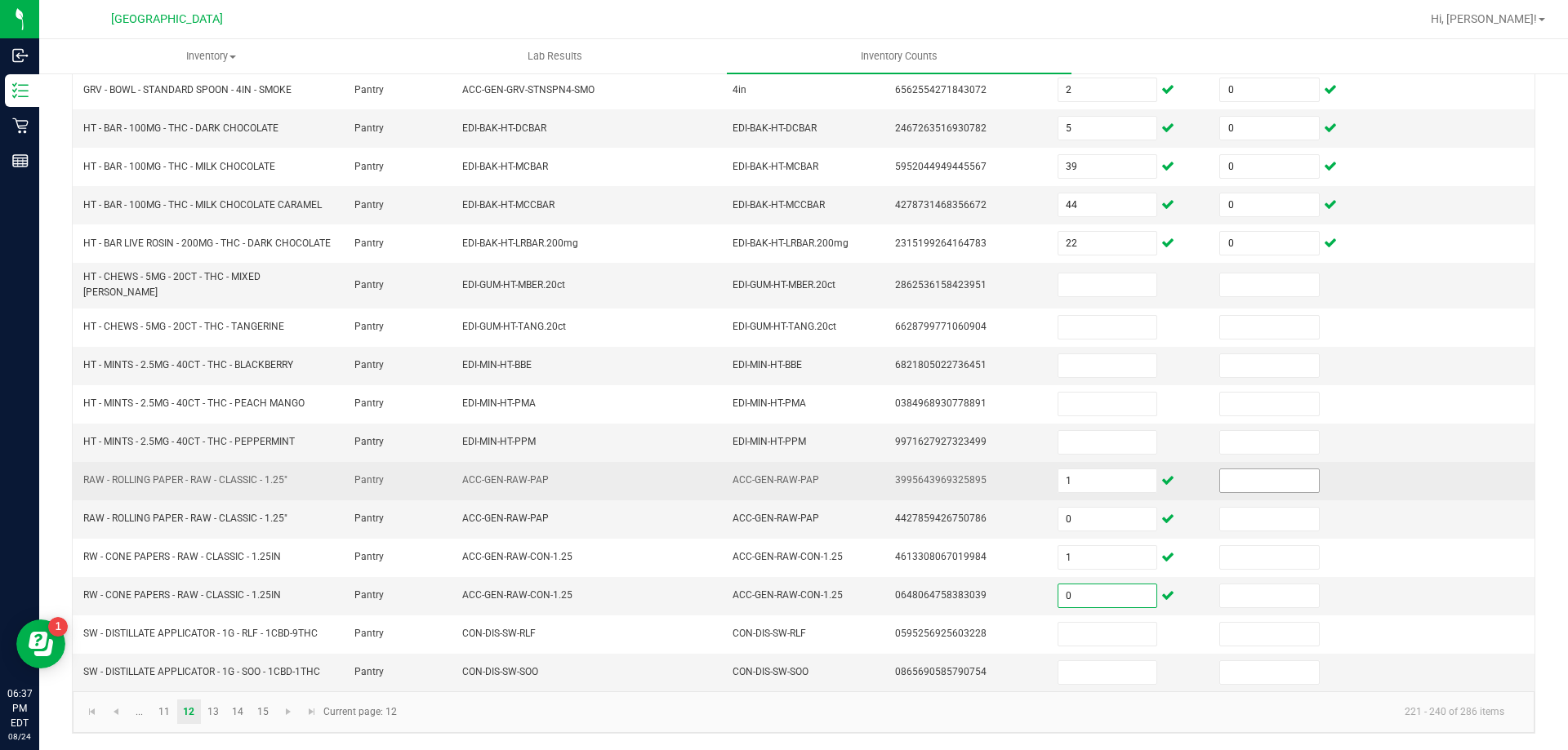
click at [1243, 486] on input at bounding box center [1269, 481] width 98 height 23
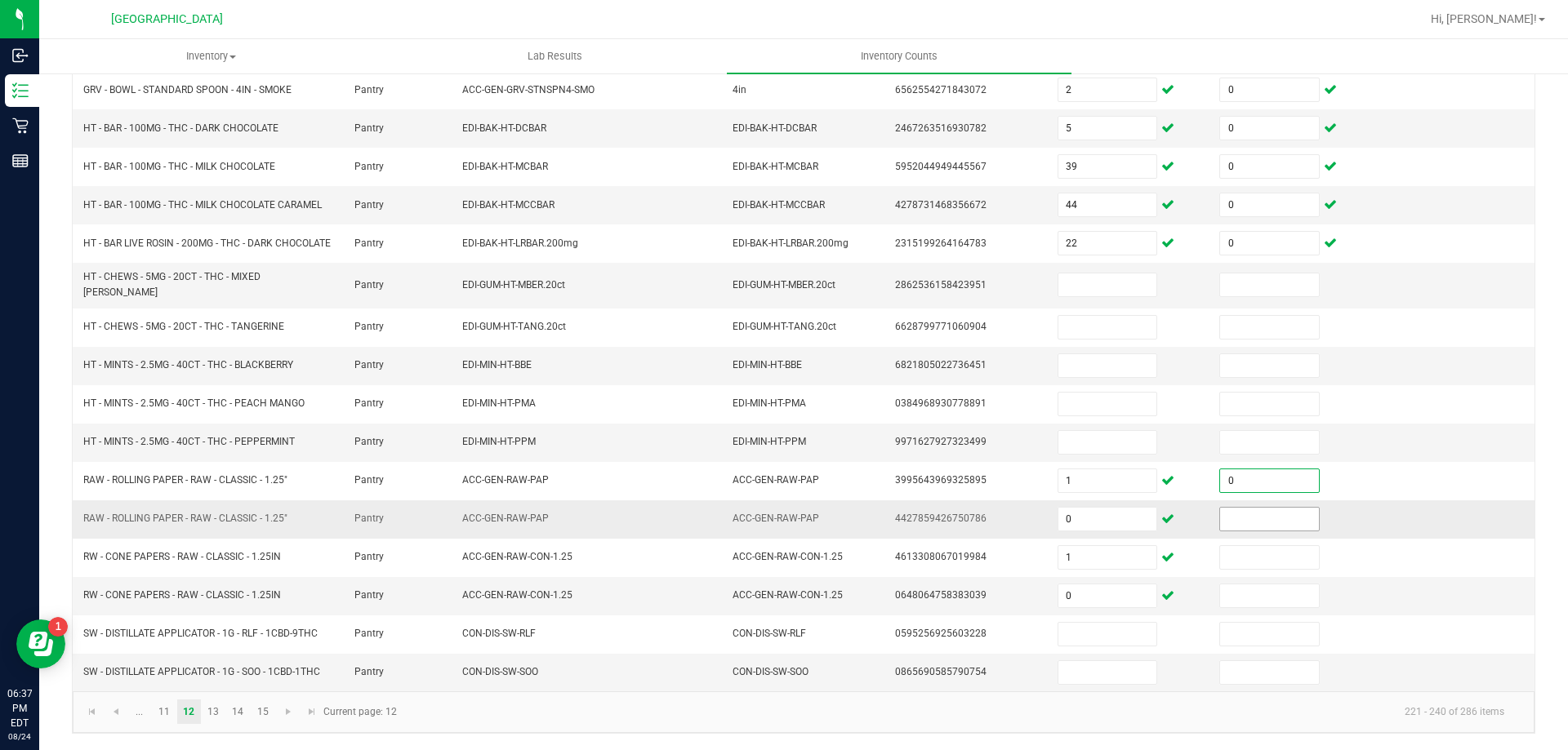
click at [1256, 521] on input at bounding box center [1269, 519] width 98 height 23
click at [1094, 285] on input at bounding box center [1107, 285] width 98 height 23
click at [1076, 365] on input at bounding box center [1107, 365] width 98 height 23
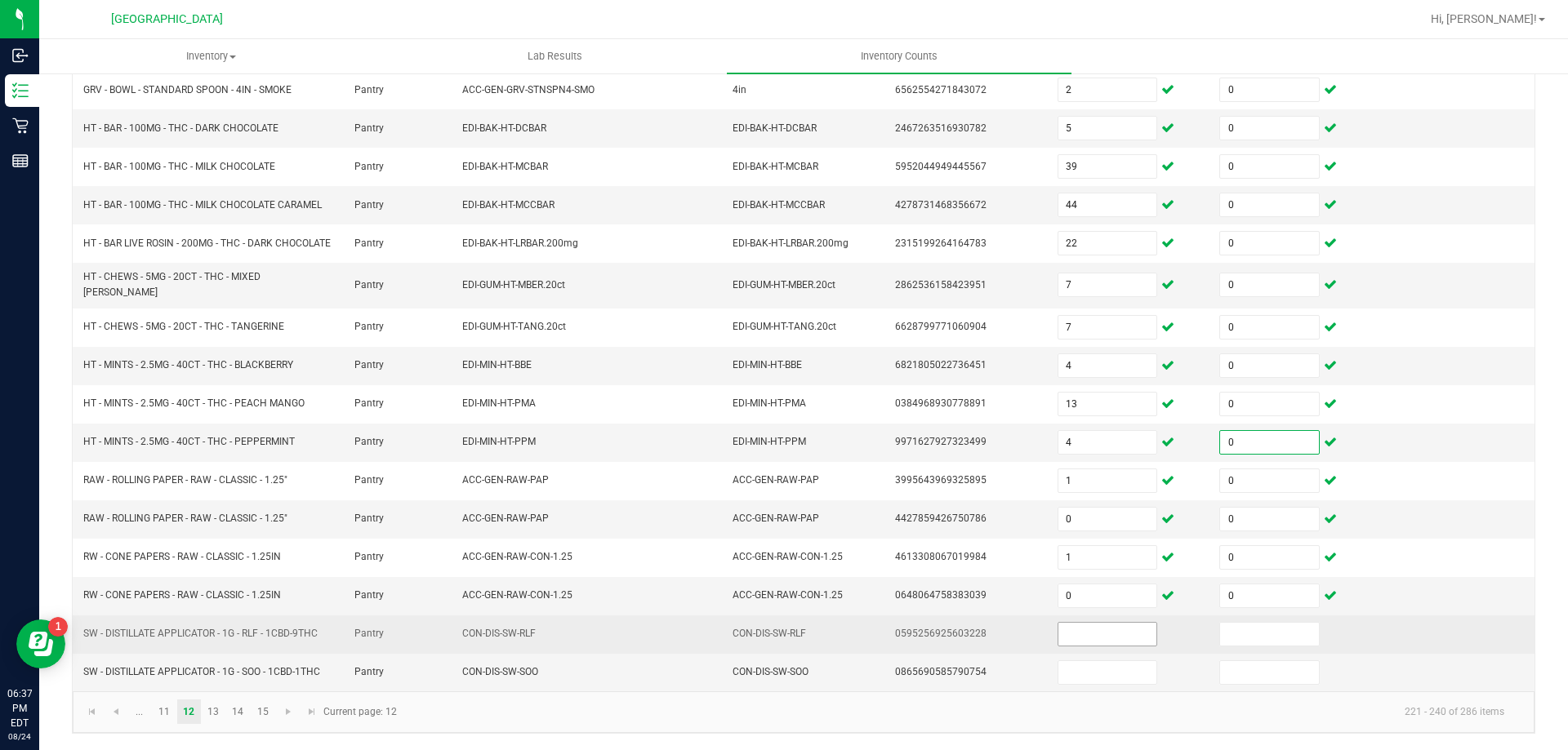
click at [1068, 633] on input at bounding box center [1107, 634] width 98 height 23
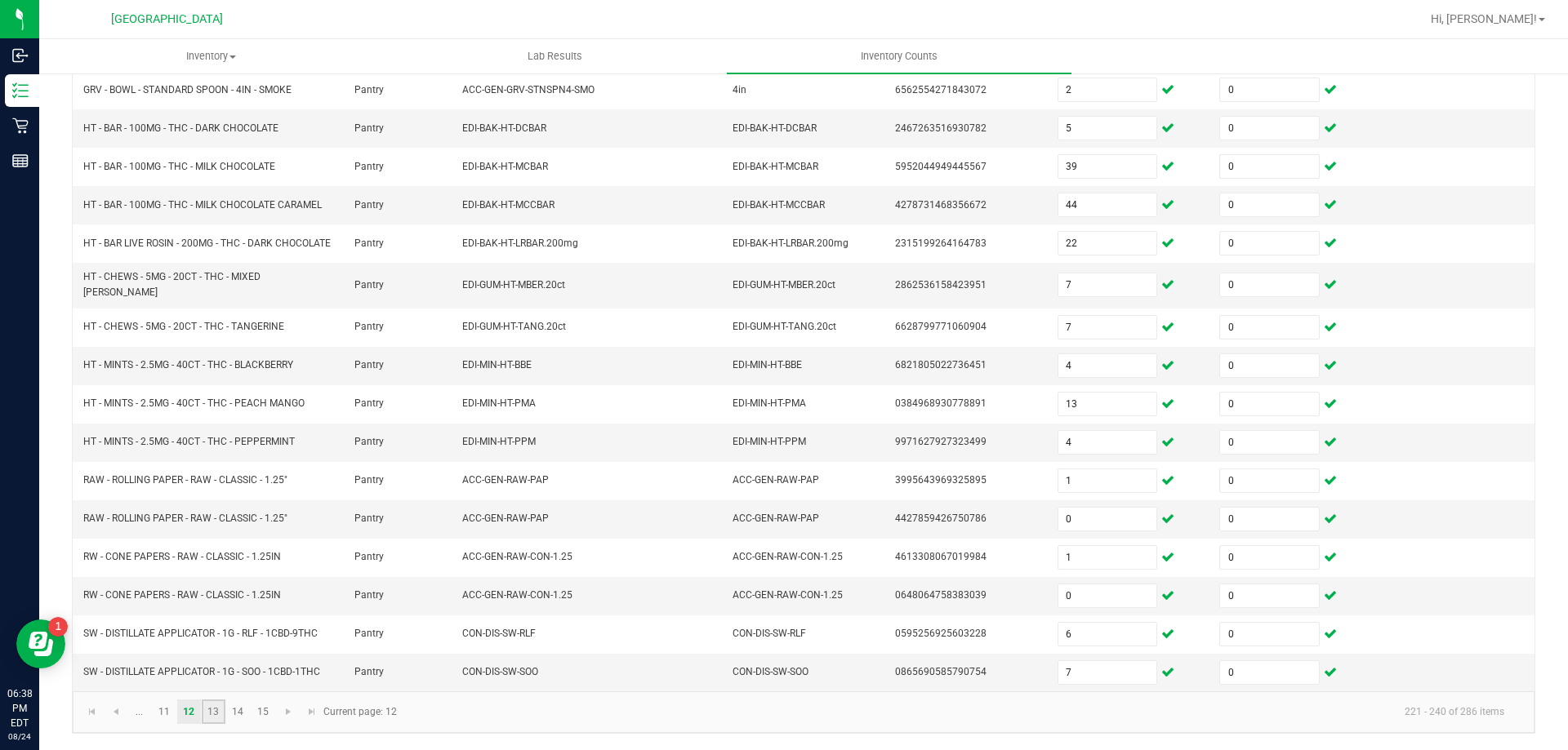
click at [218, 712] on link "13" at bounding box center [213, 712] width 24 height 24
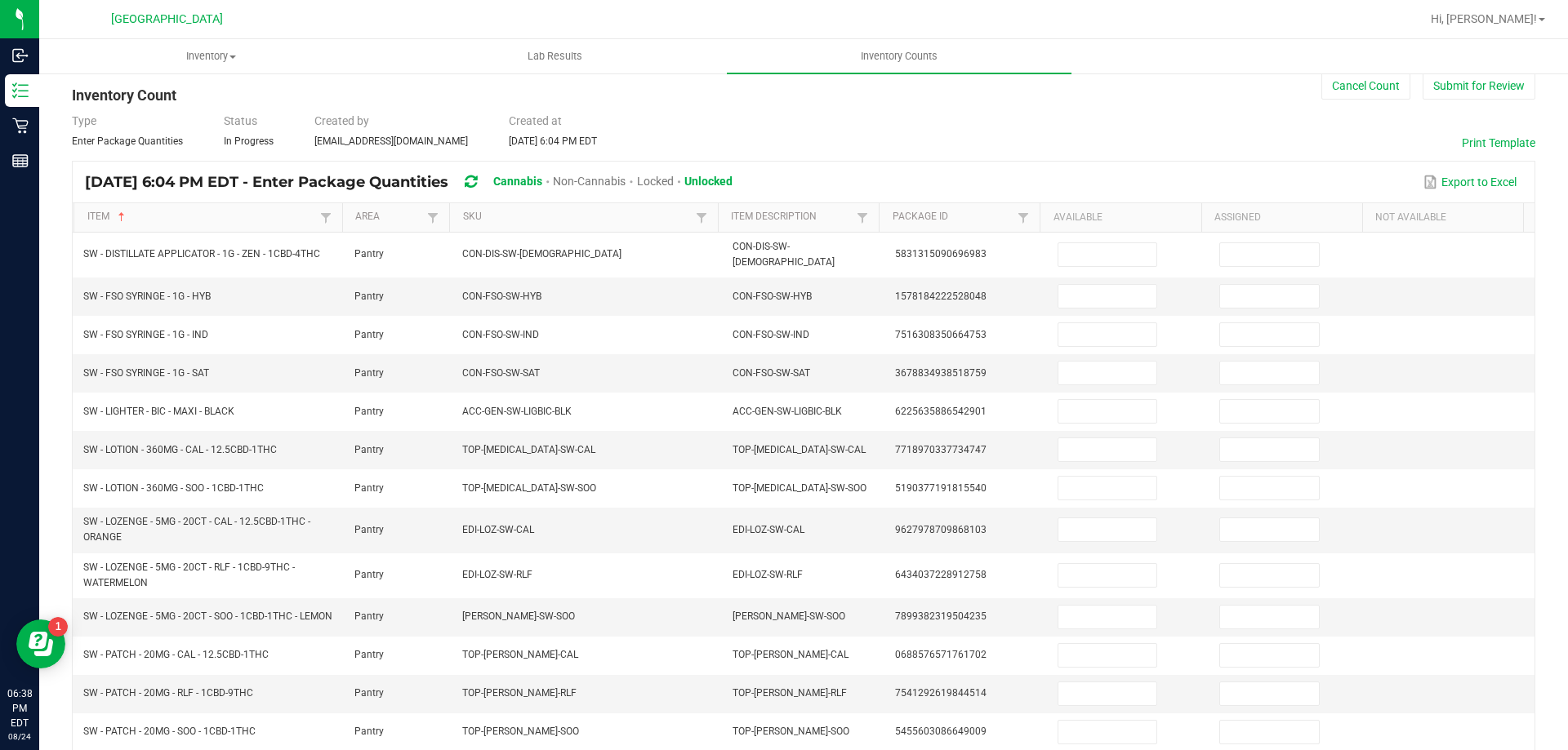
scroll to position [26, 0]
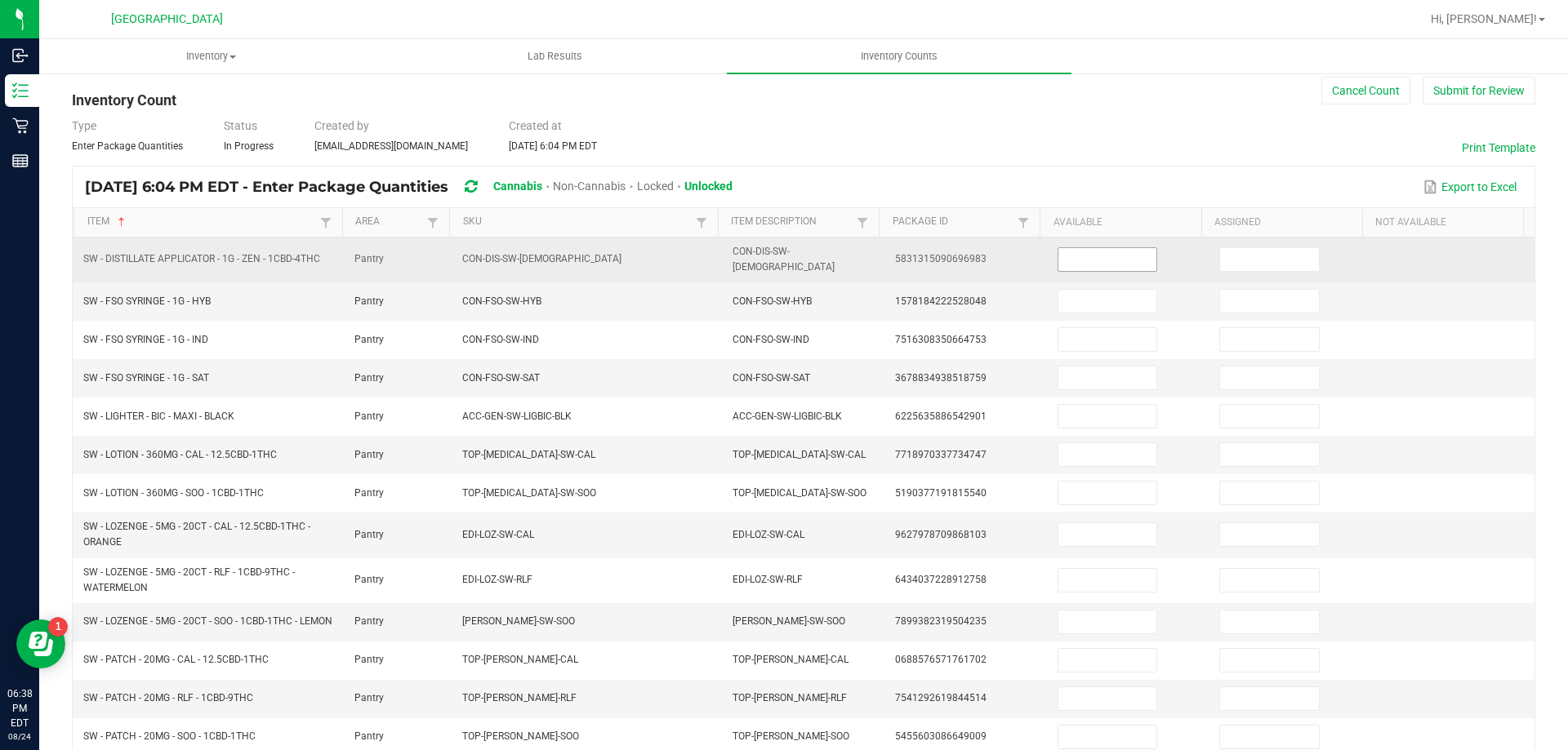
click at [1058, 258] on input at bounding box center [1107, 259] width 98 height 23
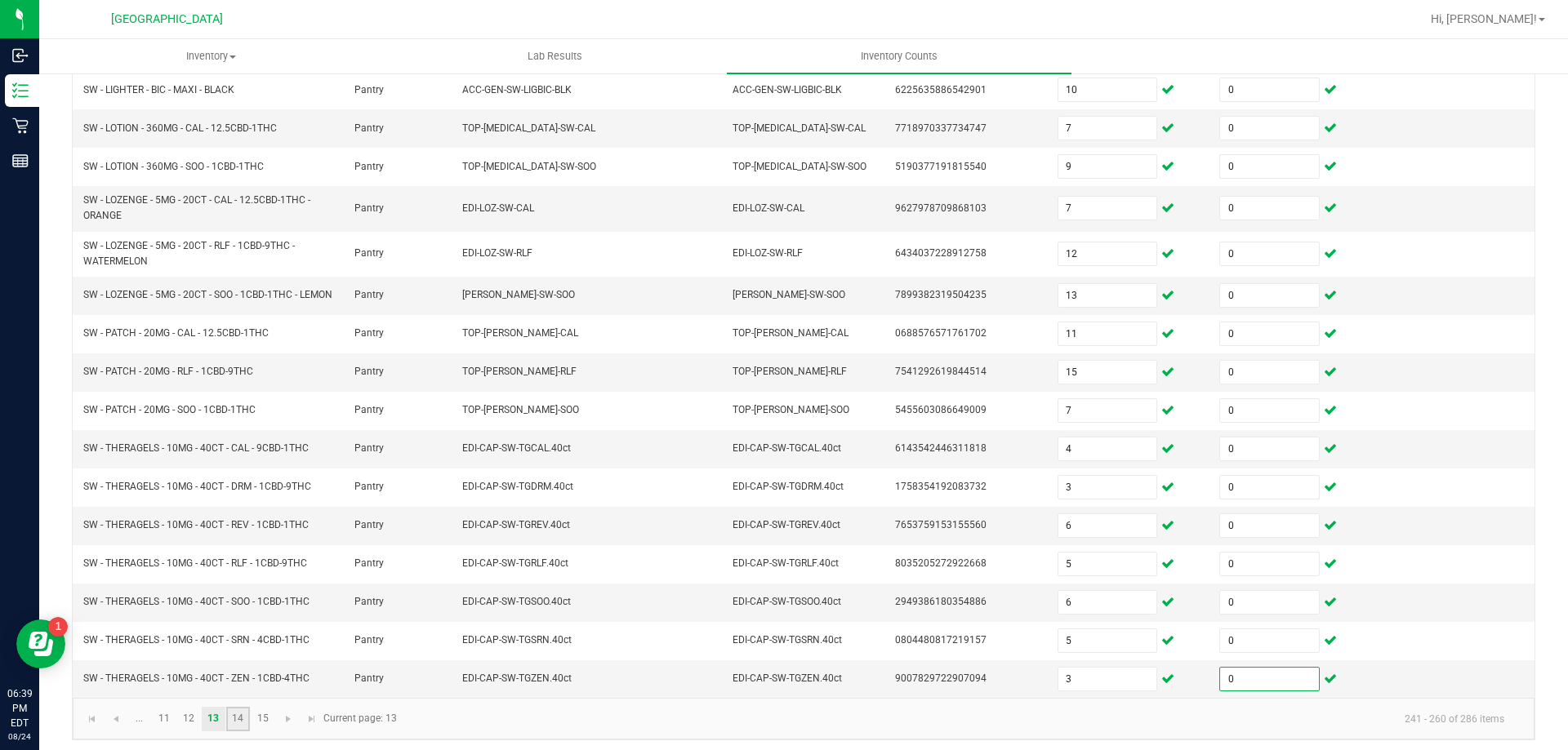
click at [236, 717] on link "14" at bounding box center [238, 719] width 24 height 24
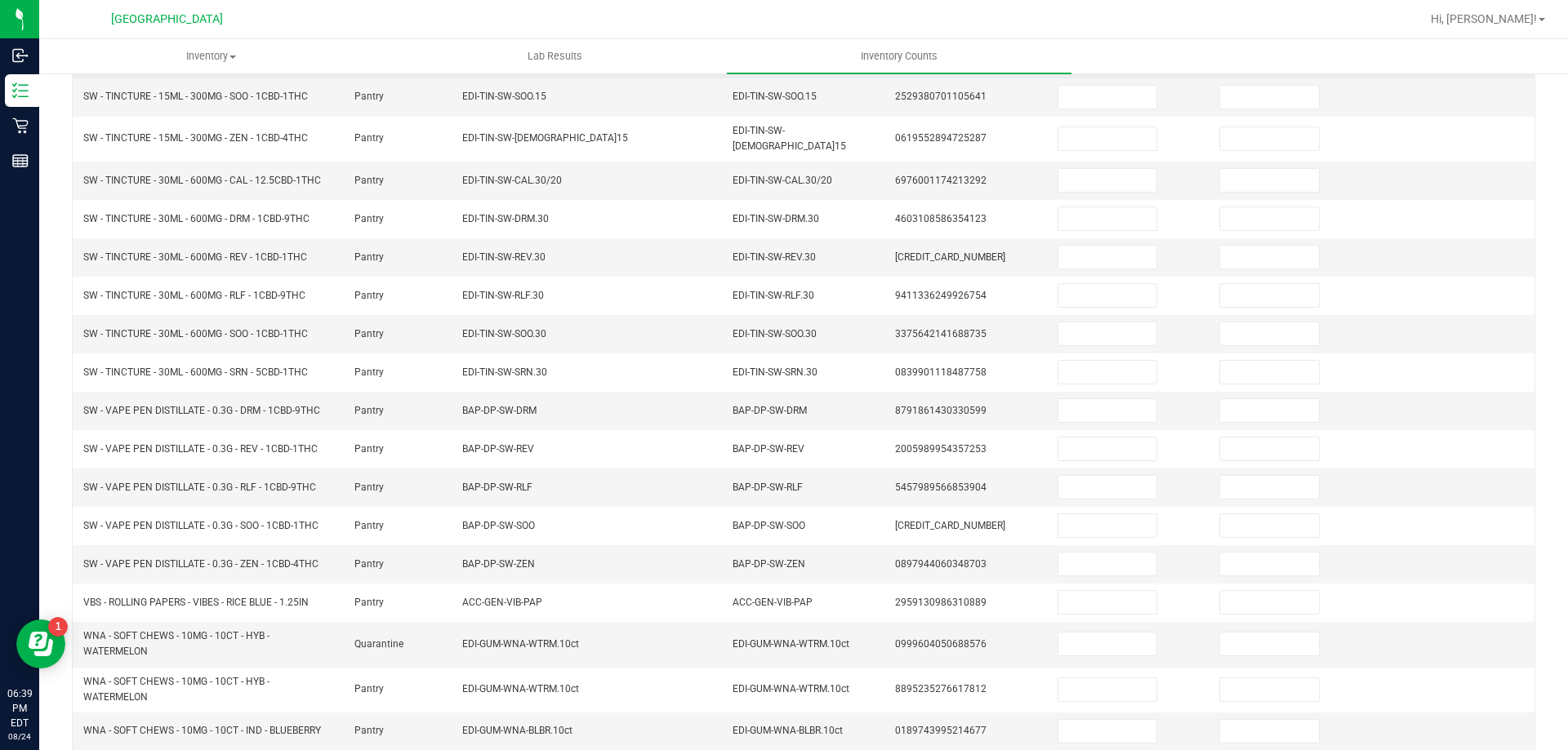
scroll to position [26, 0]
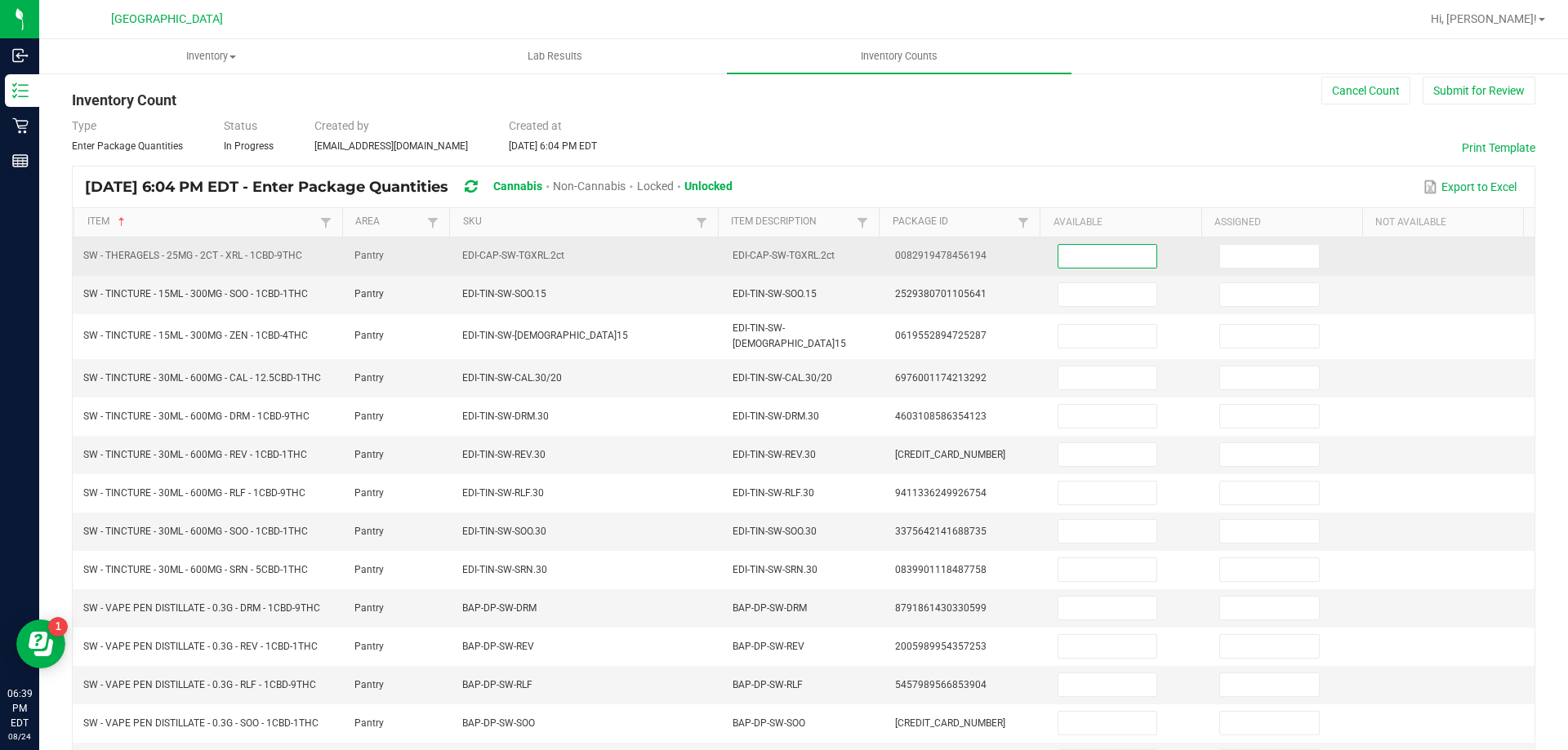
click at [1098, 263] on input at bounding box center [1107, 256] width 98 height 23
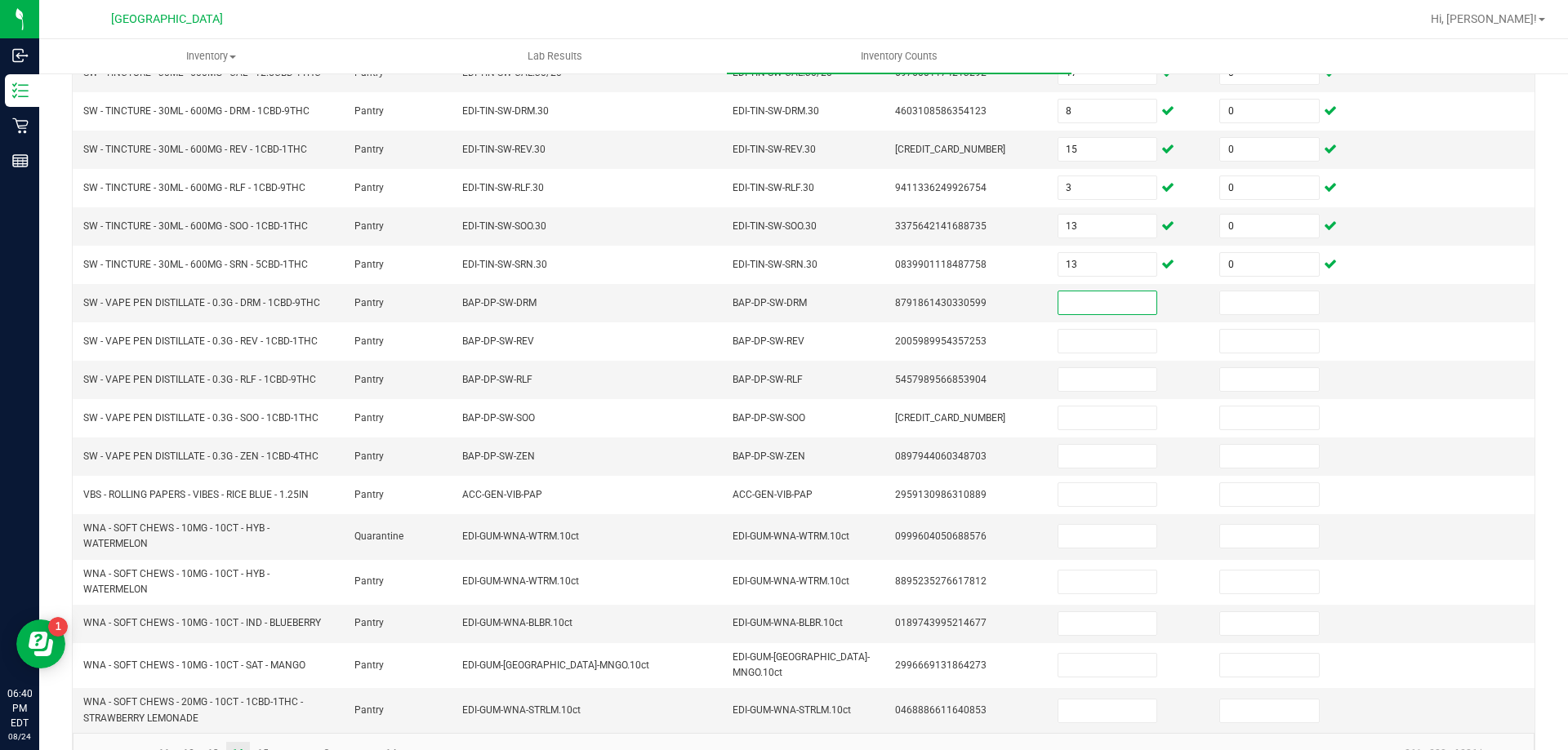
scroll to position [359, 0]
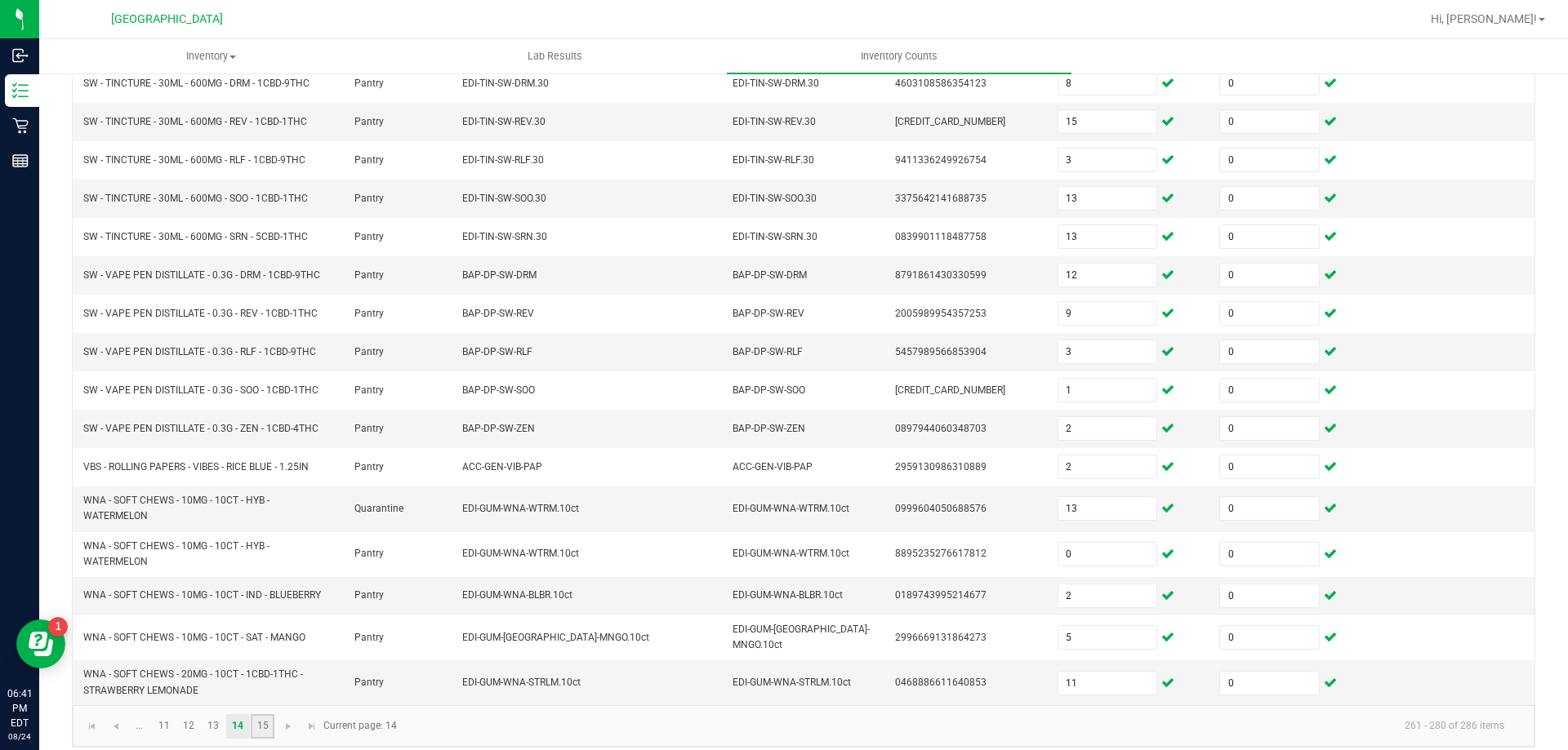
click at [263, 715] on link "15" at bounding box center [262, 726] width 24 height 24
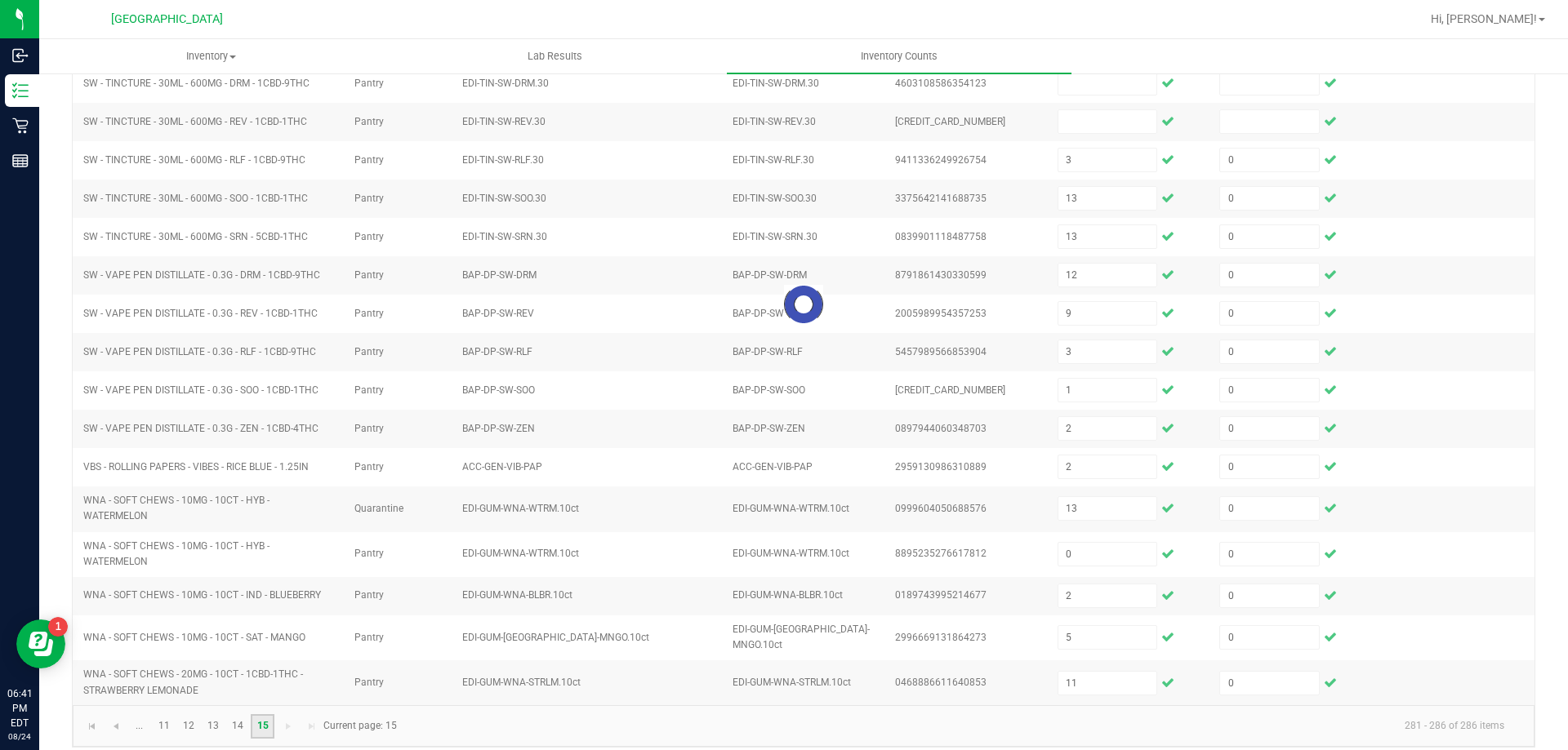
scroll to position [0, 0]
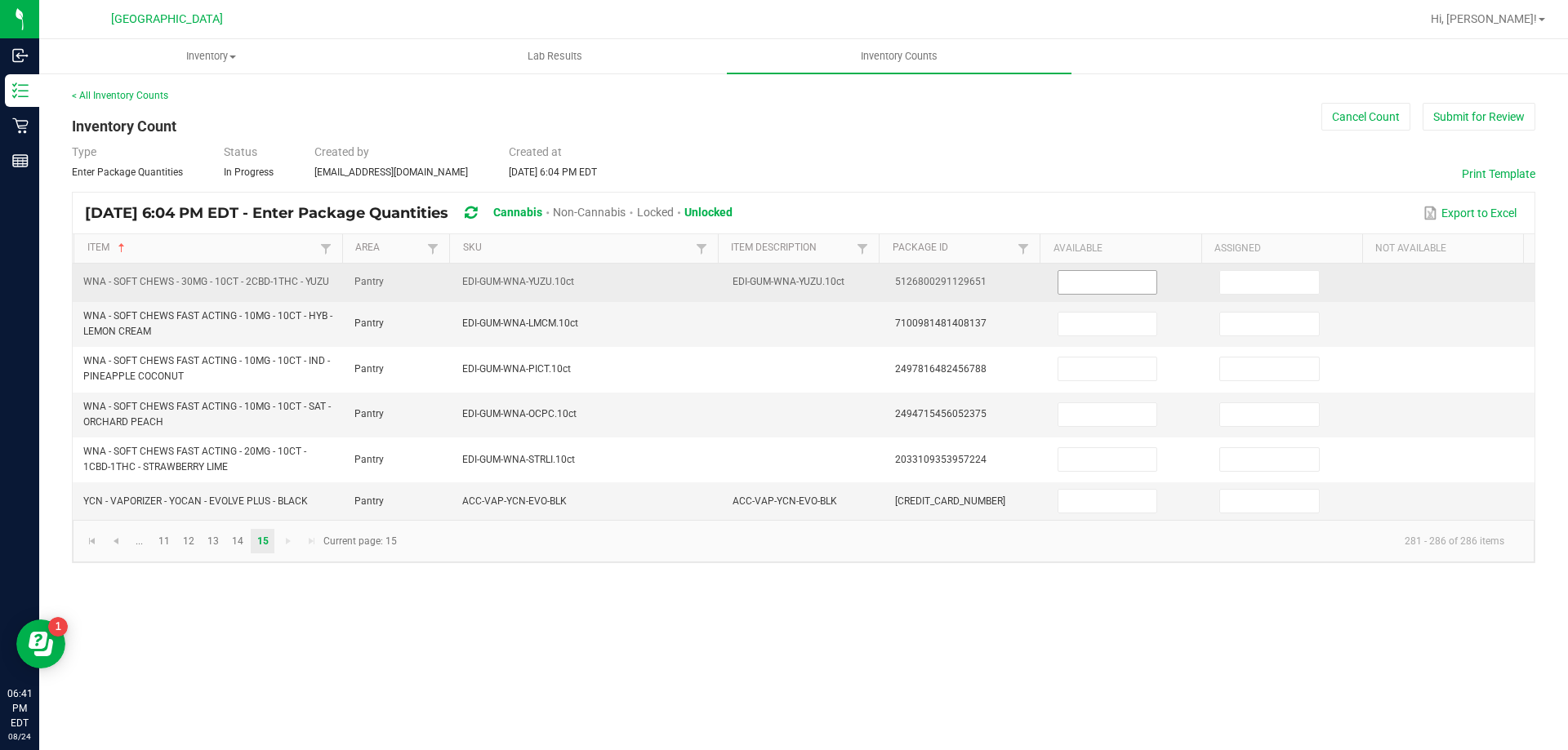
click at [1064, 277] on input at bounding box center [1107, 282] width 98 height 23
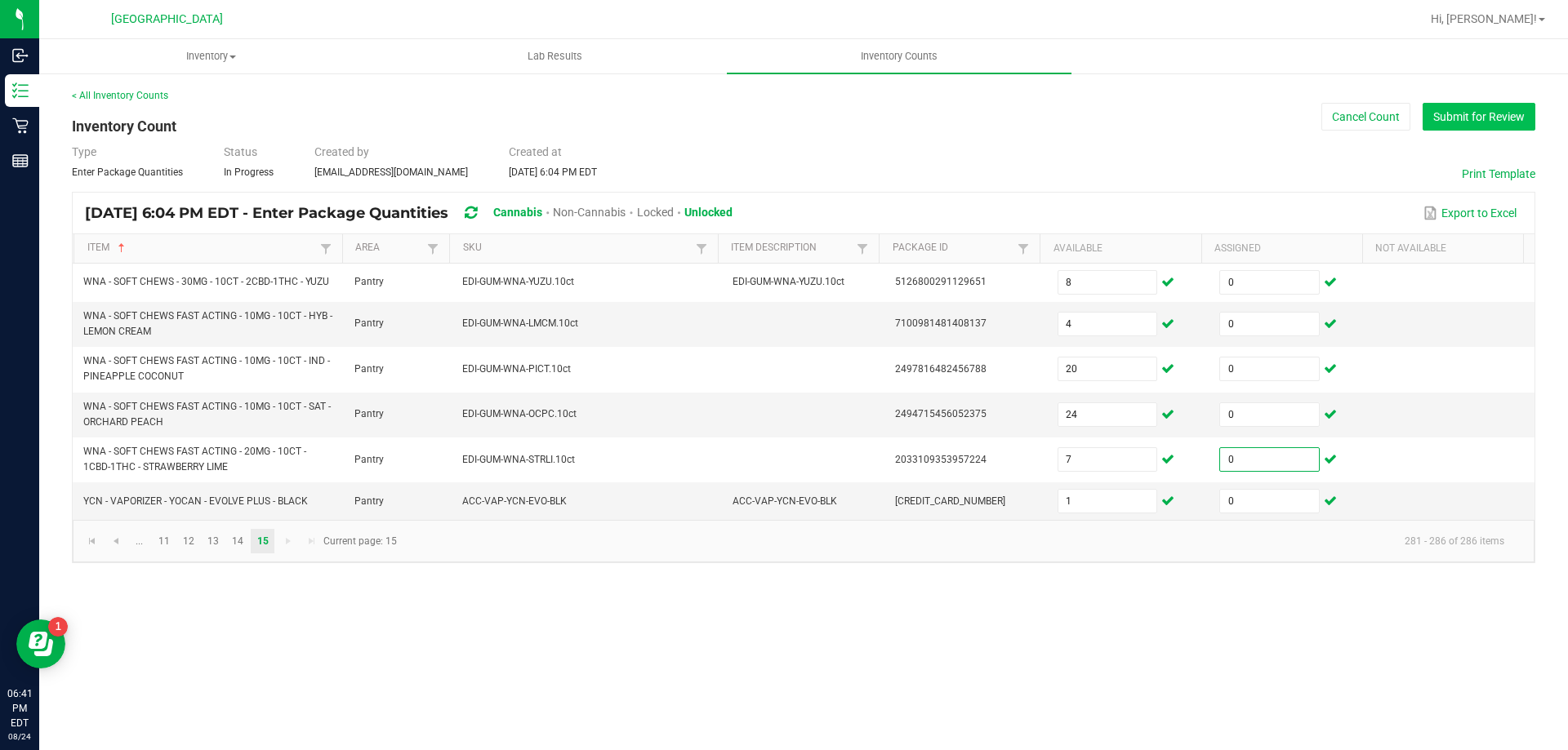
click at [1480, 122] on button "Submit for Review" at bounding box center [1478, 116] width 112 height 28
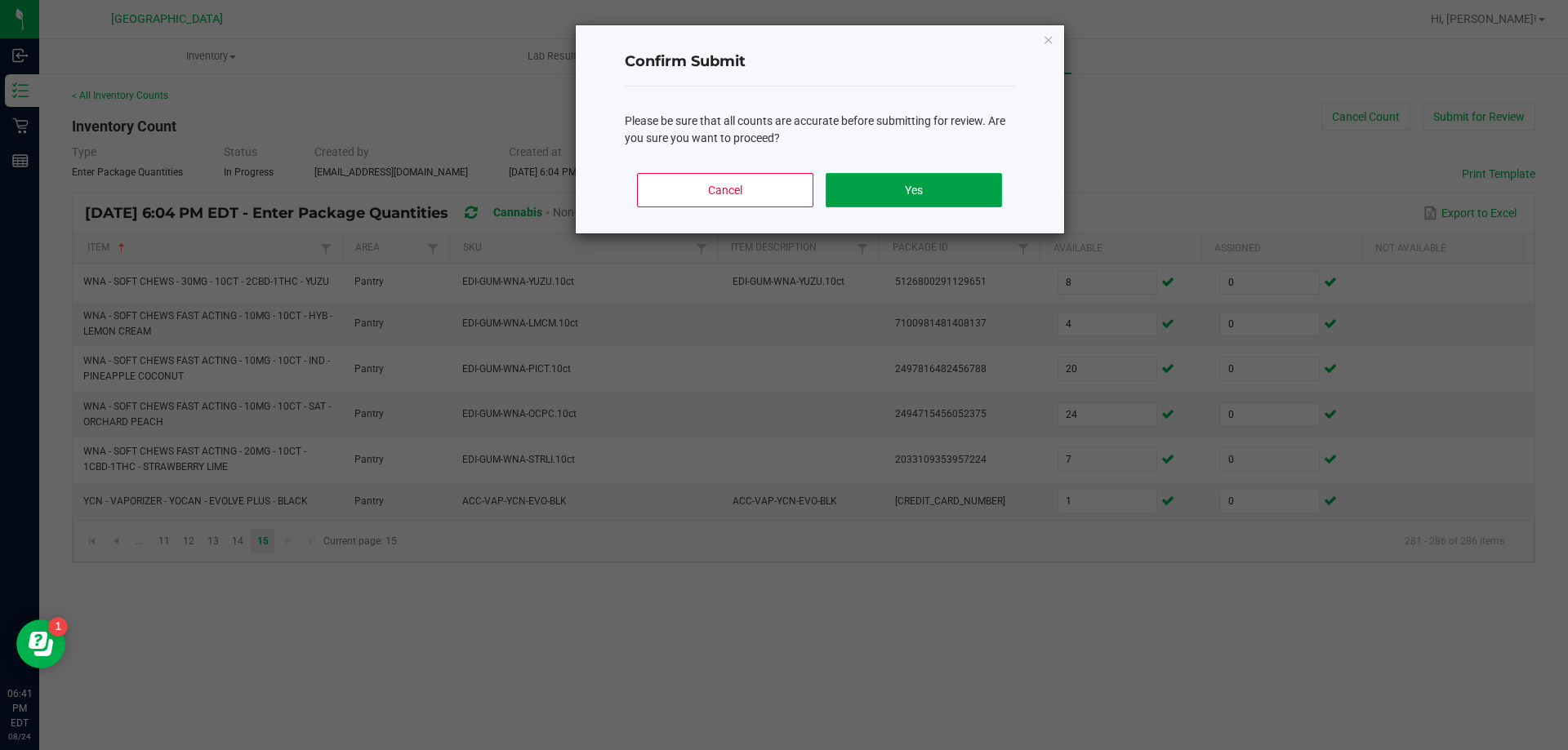
click at [921, 196] on button "Yes" at bounding box center [913, 190] width 176 height 34
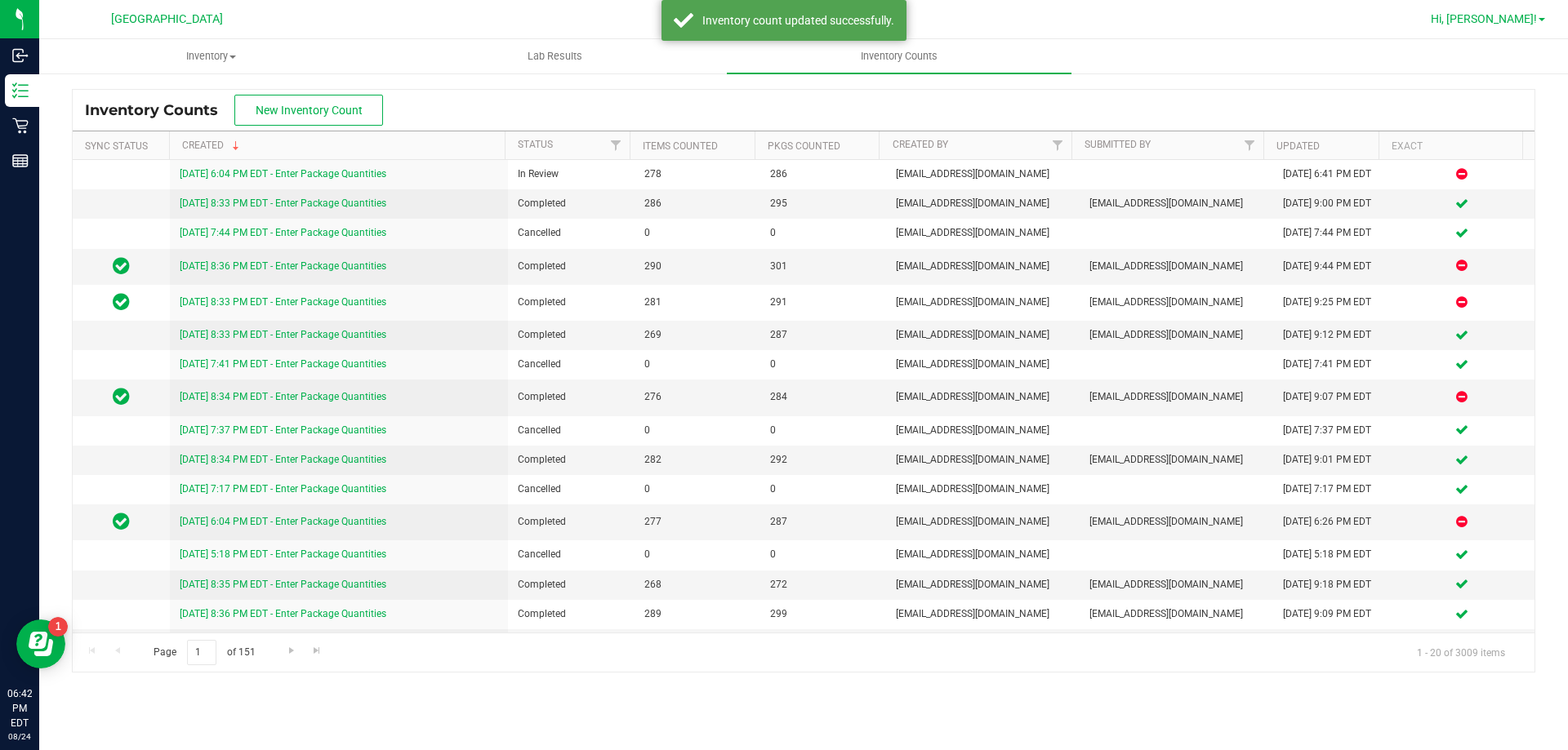
click at [1503, 19] on span "Hi, [PERSON_NAME]!" at bounding box center [1483, 19] width 106 height 13
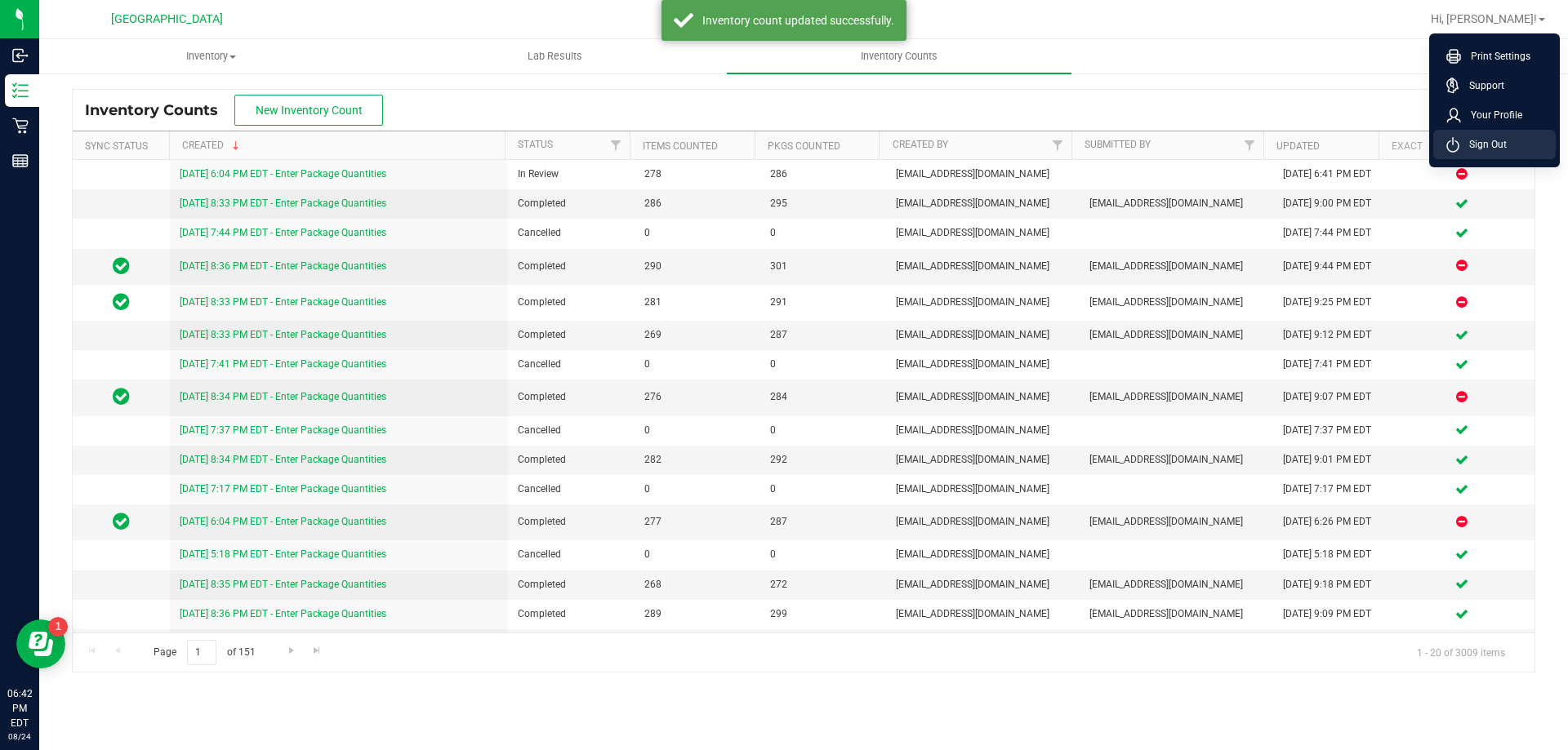
click at [1491, 143] on span "Sign Out" at bounding box center [1483, 144] width 47 height 16
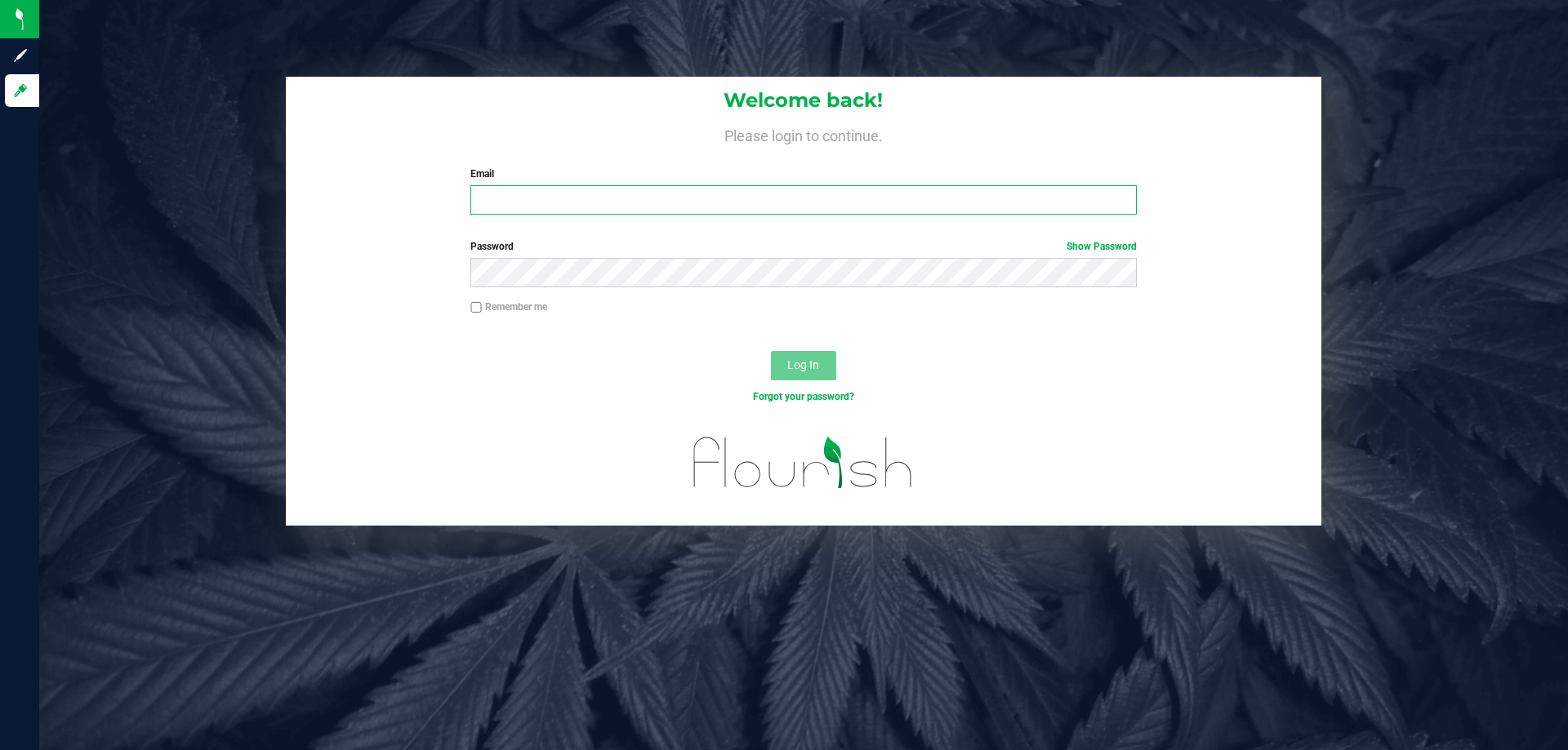
click at [647, 212] on input "Email" at bounding box center [803, 200] width 666 height 29
click at [771, 351] on button "Log In" at bounding box center [803, 365] width 65 height 29
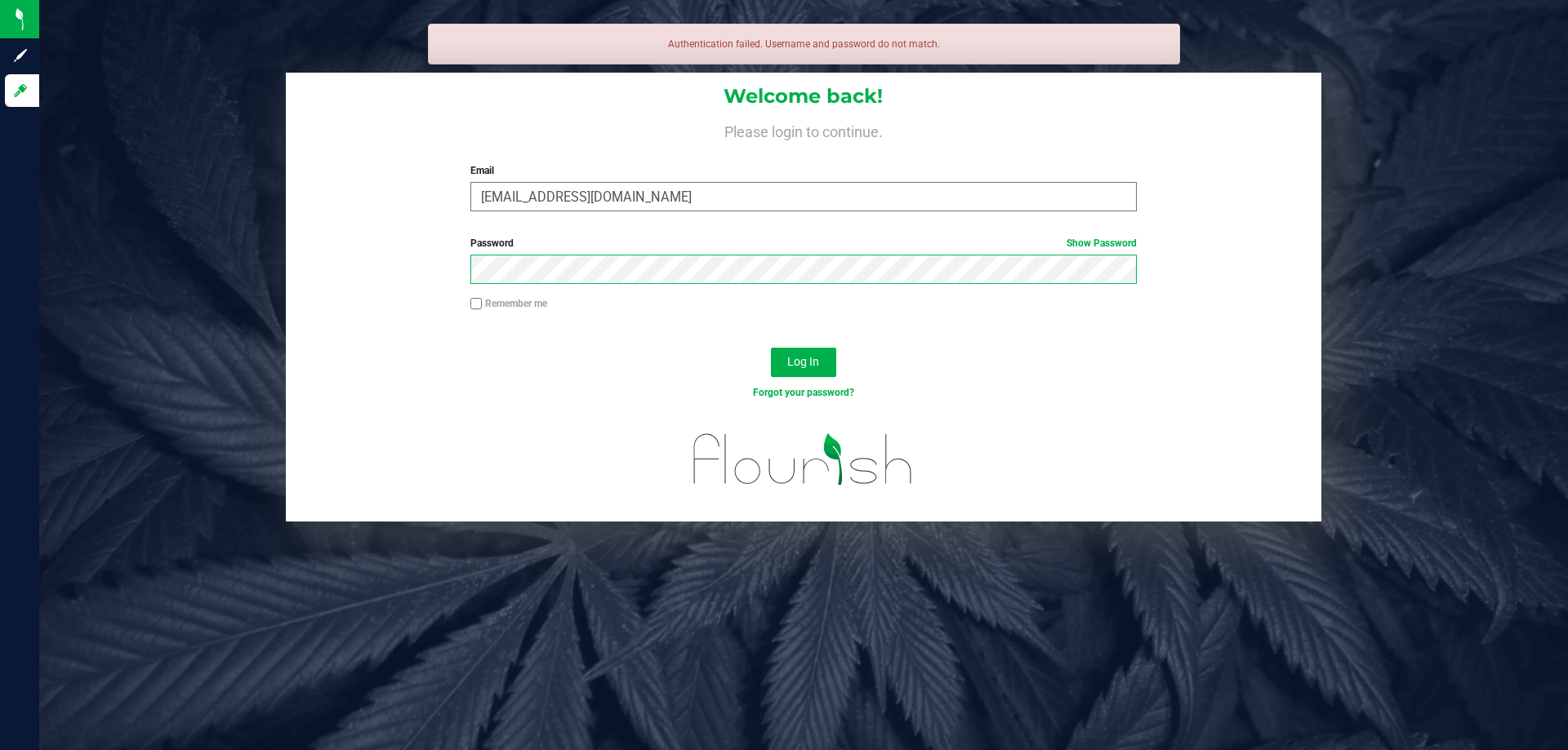
click at [771, 348] on button "Log In" at bounding box center [803, 363] width 65 height 29
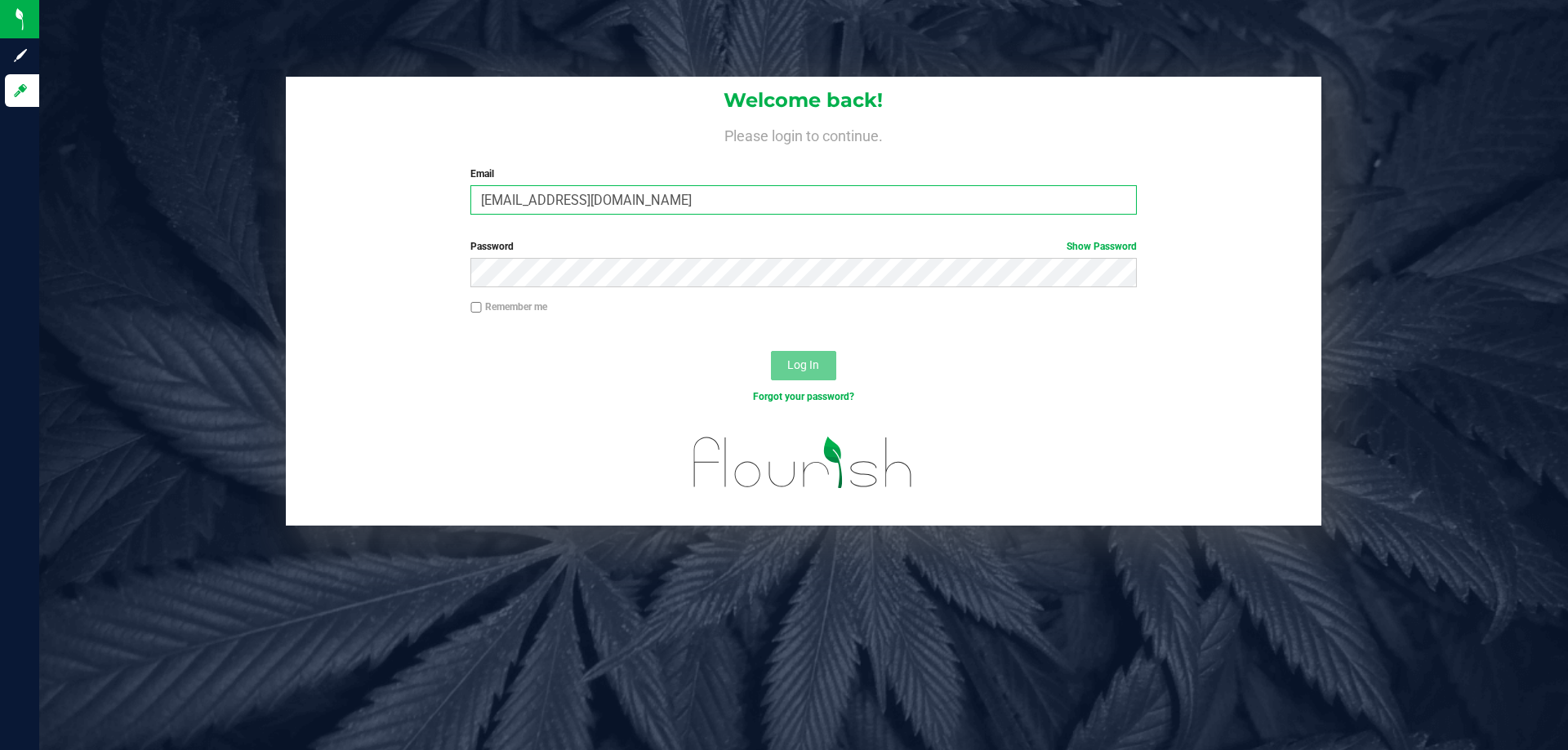
click at [607, 200] on input "[EMAIL_ADDRESS][DOMAIN_NAME]" at bounding box center [803, 200] width 666 height 29
click at [771, 351] on button "Log In" at bounding box center [803, 365] width 65 height 29
